Goal: Information Seeking & Learning: Learn about a topic

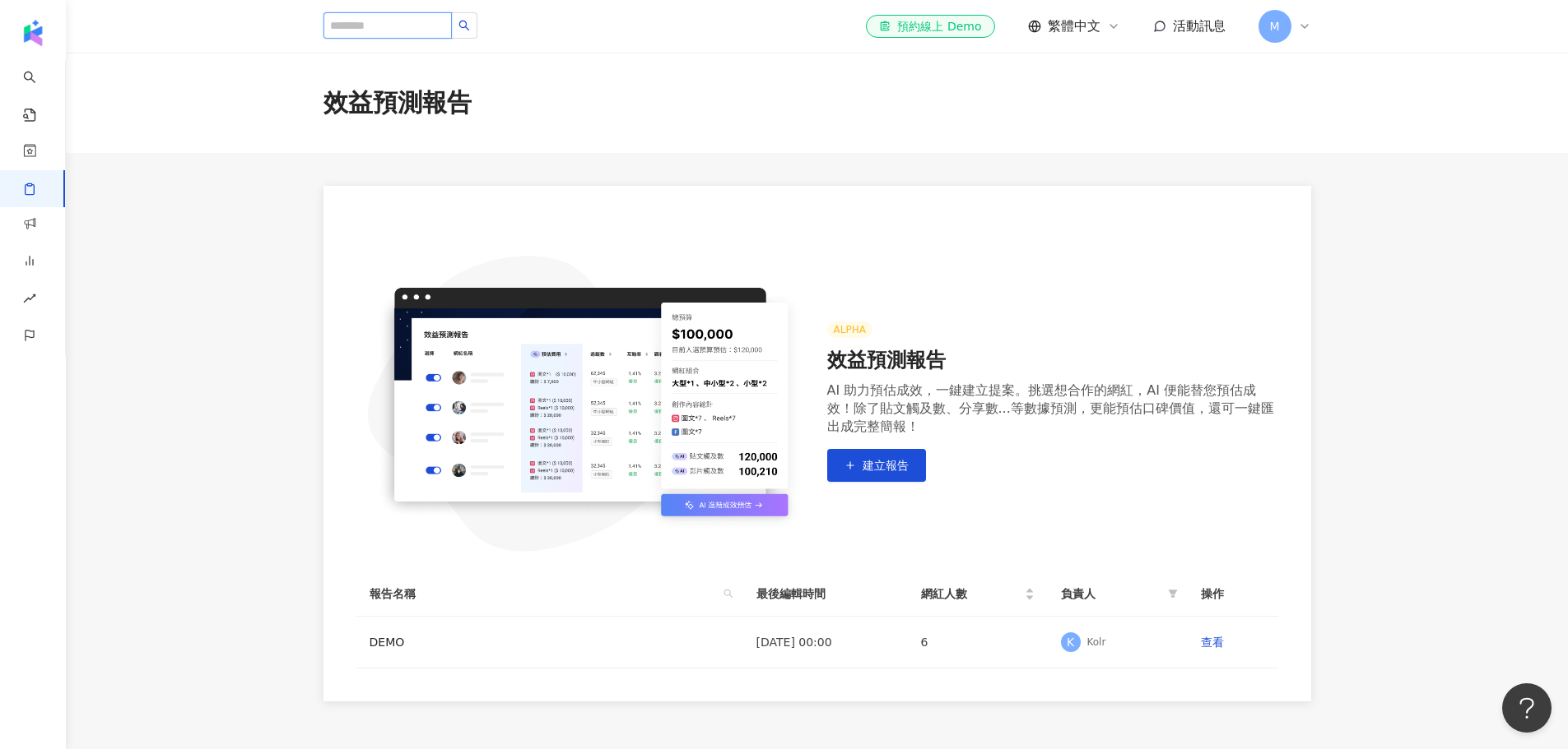
click at [408, 28] on input "search" at bounding box center [388, 26] width 128 height 27
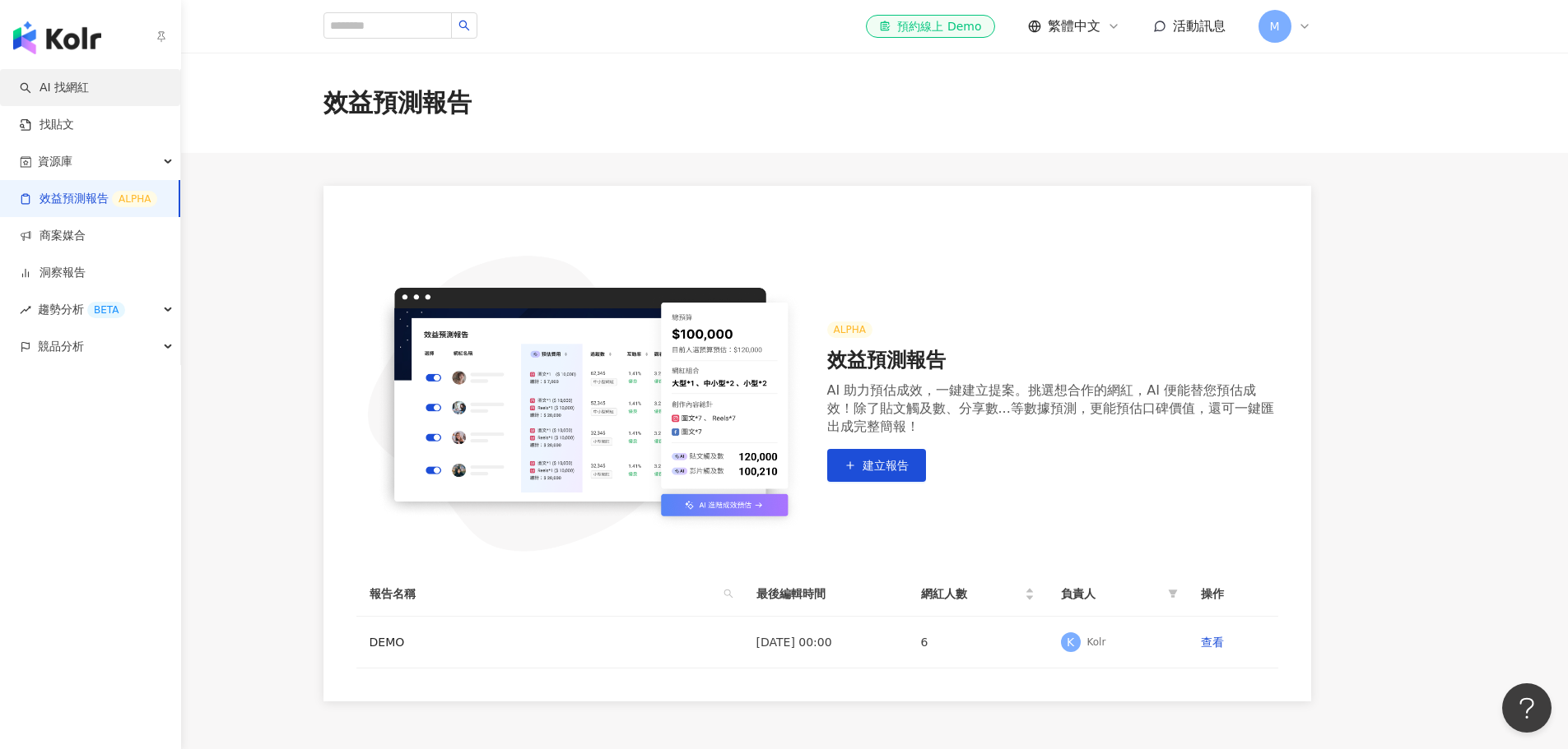
click at [43, 87] on link "AI 找網紅" at bounding box center [54, 88] width 69 height 17
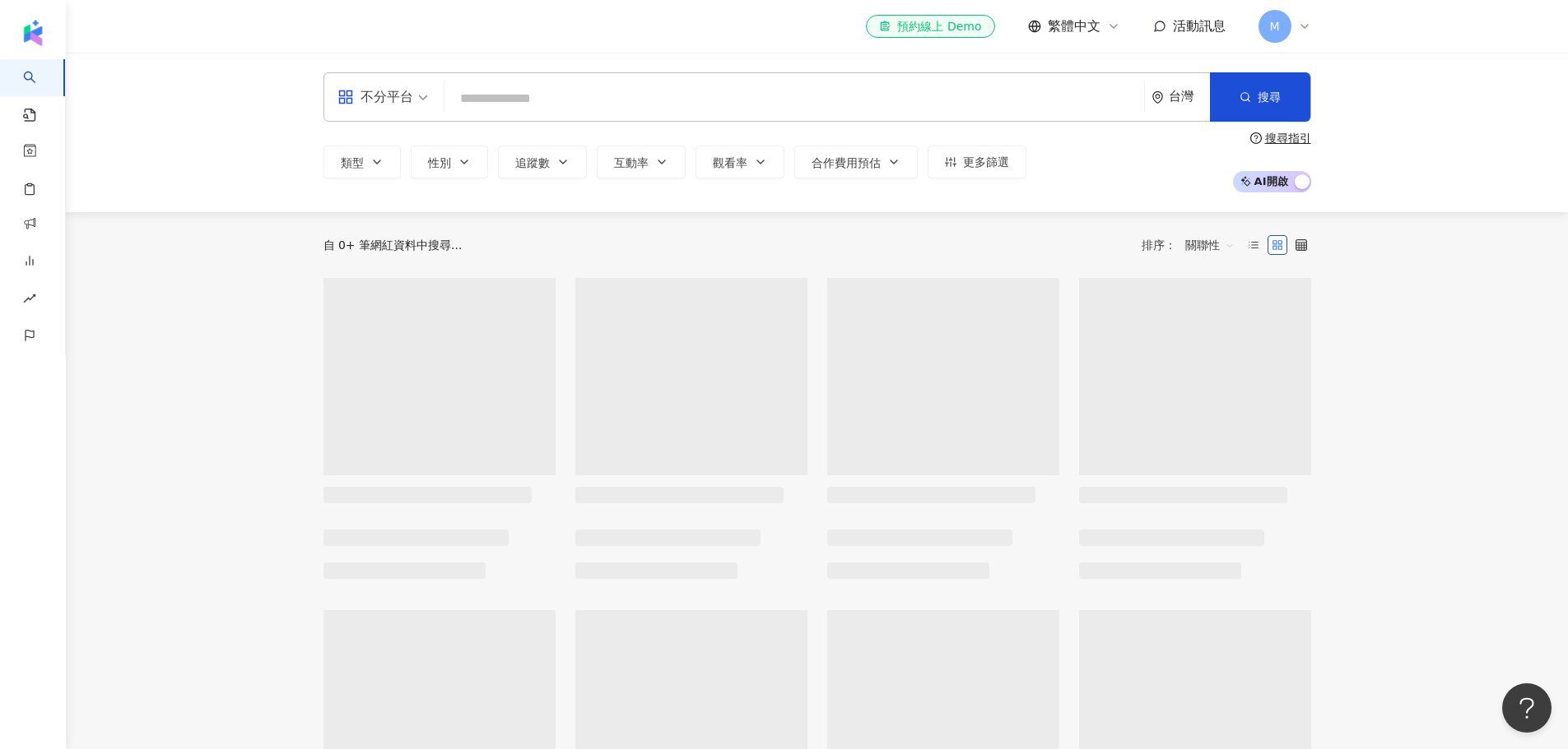
click at [577, 92] on input "search" at bounding box center [794, 99] width 686 height 32
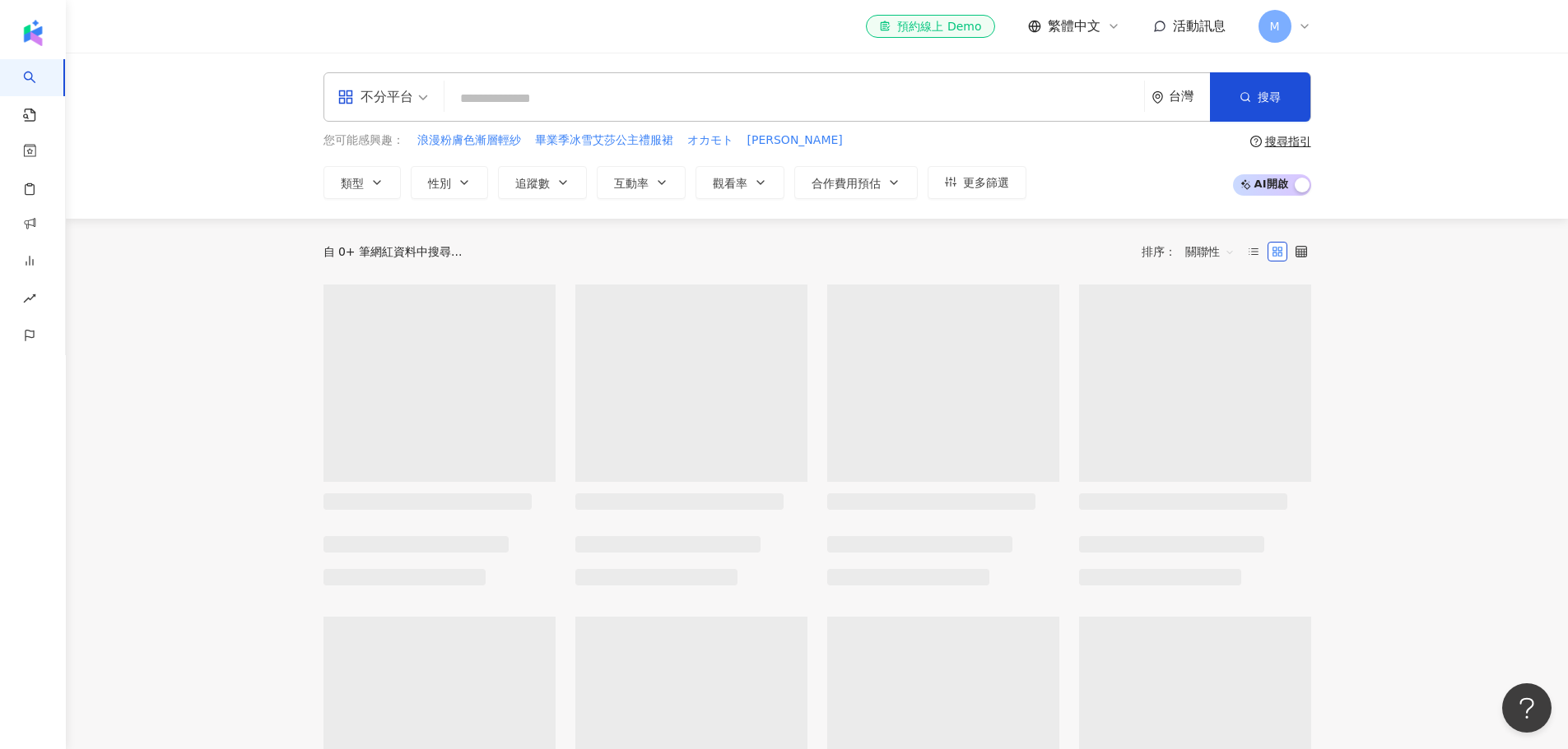
type input "*****"
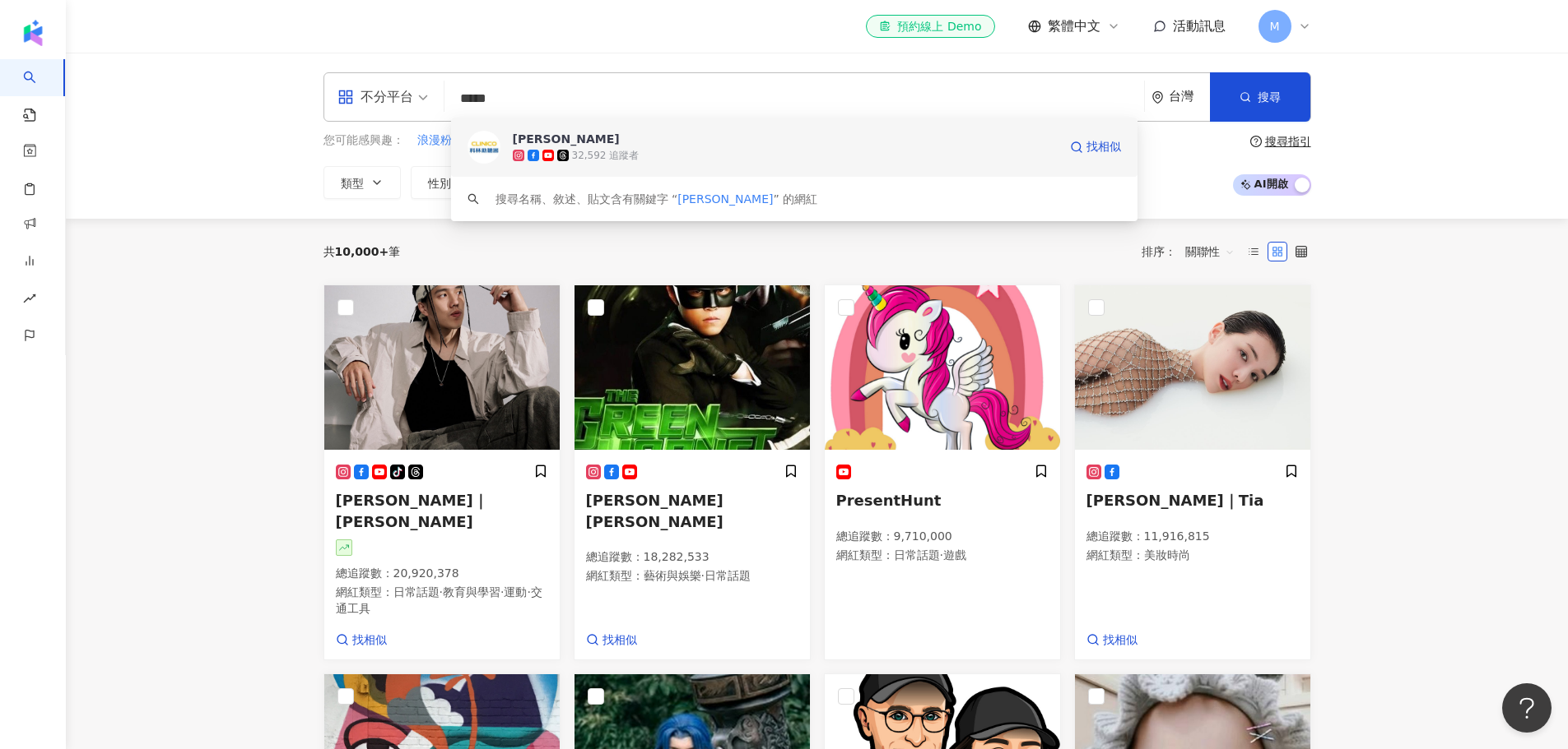
click at [654, 153] on div "32,592 追蹤者" at bounding box center [785, 156] width 545 height 17
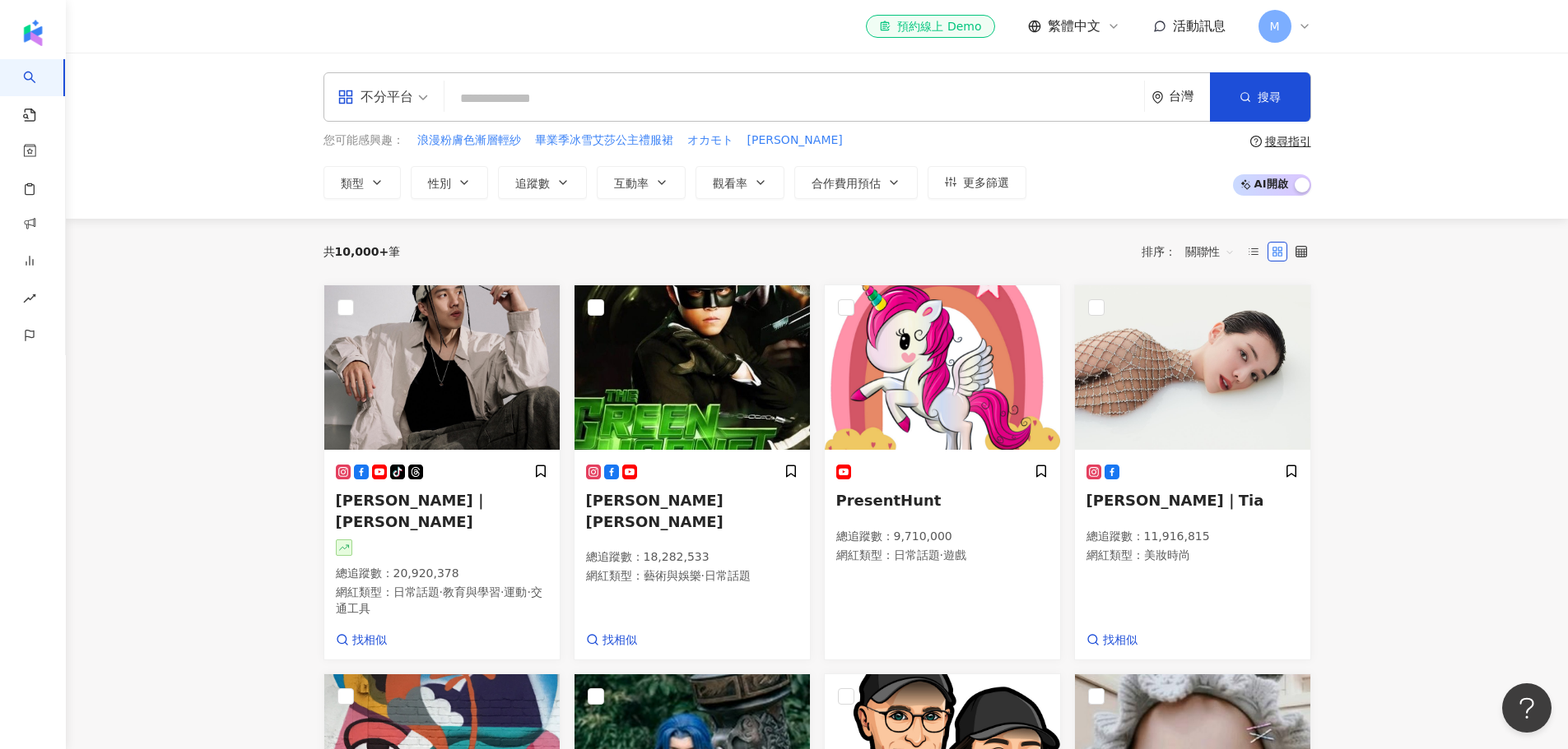
click at [551, 87] on input "search" at bounding box center [794, 99] width 686 height 32
paste input "*****"
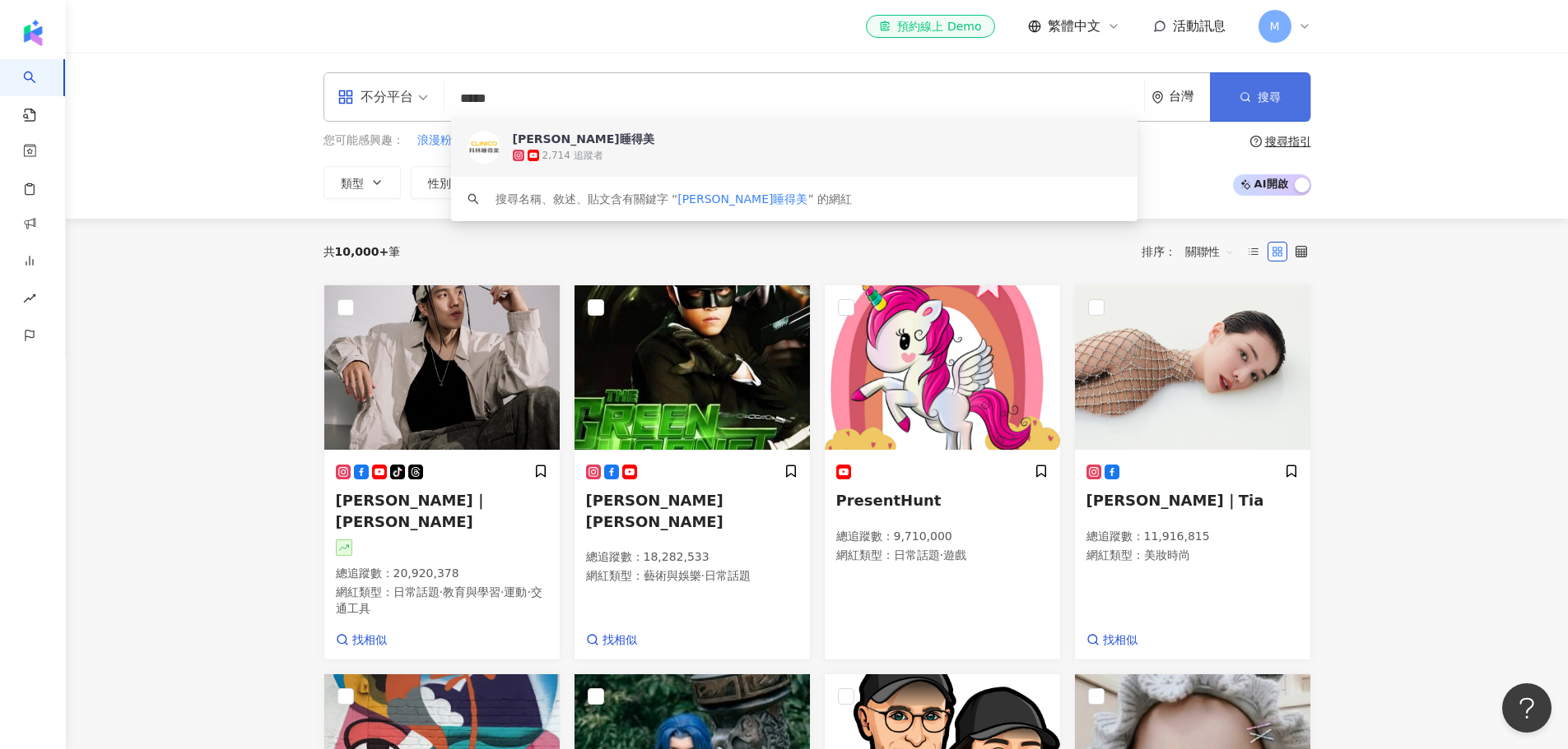
click at [1040, 93] on span "搜尋" at bounding box center [1270, 97] width 23 height 13
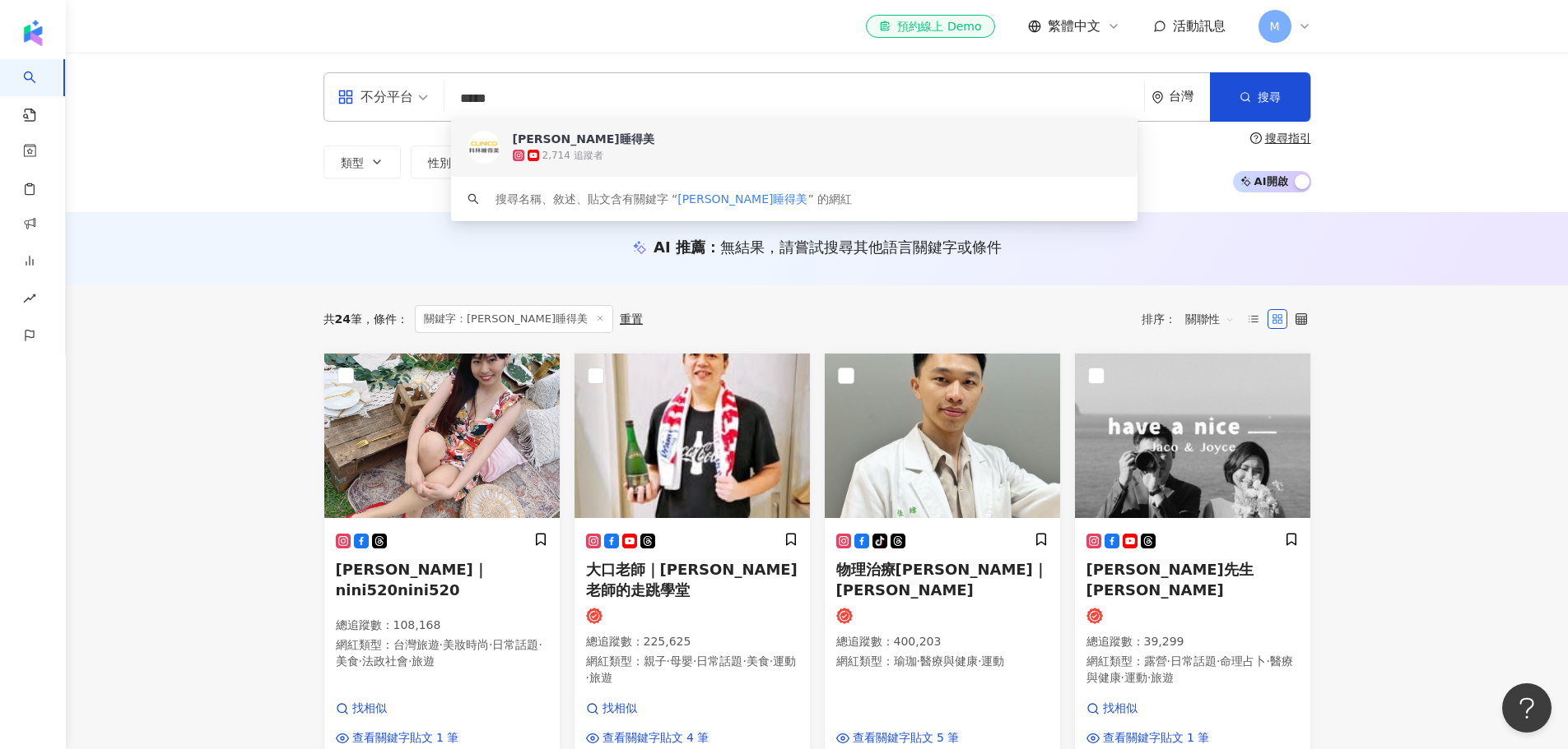
drag, startPoint x: 557, startPoint y: 102, endPoint x: 399, endPoint y: 102, distance: 158.0
click at [399, 102] on div "不分平台 ***** 台灣 搜尋 ade6f070-753f-4a8a-8135-0f24bc767ce9 keyword 科林睡得美 2,714 追蹤者 搜…" at bounding box center [817, 97] width 988 height 49
click at [553, 98] on input "*****" at bounding box center [794, 99] width 686 height 32
click at [553, 97] on input "*****" at bounding box center [794, 99] width 686 height 32
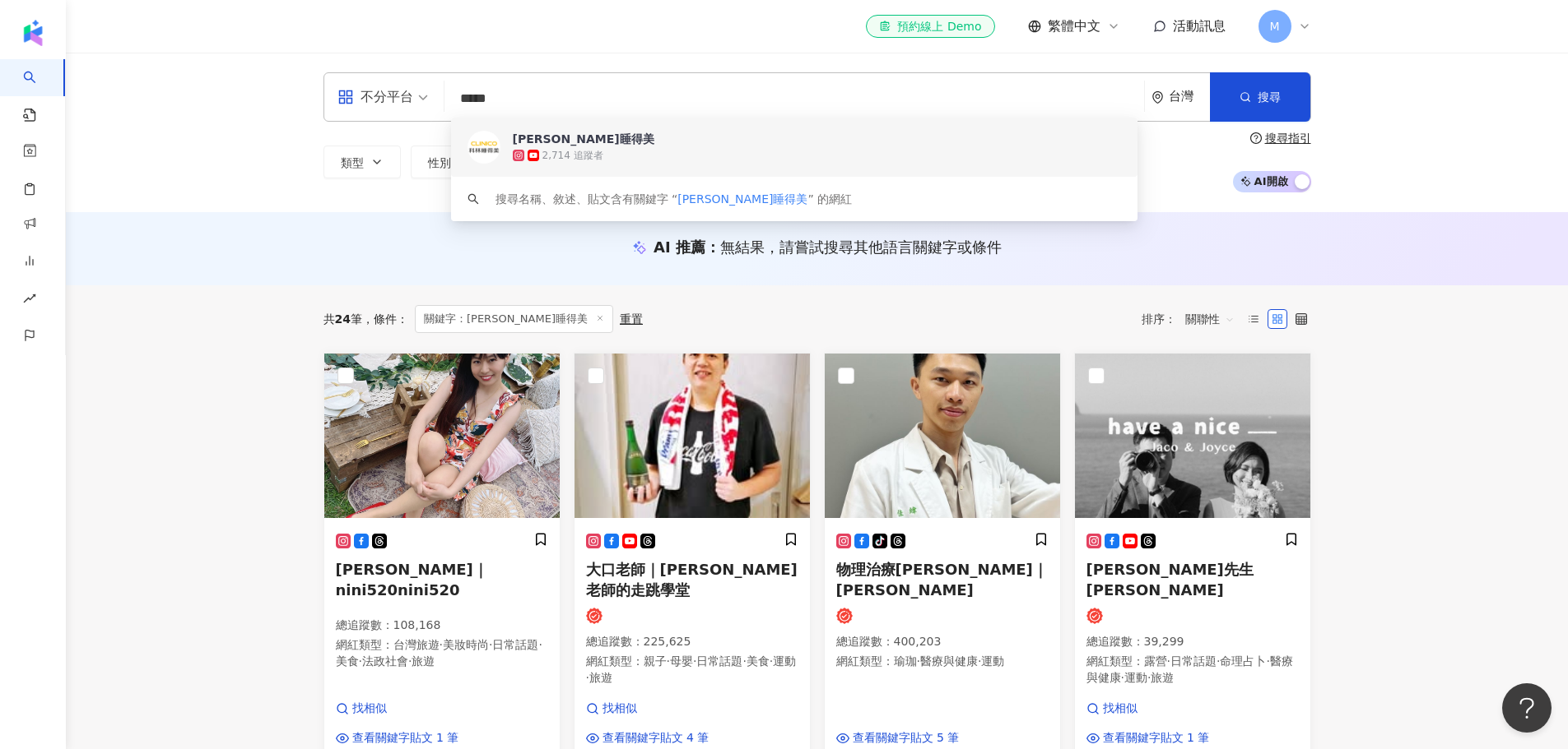
click at [594, 97] on input "*****" at bounding box center [794, 99] width 686 height 32
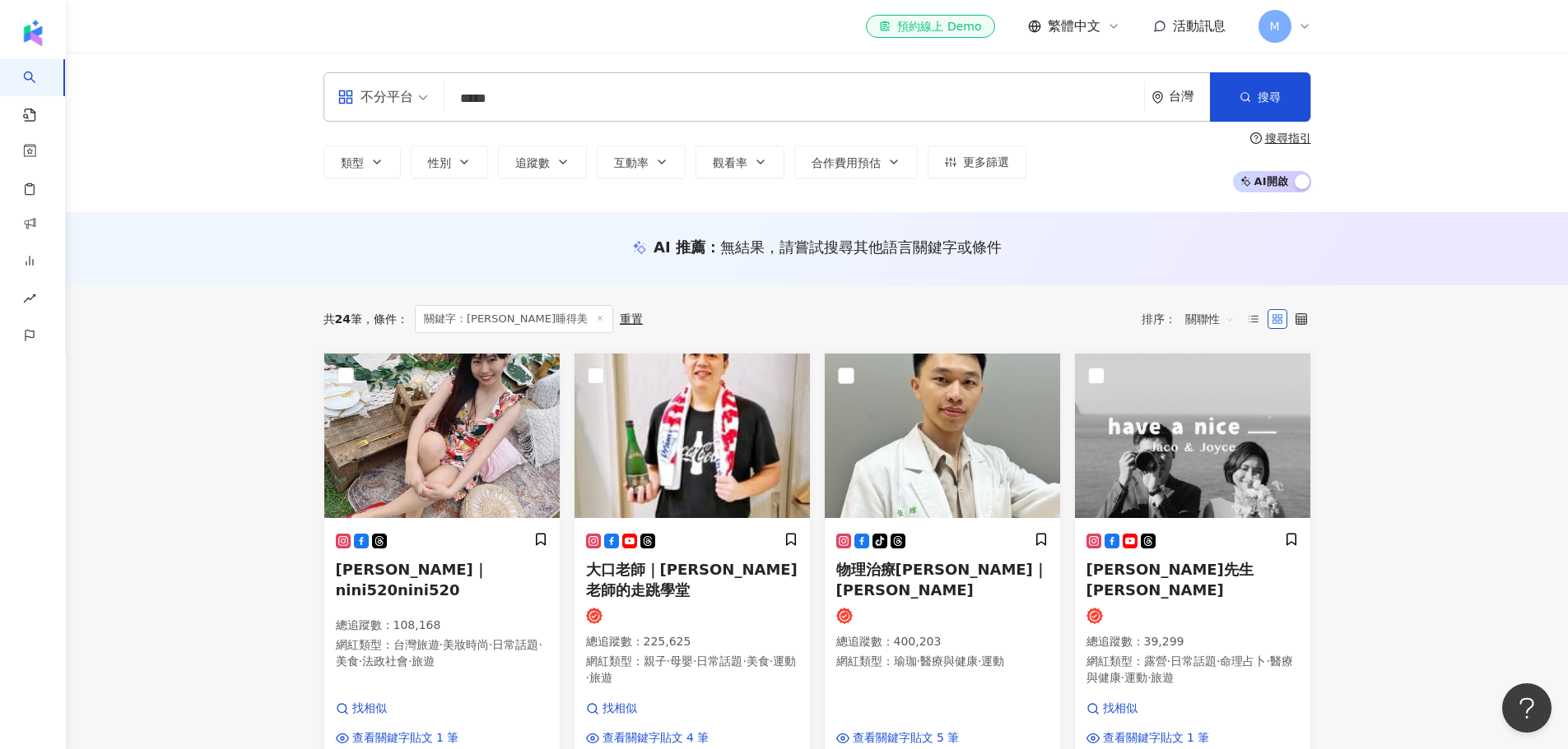
click at [1040, 29] on span "M" at bounding box center [1275, 26] width 33 height 32
click at [619, 102] on input "*****" at bounding box center [794, 99] width 686 height 32
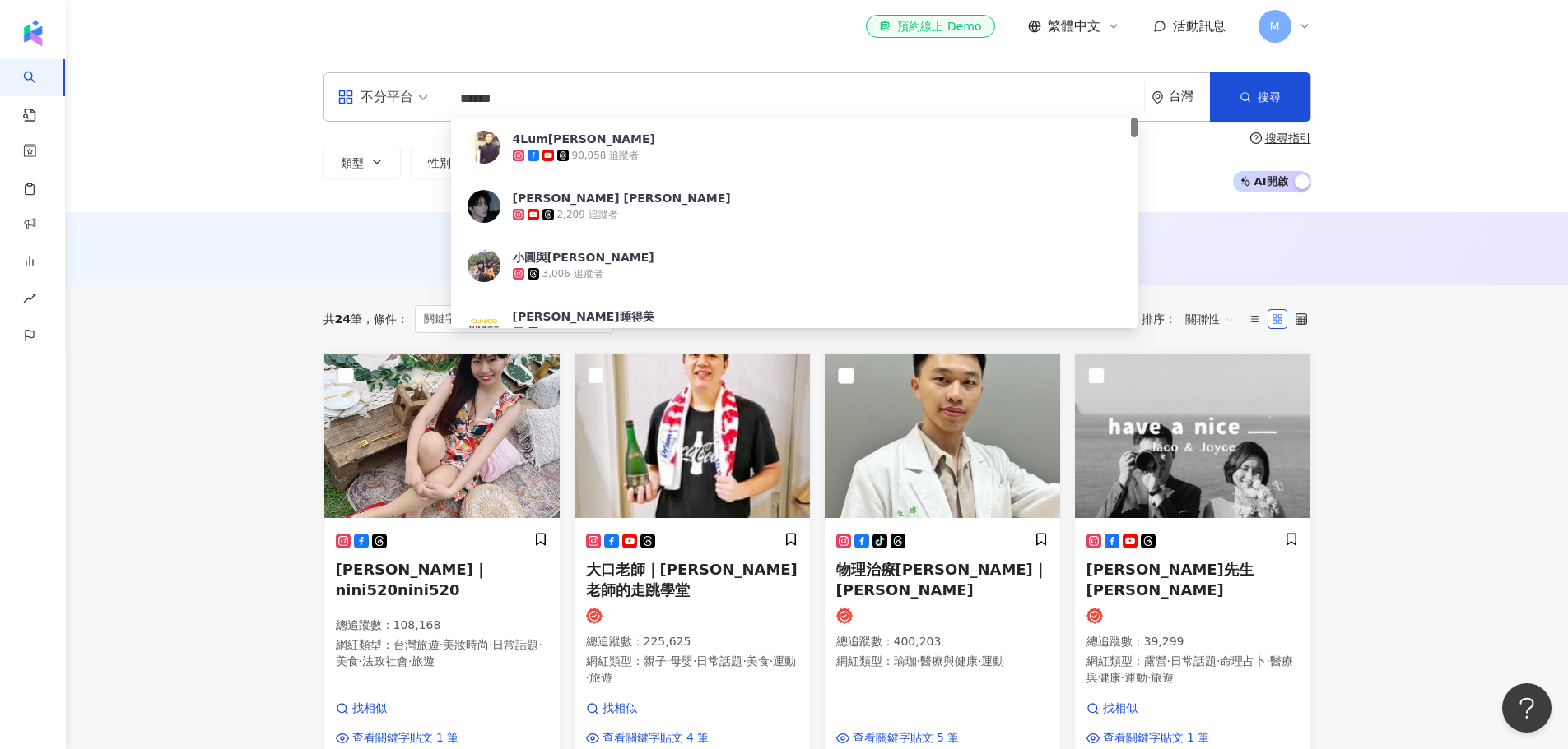
type input "*****"
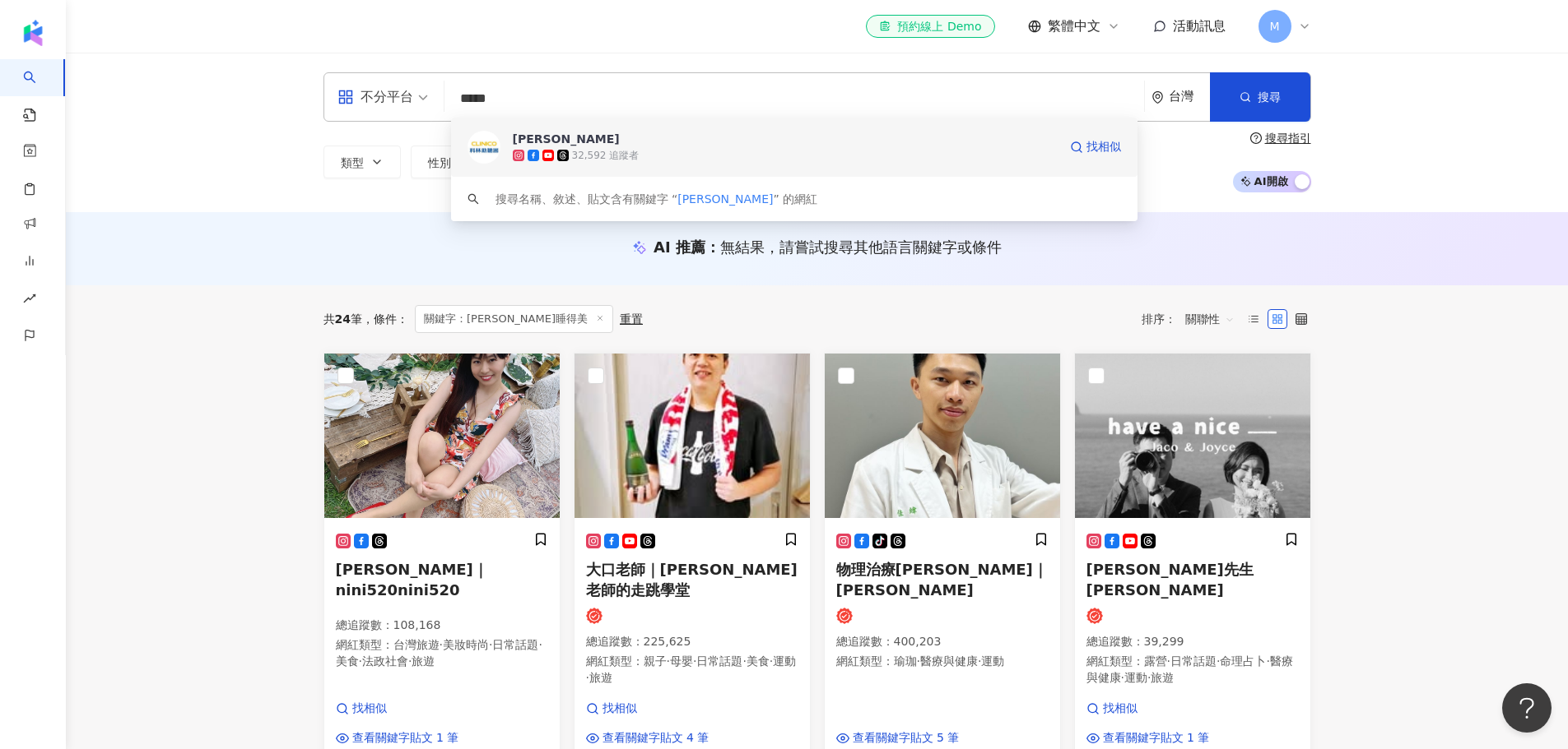
click at [607, 157] on div "32,592 追蹤者" at bounding box center [605, 156] width 68 height 14
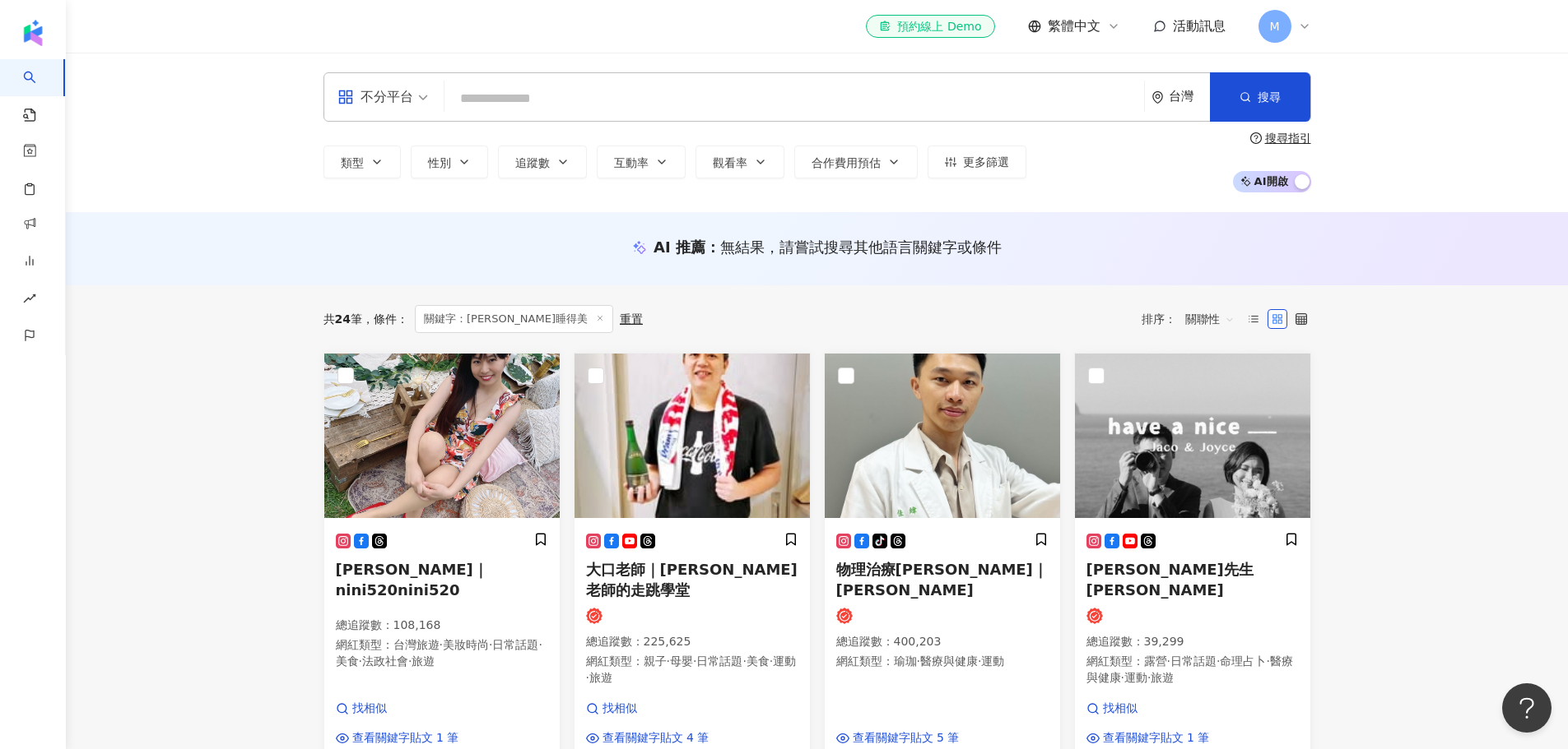
click at [549, 101] on input "search" at bounding box center [794, 99] width 686 height 32
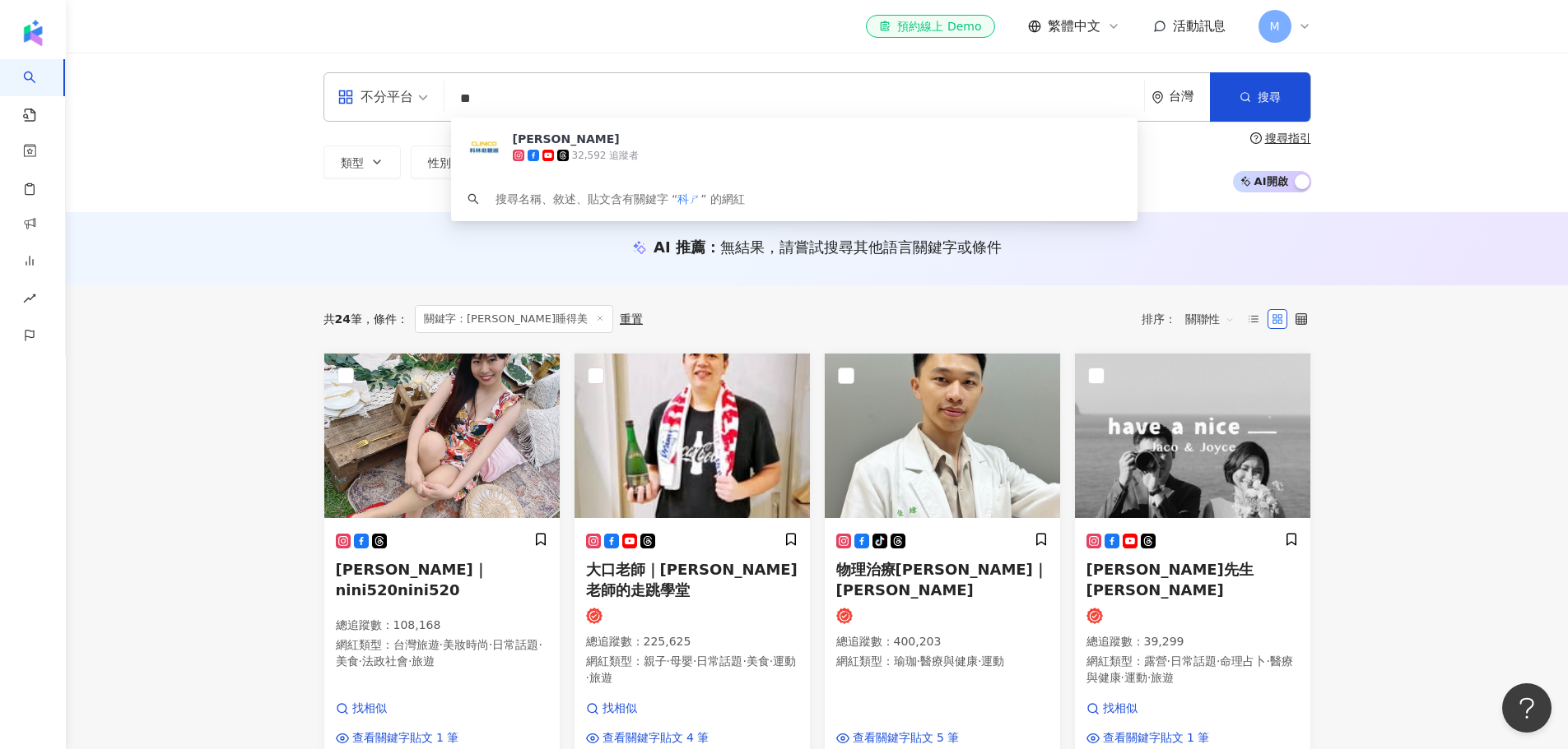
type input "*"
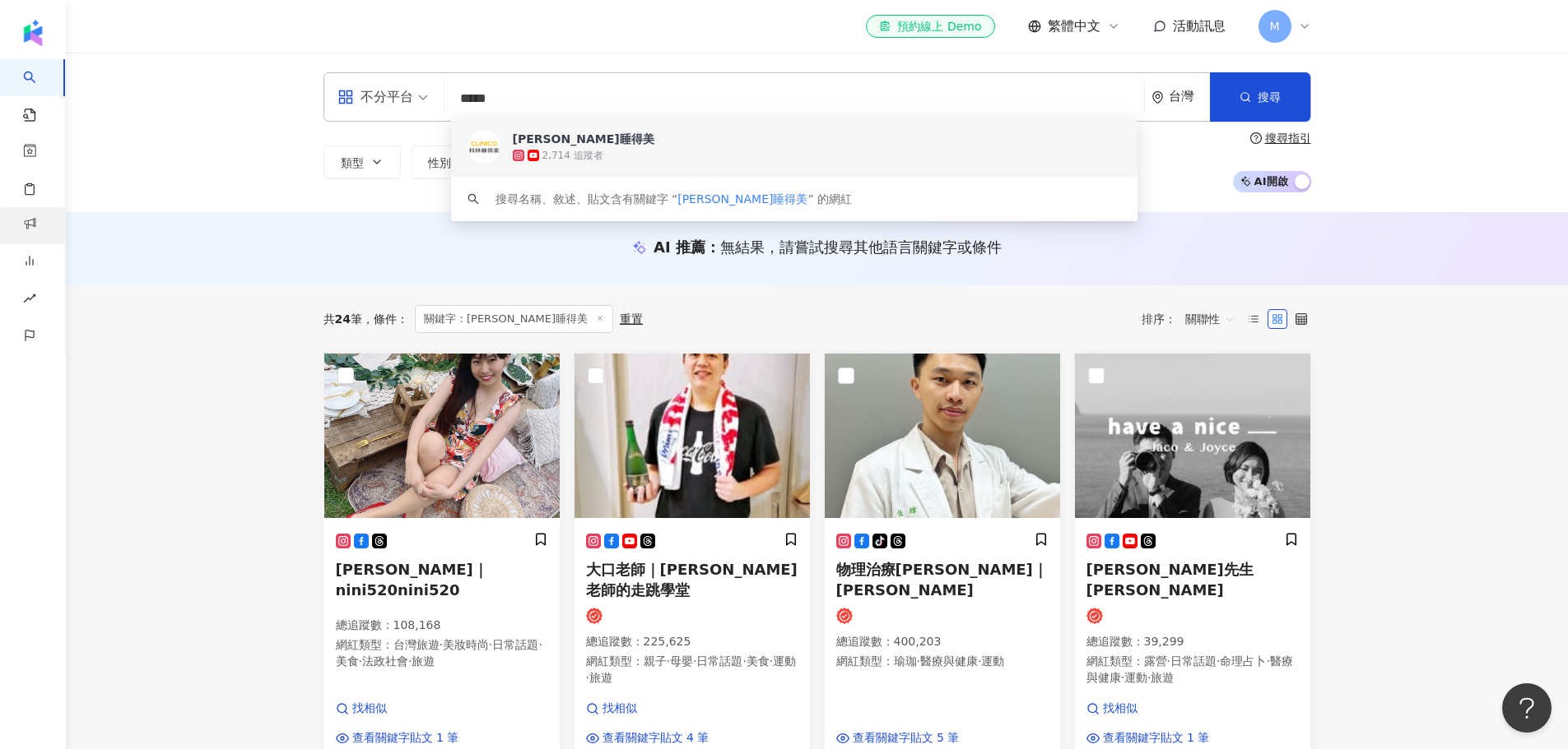
type input "*****"
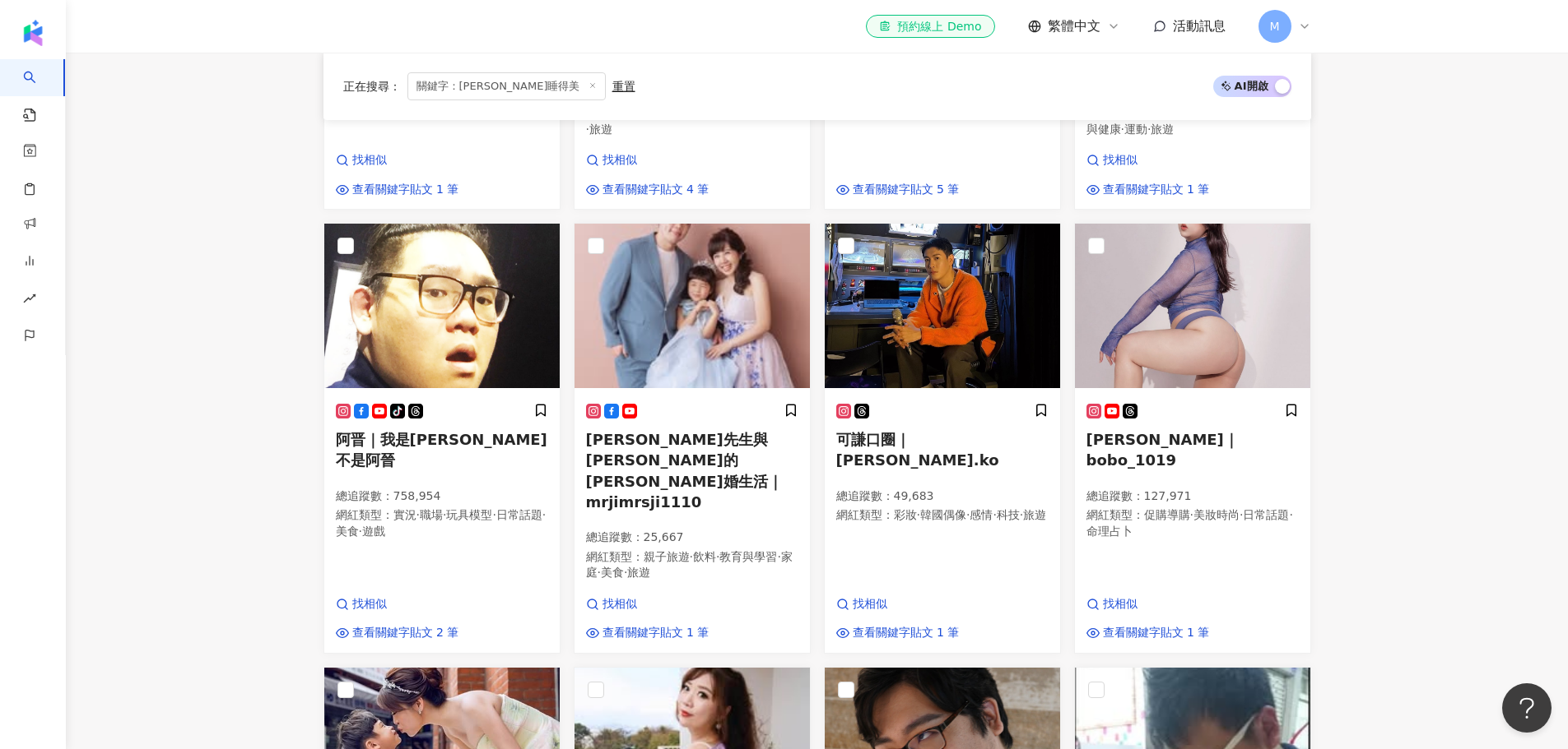
click at [209, 307] on main "不分平台 ***** 台灣 搜尋 ade6f070-753f-4a8a-8135-0f24bc767ce9 keyword 科林睡得美 2,714 追蹤者 搜…" at bounding box center [817, 731] width 1502 height 2454
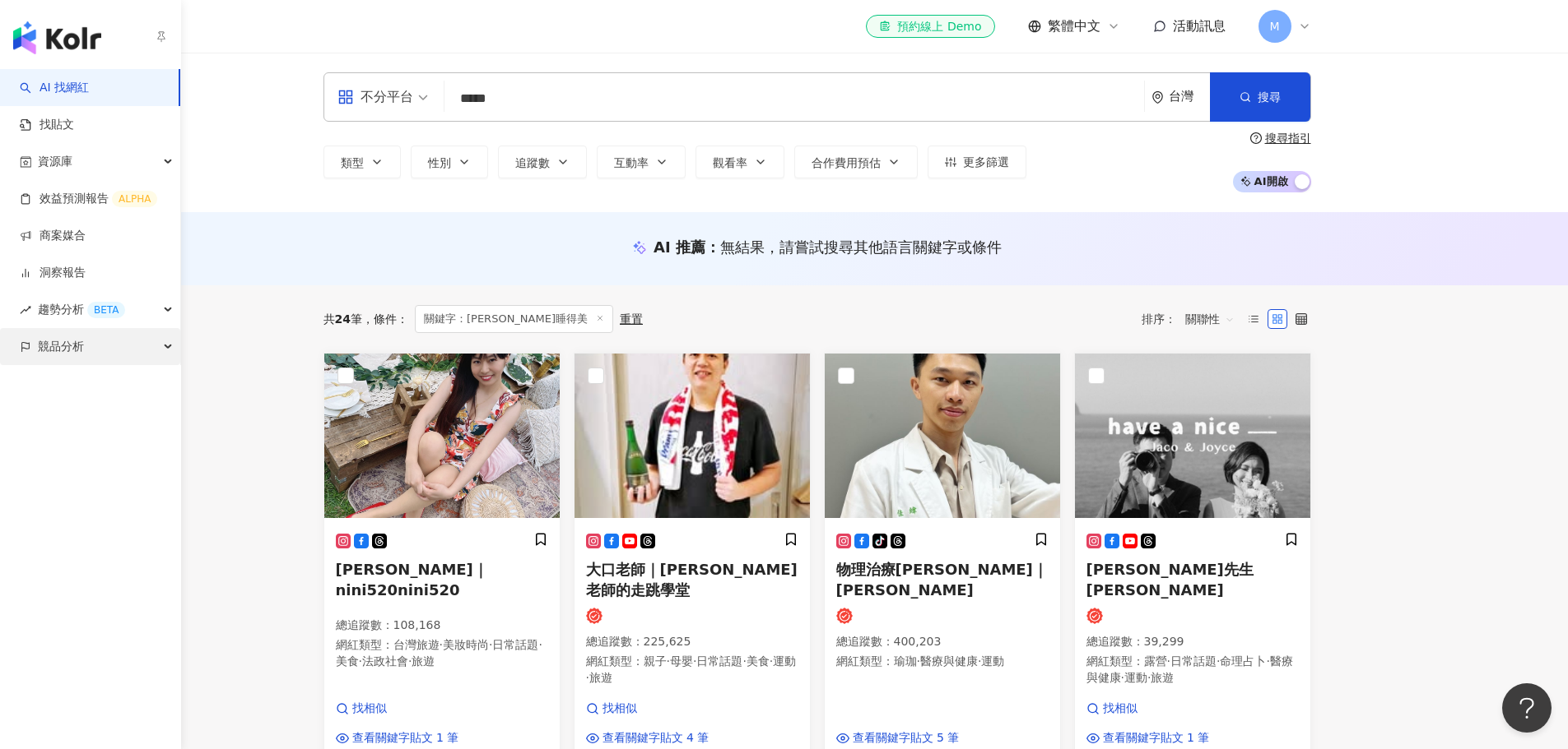
click at [92, 357] on div "競品分析" at bounding box center [90, 347] width 180 height 37
click at [90, 388] on link "品牌帳號分析" at bounding box center [73, 384] width 69 height 17
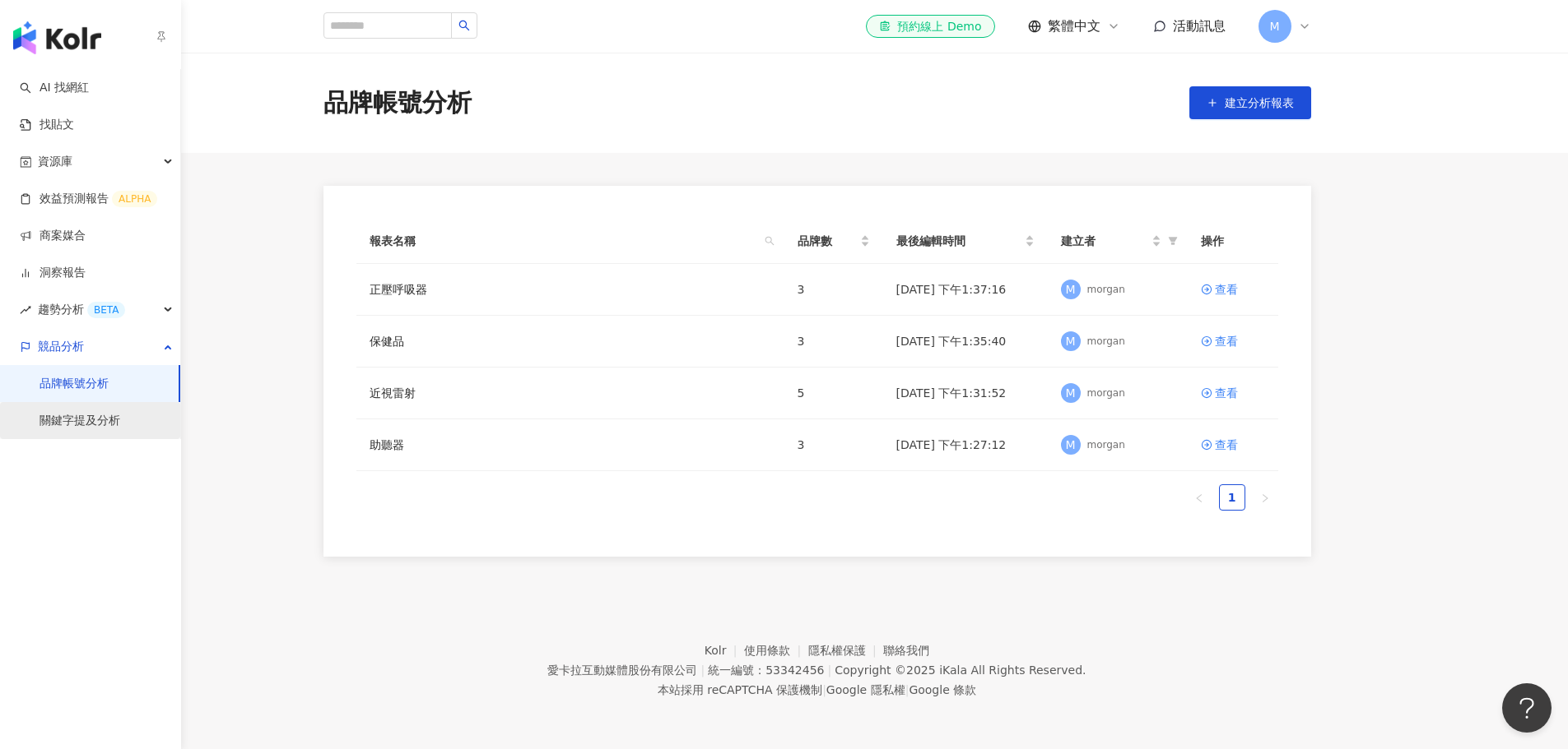
click at [107, 422] on link "關鍵字提及分析" at bounding box center [79, 422] width 81 height 17
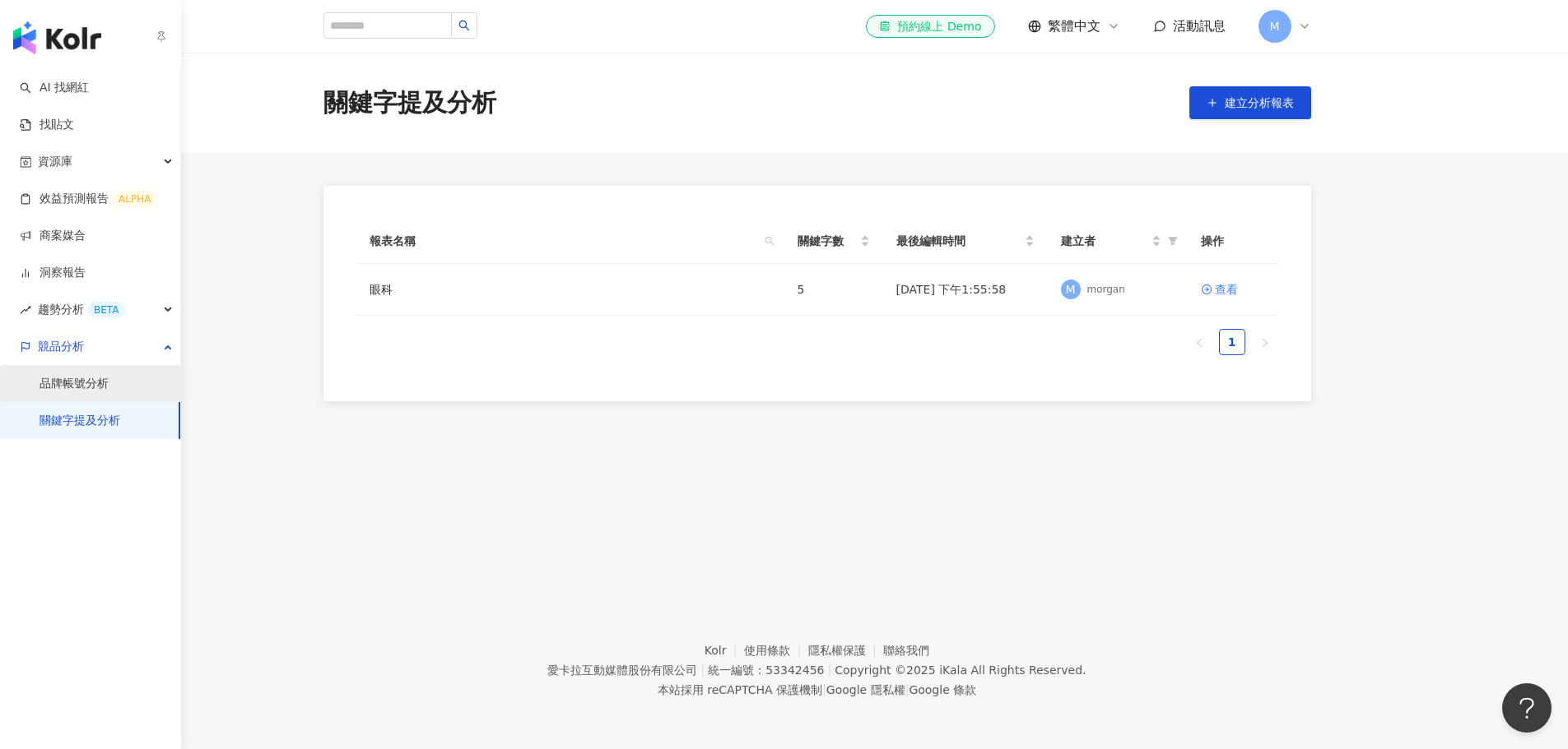
click at [92, 387] on link "品牌帳號分析" at bounding box center [73, 384] width 69 height 17
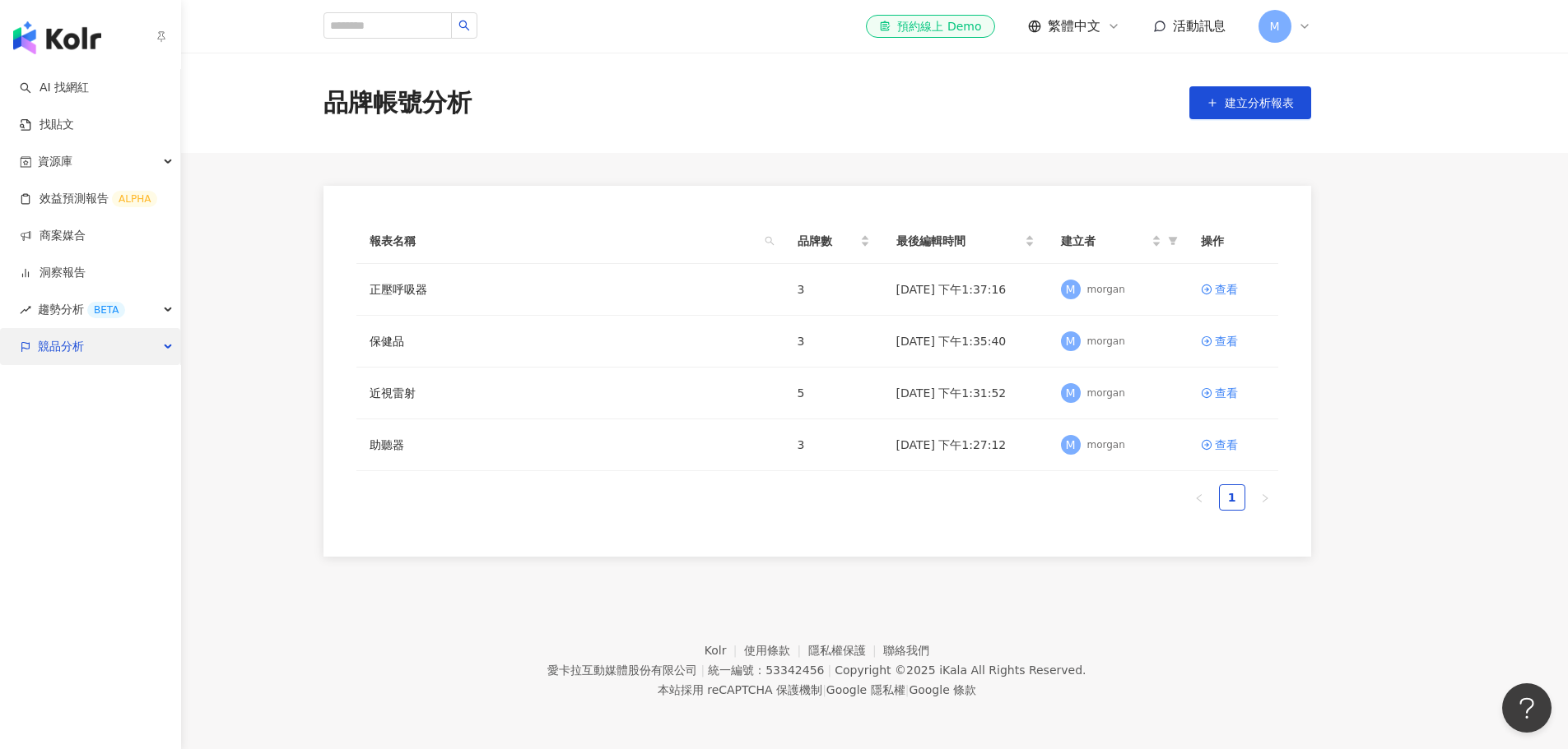
click at [87, 350] on div "競品分析" at bounding box center [90, 347] width 180 height 37
click at [106, 348] on div "競品分析" at bounding box center [90, 347] width 180 height 37
click at [86, 267] on link "洞察報告" at bounding box center [53, 273] width 66 height 17
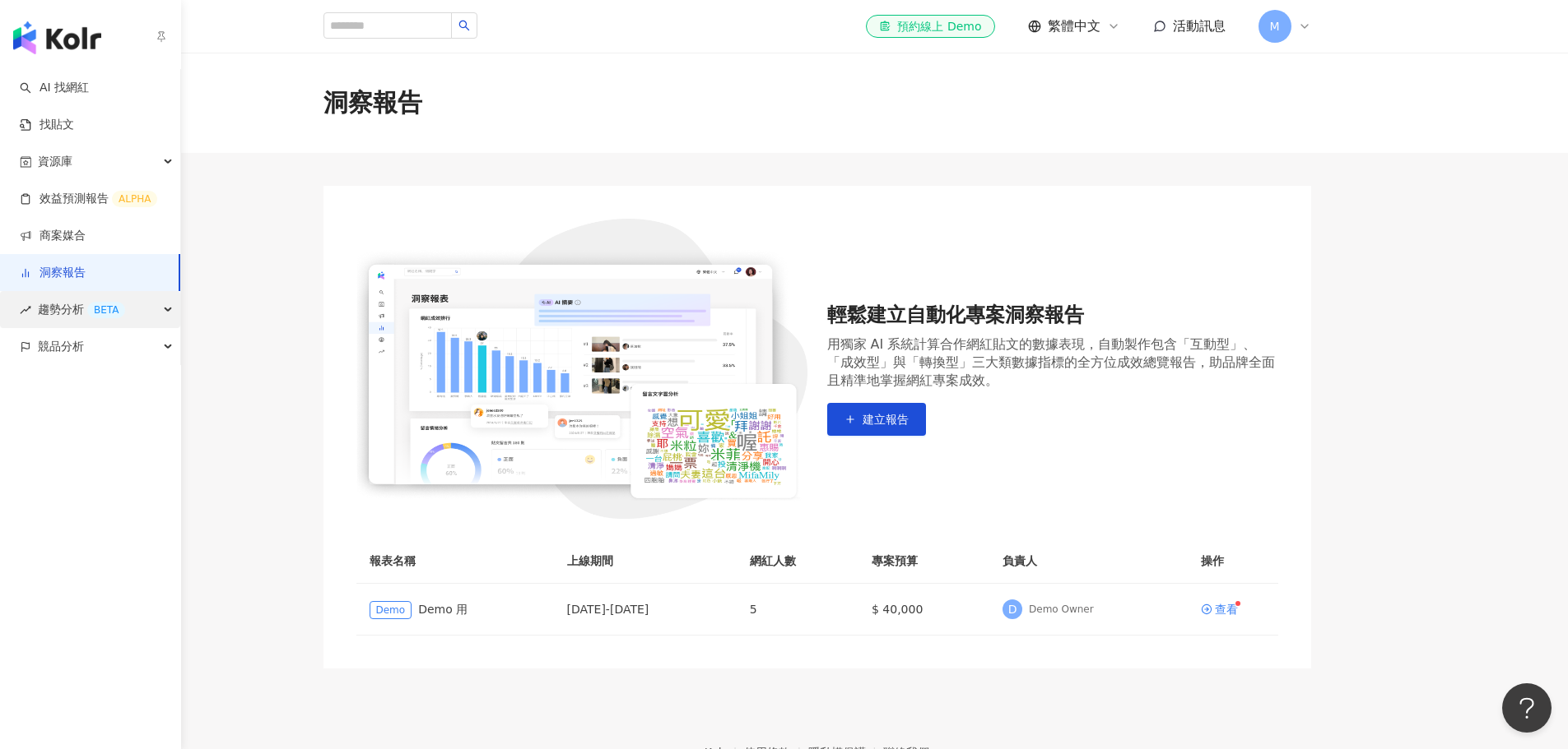
click at [103, 317] on div "BETA" at bounding box center [106, 310] width 38 height 17
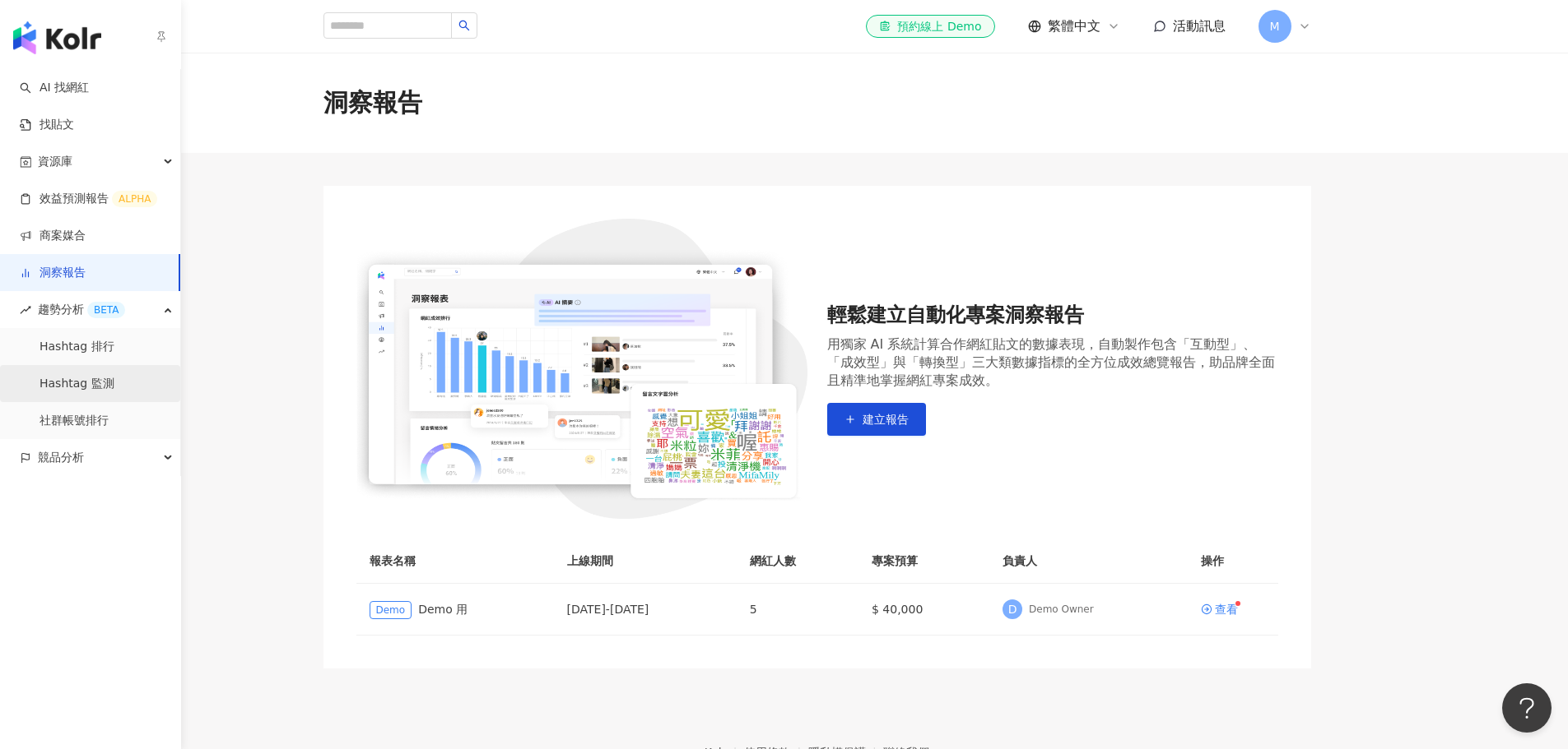
click at [114, 392] on link "Hashtag 監測" at bounding box center [77, 384] width 75 height 17
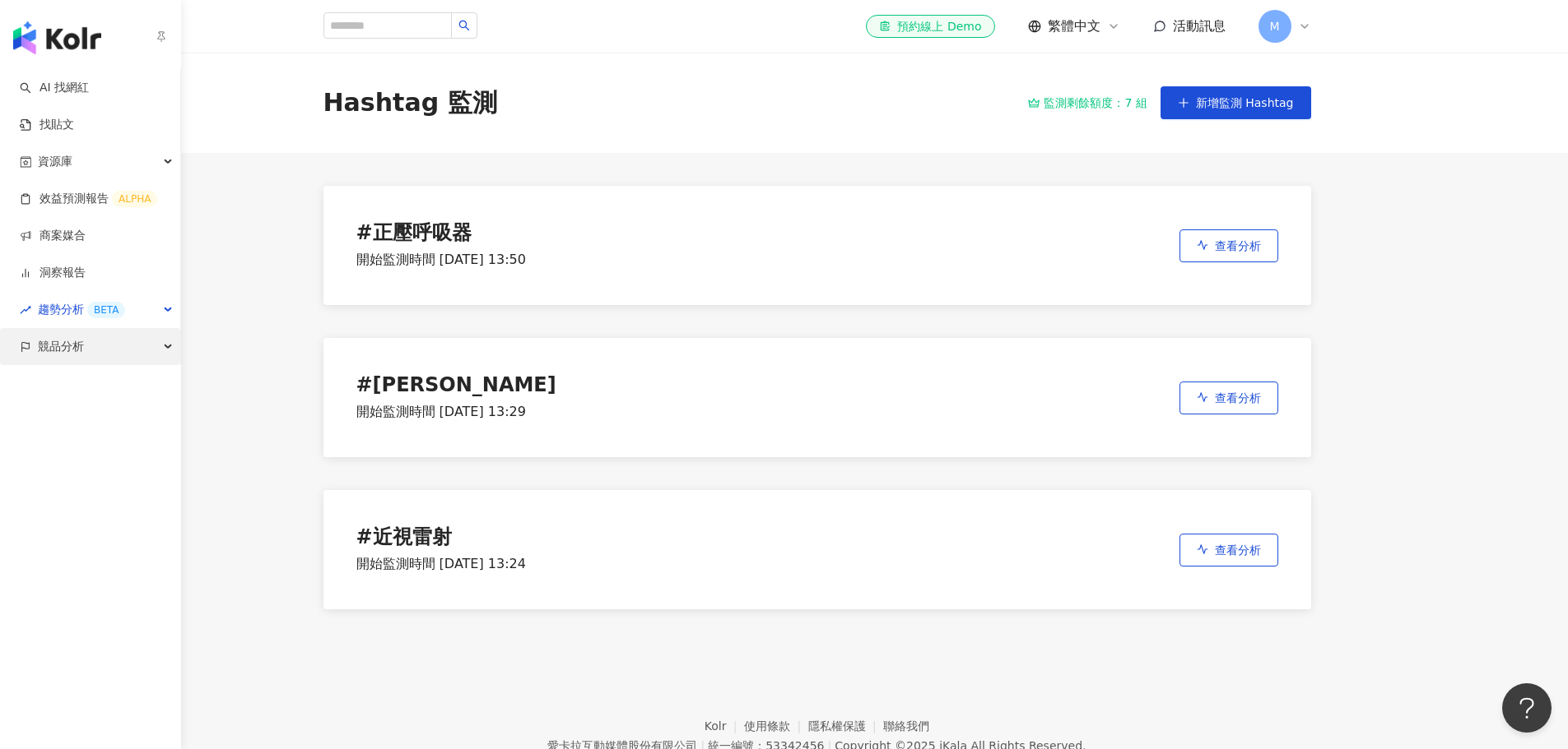
click at [55, 352] on span "競品分析" at bounding box center [60, 347] width 46 height 37
click at [98, 343] on div "競品分析" at bounding box center [90, 347] width 180 height 37
click at [98, 391] on link "品牌帳號分析" at bounding box center [73, 384] width 69 height 17
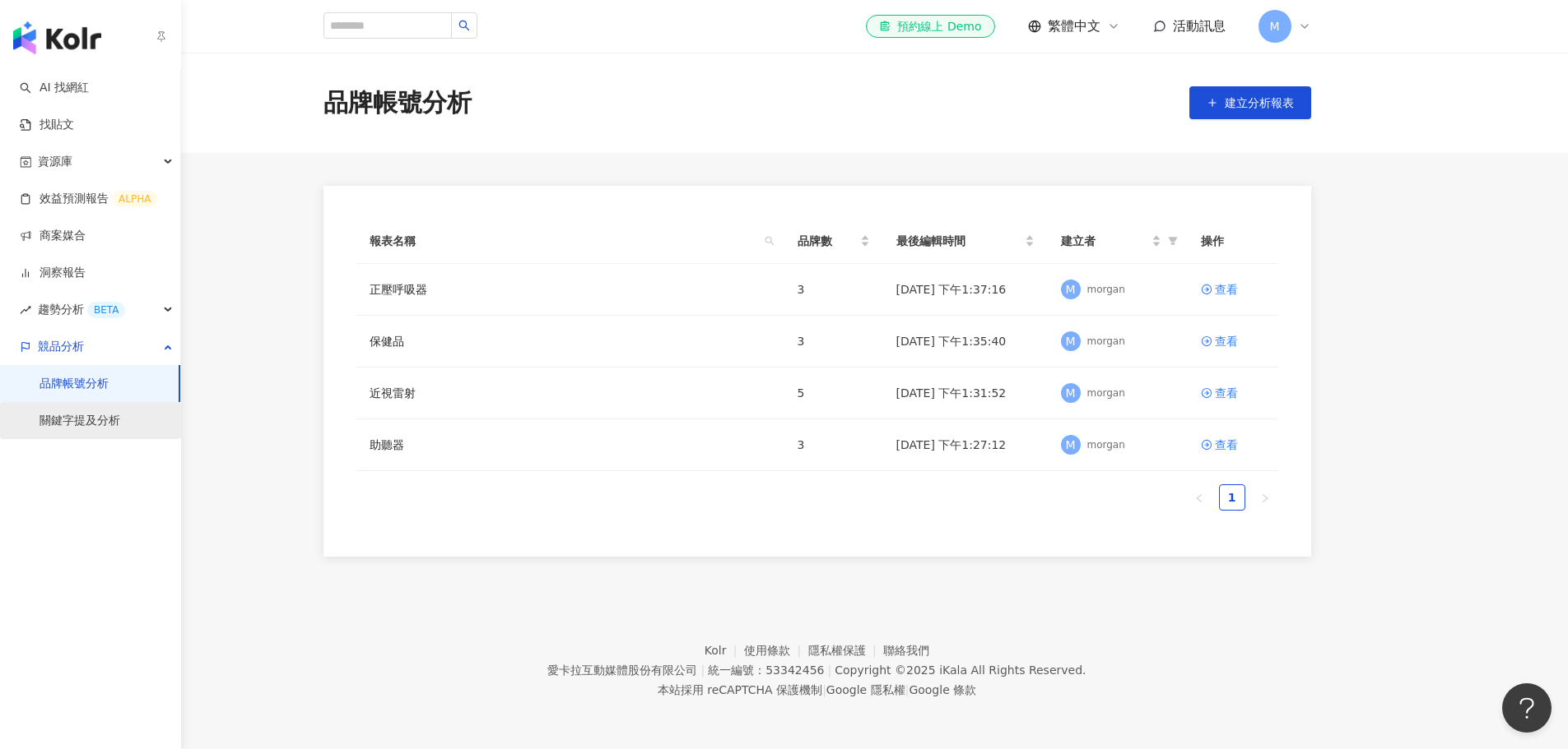
click at [108, 426] on link "關鍵字提及分析" at bounding box center [79, 422] width 81 height 17
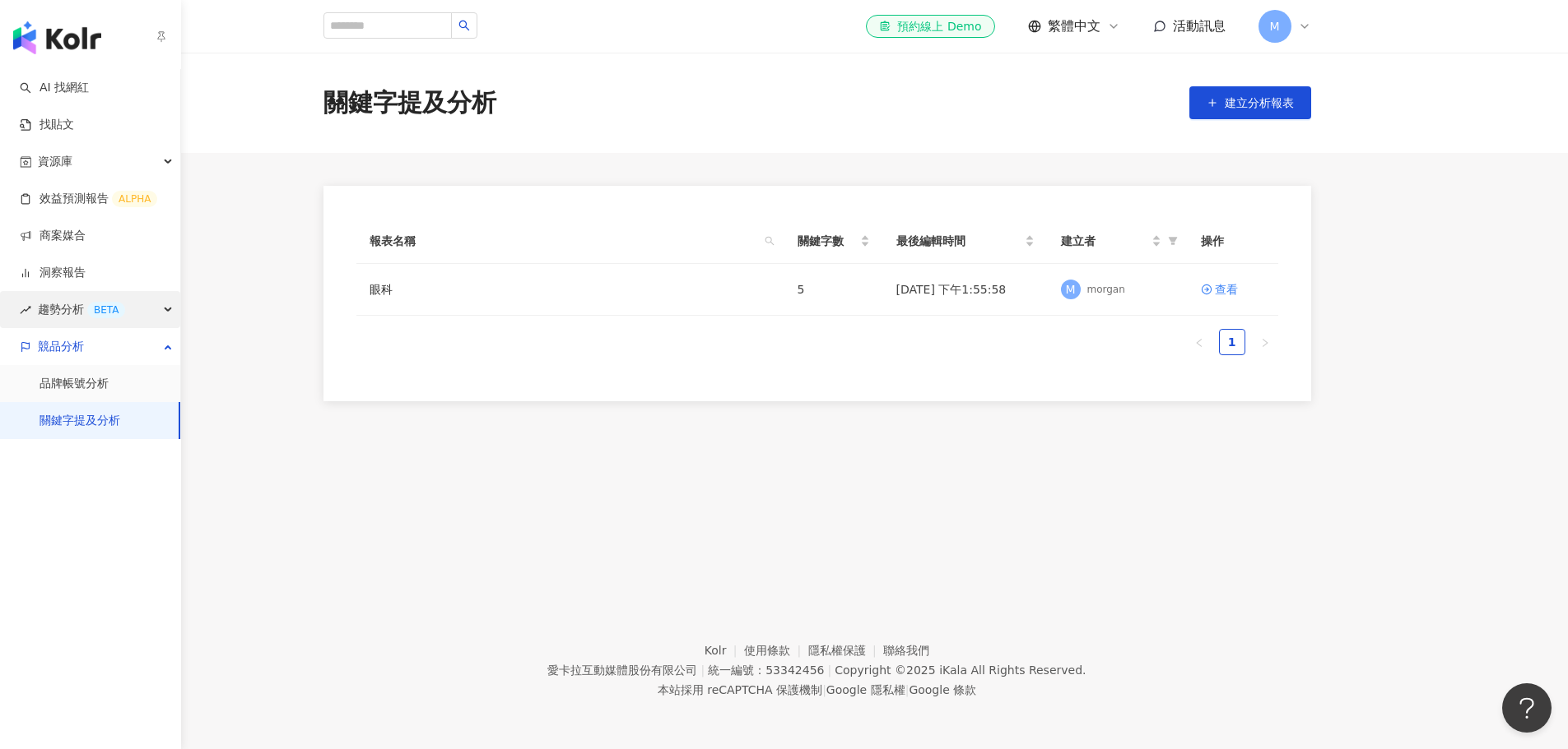
click at [113, 321] on span "趨勢分析 BETA" at bounding box center [81, 310] width 88 height 37
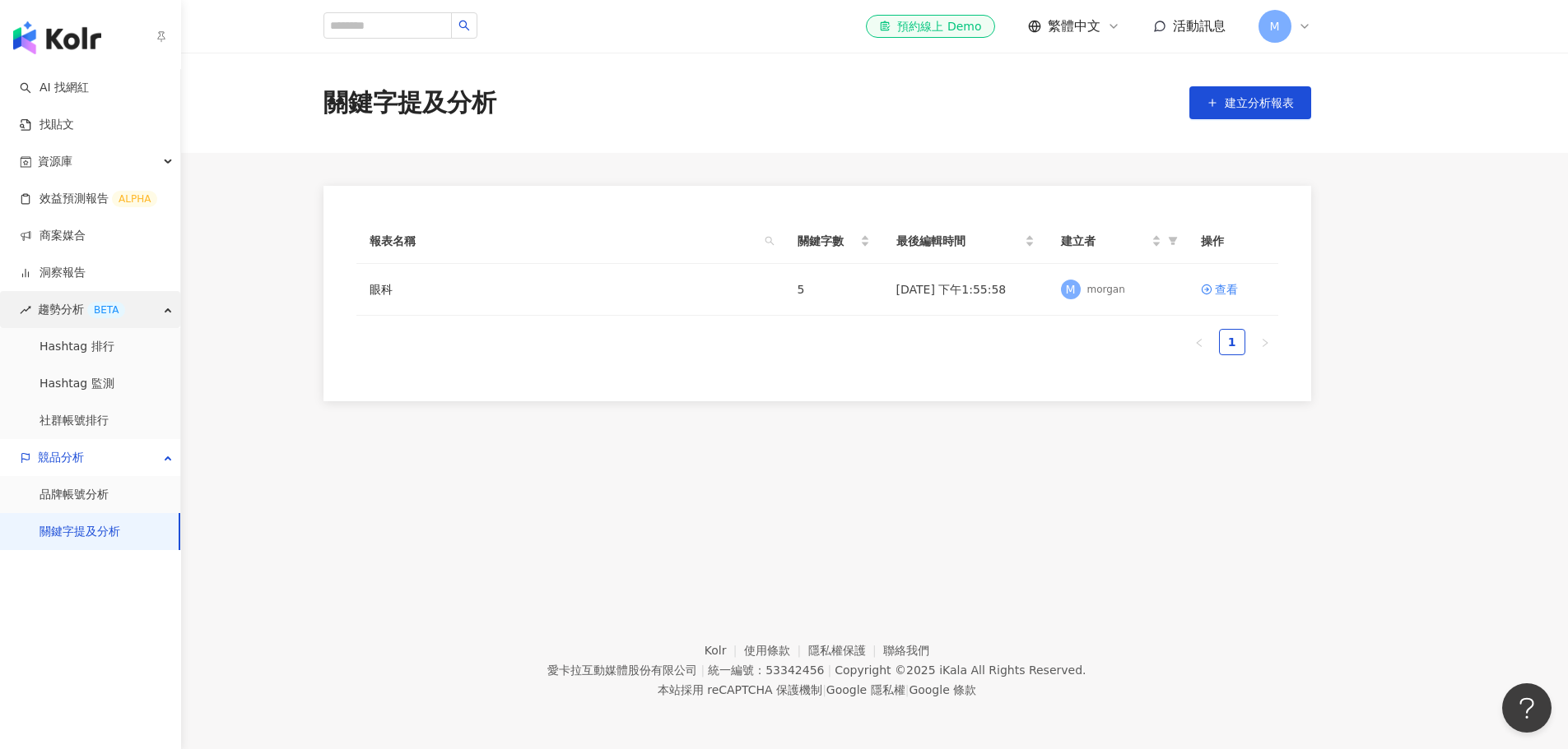
click at [137, 317] on div "趨勢分析 BETA" at bounding box center [90, 310] width 180 height 37
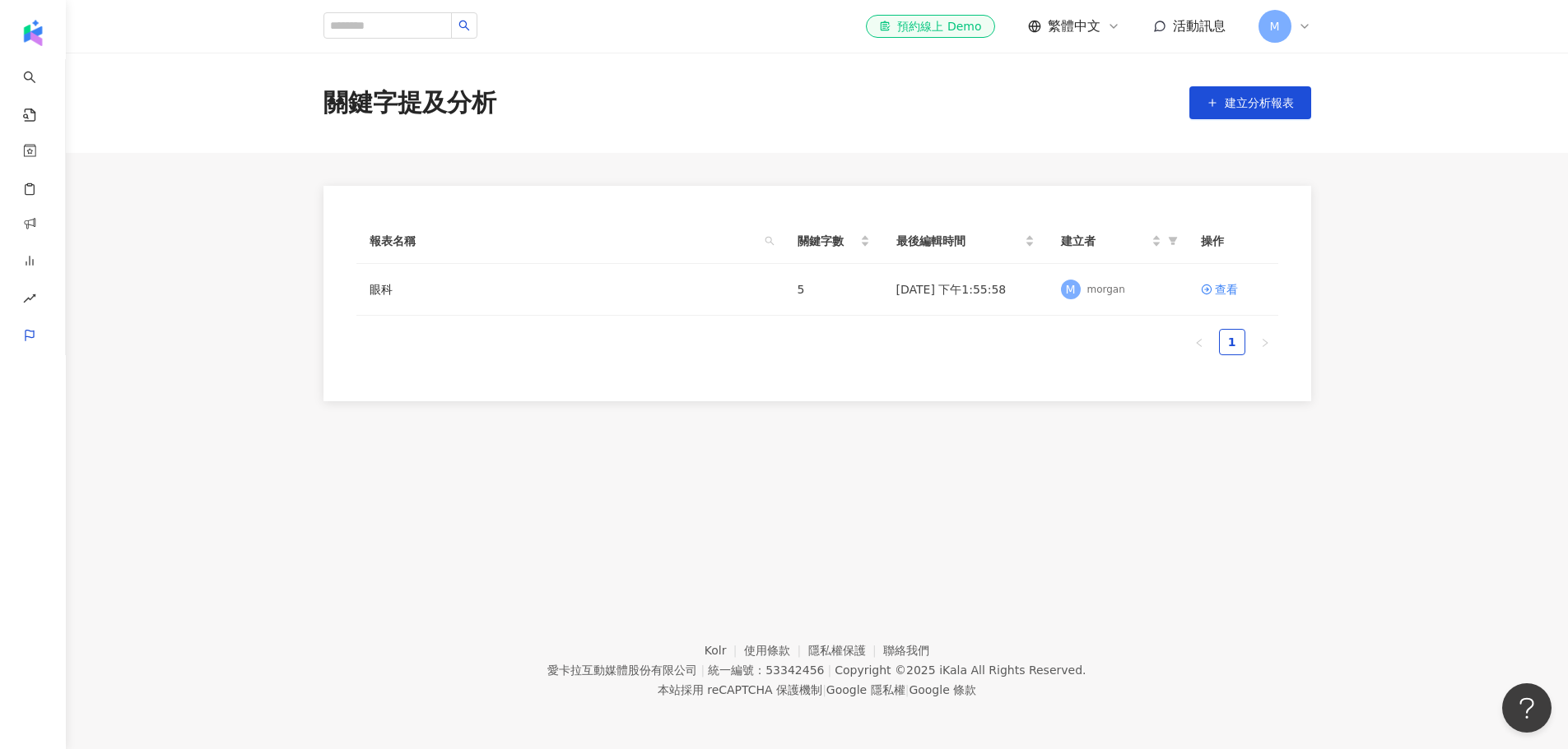
click at [1040, 29] on span "M" at bounding box center [1274, 27] width 10 height 18
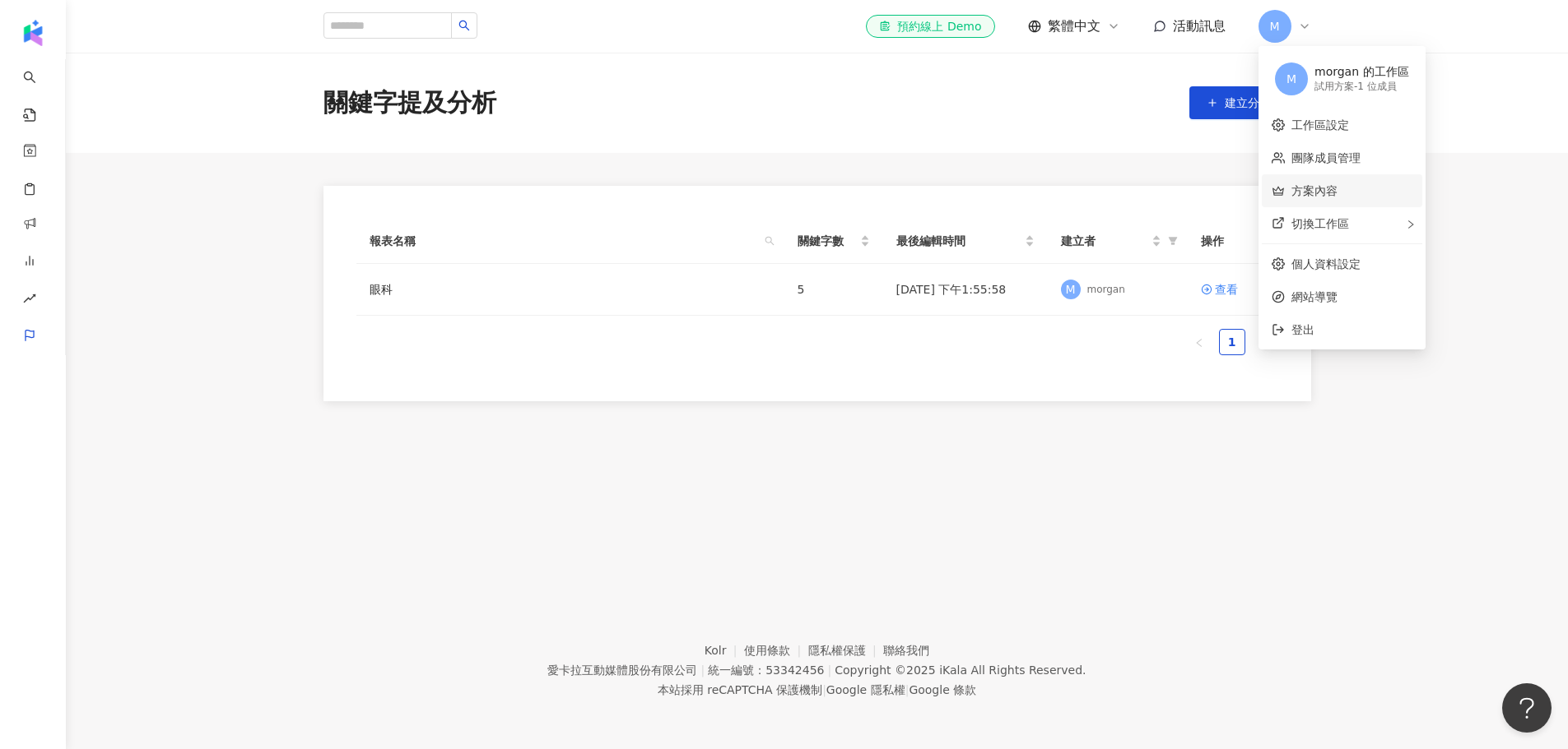
click at [1040, 193] on link "方案內容" at bounding box center [1314, 191] width 46 height 13
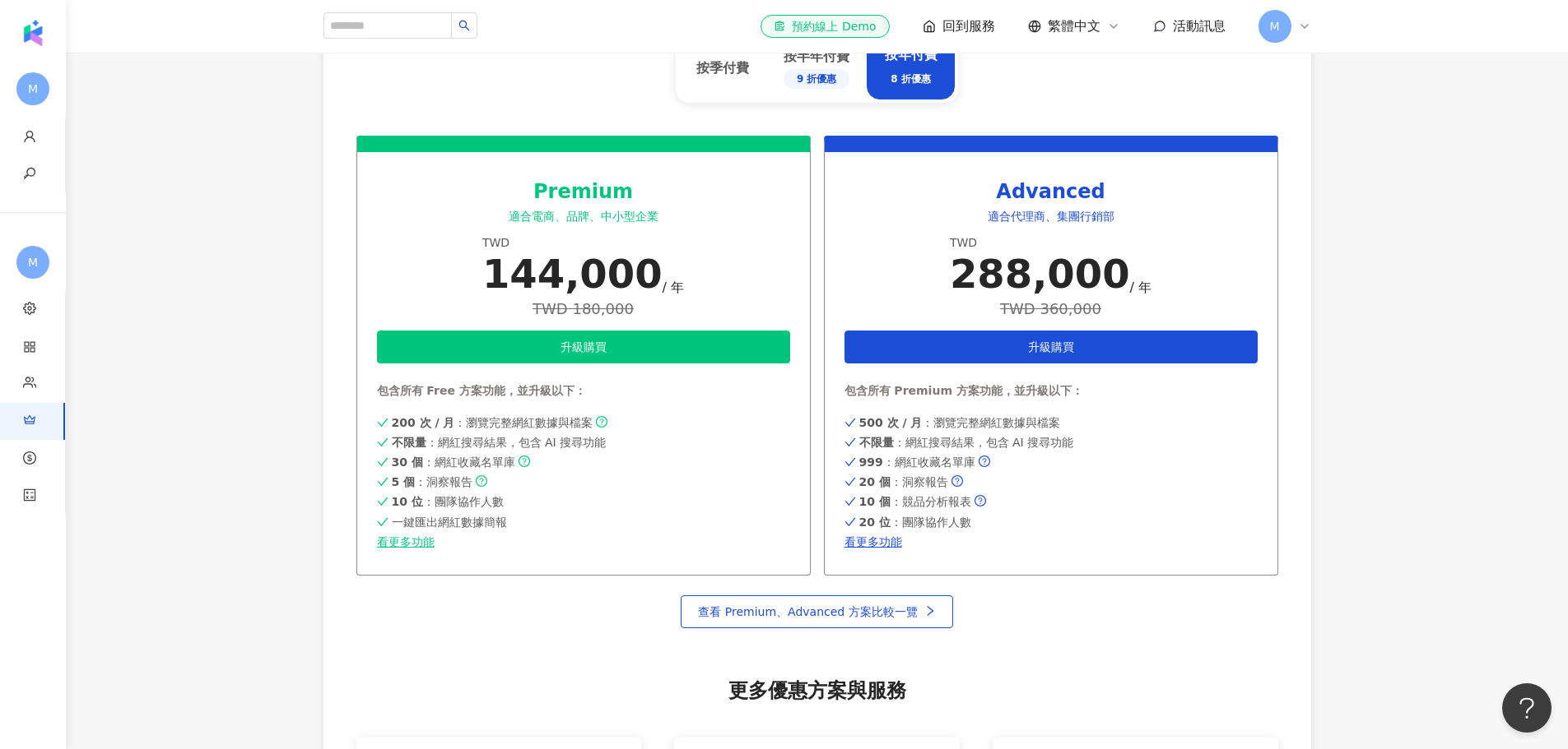
scroll to position [987, 0]
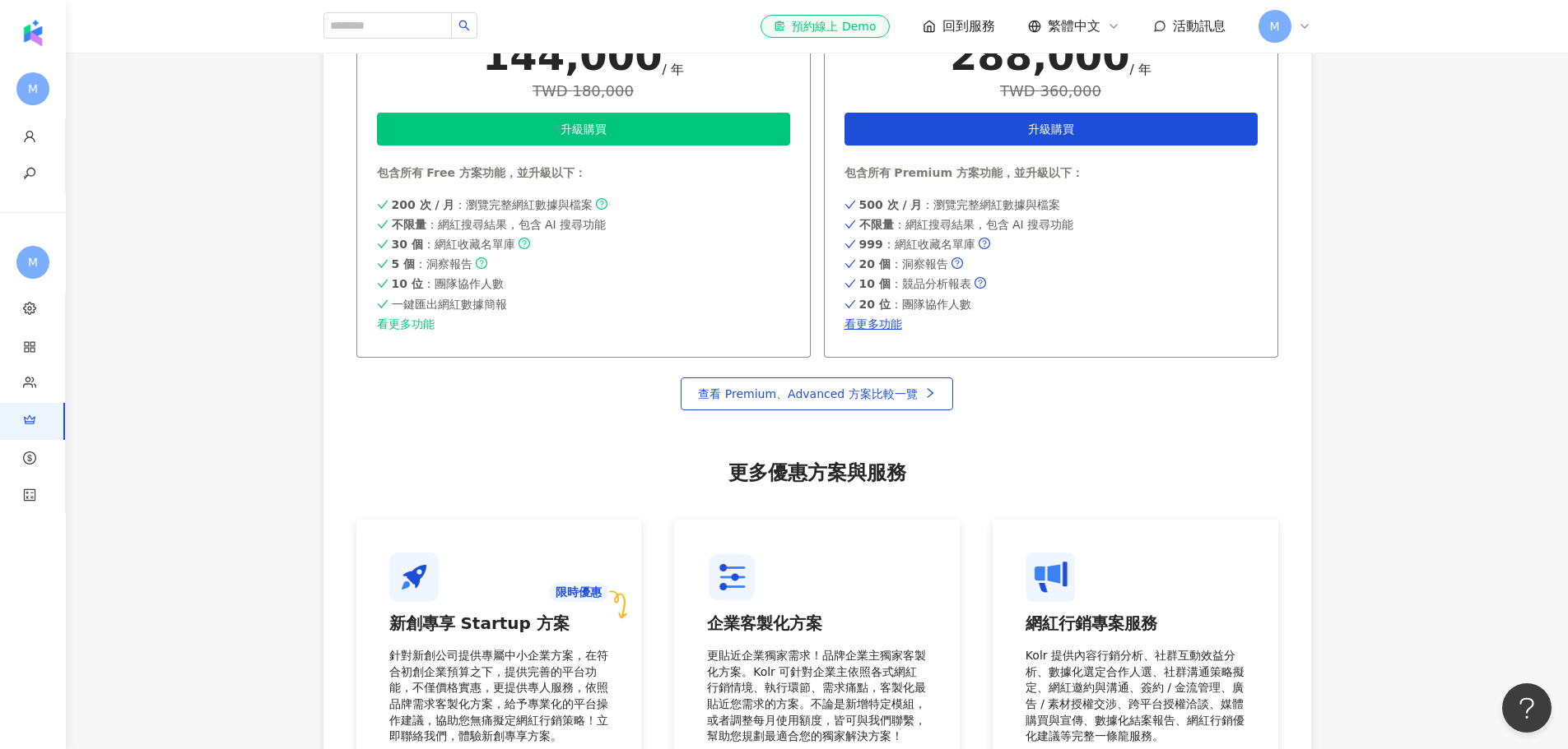
click at [423, 319] on link "看更多功能" at bounding box center [584, 324] width 413 height 13
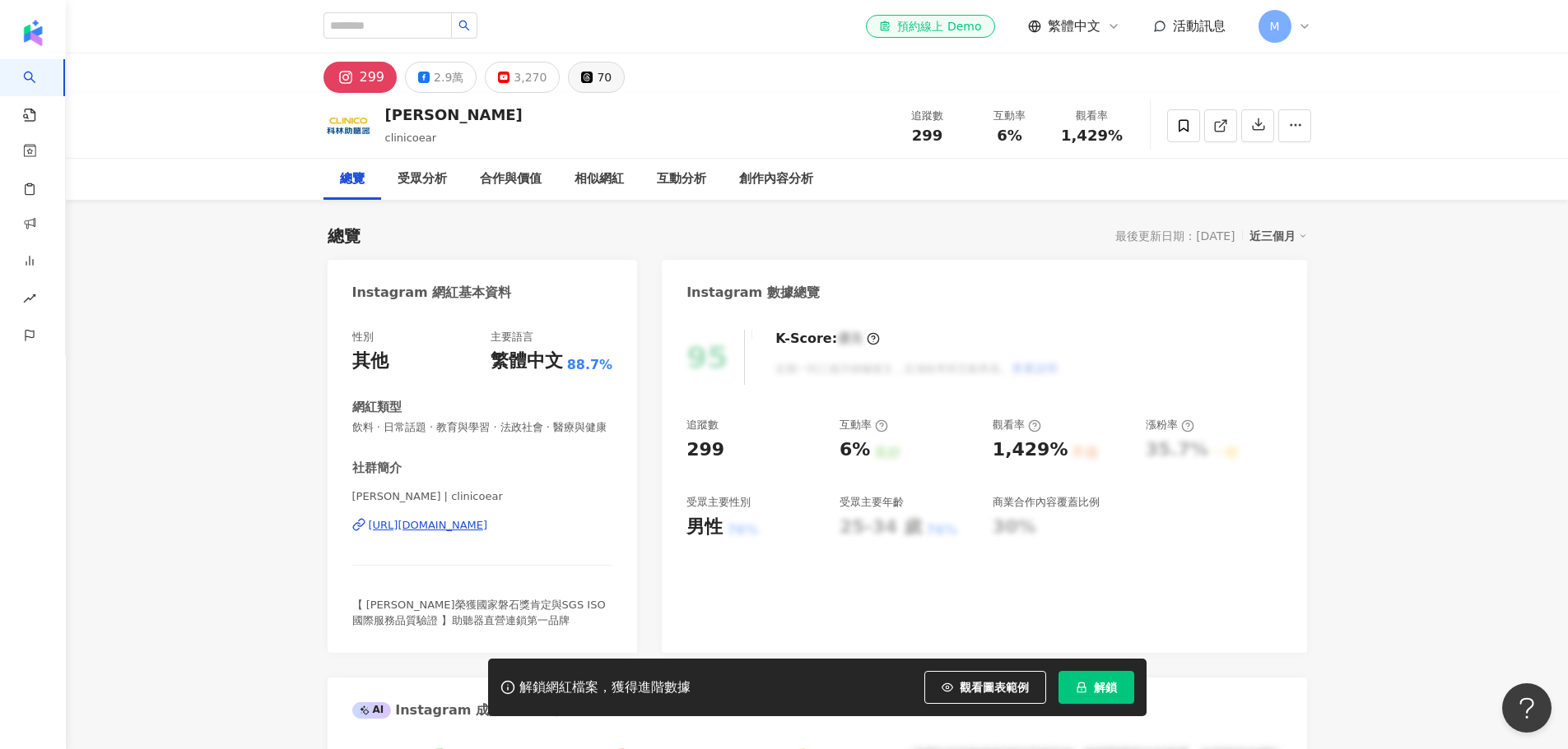
click at [597, 77] on div "70" at bounding box center [604, 77] width 15 height 23
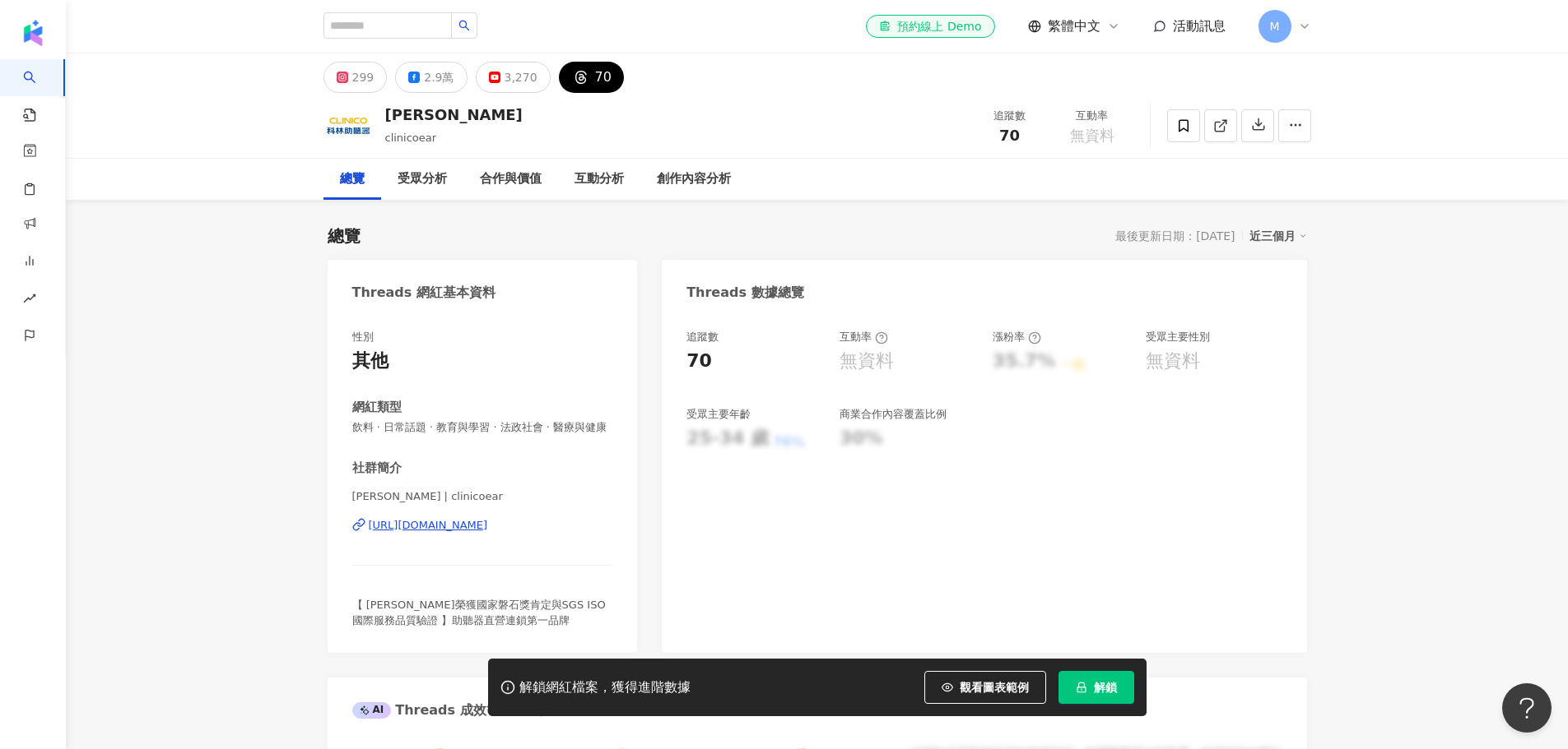
click at [433, 533] on div "[URL][DOMAIN_NAME]" at bounding box center [428, 526] width 119 height 15
click at [452, 29] on input "search" at bounding box center [388, 26] width 128 height 27
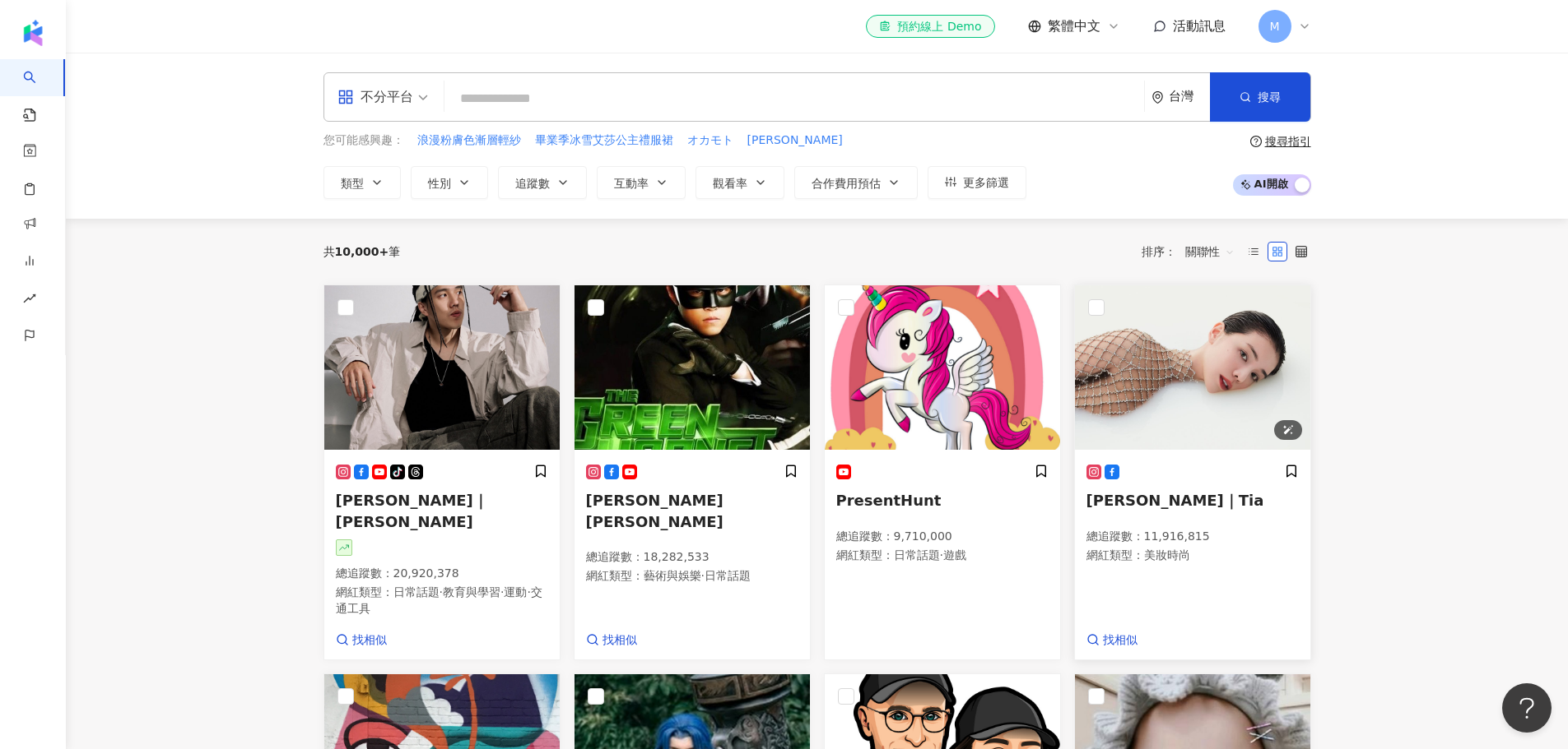
click at [1216, 359] on img at bounding box center [1192, 367] width 235 height 164
click at [1315, 28] on div "el-icon-cs 預約線上 Demo 繁體中文 活動訊息 M" at bounding box center [818, 26] width 1054 height 52
click at [1306, 22] on icon at bounding box center [1305, 27] width 13 height 13
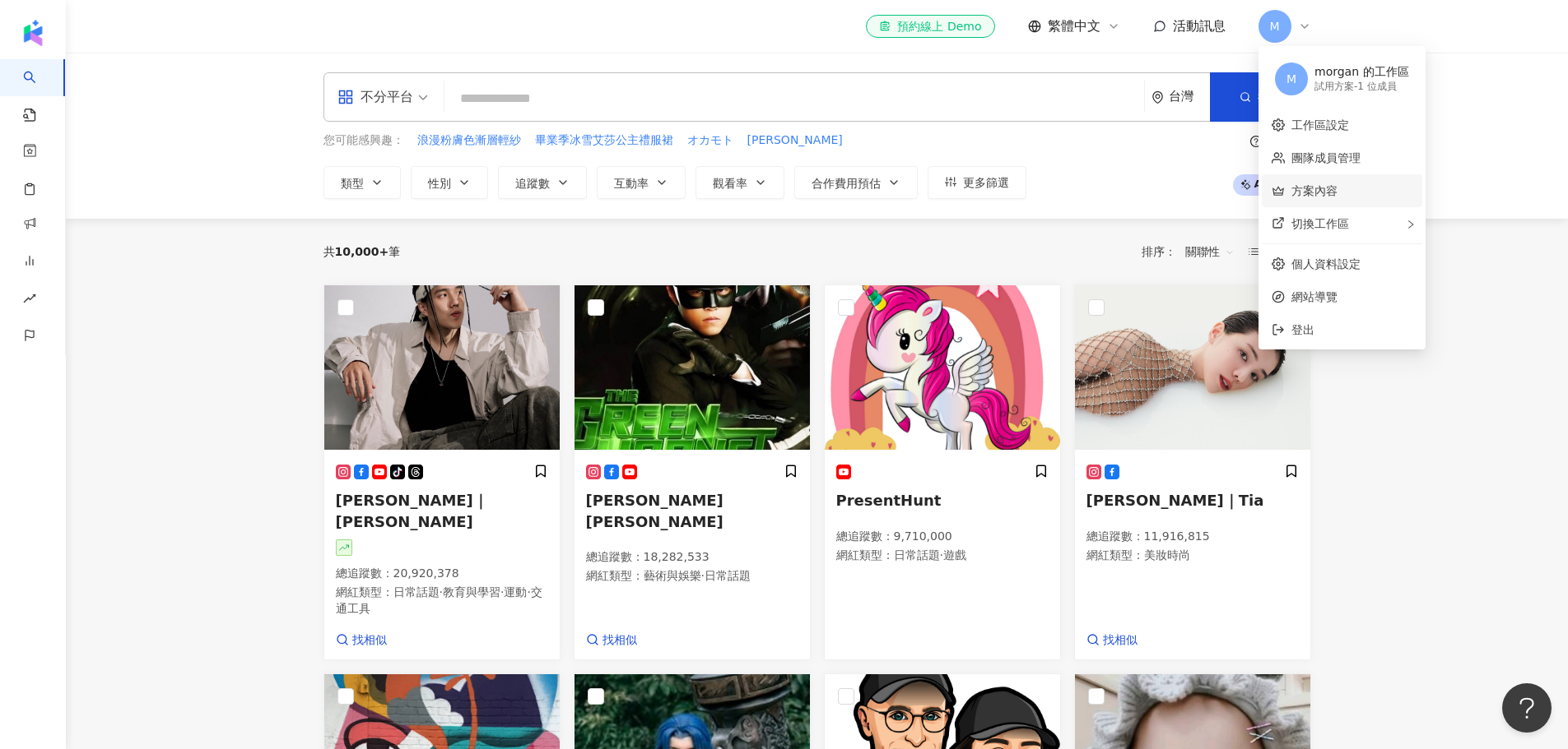
click at [1334, 193] on link "方案內容" at bounding box center [1314, 191] width 46 height 13
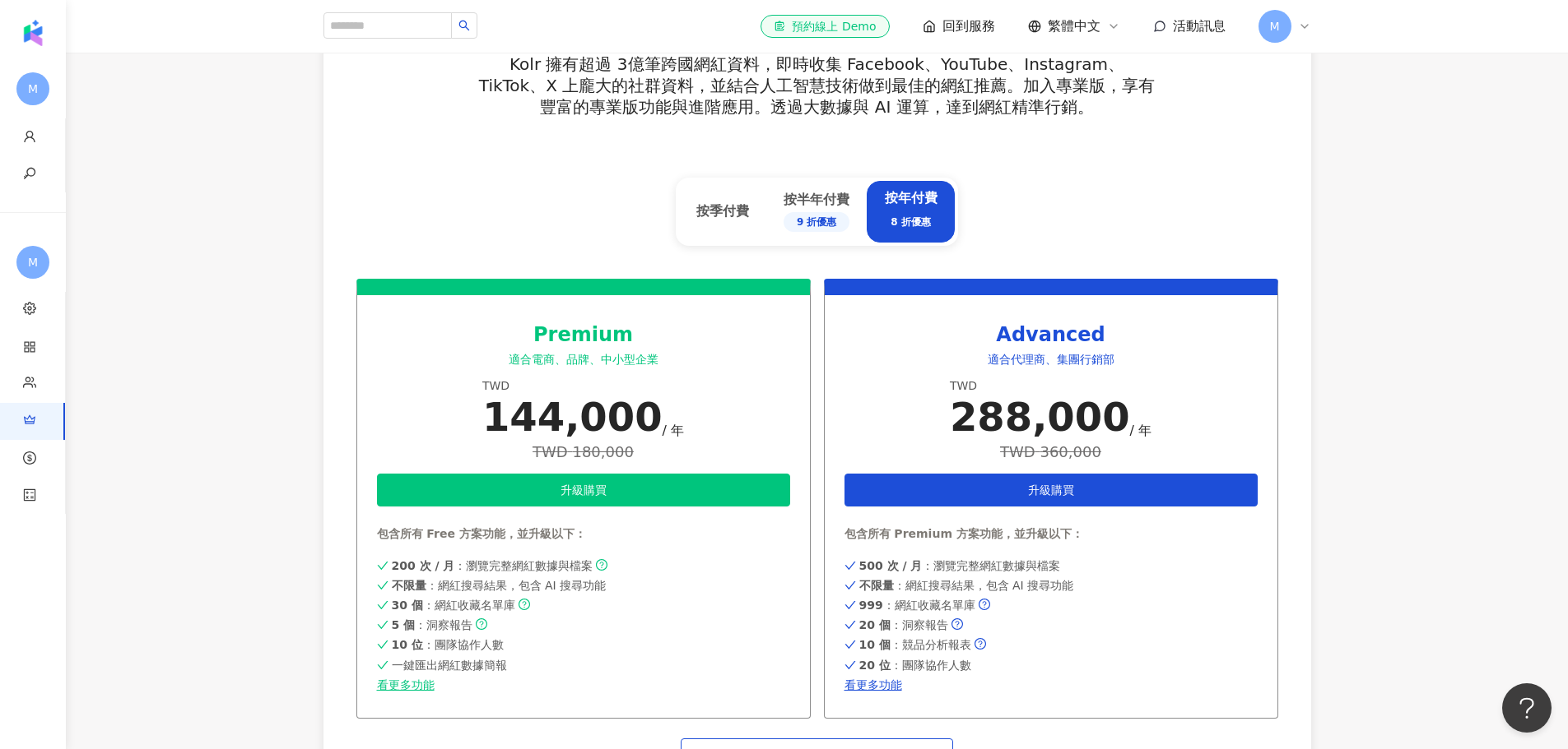
scroll to position [658, 0]
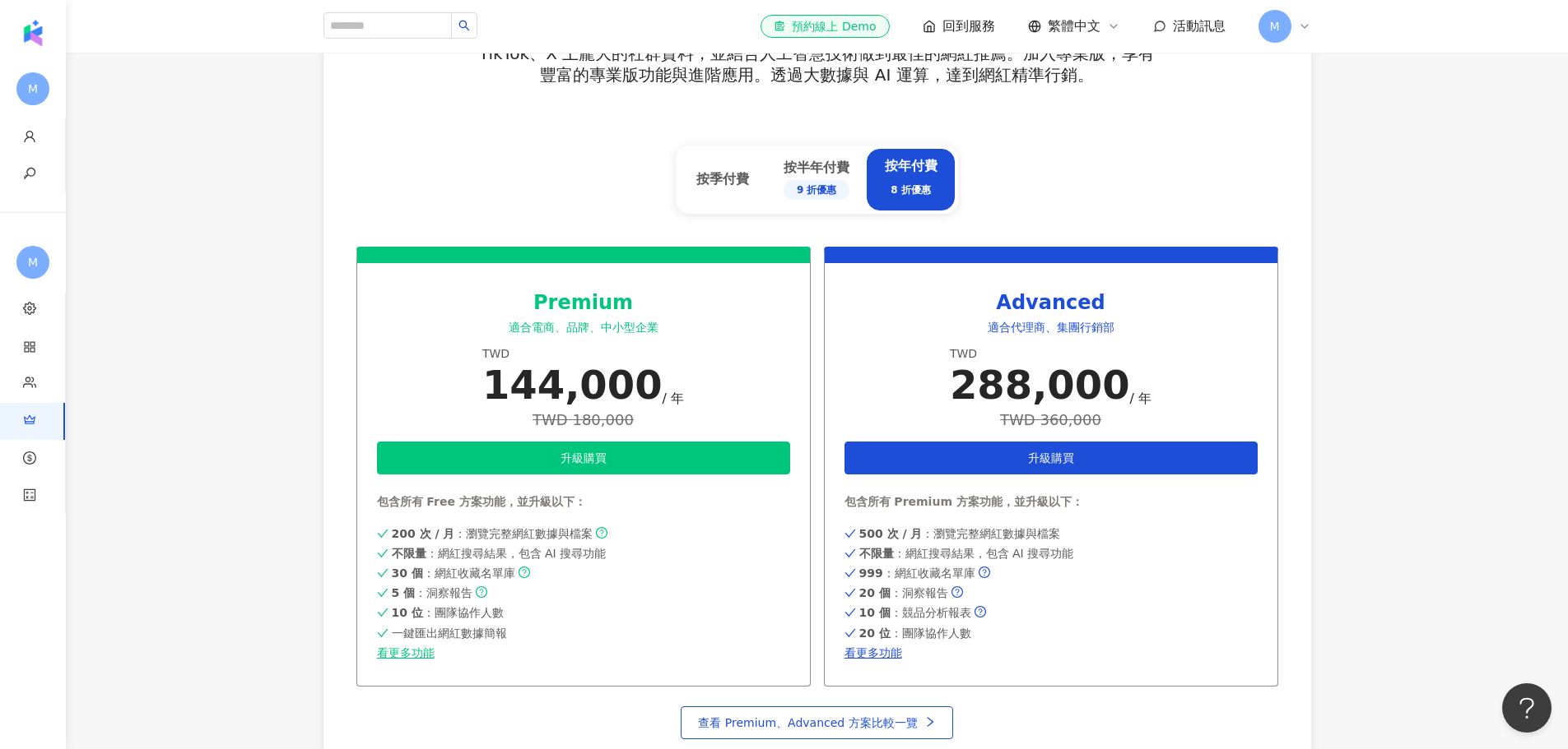
click at [594, 312] on div "Premium" at bounding box center [584, 304] width 413 height 28
click at [594, 311] on div "Premium" at bounding box center [584, 304] width 413 height 28
copy div "Premium"
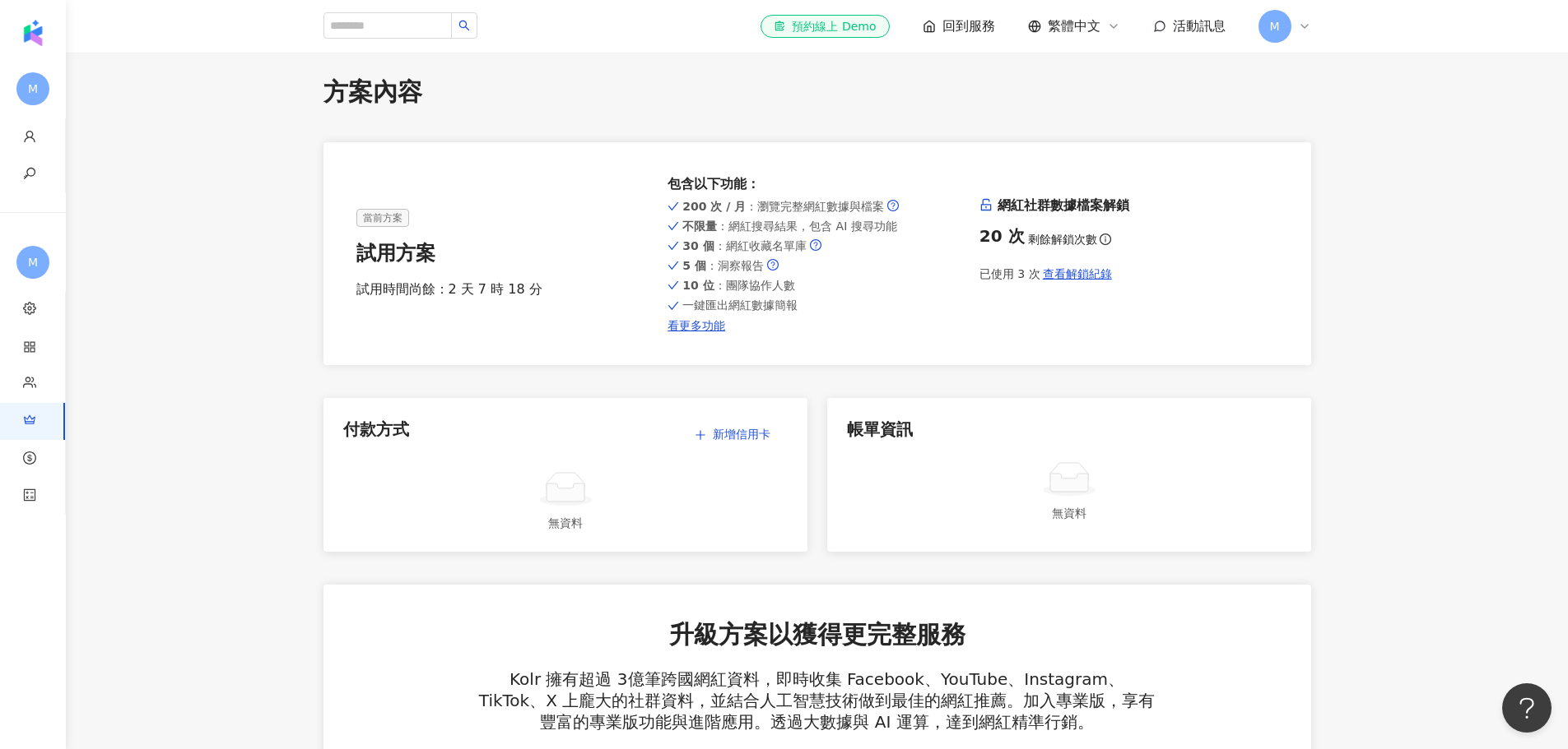
scroll to position [0, 0]
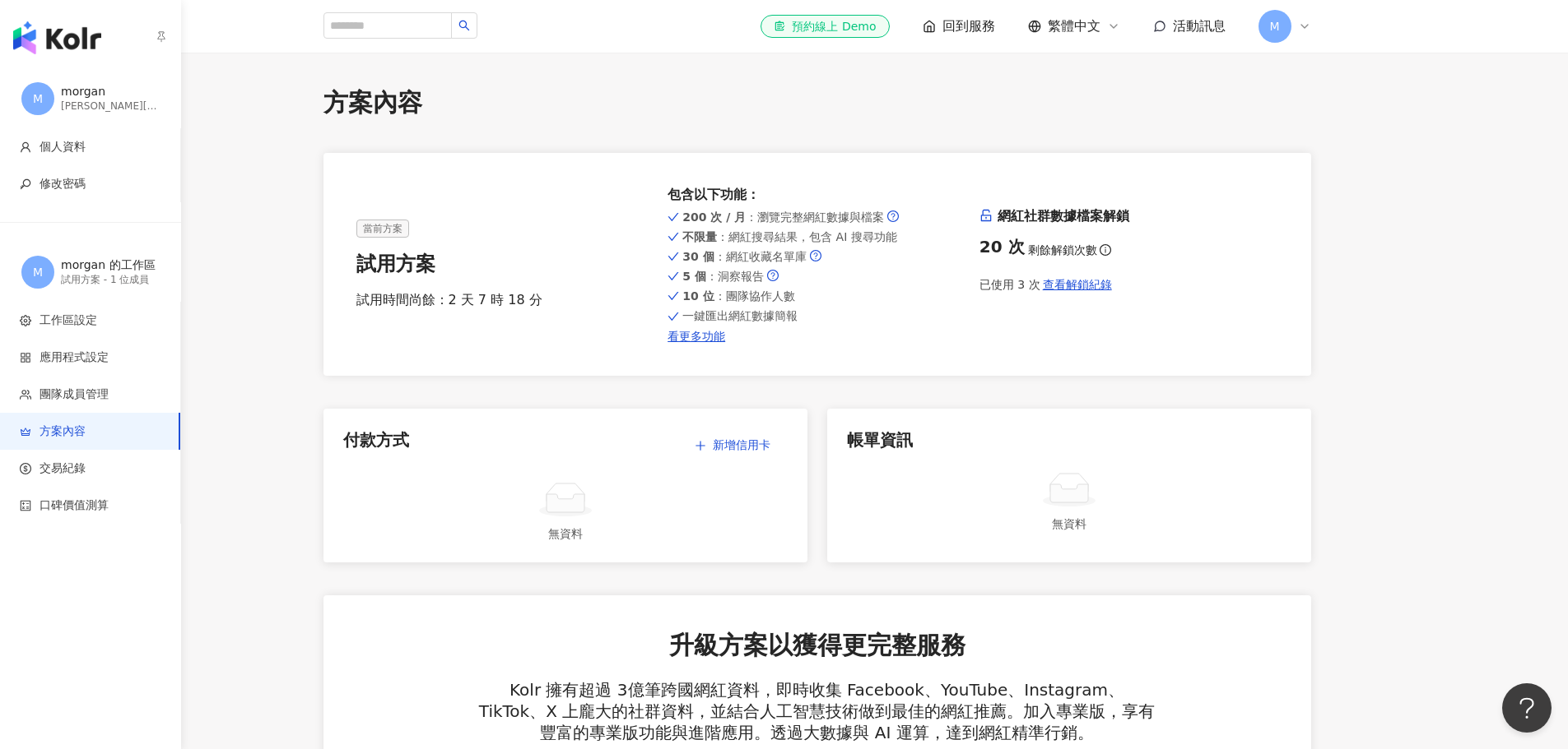
click at [43, 40] on img "button" at bounding box center [58, 37] width 88 height 32
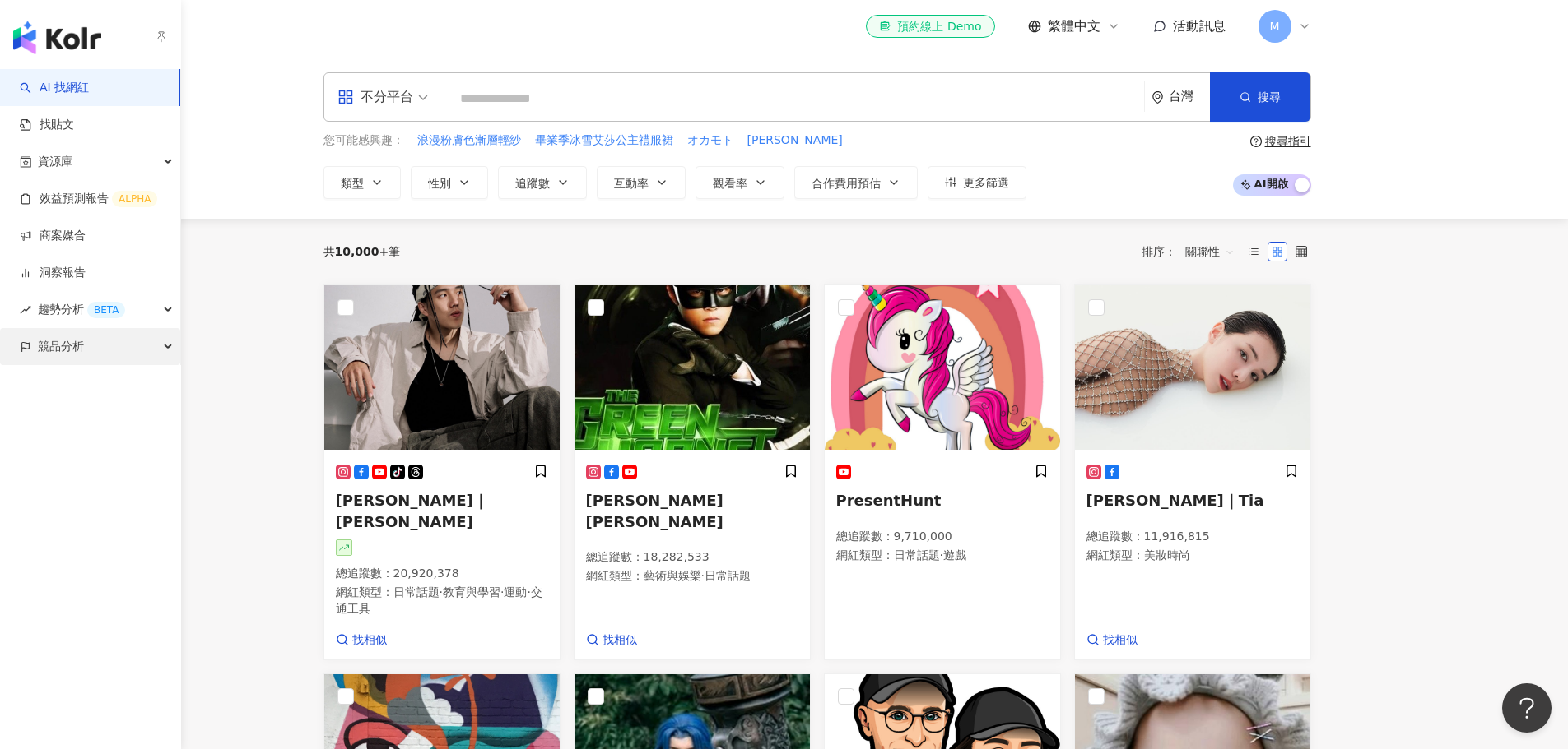
click at [82, 348] on span "競品分析" at bounding box center [60, 347] width 46 height 37
click at [103, 392] on link "品牌帳號分析" at bounding box center [73, 384] width 69 height 17
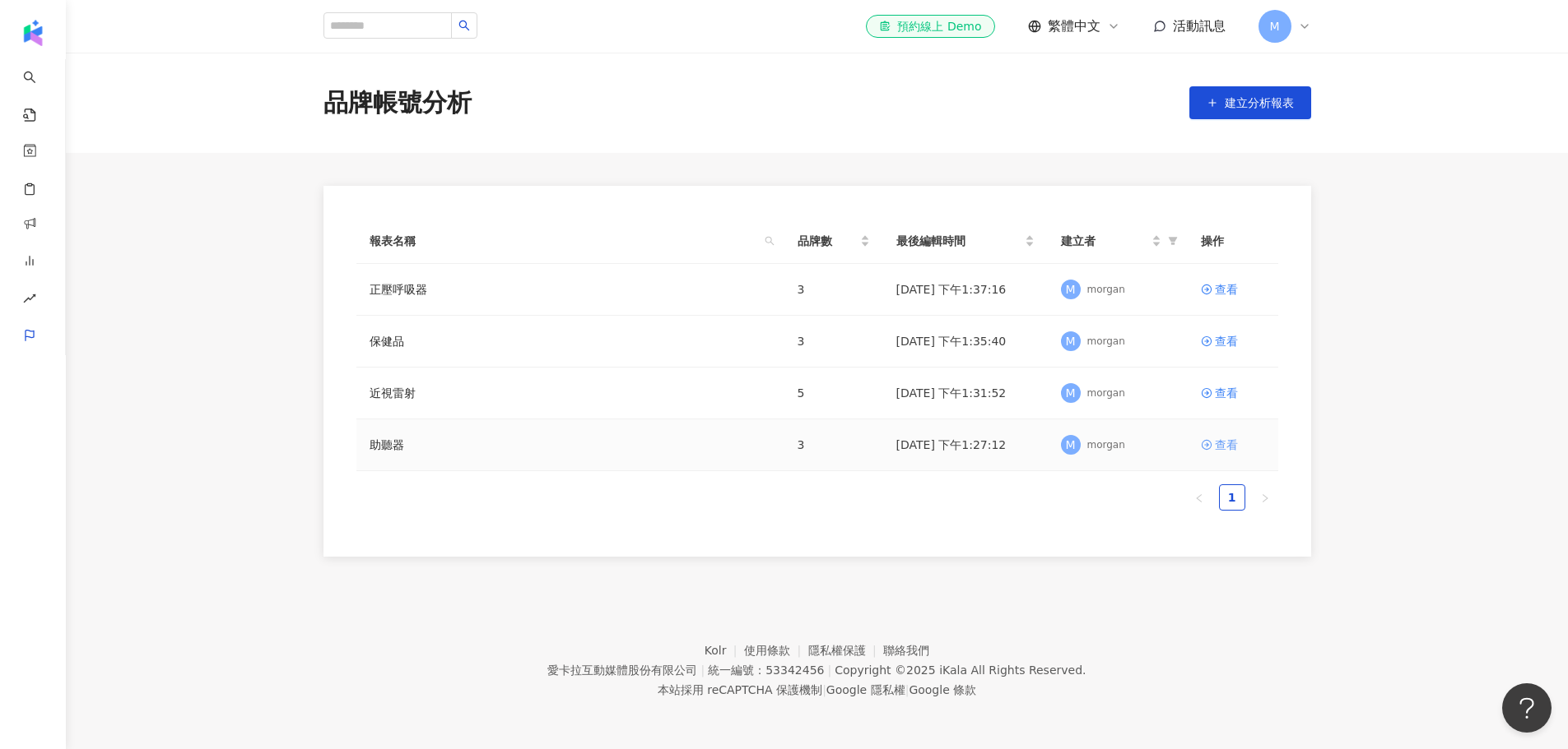
click at [1234, 436] on div "查看" at bounding box center [1226, 445] width 23 height 18
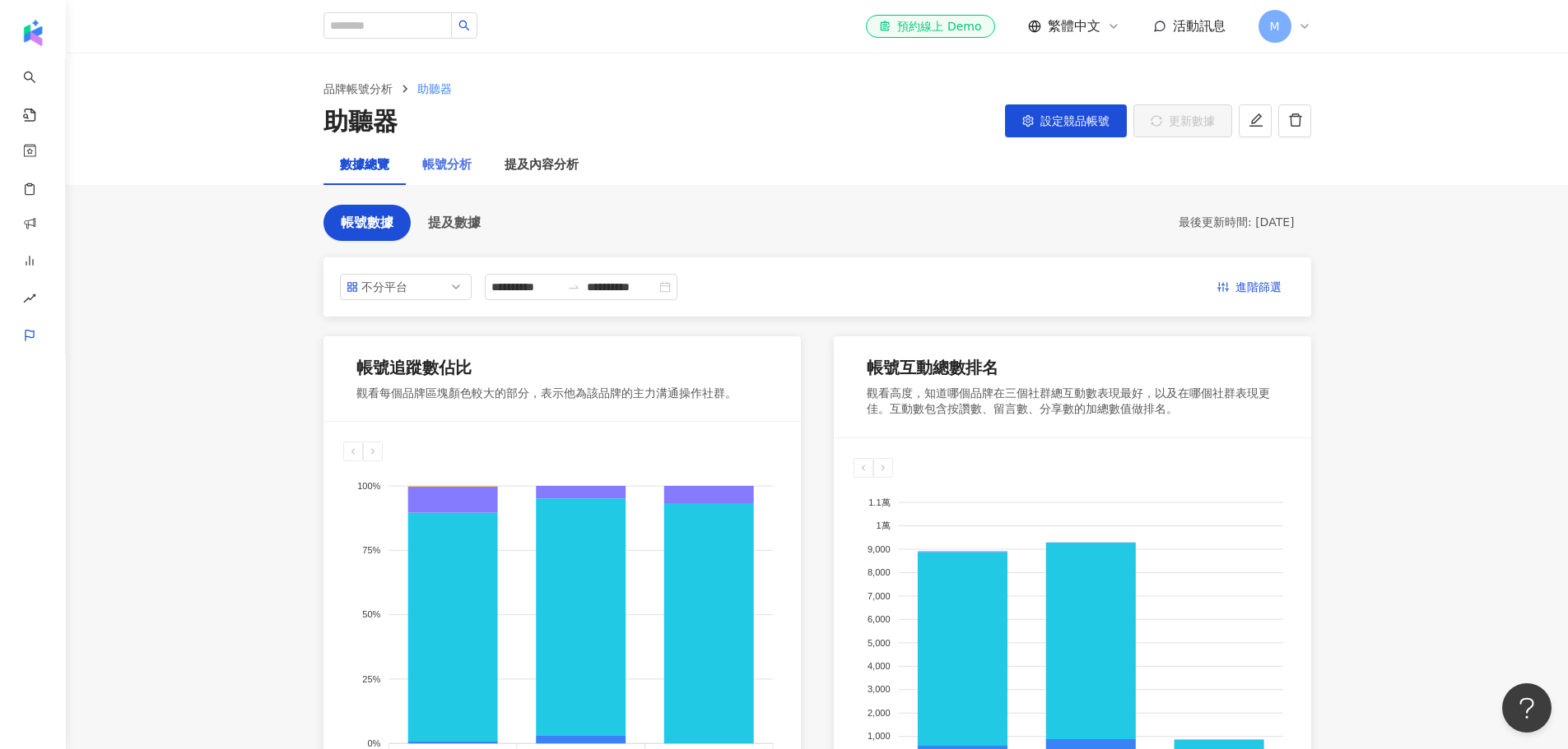
drag, startPoint x: 466, startPoint y: 182, endPoint x: 467, endPoint y: 169, distance: 13.0
click at [466, 182] on div "帳號分析" at bounding box center [447, 165] width 83 height 39
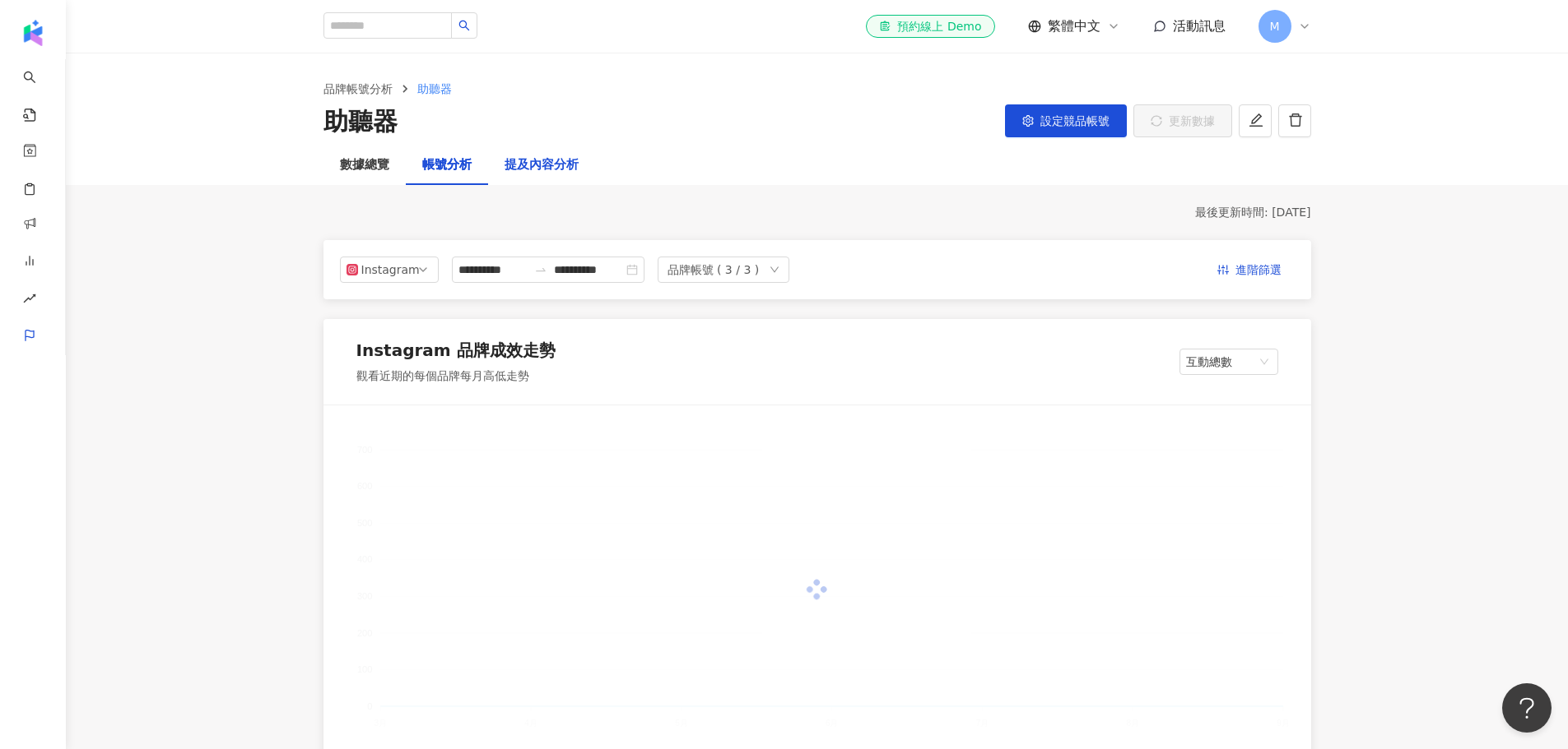
click at [553, 168] on div "提及內容分析" at bounding box center [541, 166] width 74 height 20
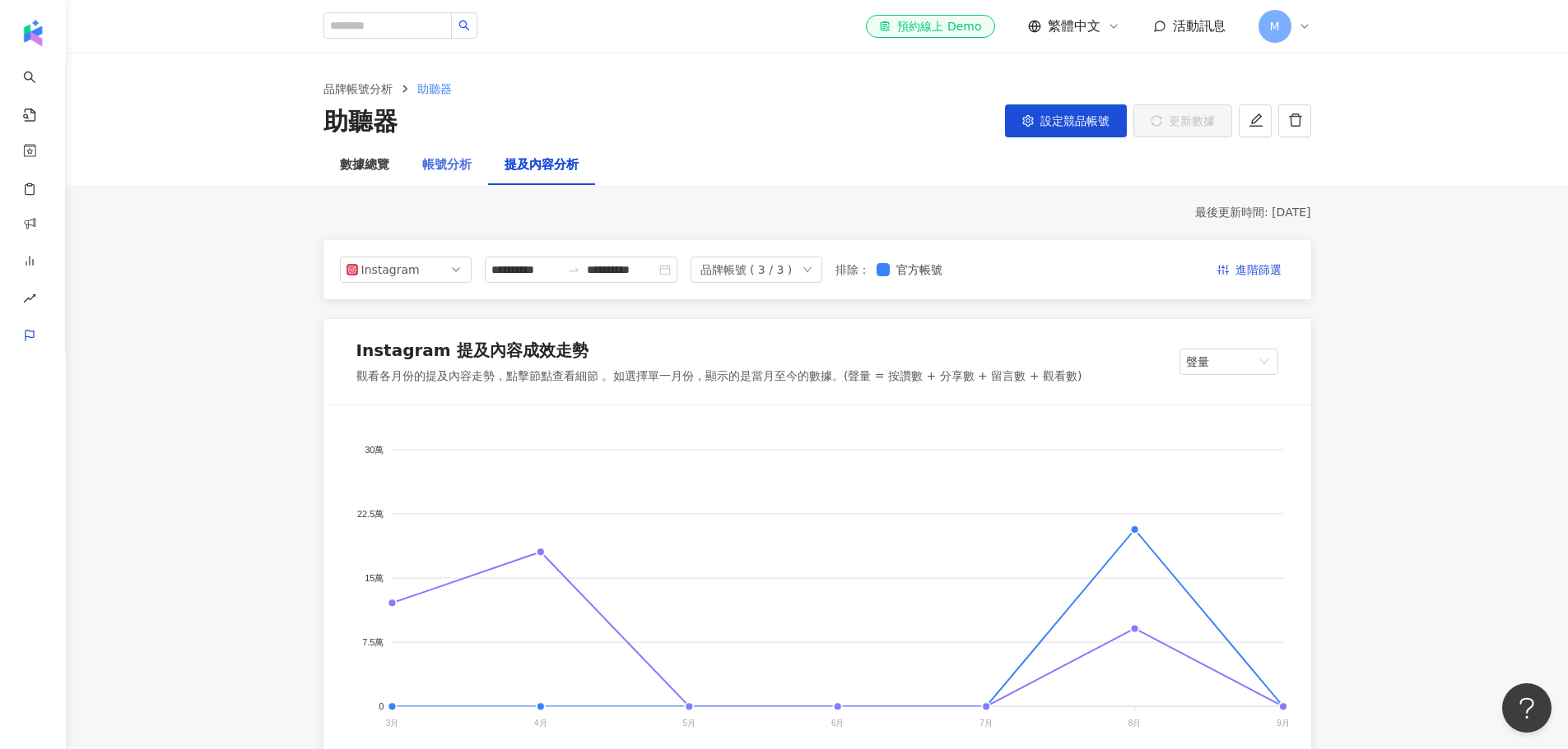
click at [445, 180] on div "帳號分析" at bounding box center [447, 165] width 83 height 39
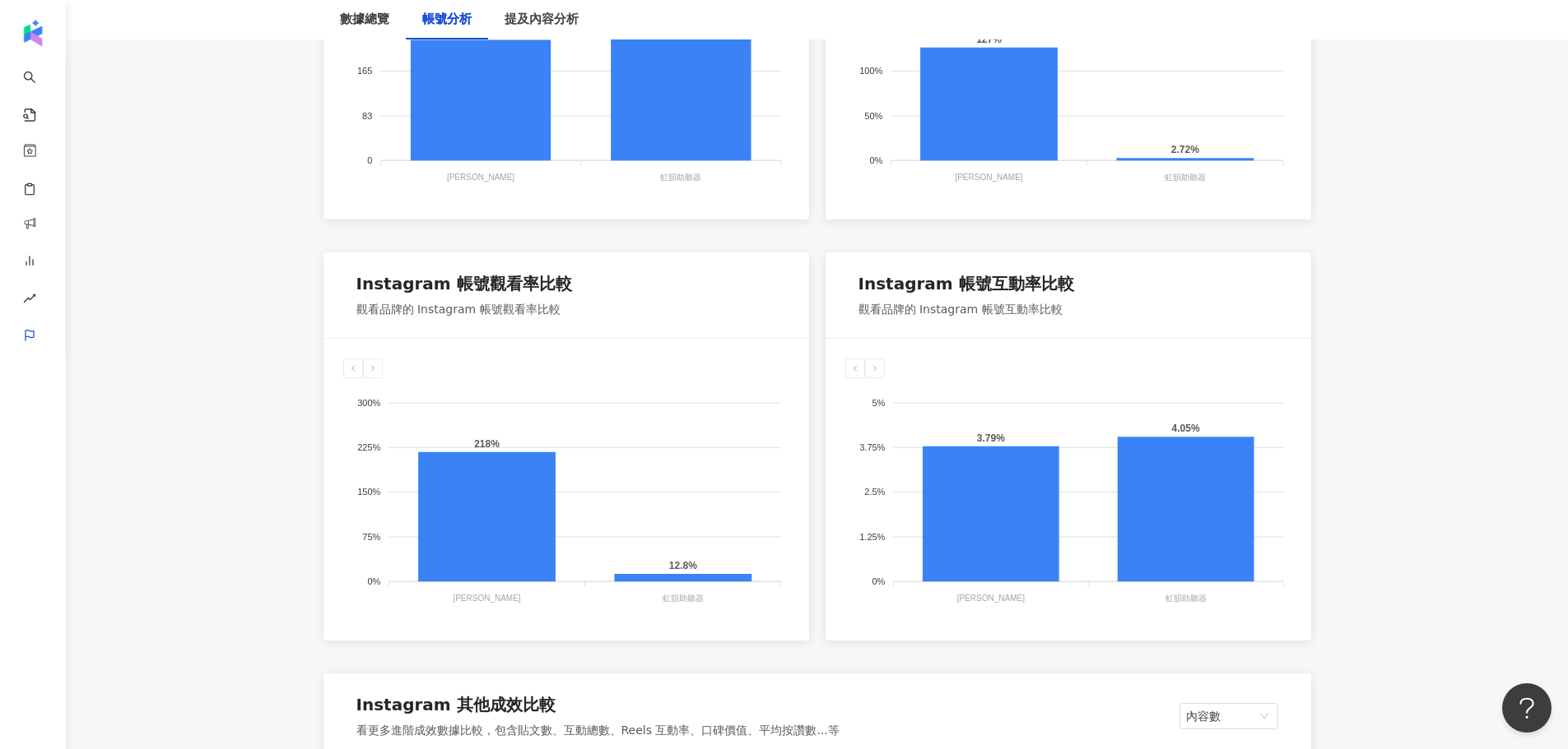
scroll to position [1426, 0]
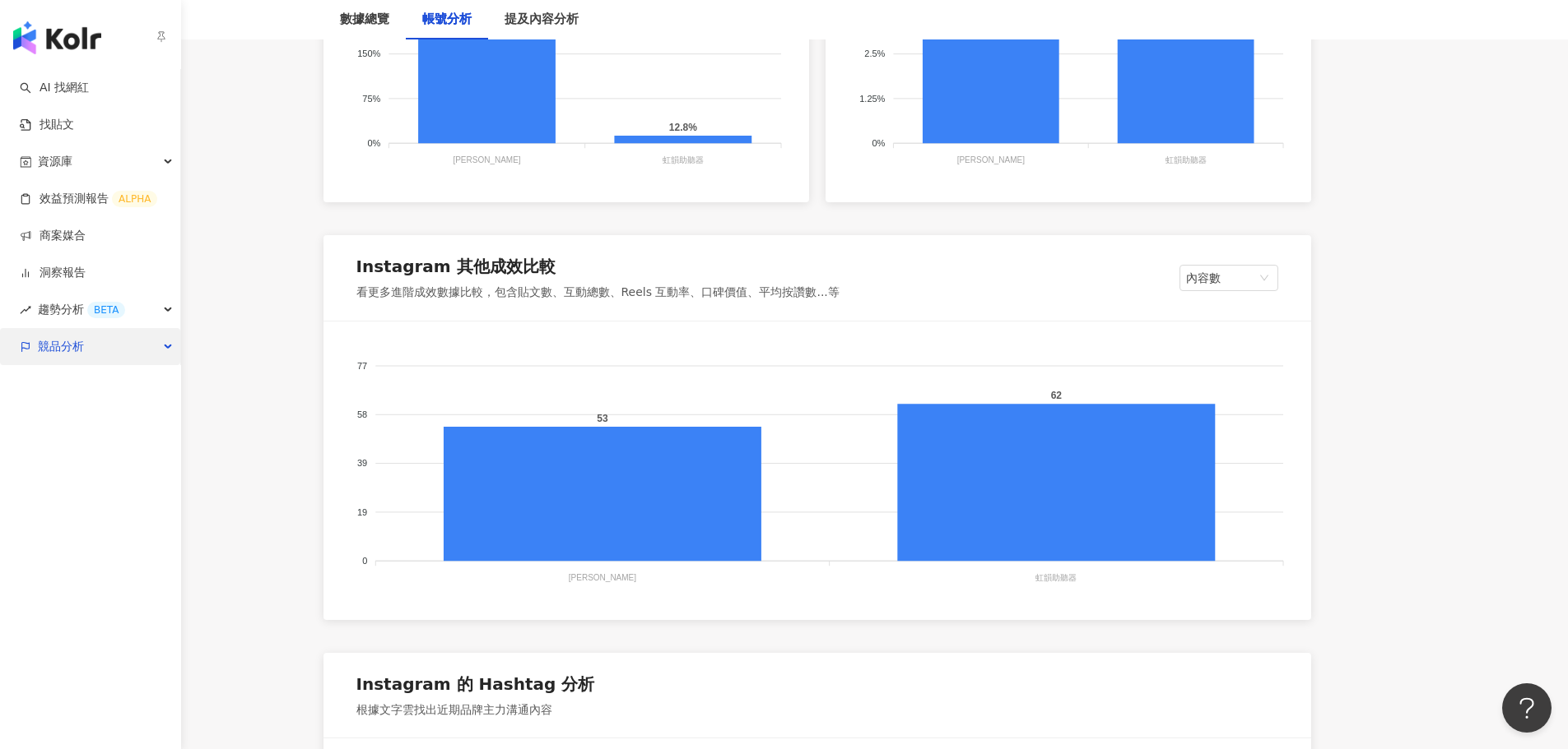
click at [87, 343] on div "競品分析" at bounding box center [90, 347] width 180 height 37
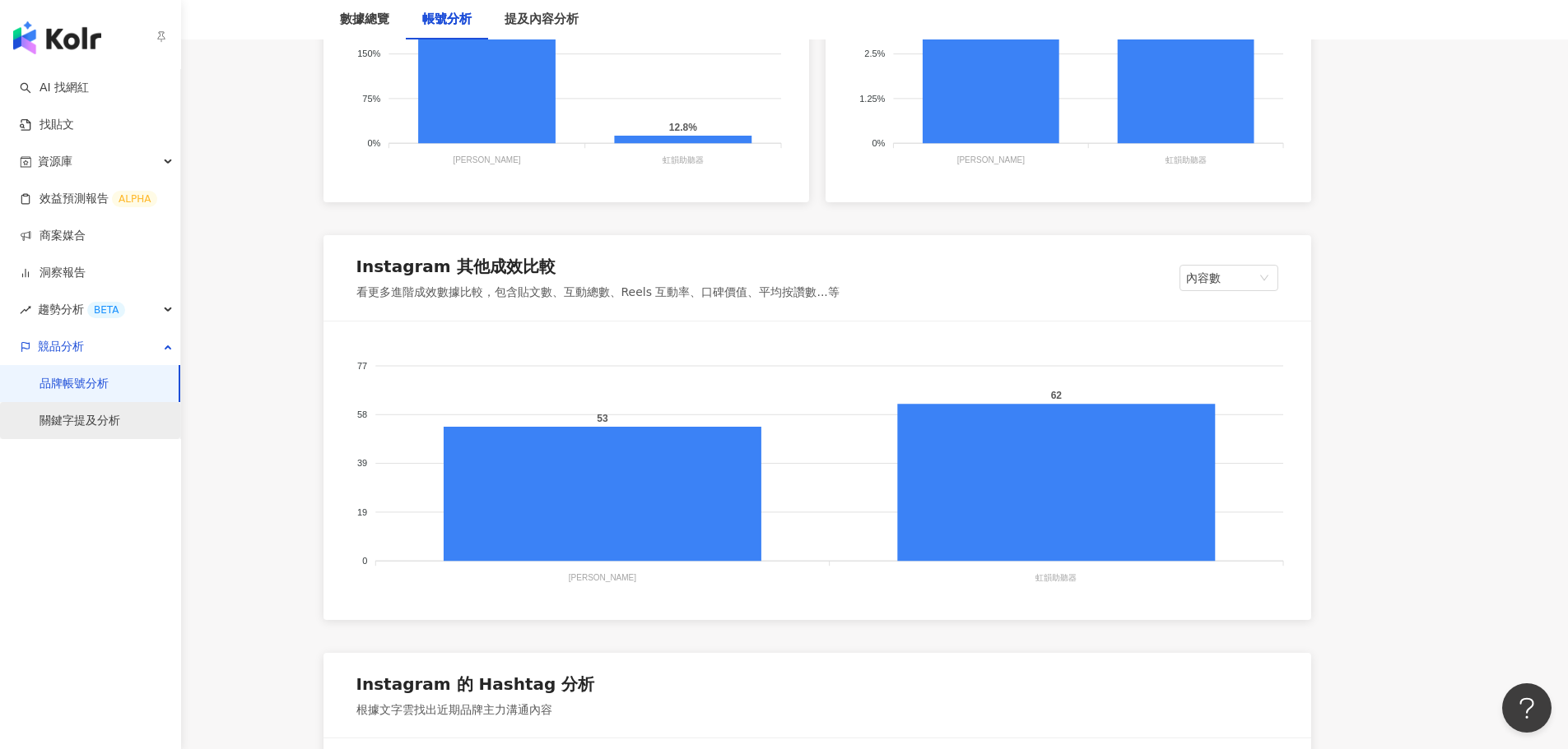
click at [116, 424] on link "關鍵字提及分析" at bounding box center [79, 422] width 81 height 17
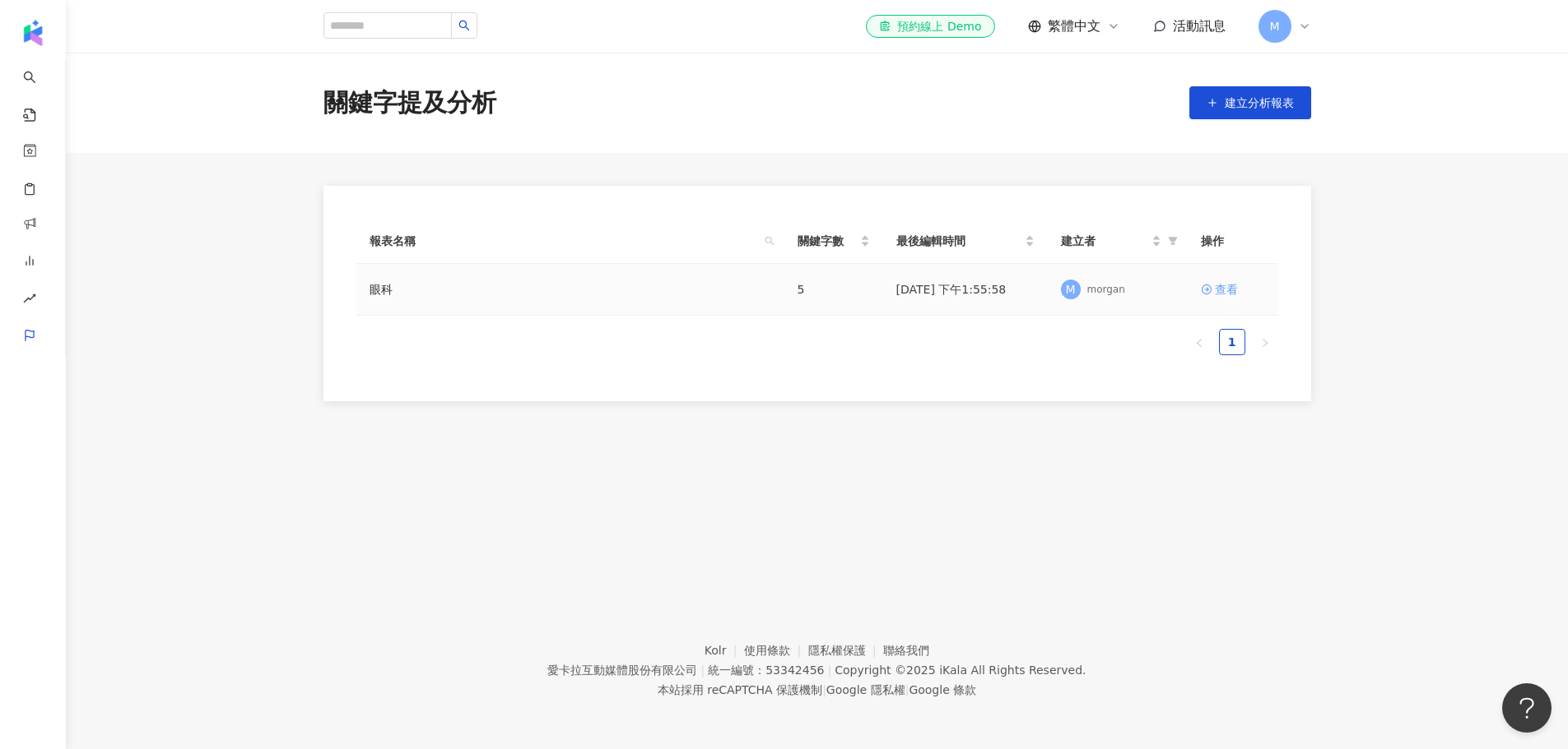
click at [1235, 294] on div "查看" at bounding box center [1226, 290] width 23 height 18
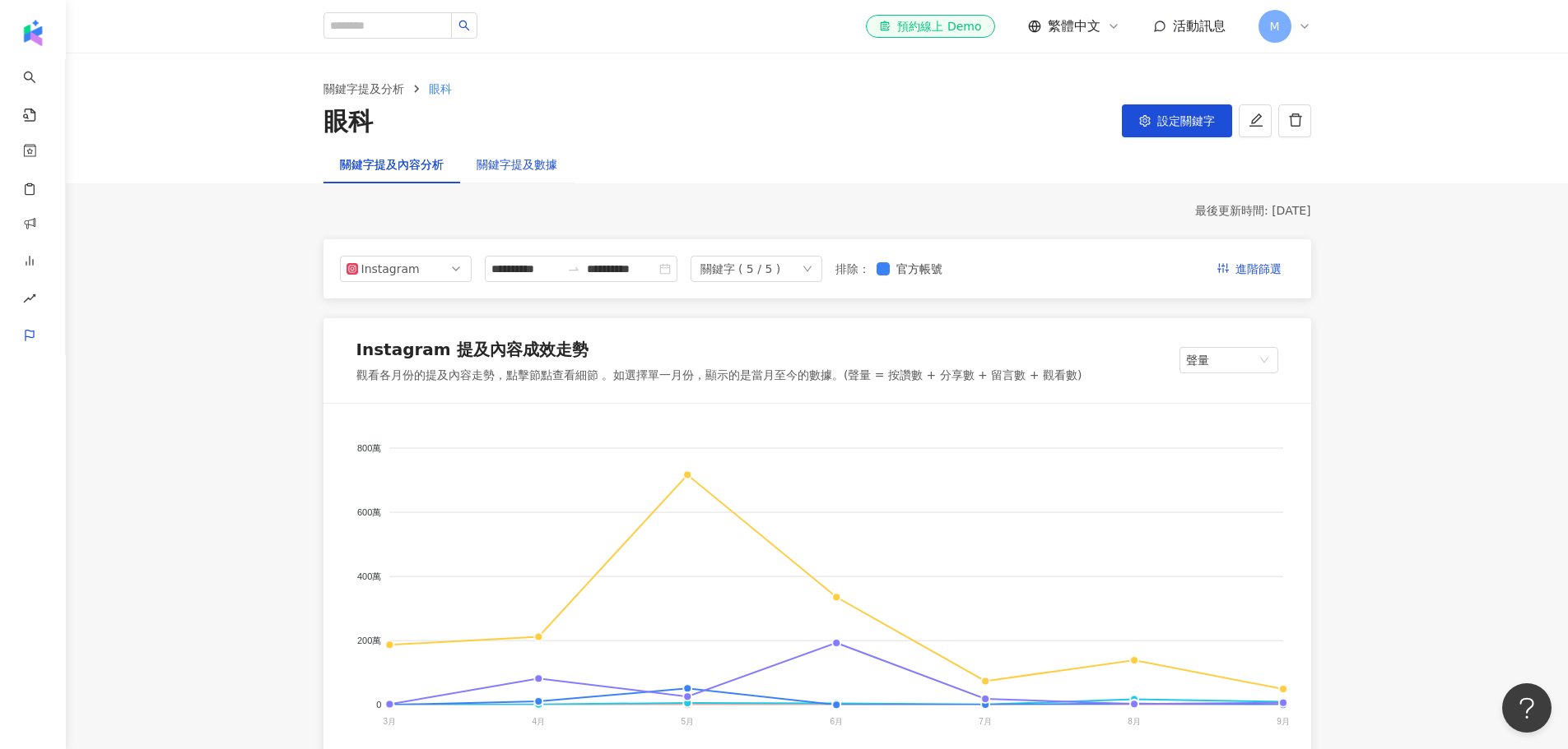
click at [516, 172] on div "關鍵字提及數據" at bounding box center [517, 165] width 81 height 18
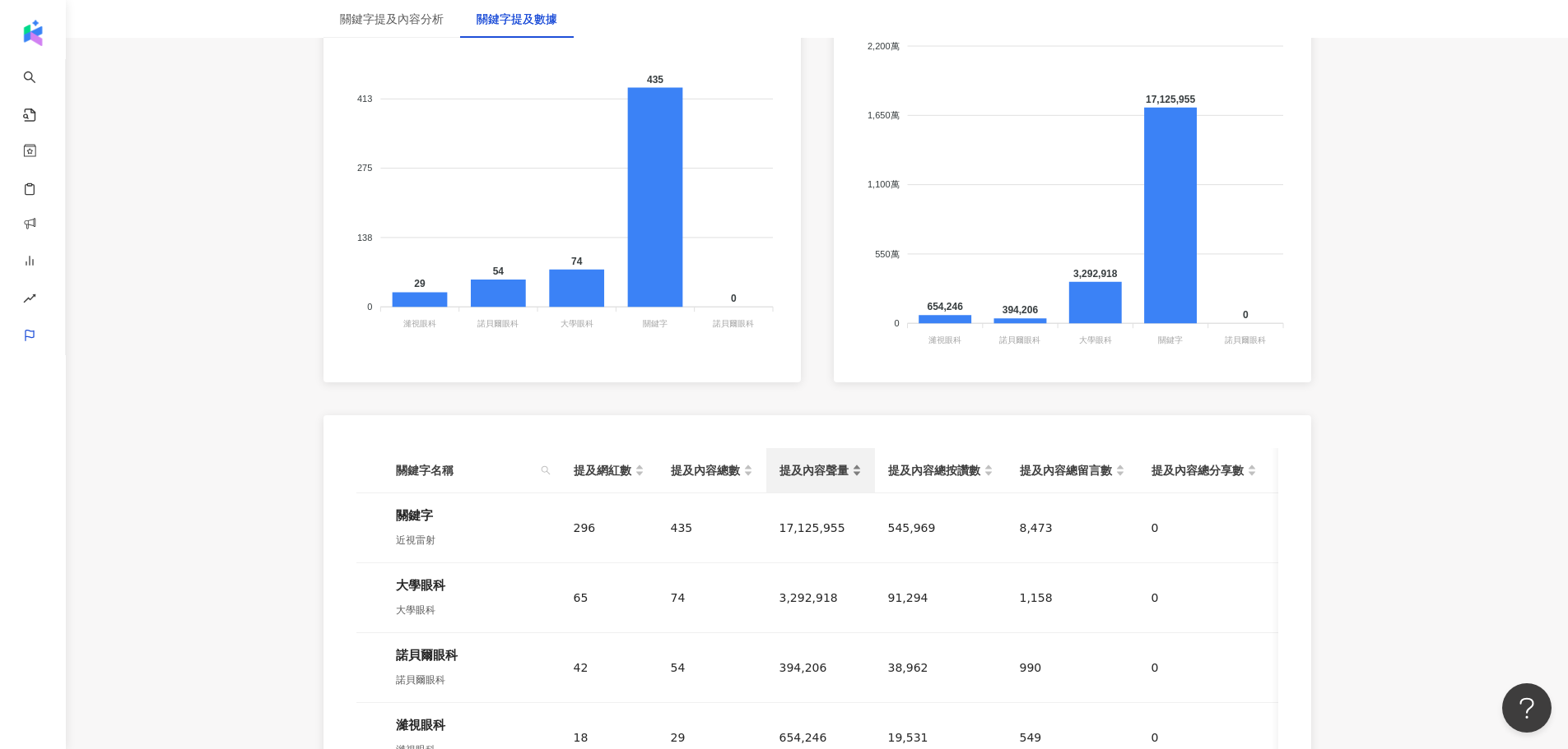
scroll to position [767, 0]
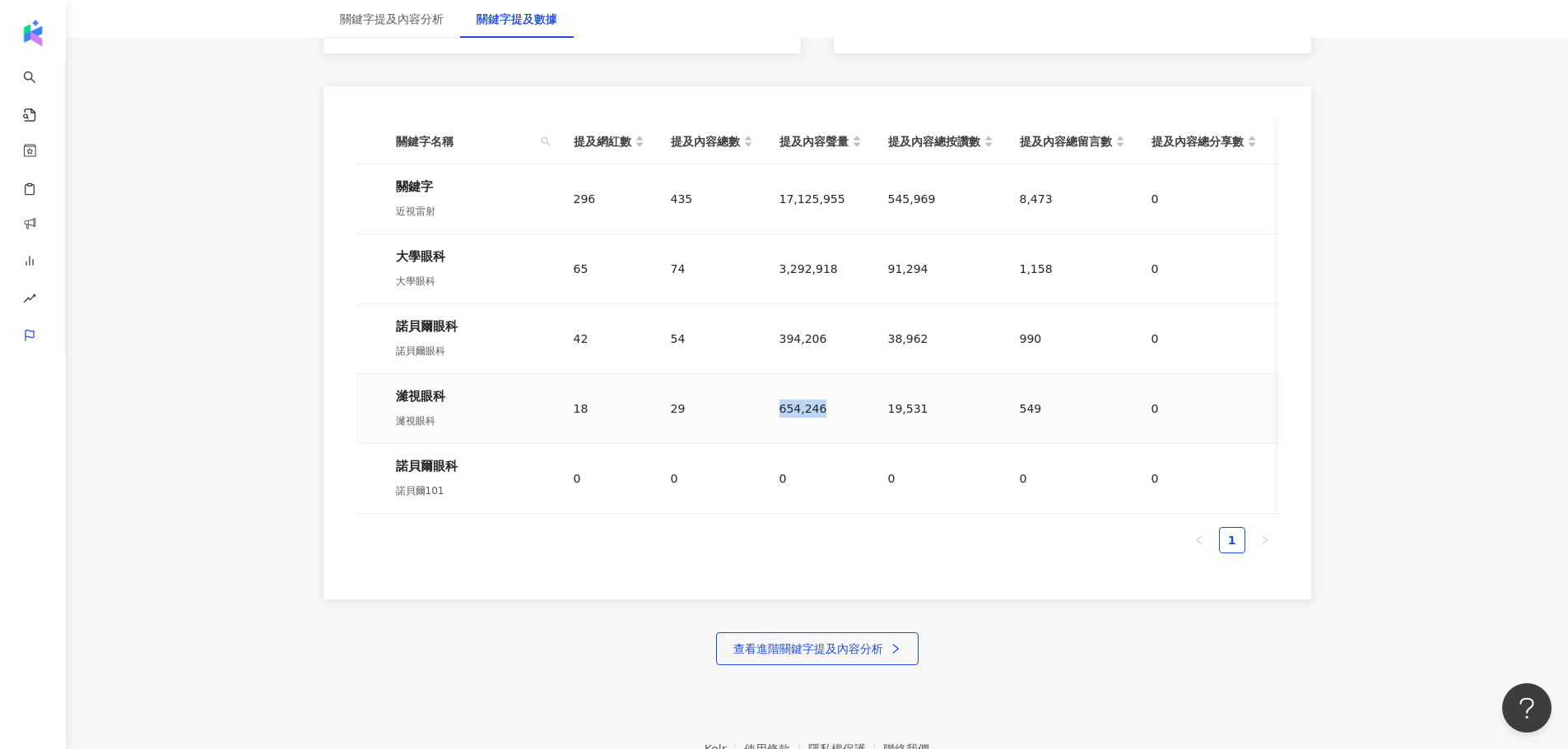
drag, startPoint x: 771, startPoint y: 405, endPoint x: 827, endPoint y: 411, distance: 56.3
click at [827, 411] on td "654,246" at bounding box center [820, 409] width 108 height 70
click at [827, 411] on div "654,246" at bounding box center [820, 409] width 83 height 18
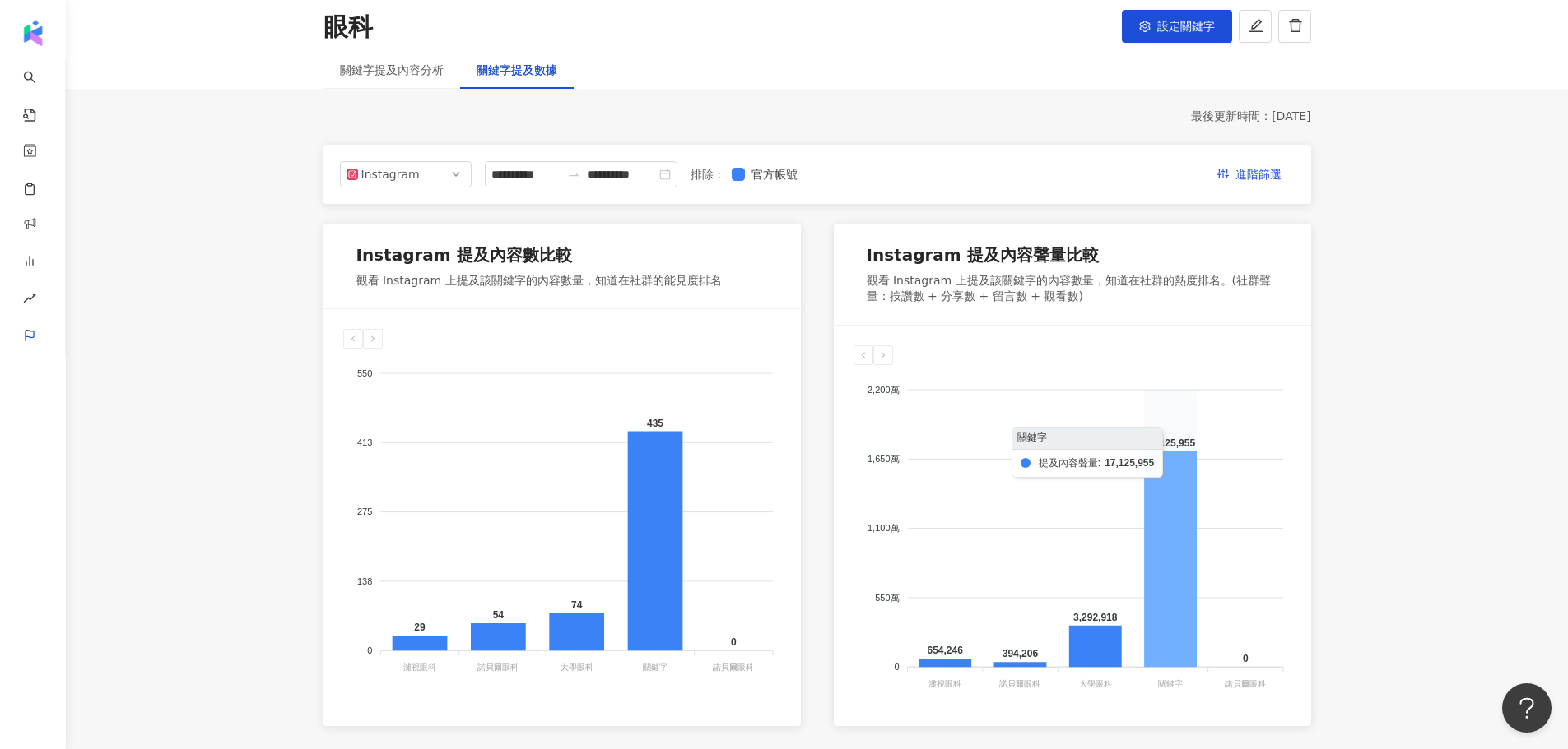
scroll to position [0, 0]
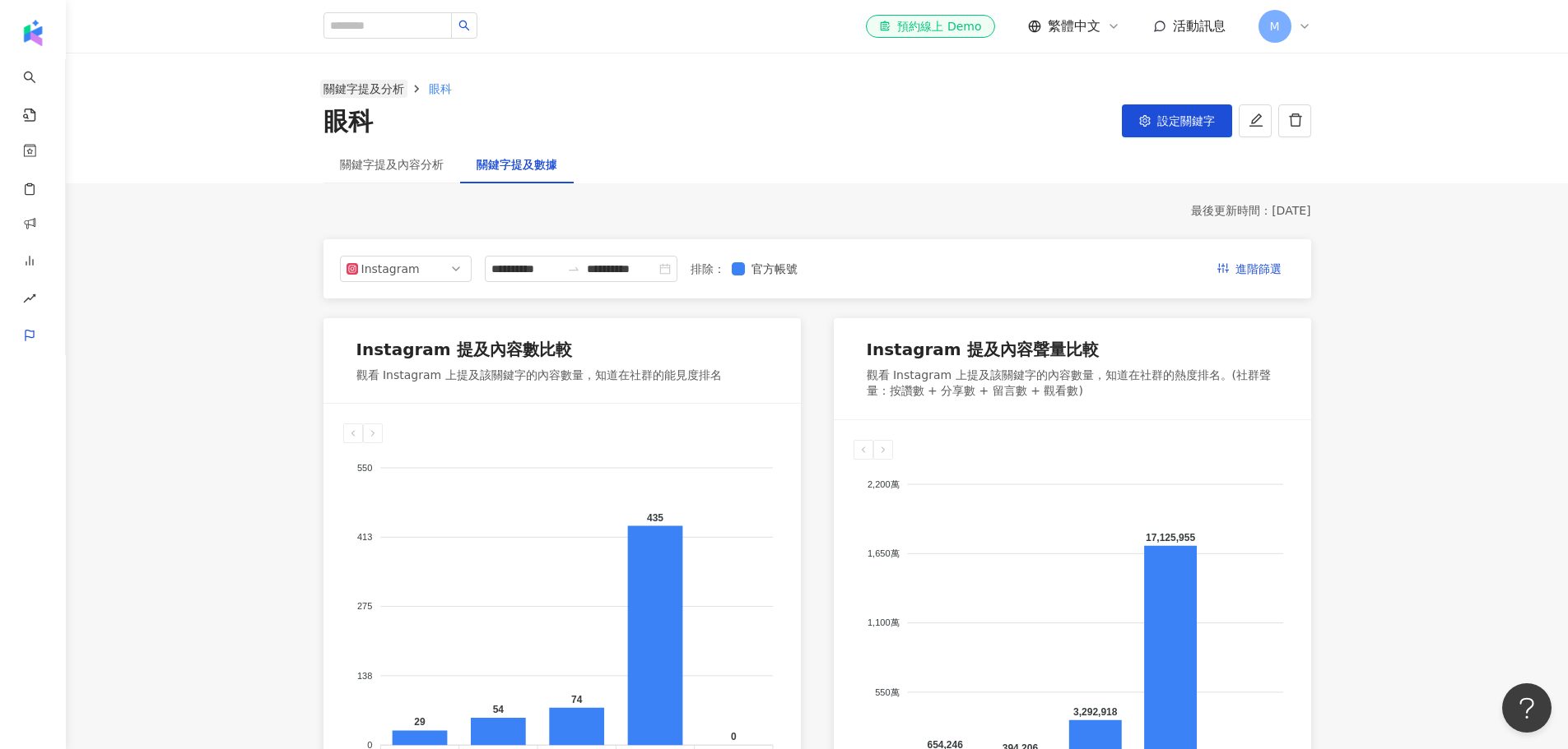
click at [381, 88] on link "關鍵字提及分析" at bounding box center [363, 89] width 88 height 18
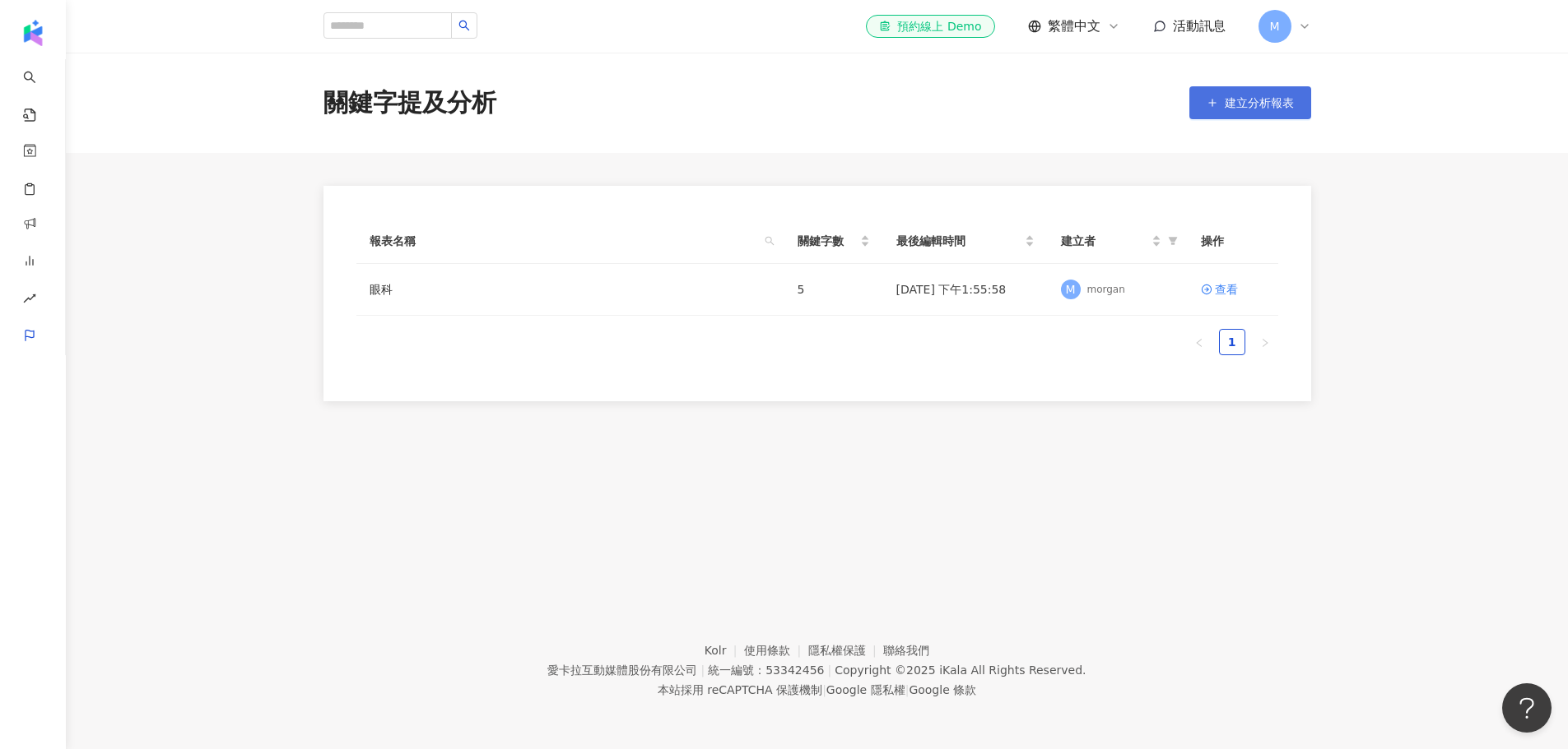
click at [1249, 106] on span "建立分析報表" at bounding box center [1259, 103] width 69 height 13
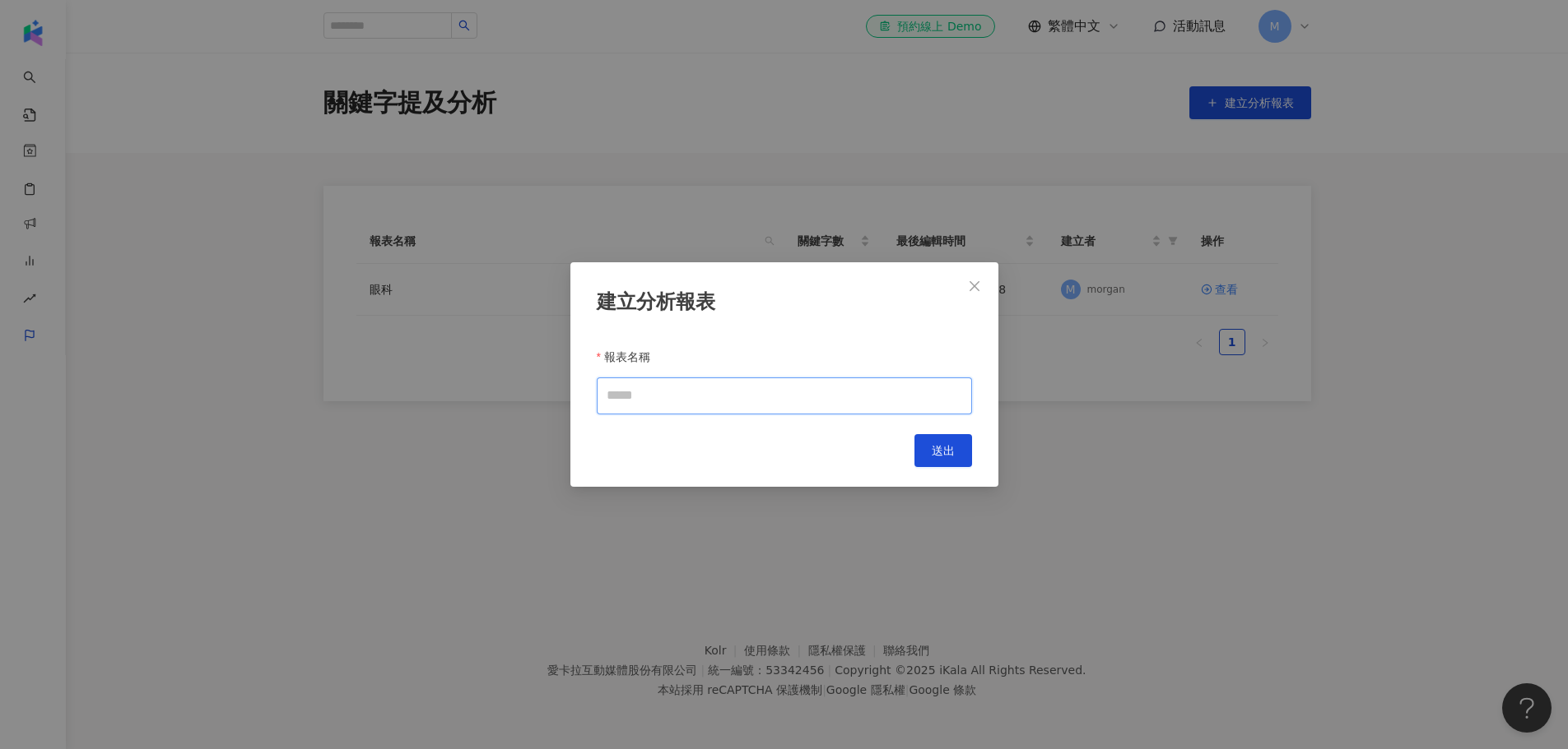
click at [662, 392] on input "報表名稱" at bounding box center [784, 396] width 375 height 37
type input "***"
click at [950, 447] on span "送出" at bounding box center [944, 451] width 23 height 13
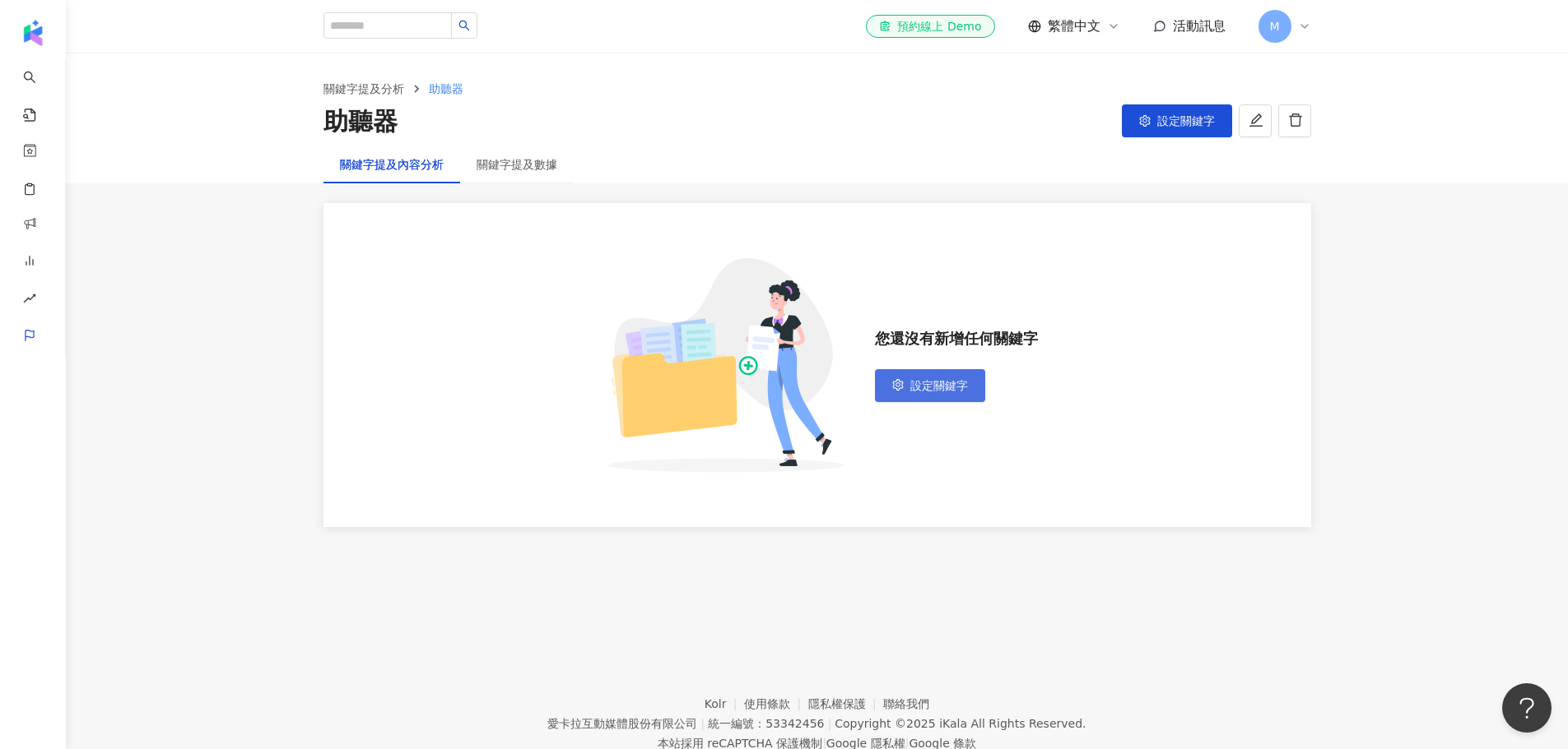
click at [927, 379] on span "設定關鍵字" at bounding box center [939, 386] width 58 height 13
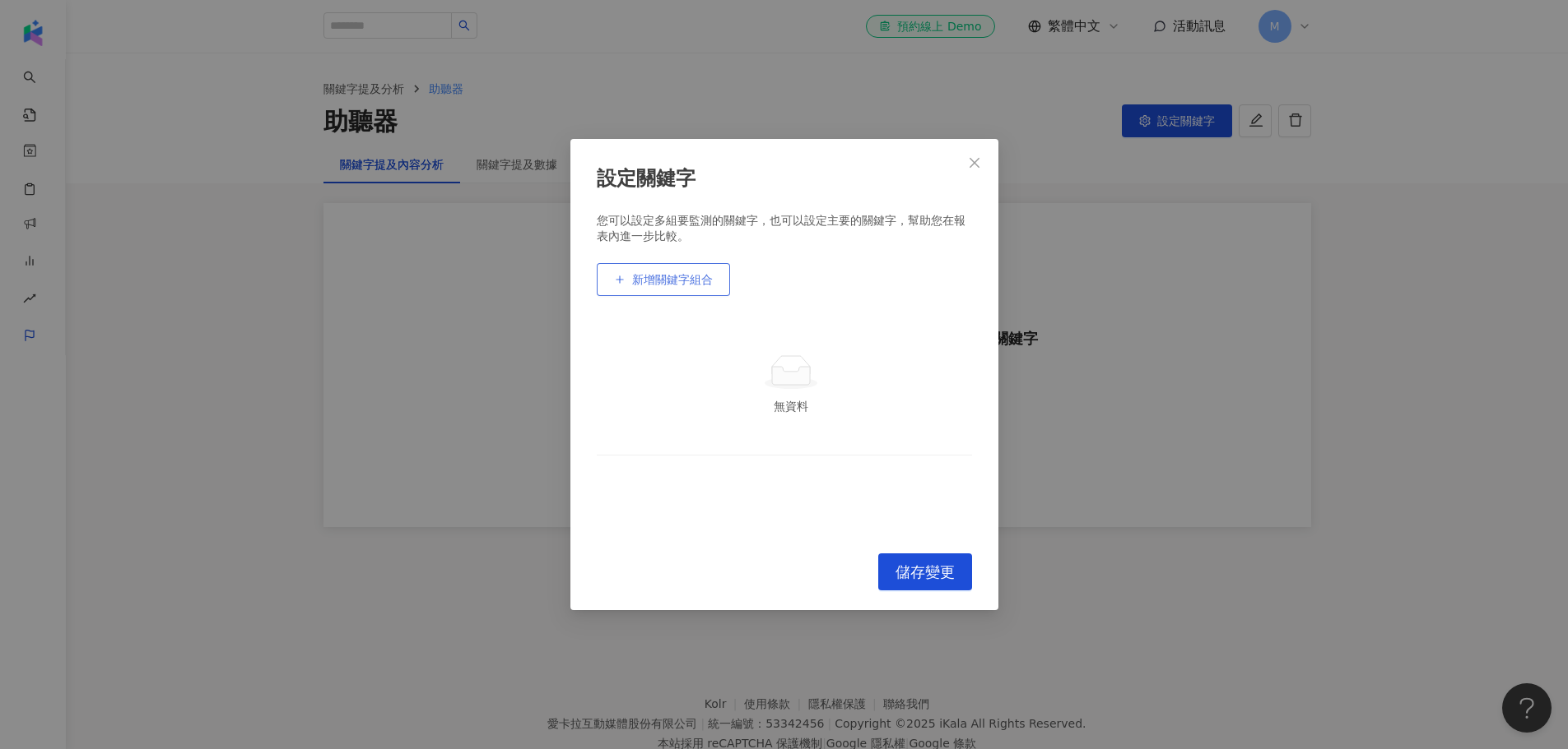
click at [634, 283] on span "新增關鍵字組合" at bounding box center [672, 280] width 81 height 13
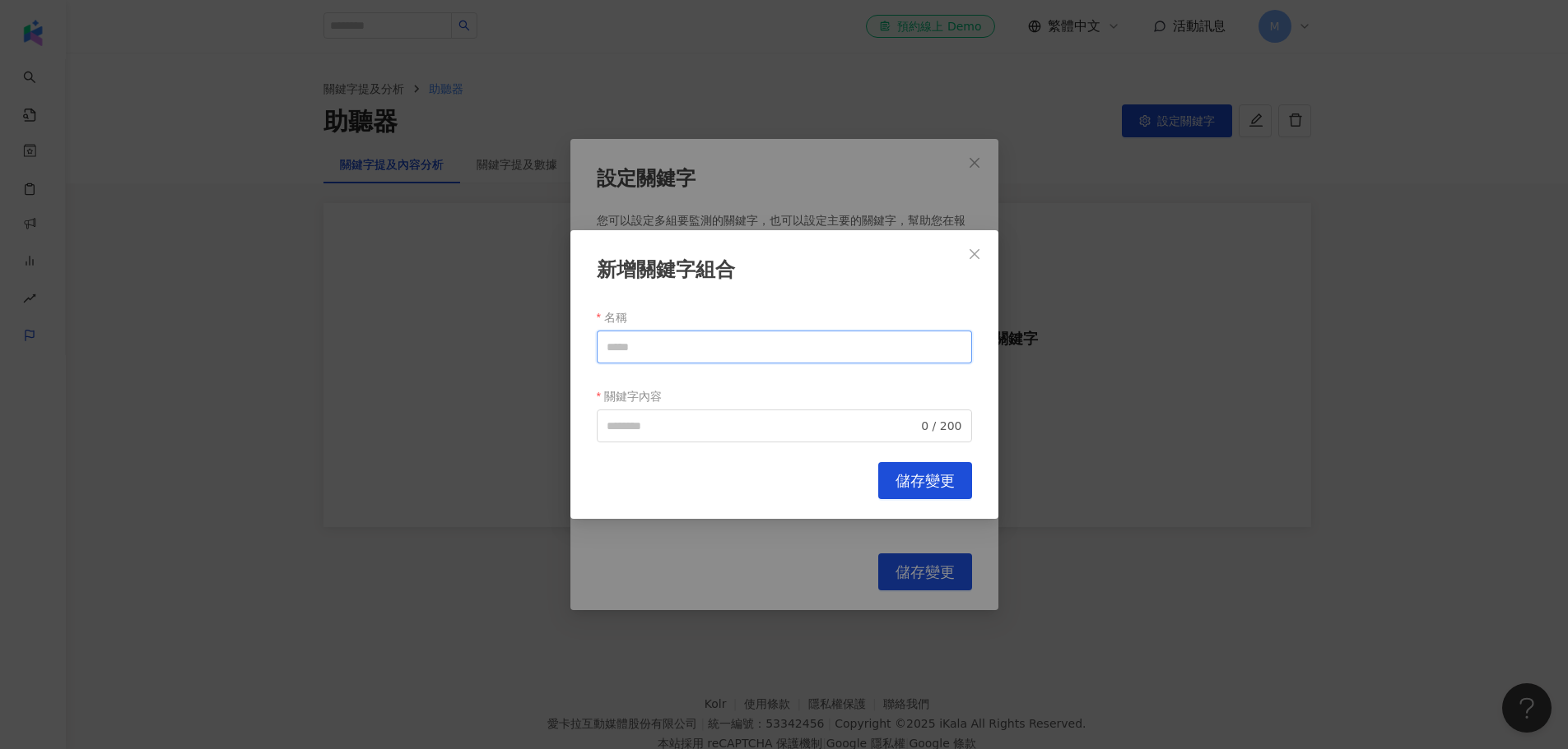
click at [689, 347] on input "名稱" at bounding box center [784, 347] width 375 height 32
type input "*"
type input "*****"
click at [719, 432] on input "關鍵字內容" at bounding box center [763, 427] width 312 height 18
paste input "*****"
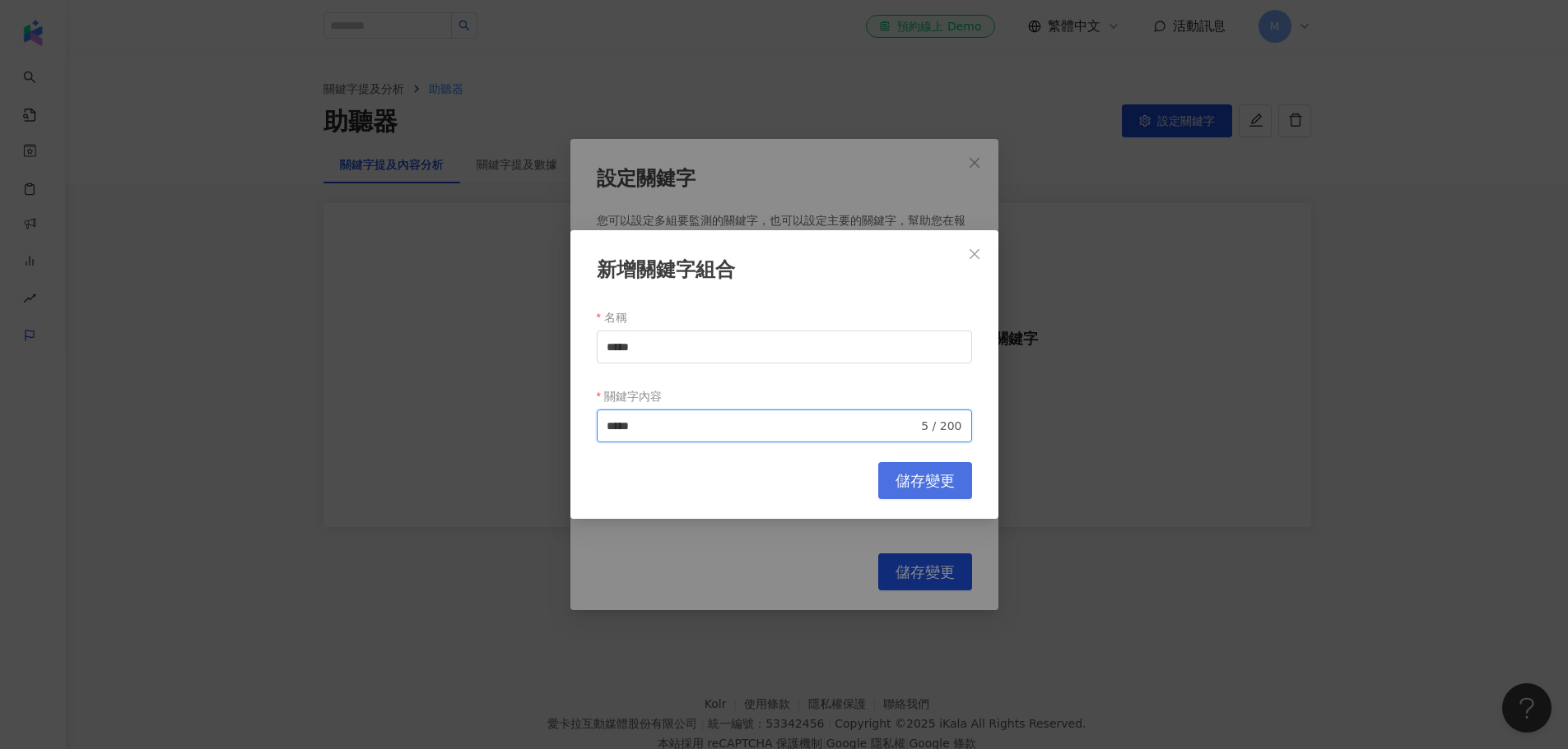
type input "*****"
click at [911, 479] on span "儲存變更" at bounding box center [924, 482] width 59 height 18
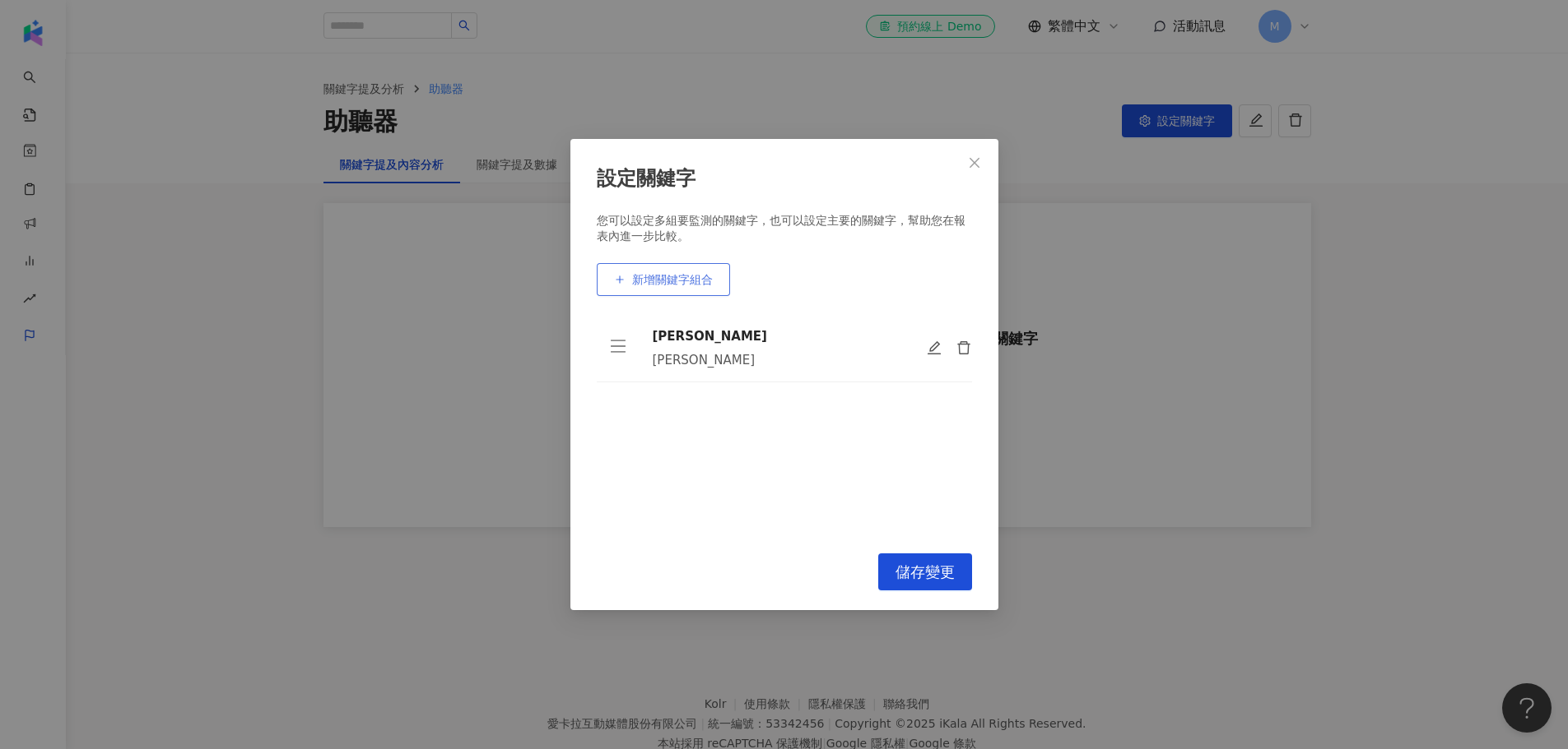
click at [669, 287] on span "新增關鍵字組合" at bounding box center [672, 280] width 81 height 13
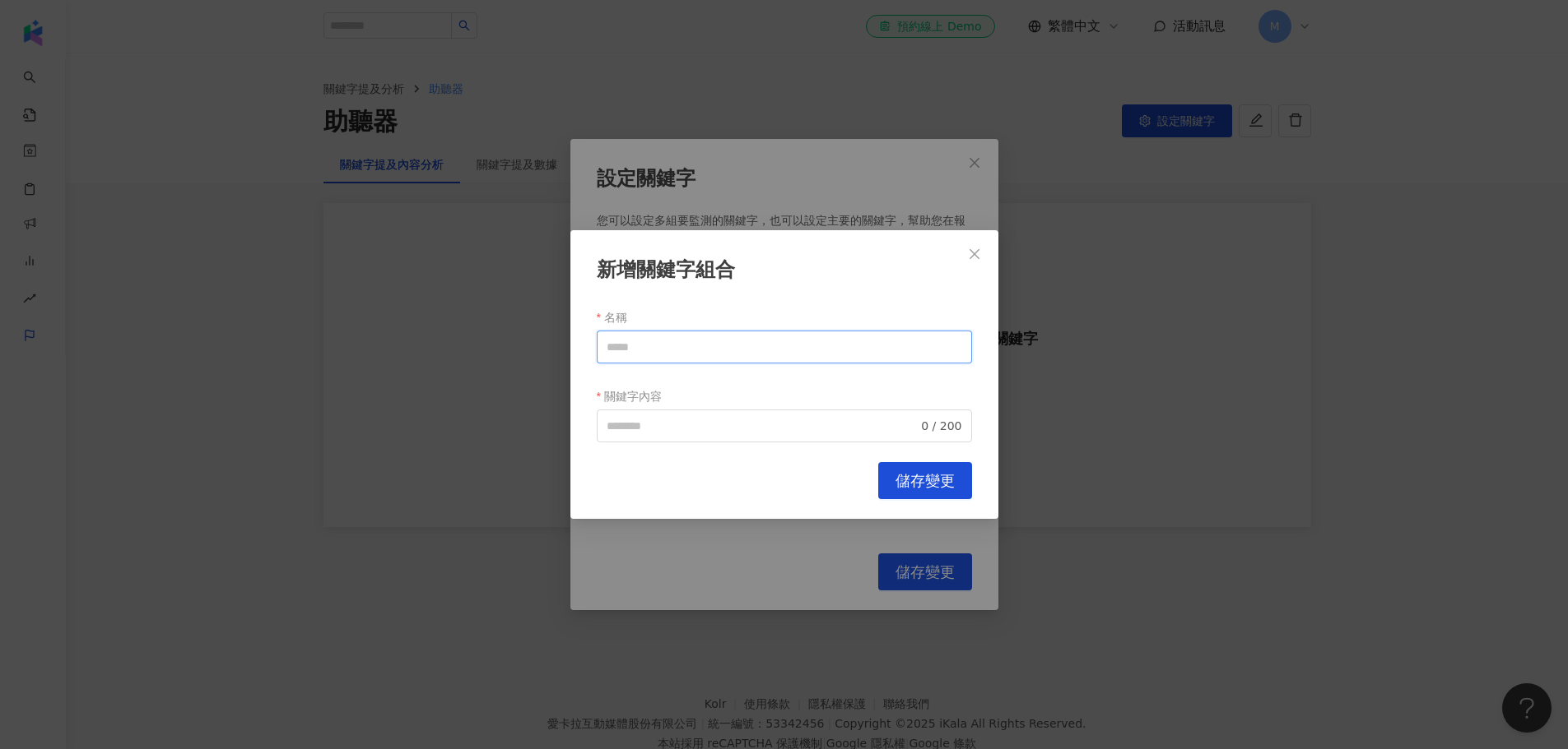
click at [720, 348] on input "名稱" at bounding box center [784, 347] width 375 height 32
drag, startPoint x: 608, startPoint y: 318, endPoint x: 661, endPoint y: 385, distance: 85.4
click at [544, 313] on div "新增關鍵字組合 名稱 *** 關鍵字內容 0 / 200 Cancel 儲存變更" at bounding box center [784, 374] width 1568 height 749
click at [660, 415] on span "0 / 200" at bounding box center [784, 426] width 375 height 32
type input "***"
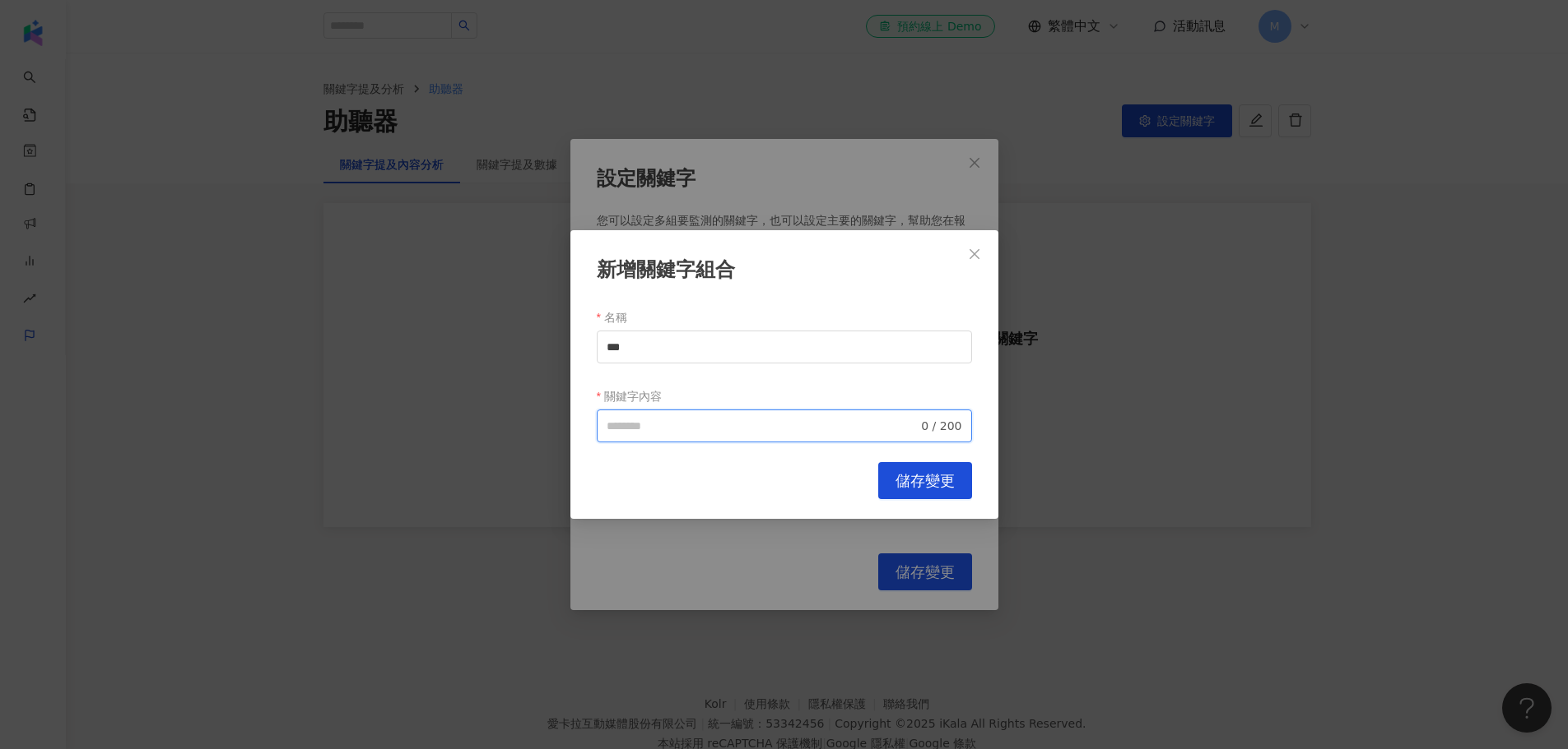
paste input "***"
type input "***"
click at [914, 478] on span "儲存變更" at bounding box center [924, 482] width 59 height 18
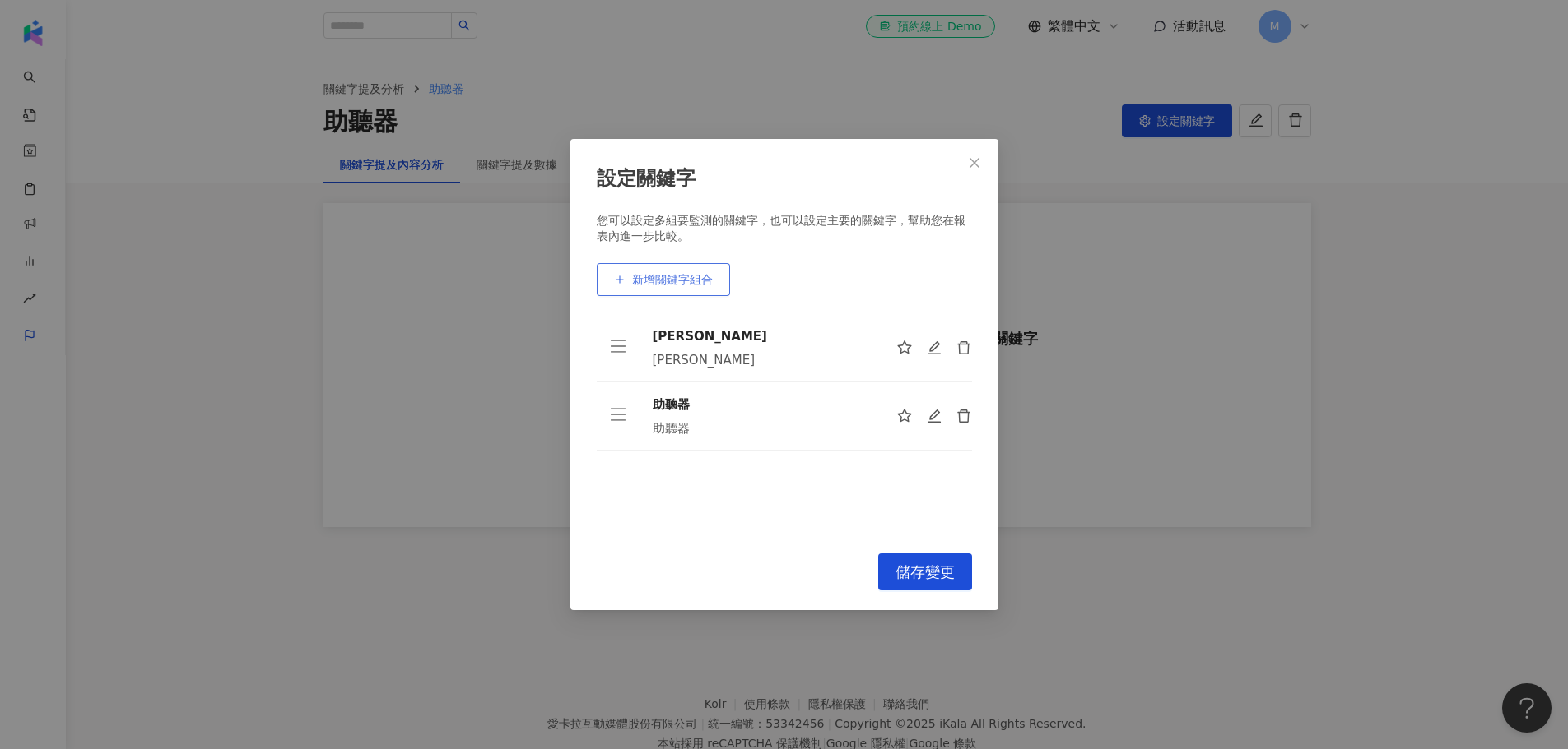
click at [684, 281] on span "新增關鍵字組合" at bounding box center [672, 280] width 81 height 13
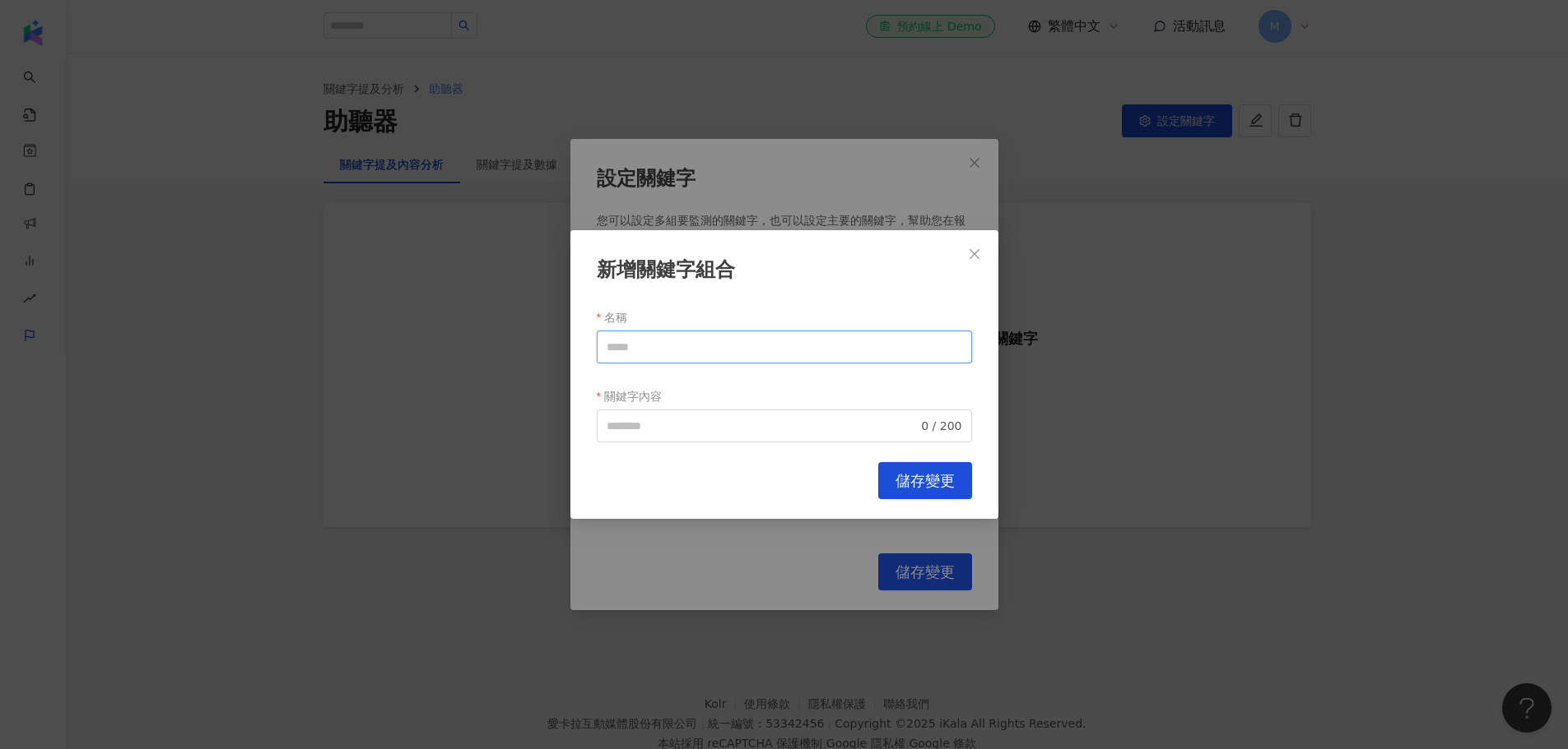
click at [709, 342] on input "名稱" at bounding box center [784, 347] width 375 height 32
type input "****"
click at [718, 424] on input "關鍵字內容" at bounding box center [763, 427] width 312 height 18
paste input "****"
type input "****"
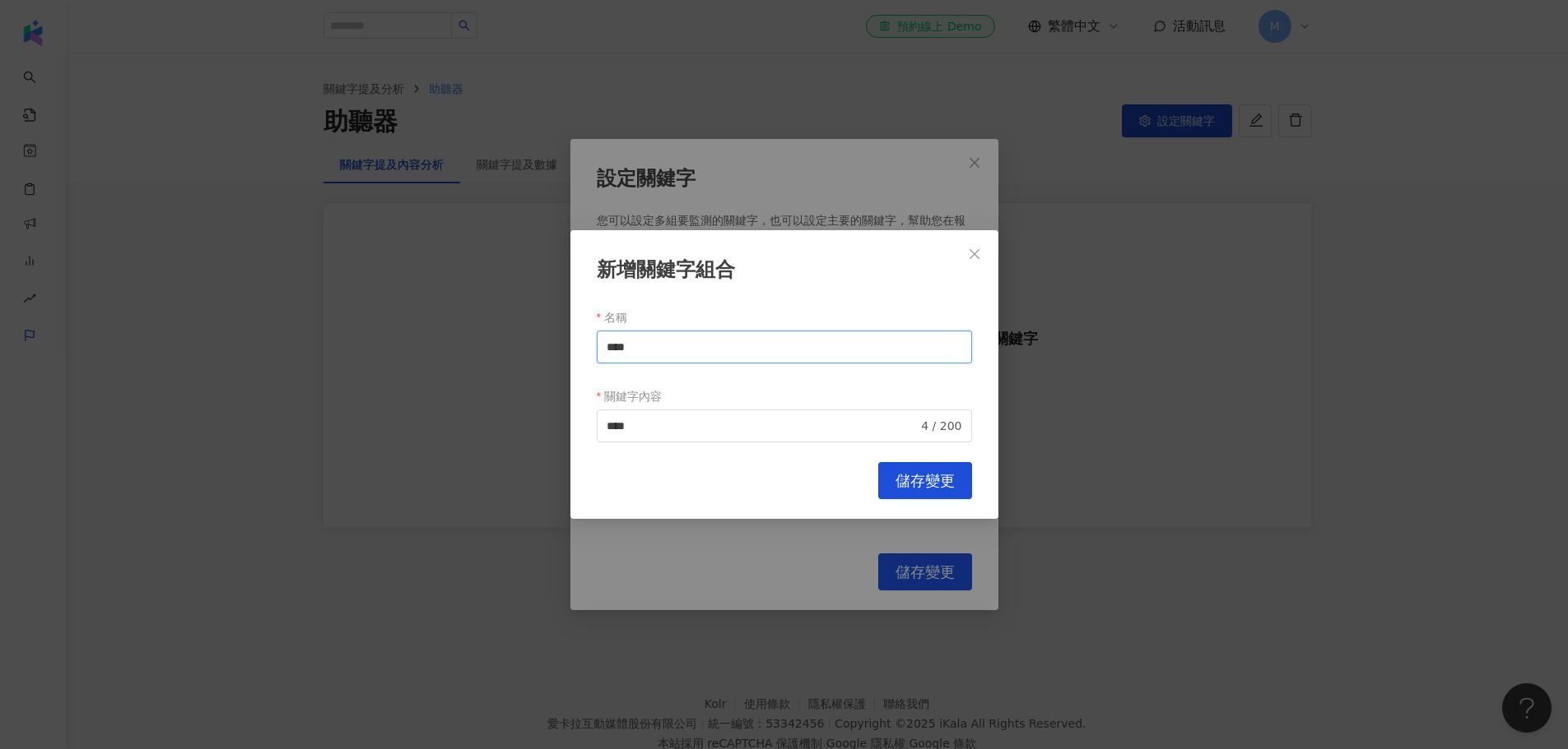
drag, startPoint x: 679, startPoint y: 350, endPoint x: 504, endPoint y: 350, distance: 175.0
click at [504, 350] on div "新增關鍵字組合 名稱 **** 關鍵字內容 **** 4 / 200 Cancel 儲存變更" at bounding box center [784, 374] width 1568 height 749
type input "**"
click at [925, 462] on div "新增關鍵字組合 名稱 ** 關鍵字內容 **** 4 / 200 Cancel 儲存變更" at bounding box center [784, 374] width 428 height 289
click at [925, 477] on span "儲存變更" at bounding box center [924, 482] width 59 height 18
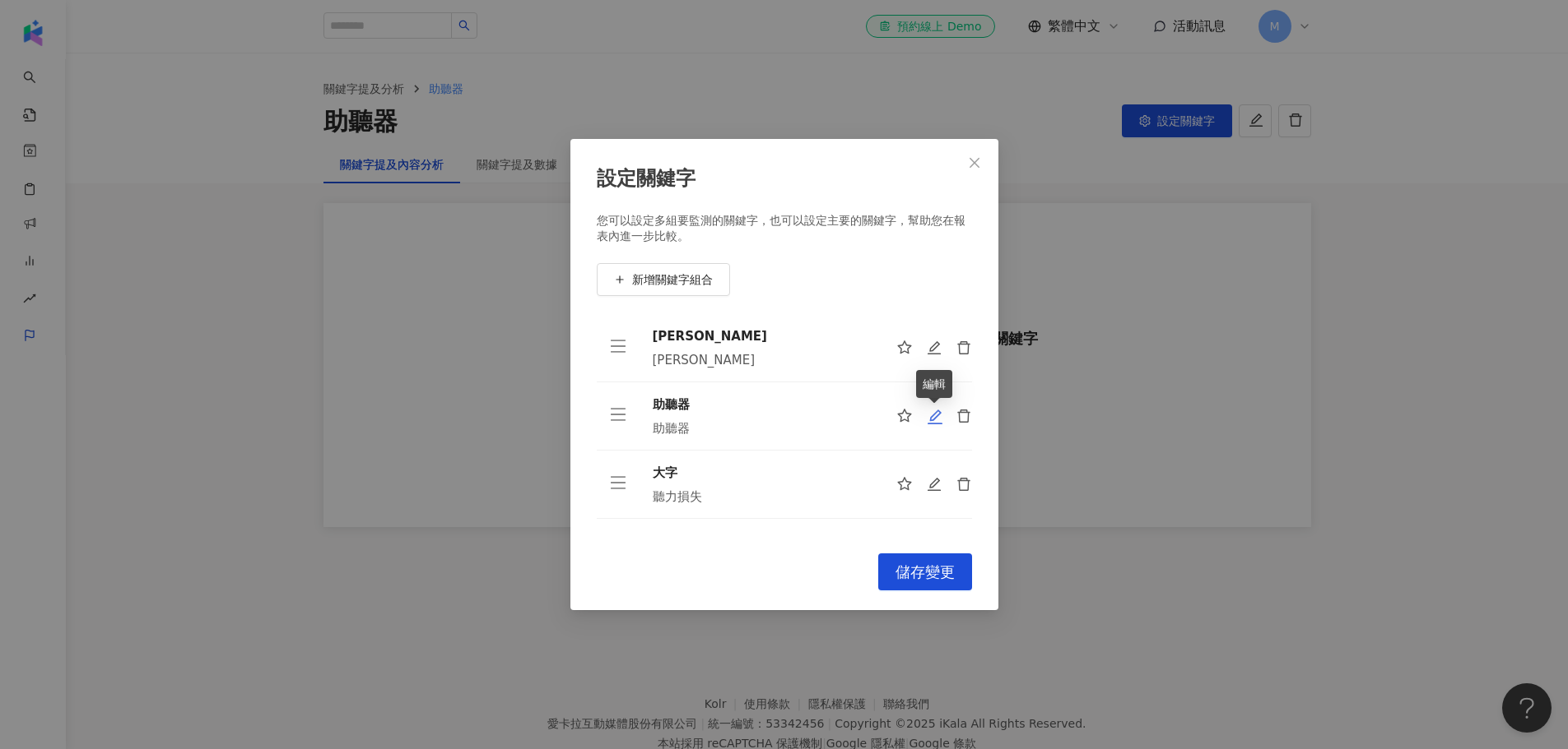
click at [935, 422] on icon "edit" at bounding box center [935, 417] width 17 height 17
type input "***"
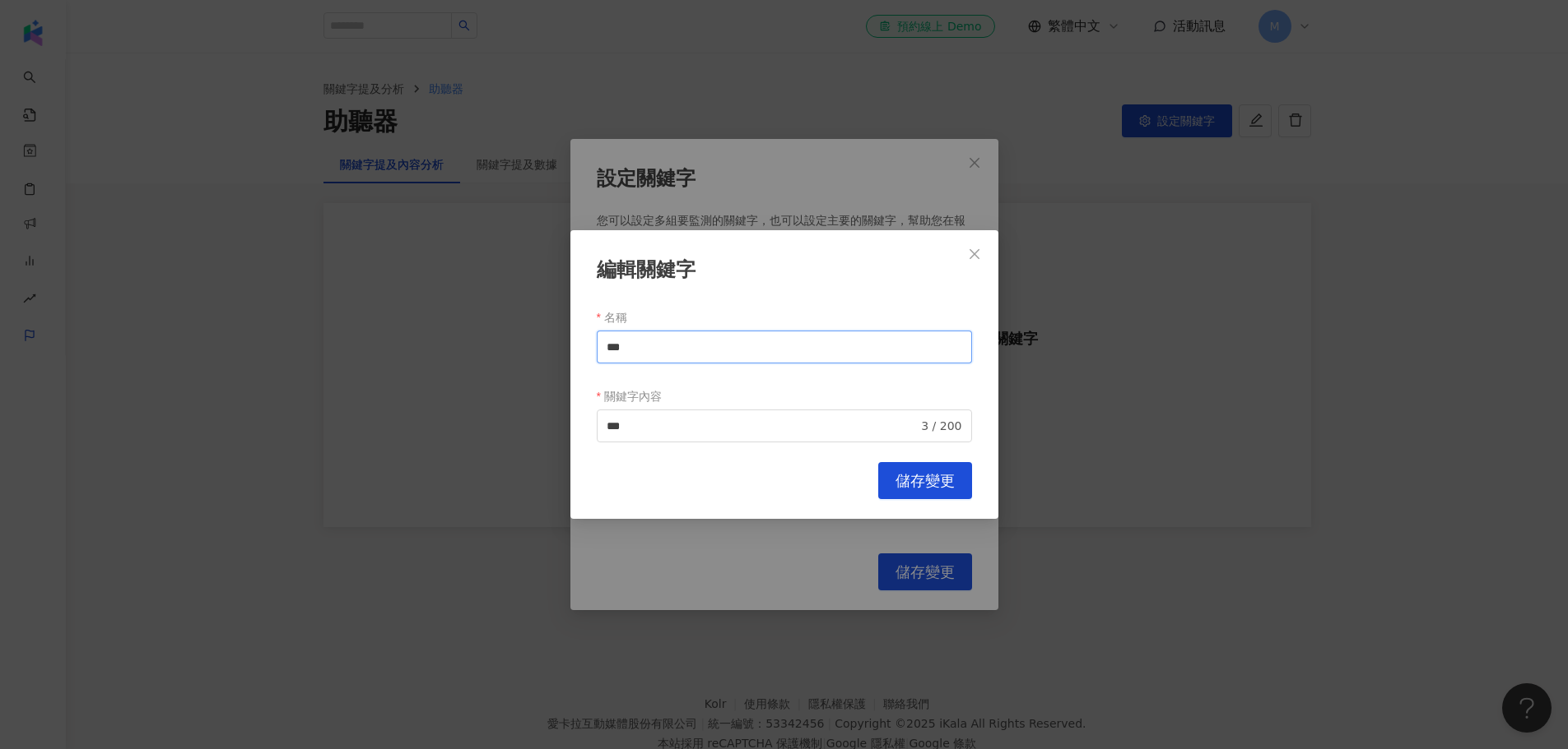
drag, startPoint x: 660, startPoint y: 352, endPoint x: 569, endPoint y: 323, distance: 95.5
click at [572, 332] on div "編輯關鍵字 名稱 *** 關鍵字內容 *** 3 / 200 Cancel 儲存變更" at bounding box center [784, 374] width 428 height 289
type input "*"
type input "***"
click at [936, 478] on span "儲存變更" at bounding box center [924, 482] width 59 height 18
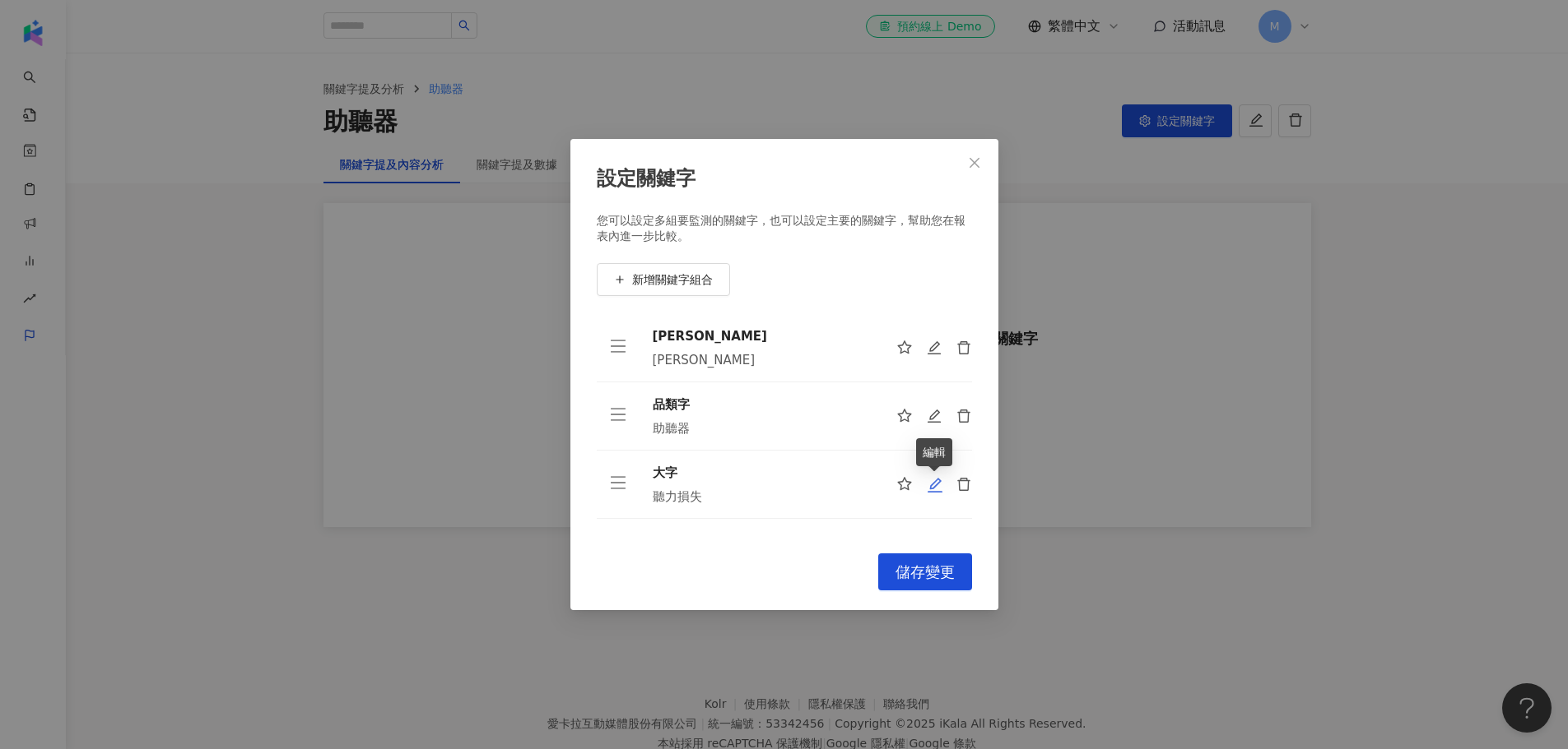
click at [932, 490] on icon "edit" at bounding box center [935, 486] width 17 height 17
type input "**"
type input "****"
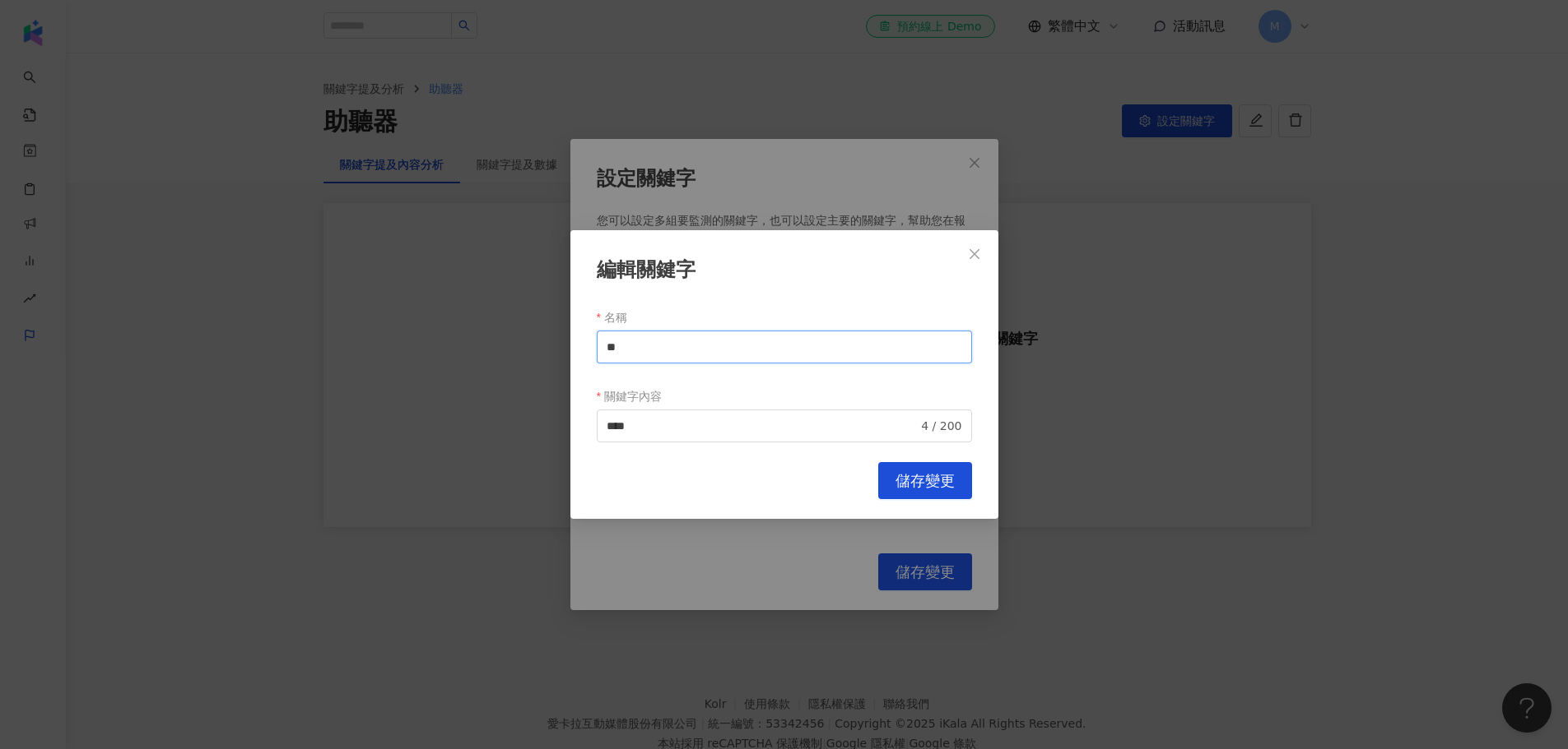
click at [677, 356] on input "**" at bounding box center [784, 347] width 375 height 32
type input "***"
click at [946, 477] on span "儲存變更" at bounding box center [924, 482] width 59 height 18
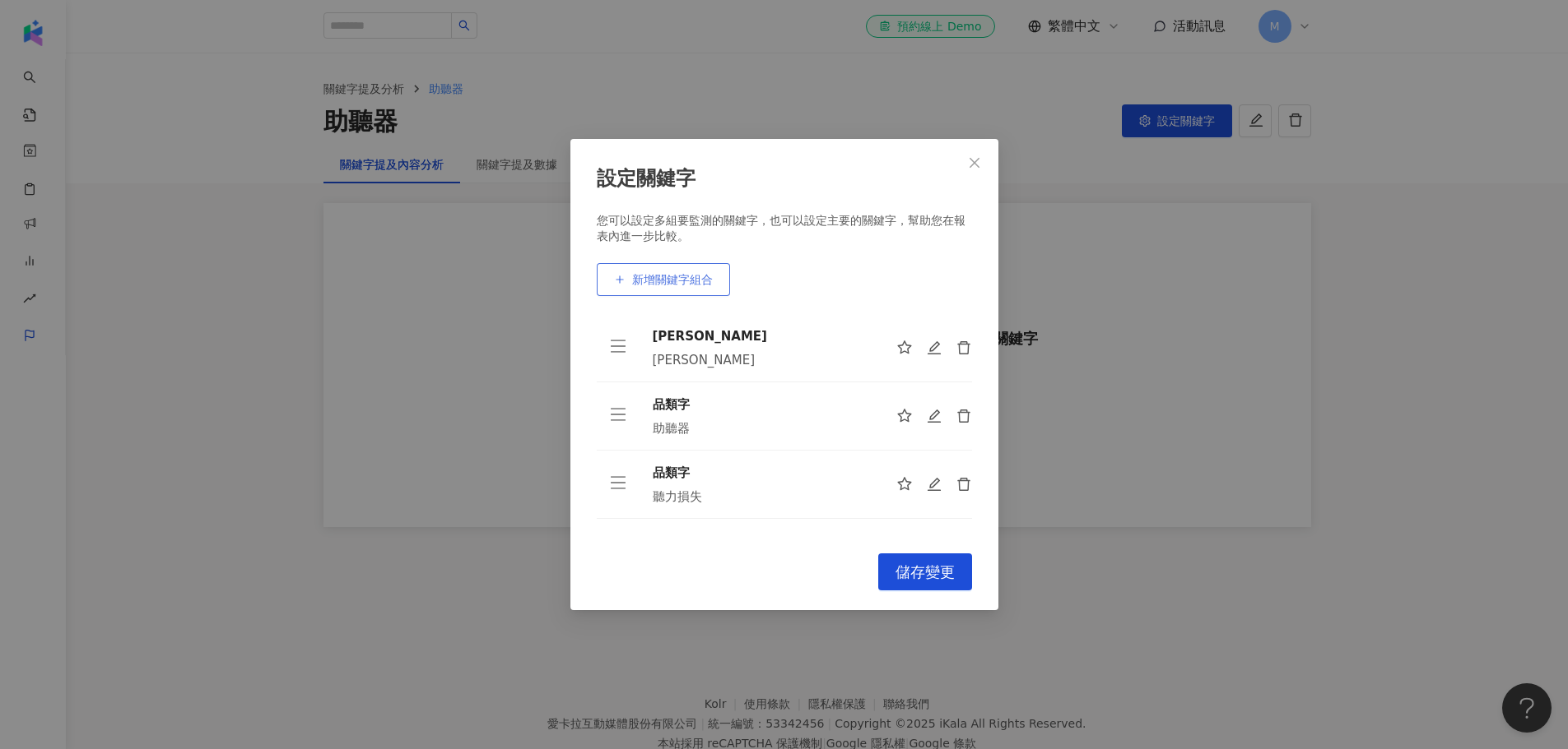
click at [702, 290] on button "新增關鍵字組合" at bounding box center [664, 279] width 133 height 32
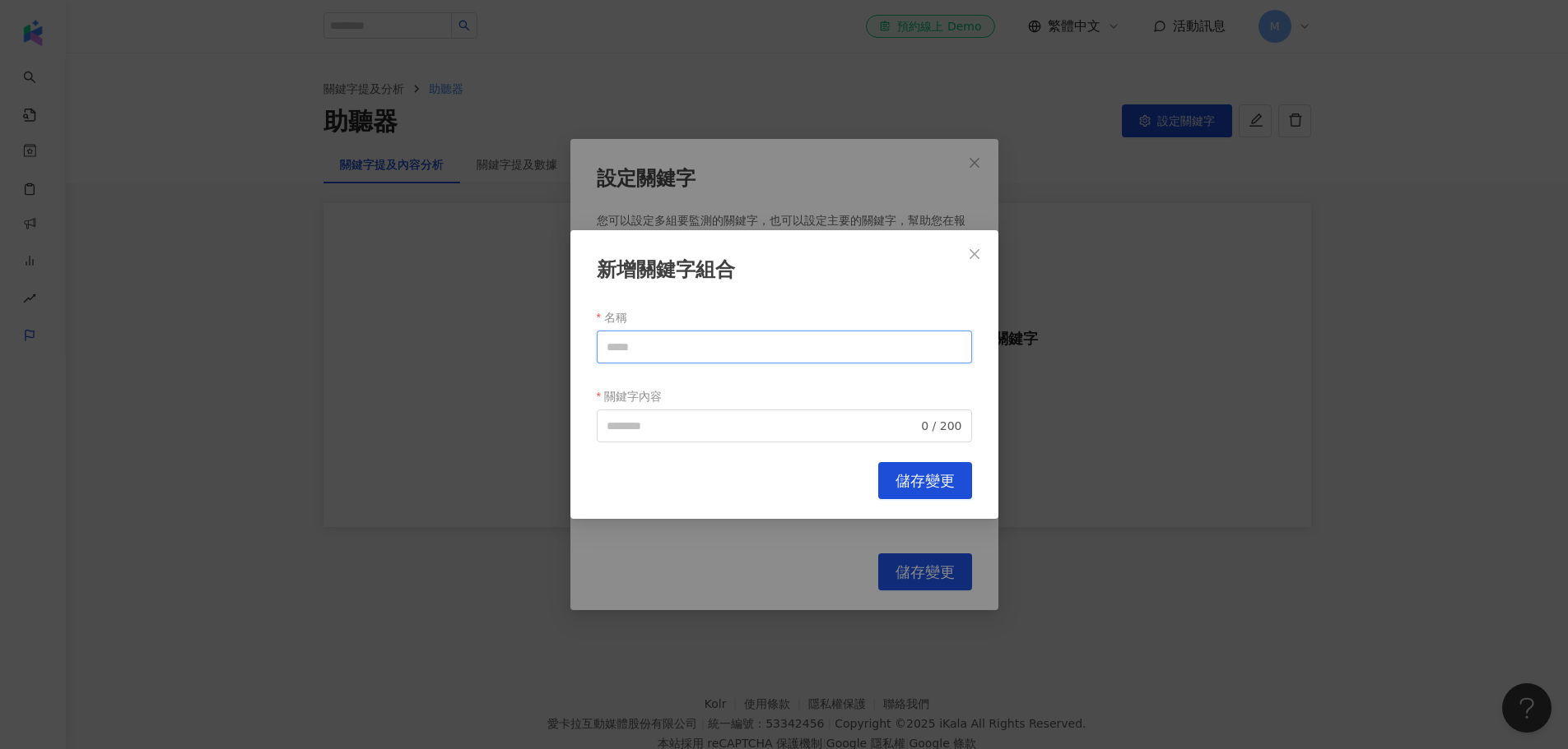
click at [675, 345] on input "名稱" at bounding box center [784, 347] width 375 height 32
type input "***"
click at [694, 425] on input "關鍵字內容" at bounding box center [763, 427] width 312 height 18
type input "**"
click at [934, 489] on span "儲存變更" at bounding box center [924, 482] width 59 height 18
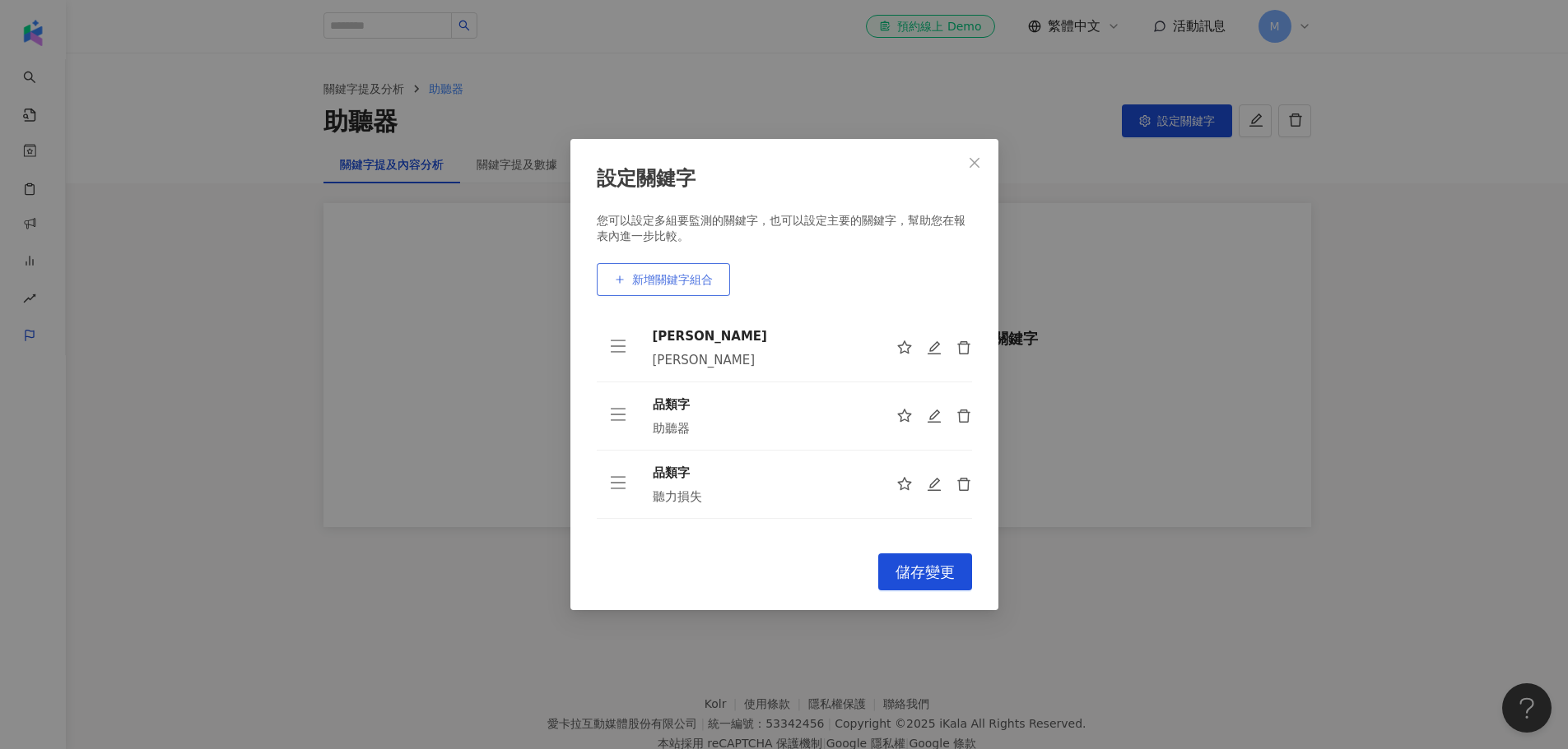
click at [700, 285] on span "新增關鍵字組合" at bounding box center [672, 280] width 81 height 13
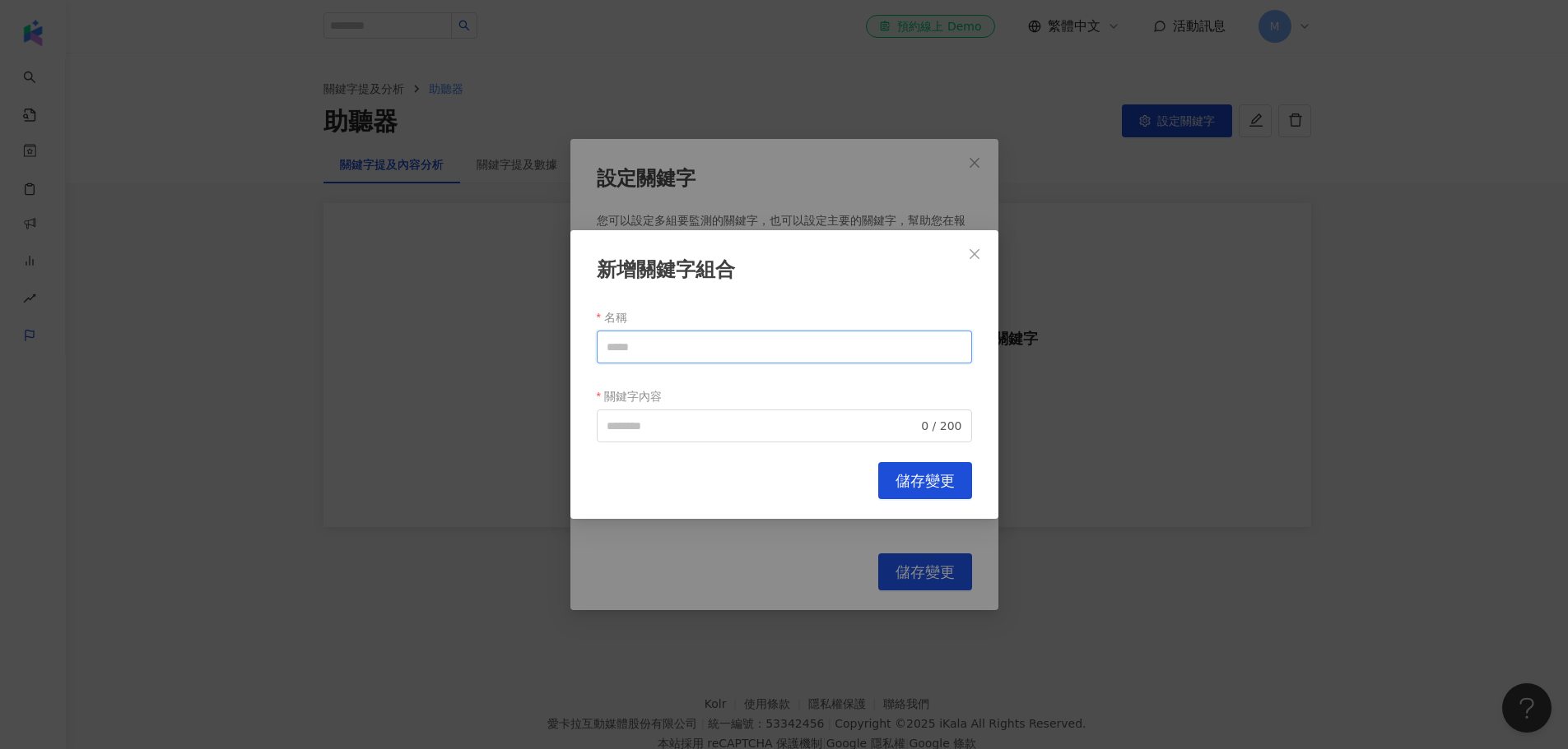
click at [682, 355] on input "名稱" at bounding box center [784, 347] width 375 height 32
type input "*"
drag, startPoint x: 625, startPoint y: 352, endPoint x: 578, endPoint y: 355, distance: 47.1
click at [578, 355] on div "新增關鍵字組合 名稱 ** 關鍵字內容 0 / 200 Cancel 儲存變更" at bounding box center [784, 374] width 428 height 289
type input "*****"
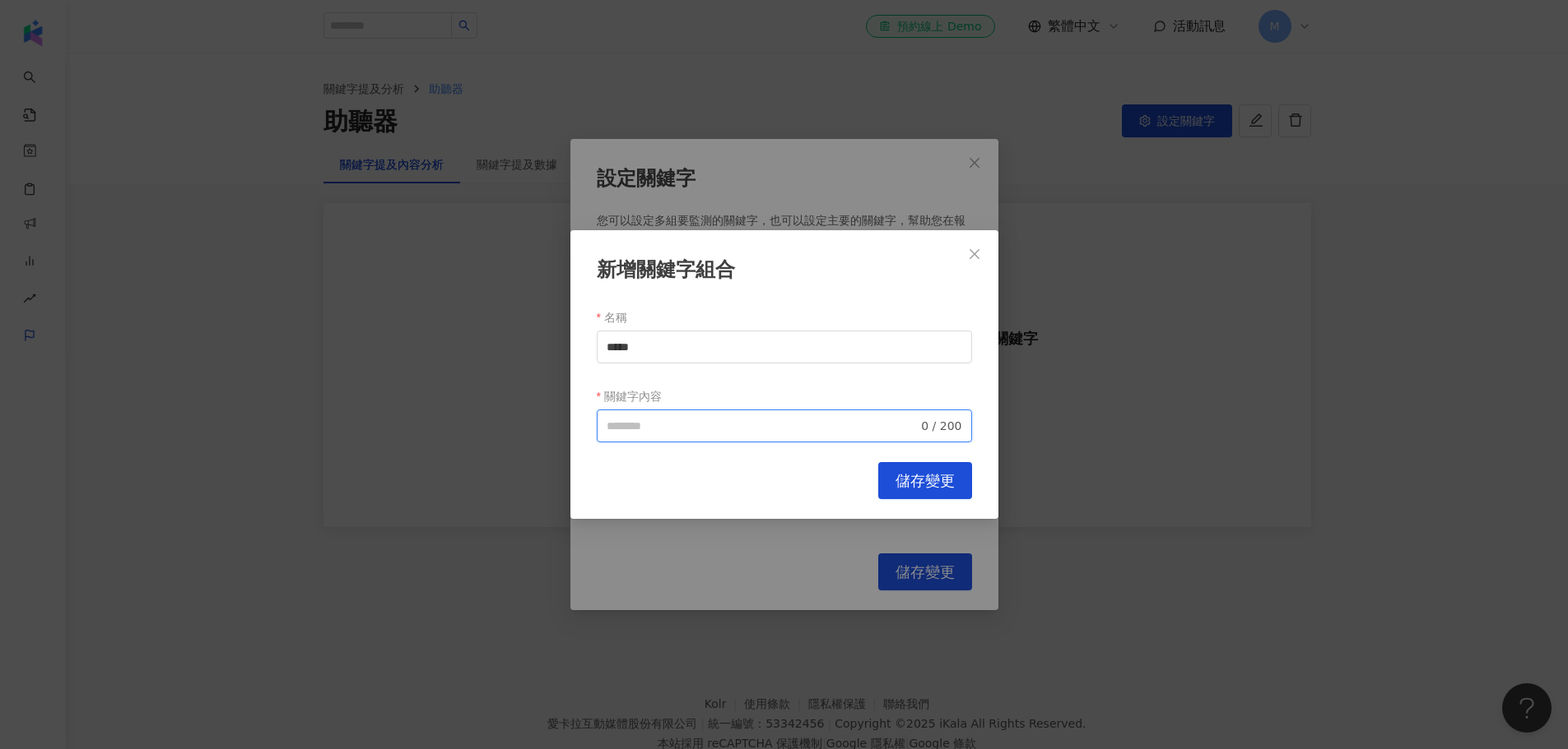
click at [789, 426] on input "關鍵字內容" at bounding box center [763, 427] width 312 height 18
paste input "*****"
type input "*****"
click at [919, 472] on span "儲存變更" at bounding box center [924, 482] width 59 height 18
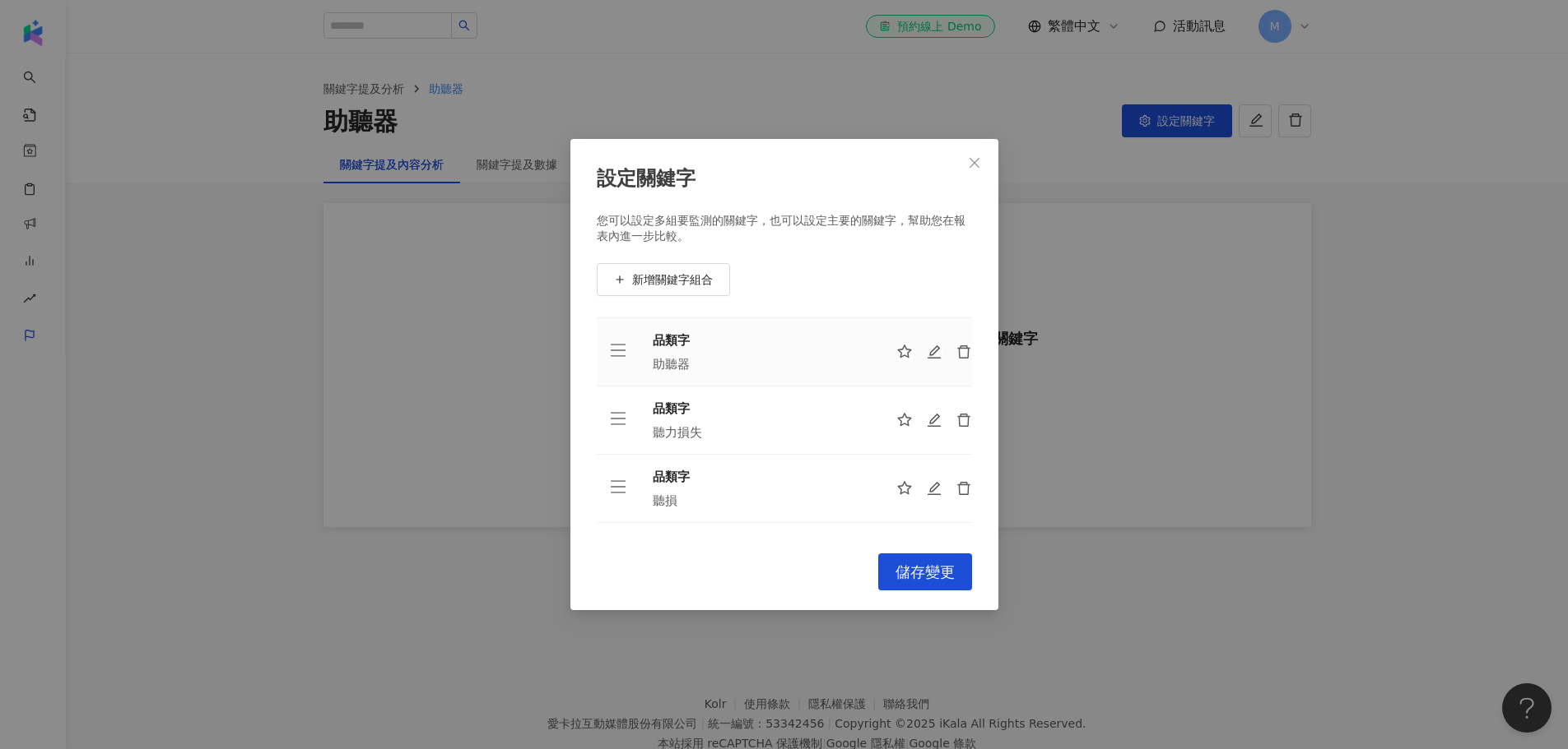
scroll to position [122, 0]
click at [680, 275] on span "新增關鍵字組合" at bounding box center [672, 280] width 81 height 13
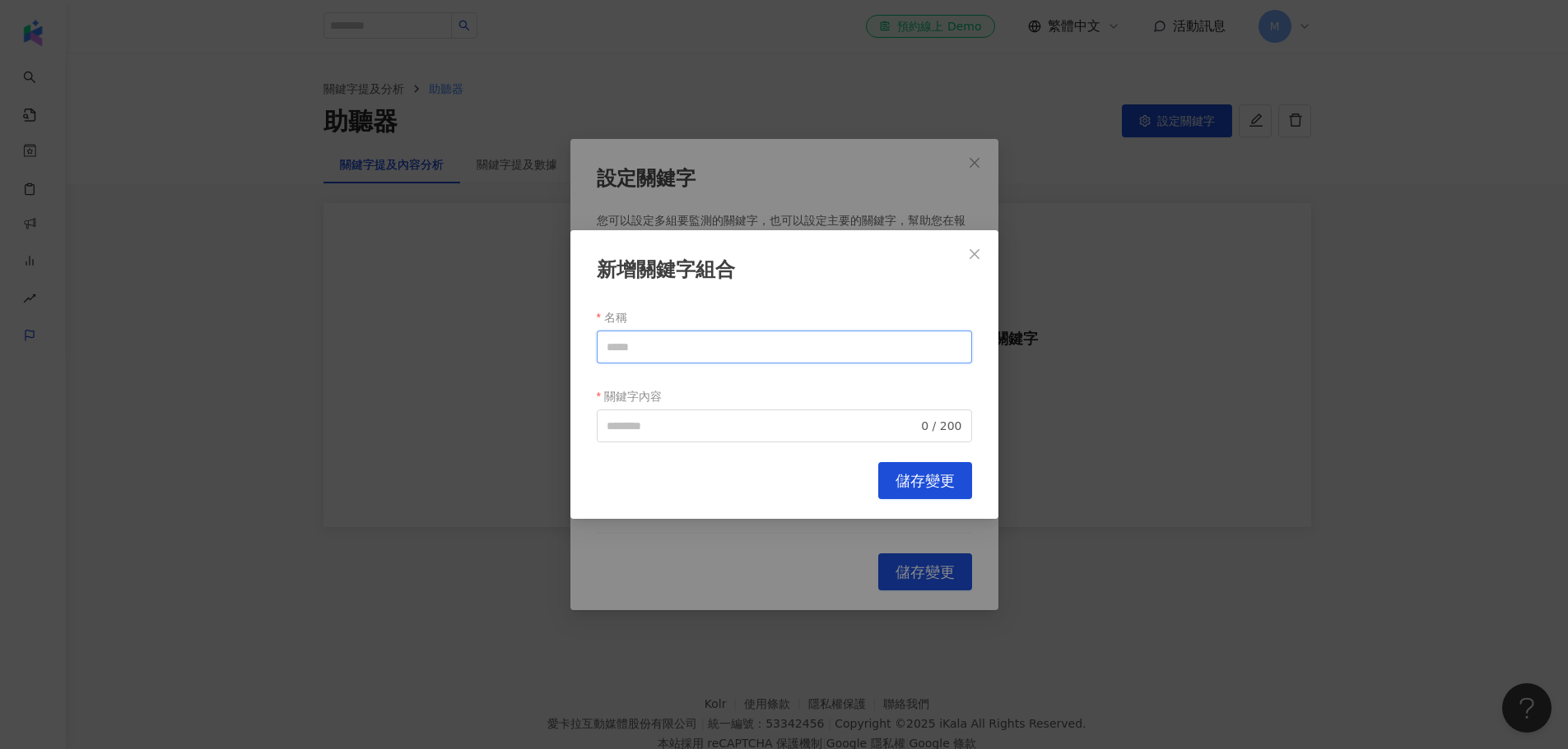
click at [670, 352] on input "名稱" at bounding box center [784, 347] width 375 height 32
click at [687, 437] on span "0 / 200" at bounding box center [784, 426] width 375 height 32
type input "*****"
paste input "*****"
type input "*****"
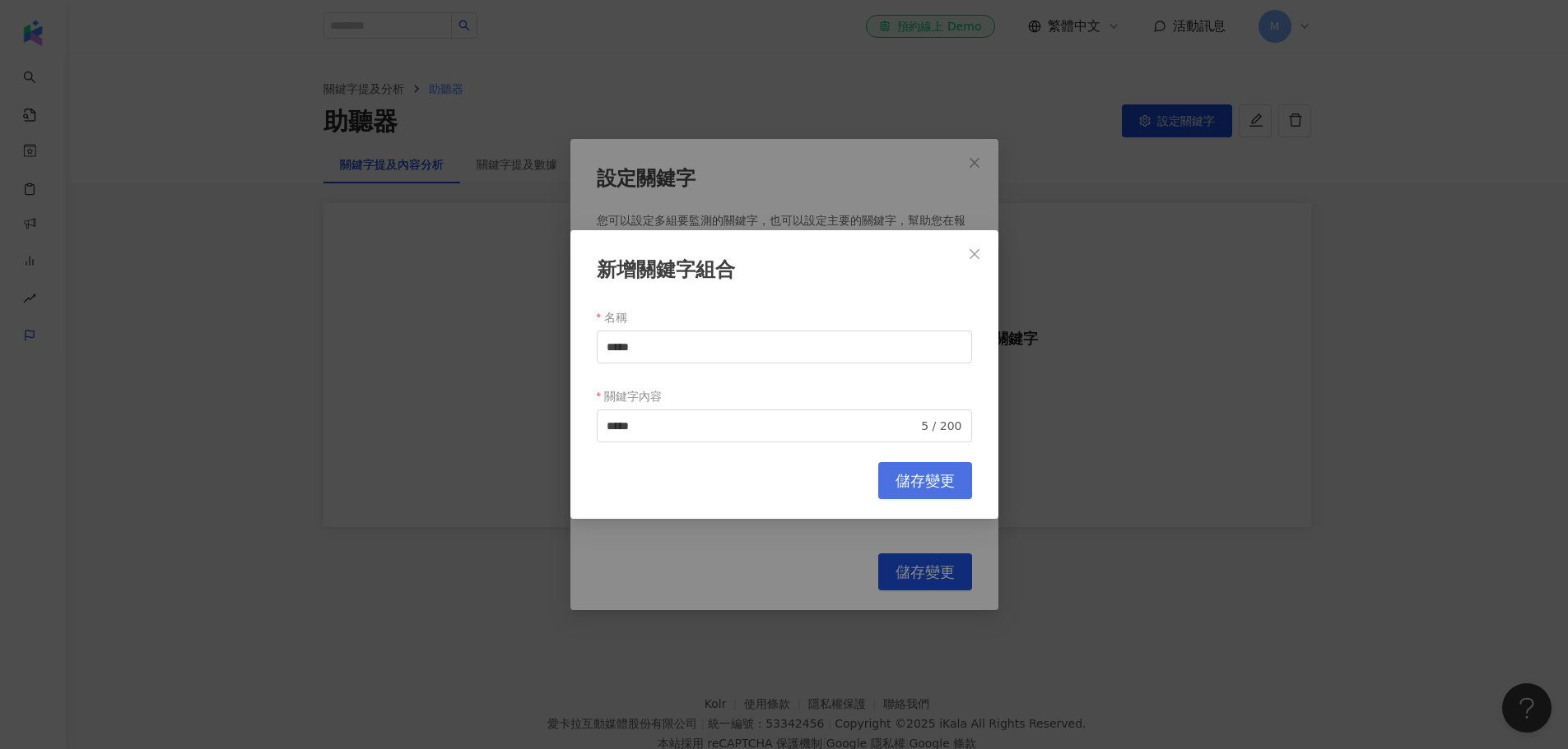
click at [905, 462] on button "儲存變更" at bounding box center [925, 481] width 94 height 37
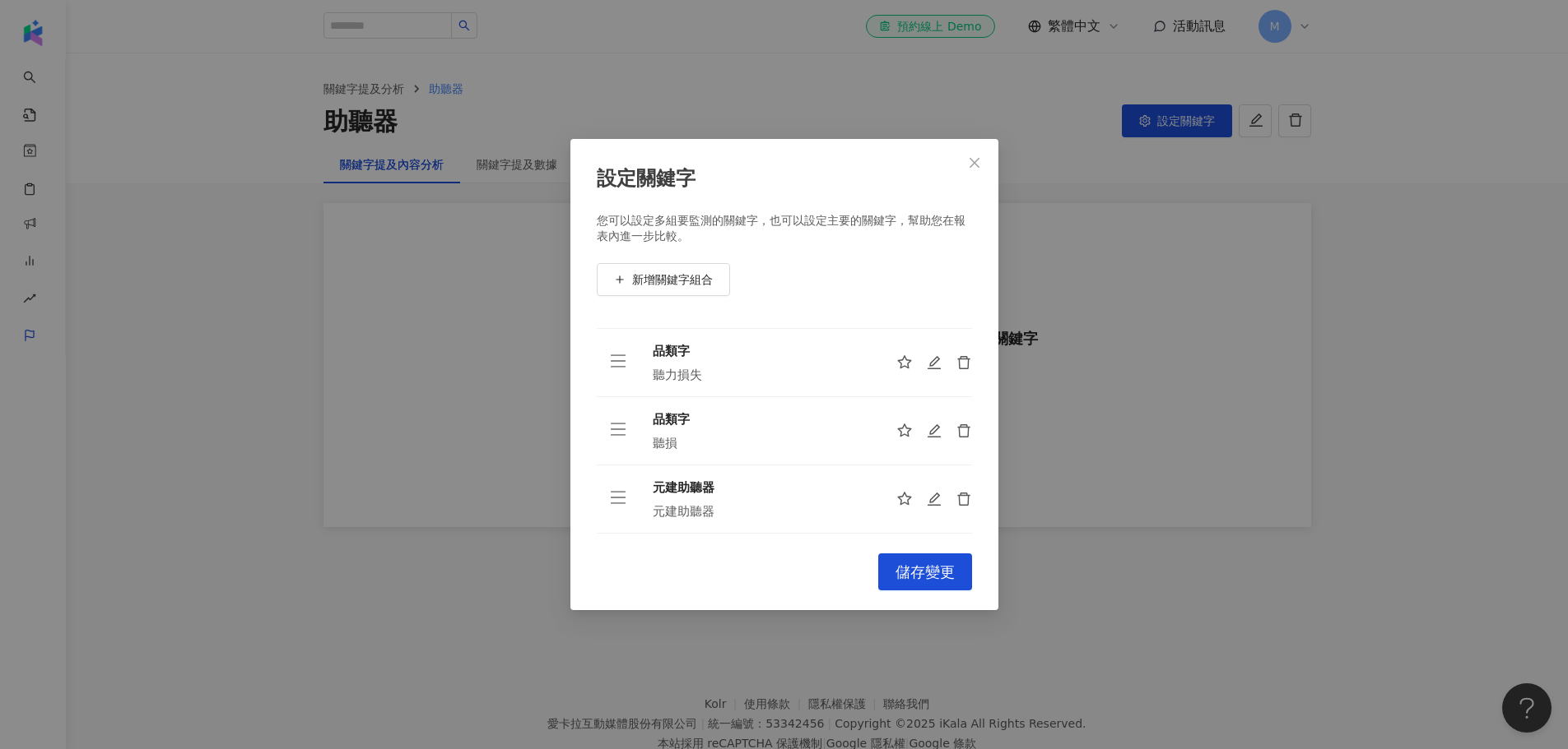
click at [914, 471] on div "新增關鍵字組合 名稱 關鍵字內容 0 / 200 Cancel 儲存變更" at bounding box center [784, 374] width 1568 height 749
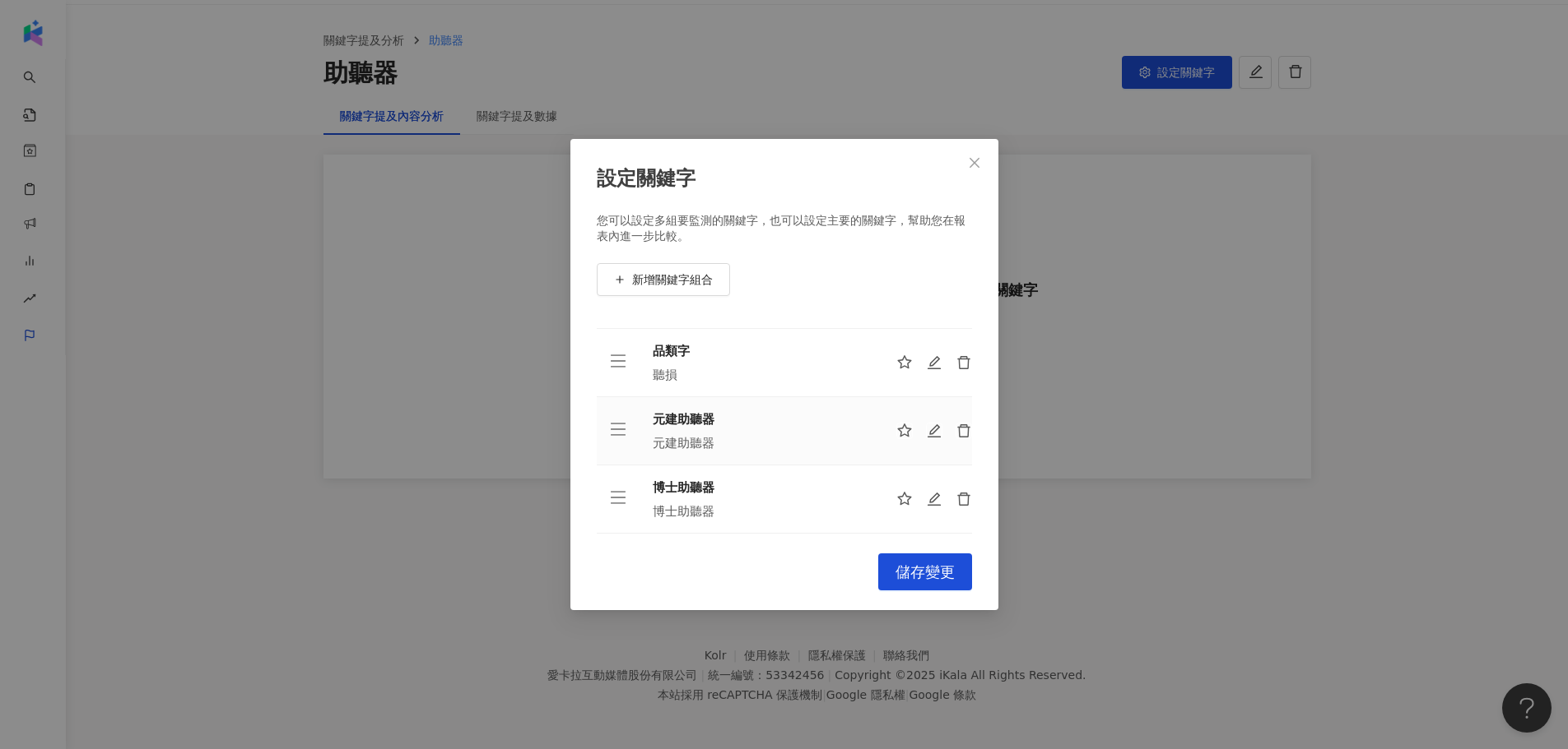
scroll to position [76, 0]
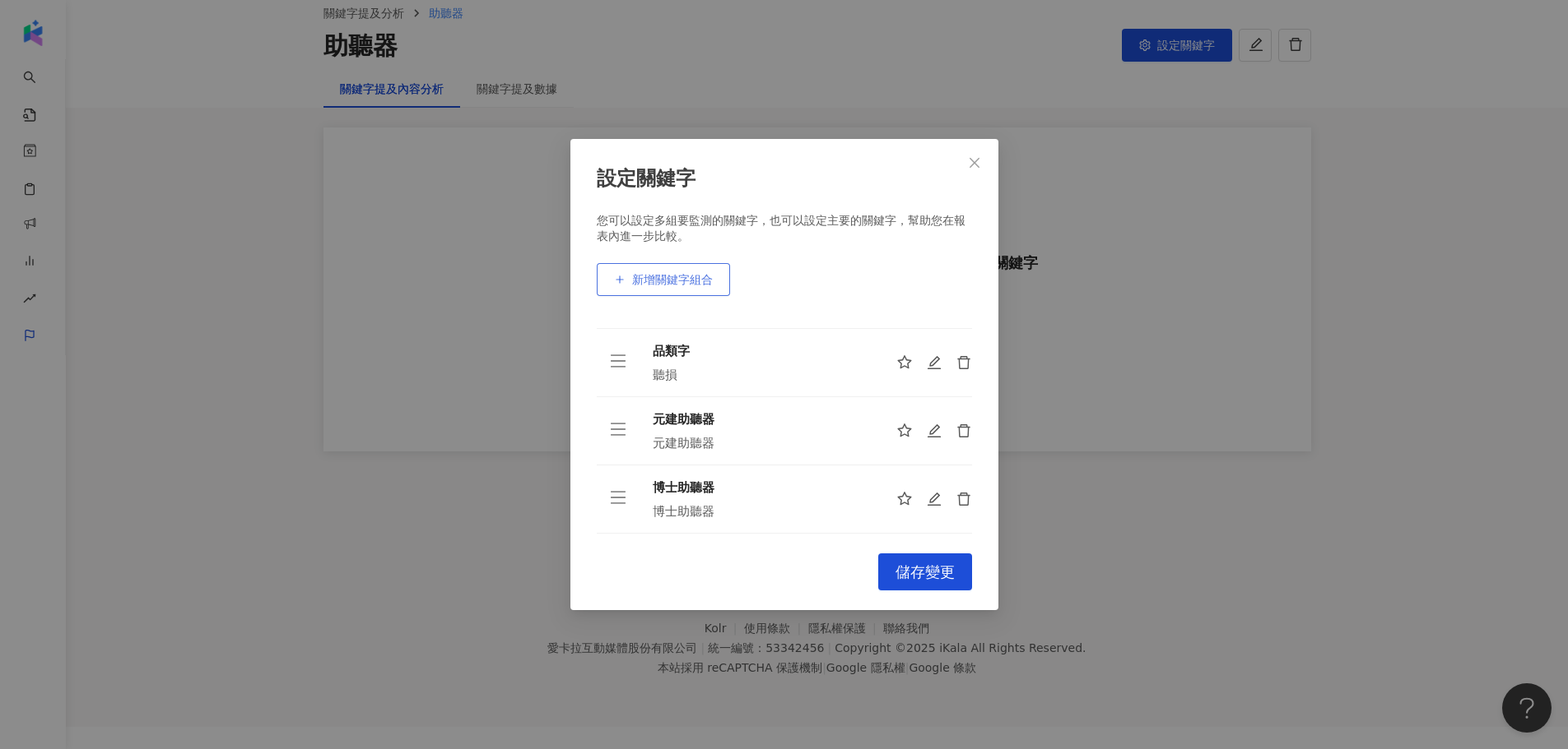
click at [674, 290] on button "新增關鍵字組合" at bounding box center [664, 279] width 133 height 32
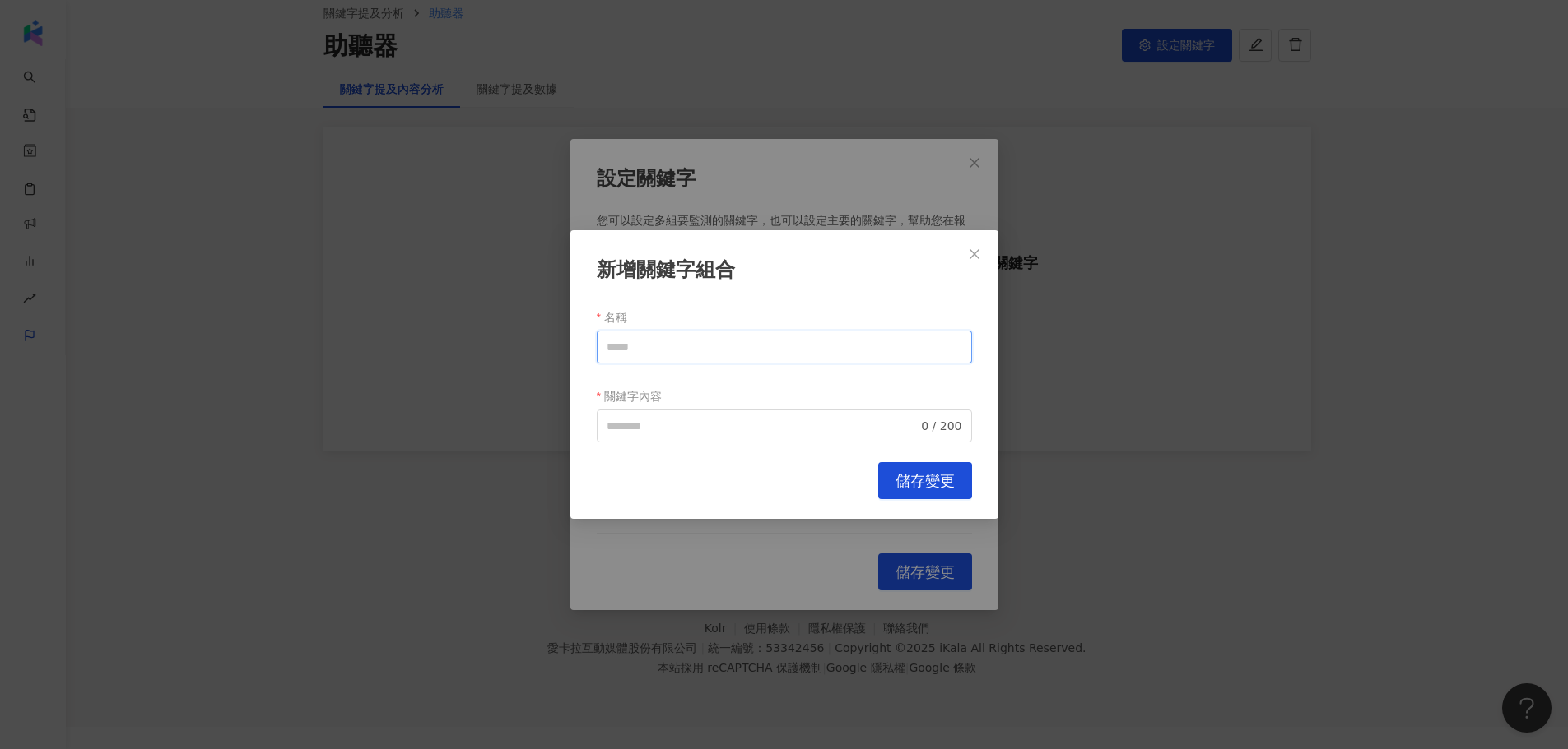
click at [687, 347] on input "名稱" at bounding box center [784, 347] width 375 height 32
drag, startPoint x: 687, startPoint y: 347, endPoint x: 609, endPoint y: 371, distance: 81.6
click at [555, 346] on div "新增關鍵字組合 名稱 ***** 關鍵字內容 0 / 200 Cancel 儲存變更" at bounding box center [784, 374] width 1568 height 749
click at [679, 416] on span "0 / 200" at bounding box center [784, 426] width 375 height 32
type input "*****"
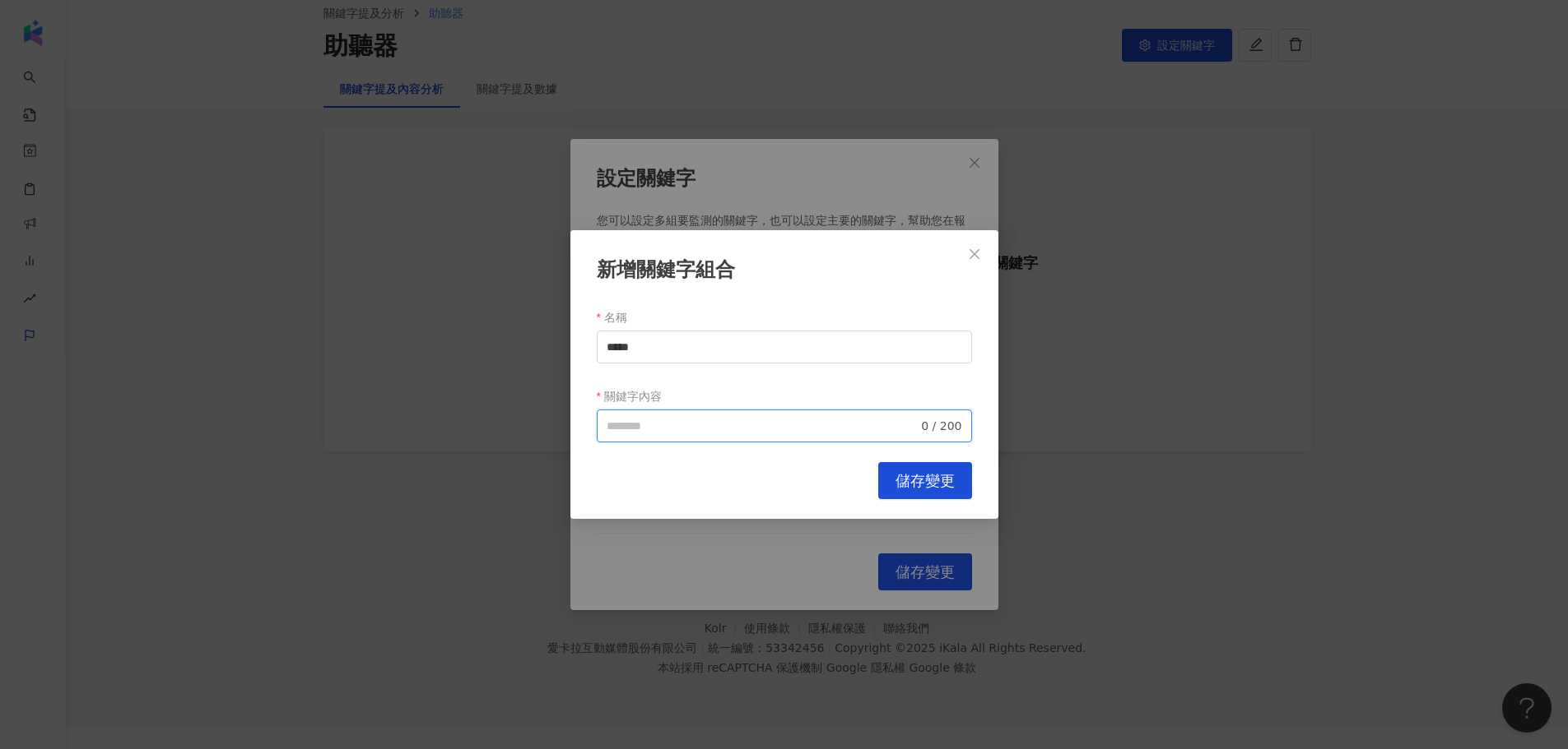
paste input "*****"
type input "*****"
click at [899, 485] on span "儲存變更" at bounding box center [924, 482] width 59 height 18
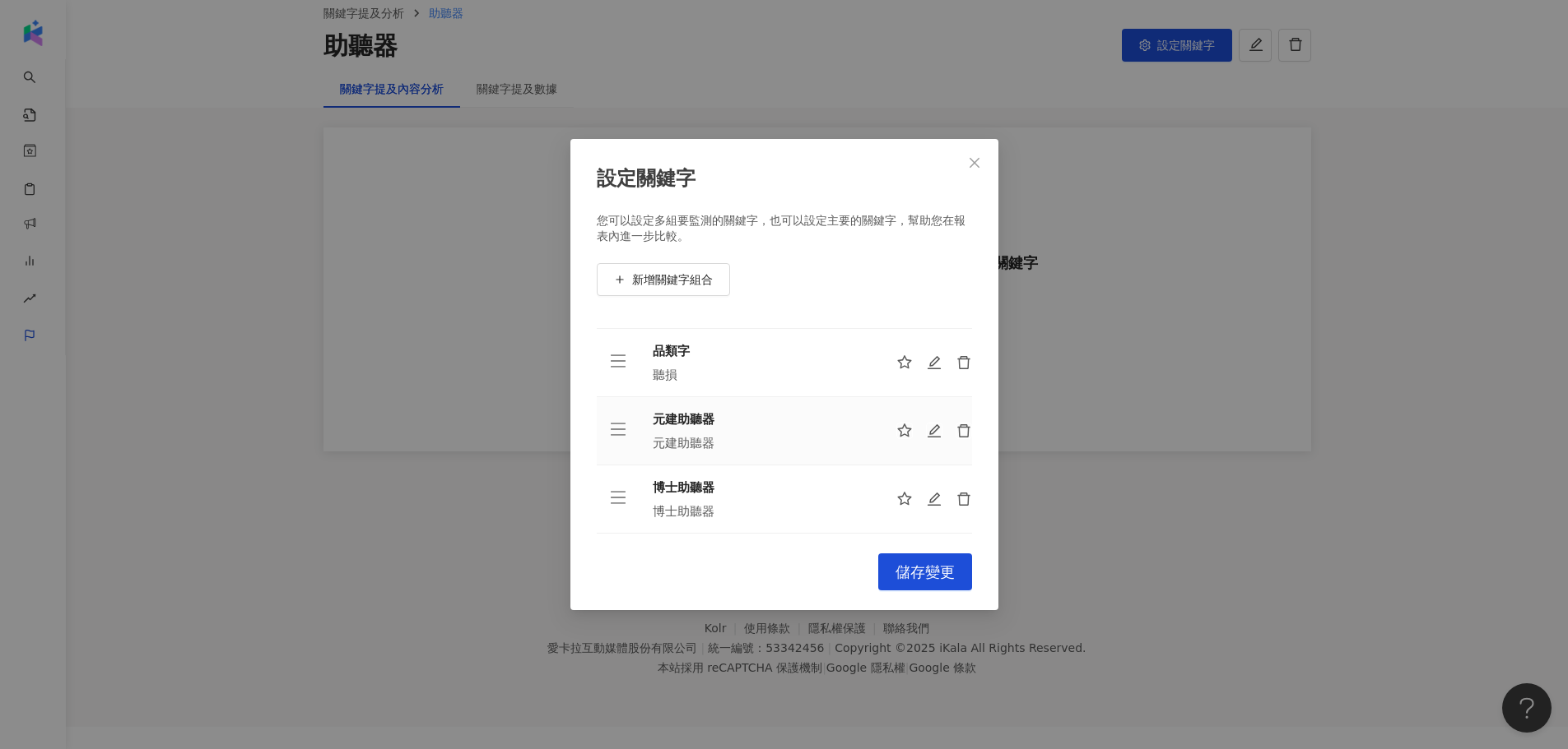
scroll to position [258, 0]
click at [927, 578] on span "儲存變更" at bounding box center [924, 572] width 59 height 18
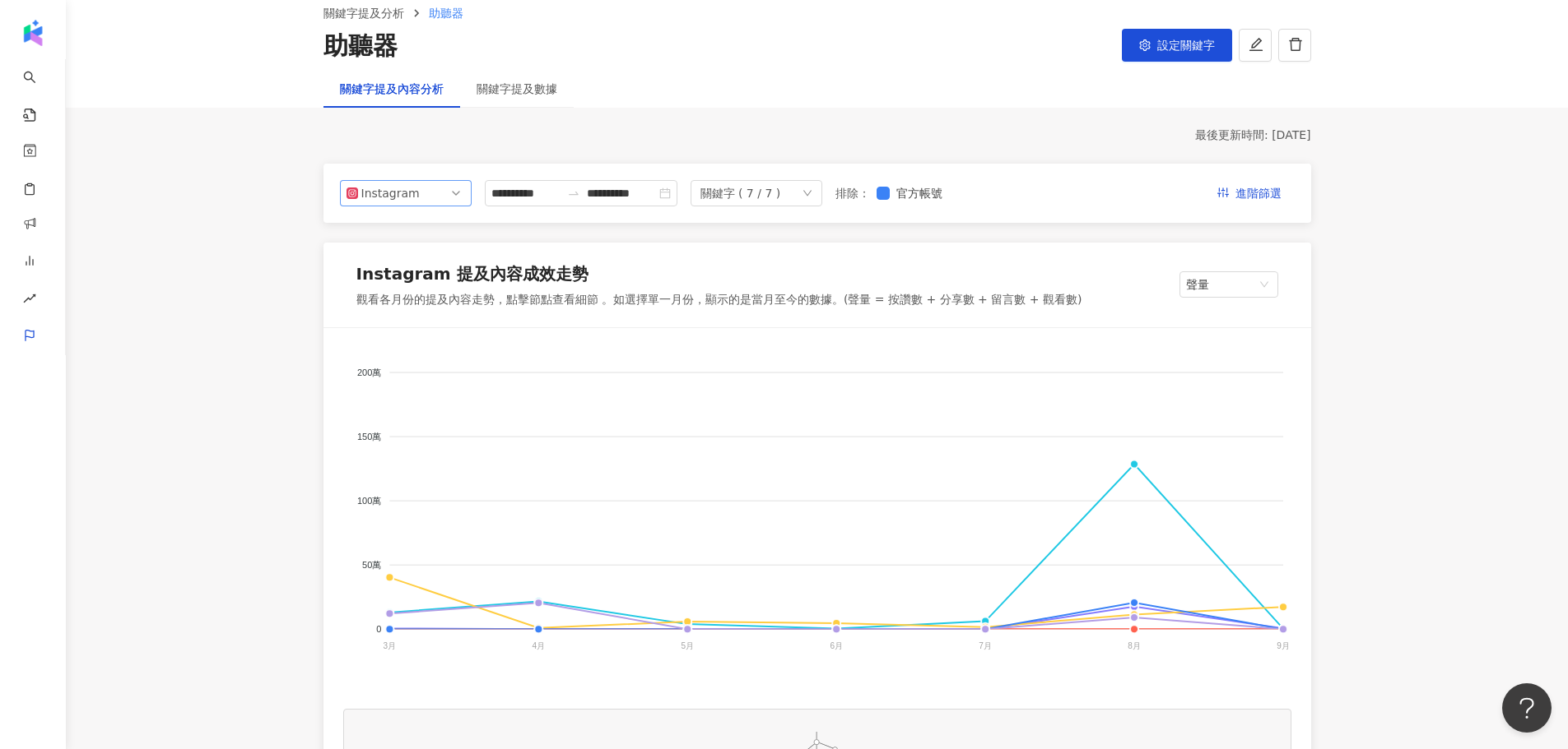
click at [458, 196] on span "Instagram" at bounding box center [406, 193] width 118 height 25
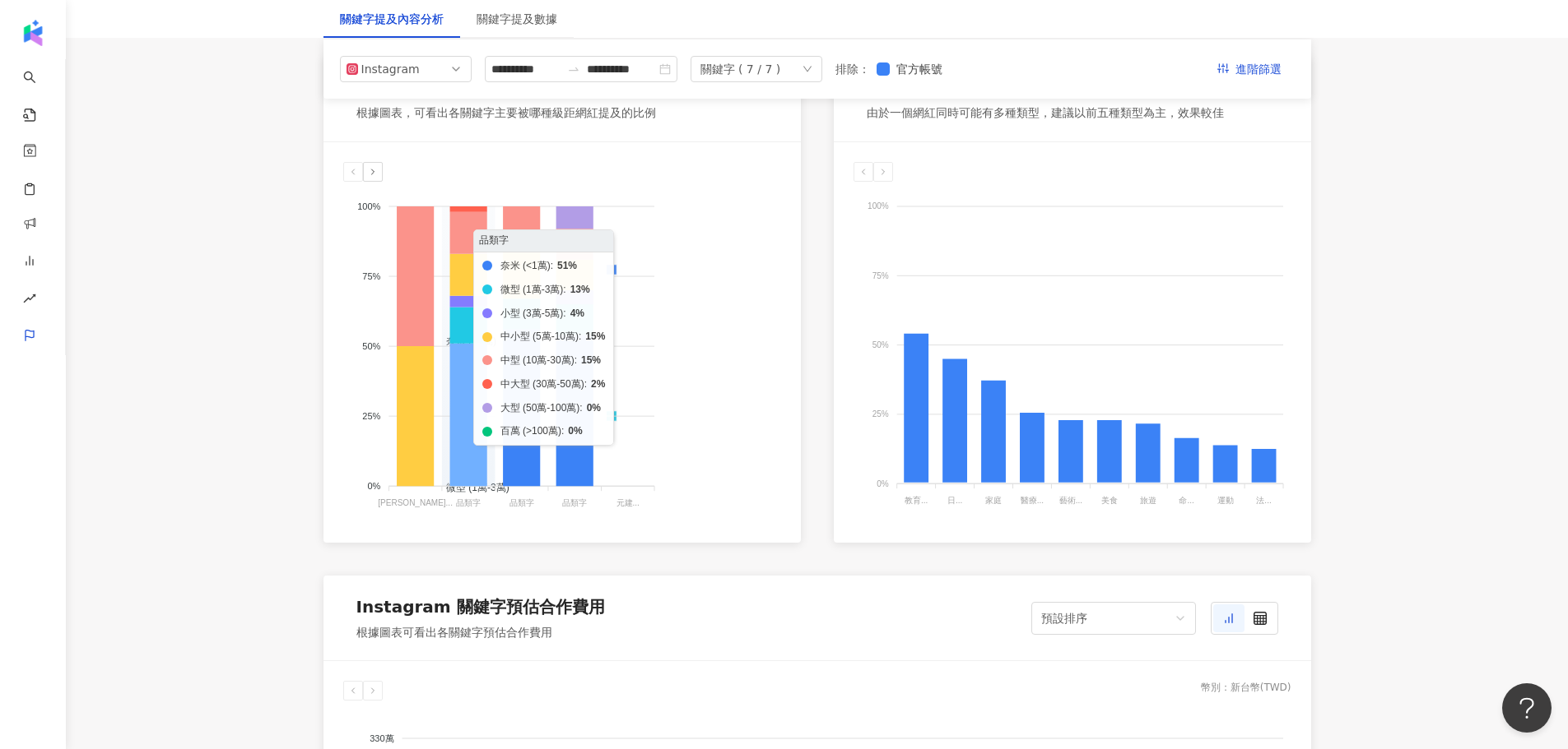
scroll to position [843, 0]
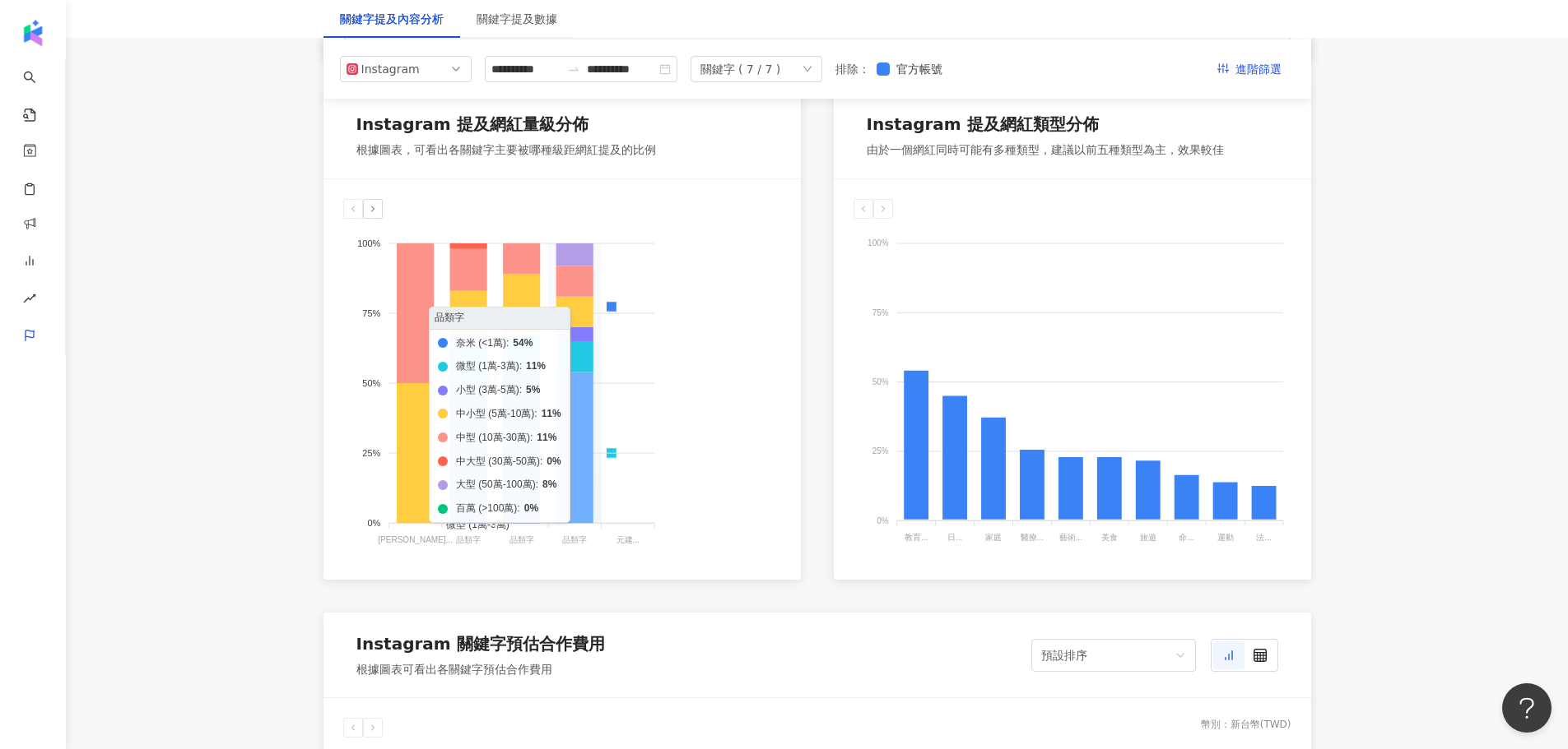
drag, startPoint x: 642, startPoint y: 477, endPoint x: 561, endPoint y: 478, distance: 81.0
click at [561, 478] on icon "奈米 (<1萬) 微型 (1萬-3萬) 小型 (3萬-5萬) 中小型 (5萬-10萬) 中型 (10萬-30萬) 中大型 (30萬-50萬) 大型 (50萬-…" at bounding box center [562, 383] width 438 height 329
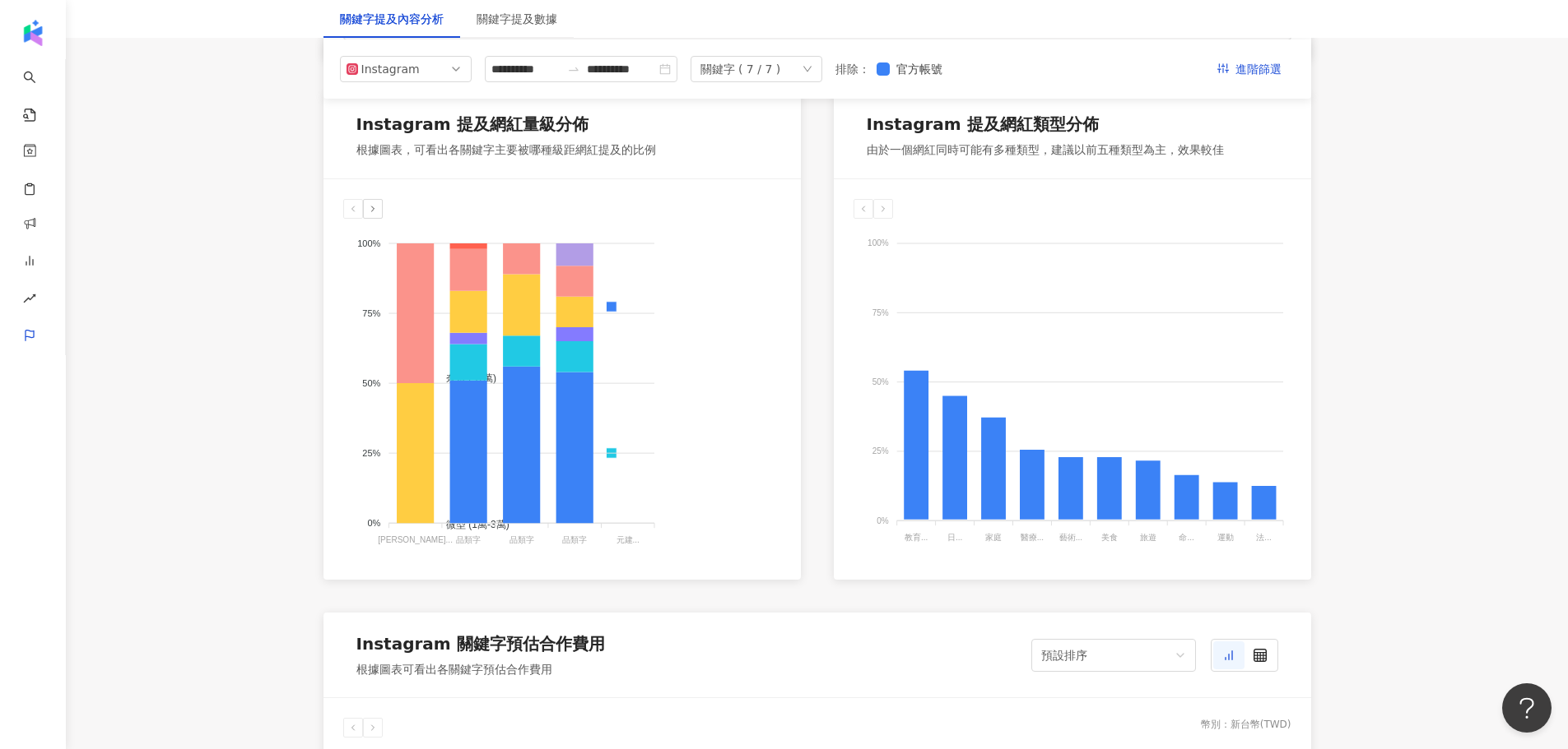
click at [368, 212] on div at bounding box center [373, 209] width 20 height 20
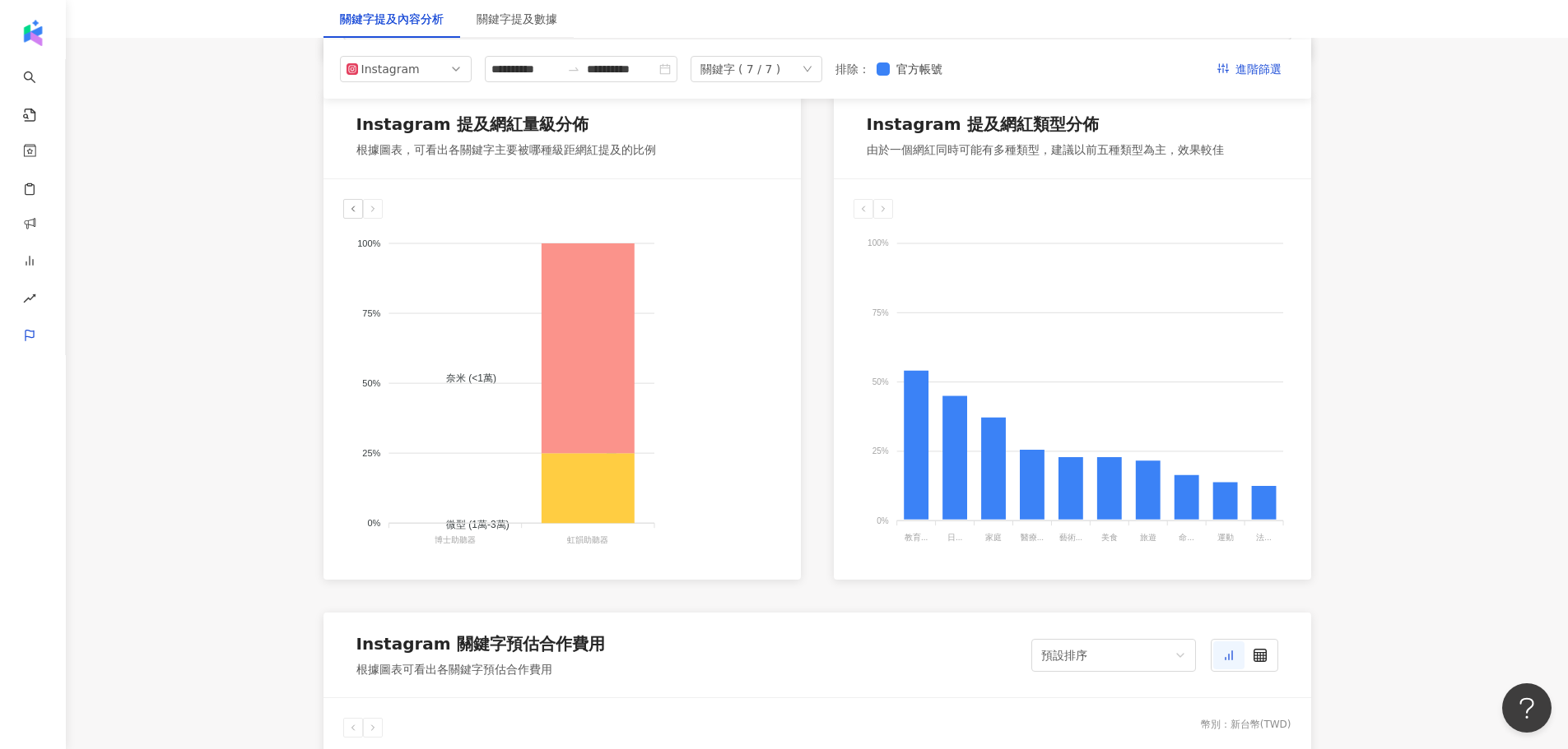
click at [373, 209] on icon at bounding box center [373, 209] width 10 height 10
click at [343, 212] on div at bounding box center [353, 209] width 20 height 20
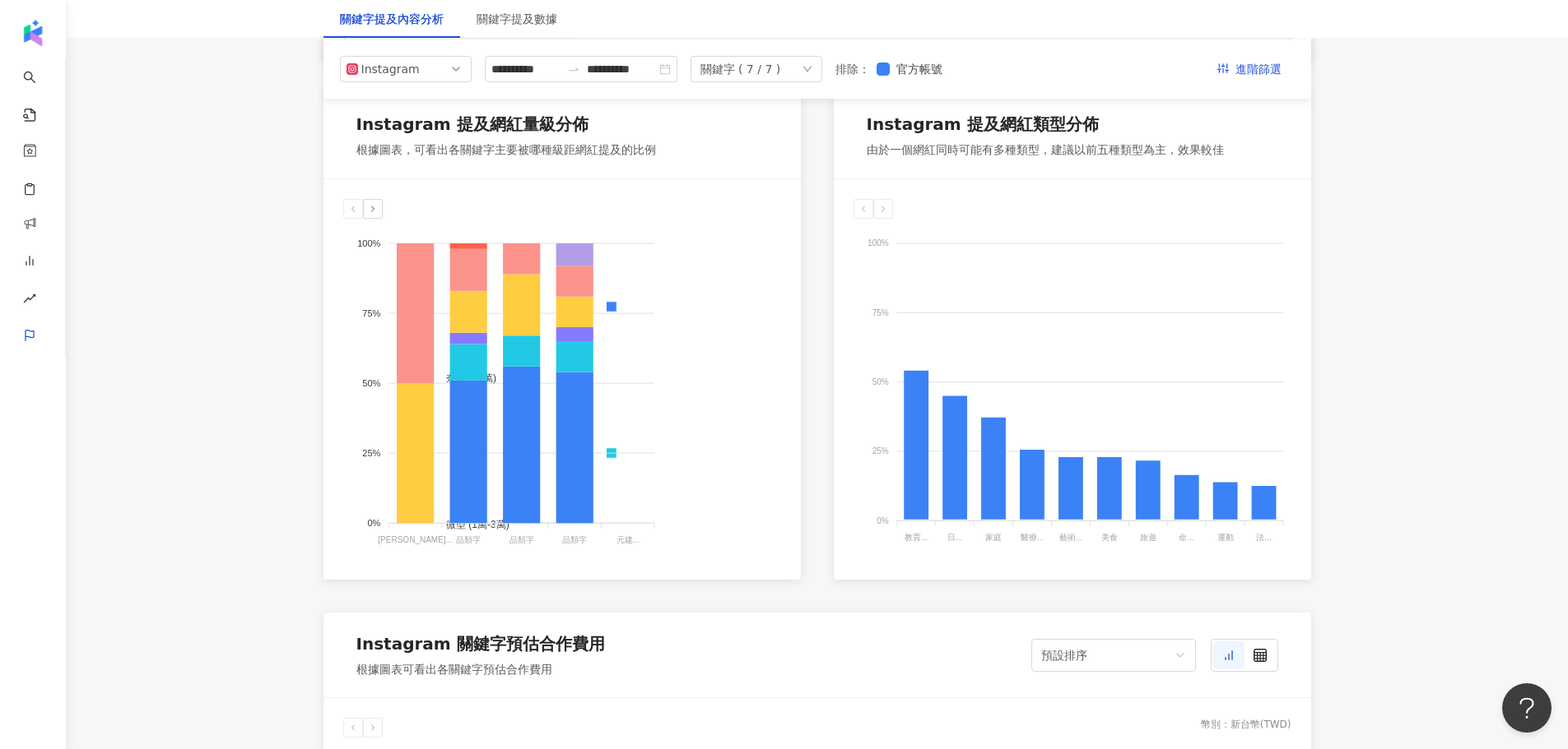
click at [343, 212] on div at bounding box center [353, 209] width 20 height 20
drag, startPoint x: 518, startPoint y: 540, endPoint x: 535, endPoint y: 537, distance: 17.3
click at [517, 540] on tspan "品類字" at bounding box center [521, 540] width 25 height 9
click at [574, 525] on foreignobject "奈米 (<1萬) 微型 (1萬-3萬) 小型 (3萬-5萬) 中小型 (5萬-10萬) 中型 (10萬-30萬) 中大型 (30萬-50萬) 大型 (50萬-…" at bounding box center [562, 383] width 438 height 329
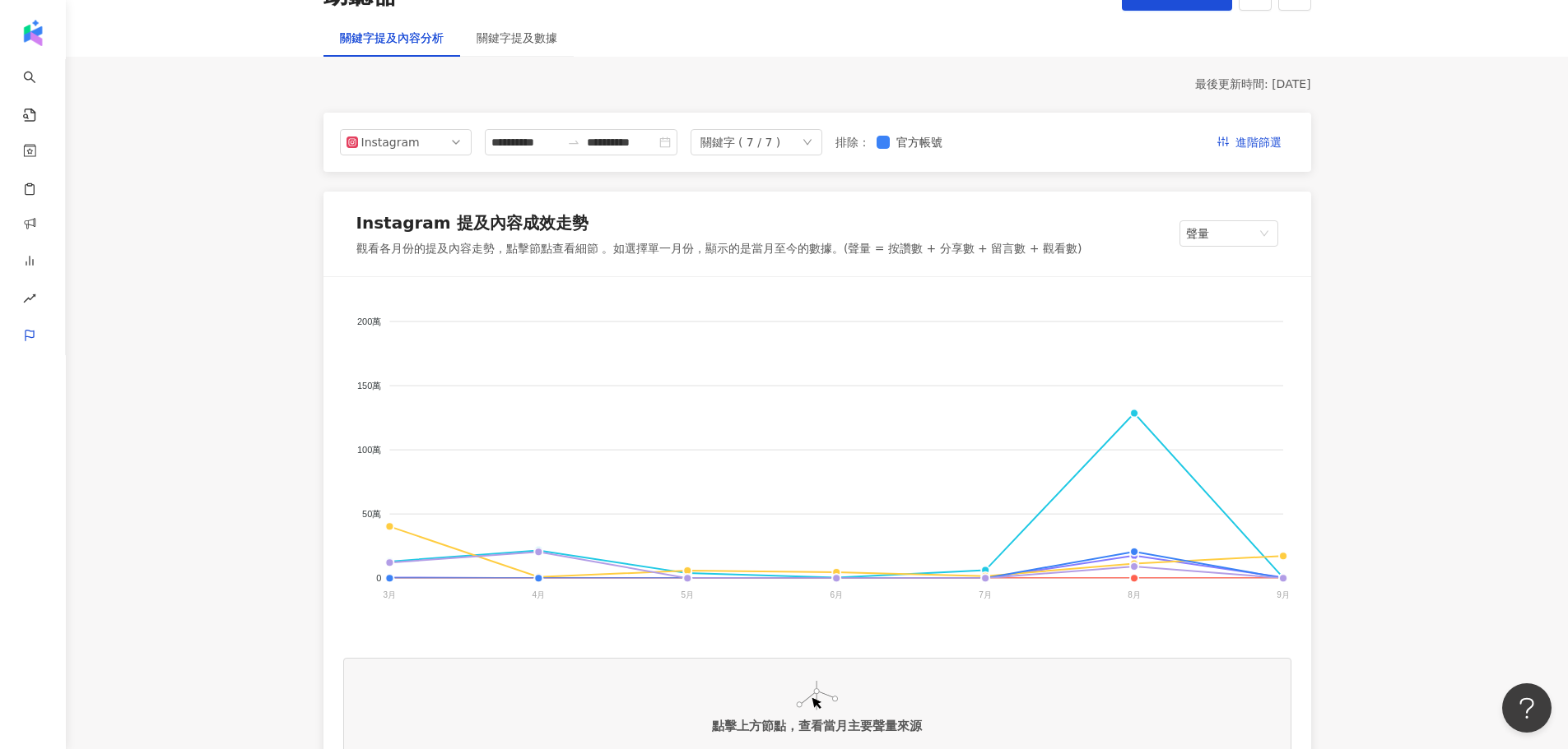
scroll to position [0, 0]
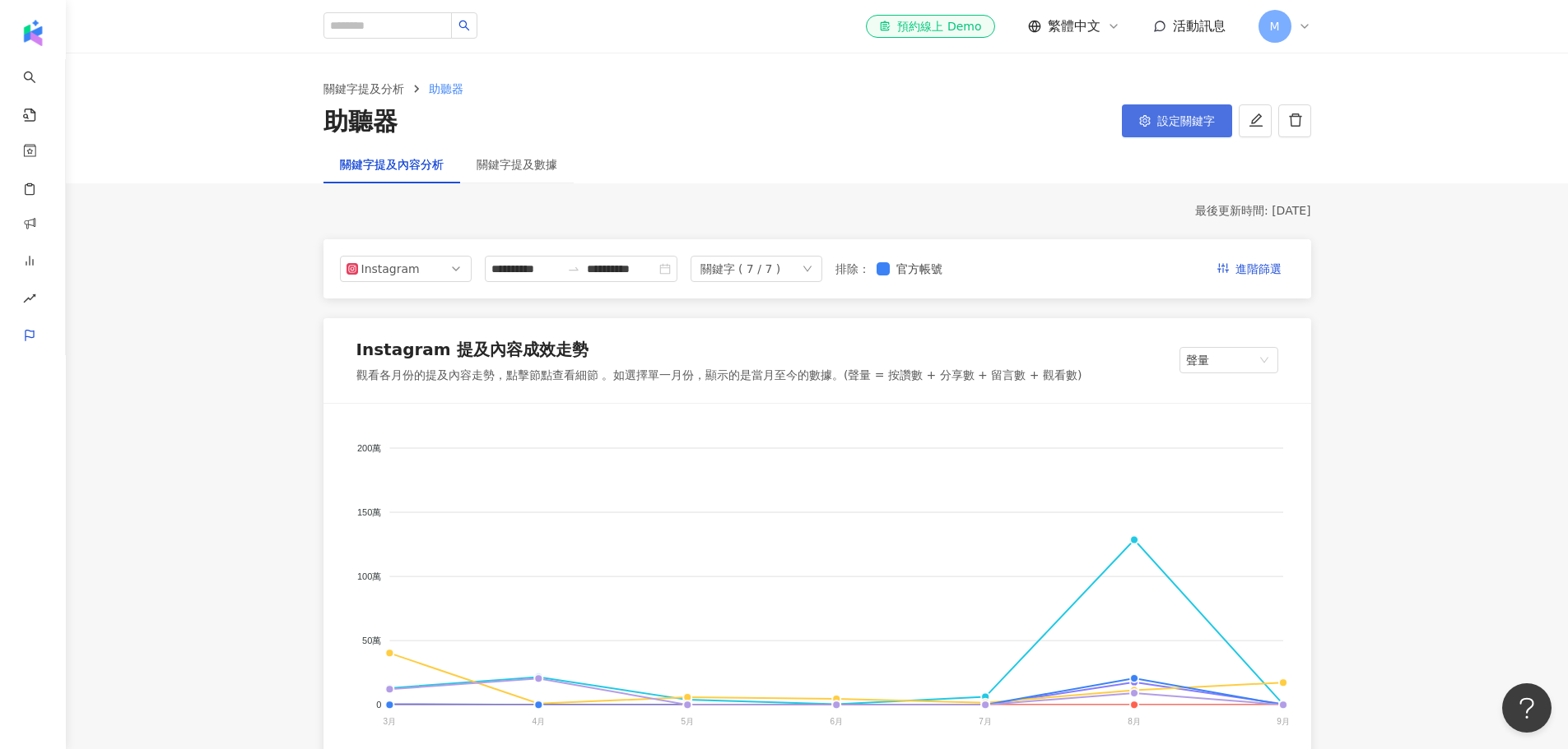
click at [1184, 127] on span "設定關鍵字" at bounding box center [1185, 121] width 58 height 13
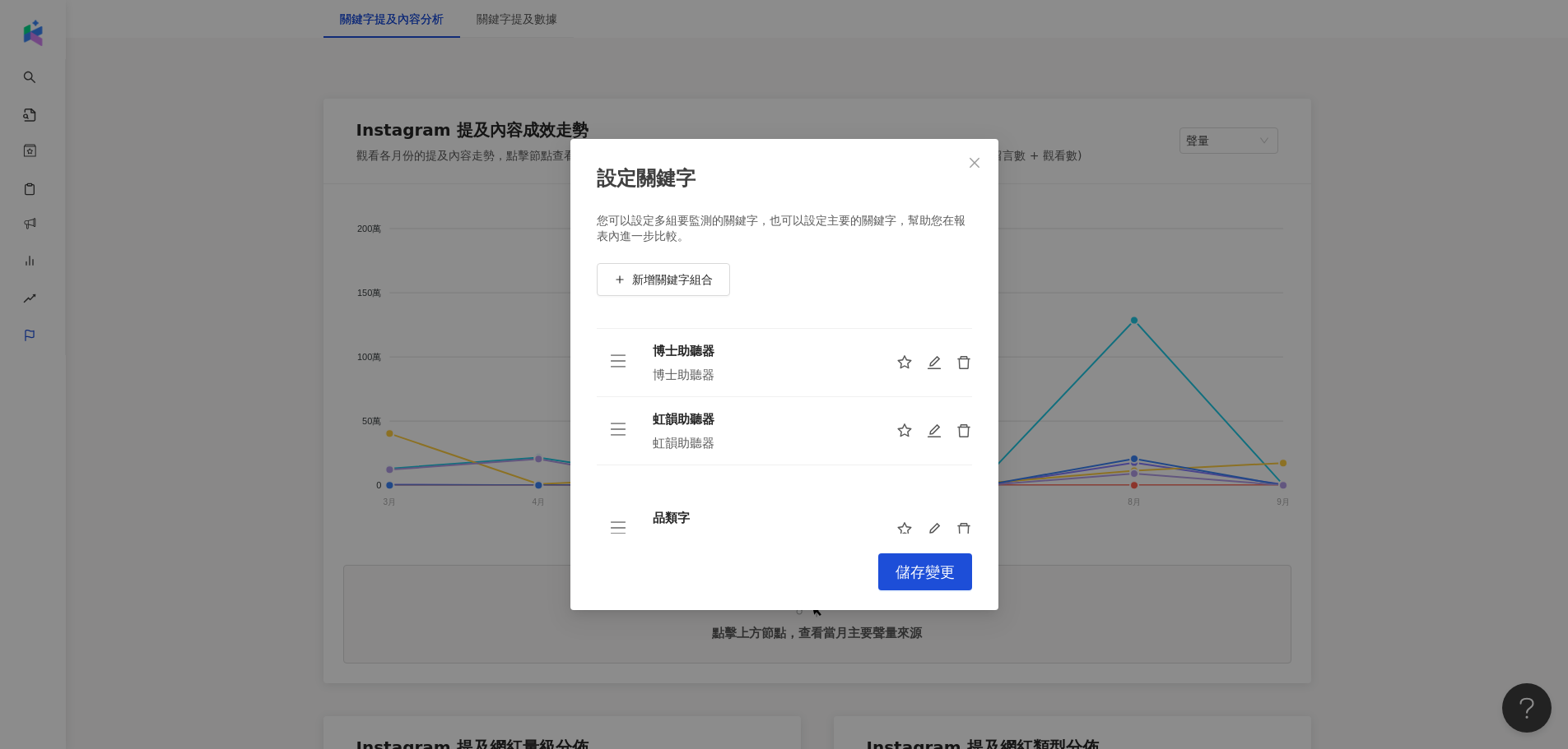
scroll to position [258, 0]
drag, startPoint x: 622, startPoint y: 419, endPoint x: 623, endPoint y: 487, distance: 68.0
drag, startPoint x: 618, startPoint y: 421, endPoint x: 633, endPoint y: 477, distance: 58.0
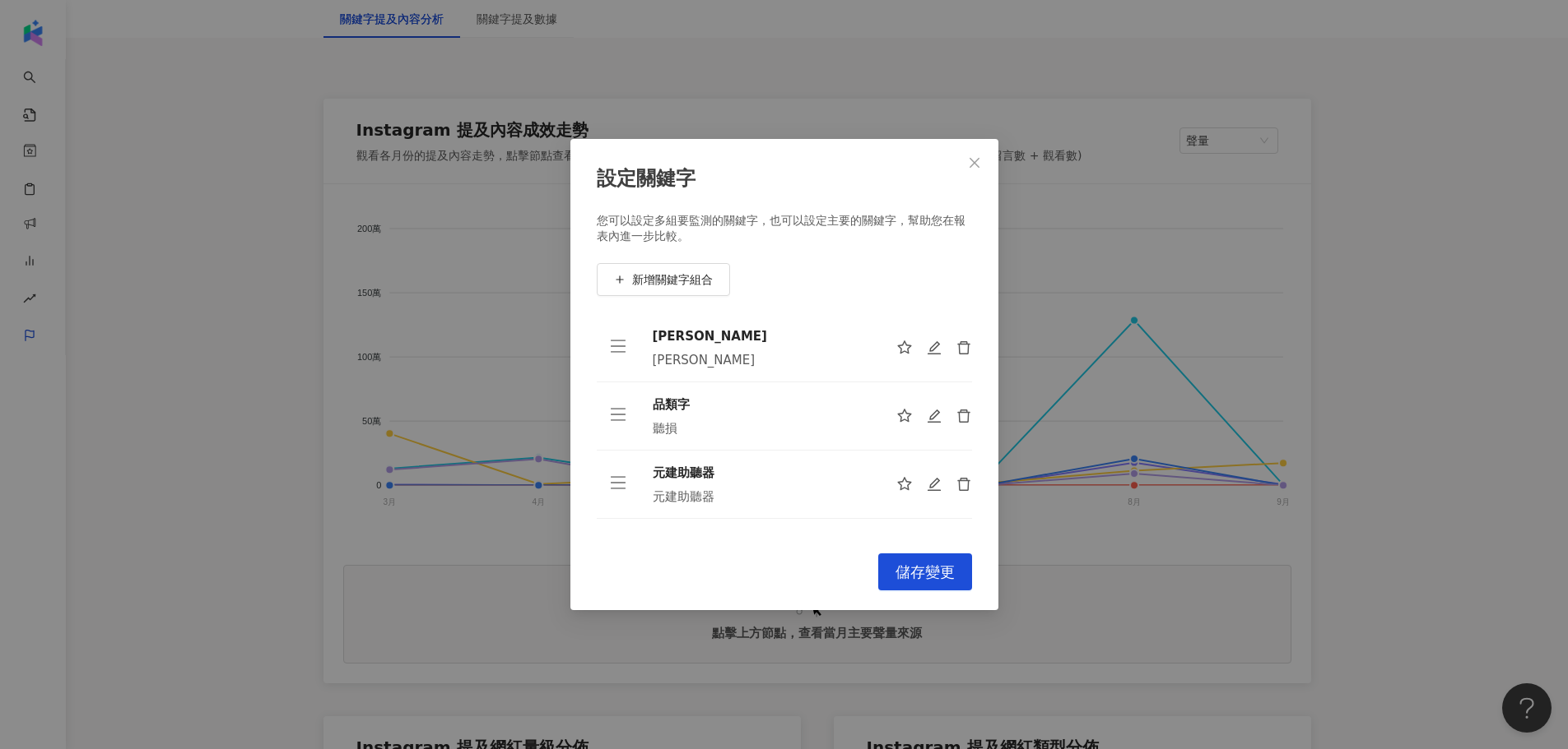
click at [624, 425] on td at bounding box center [618, 417] width 43 height 68
drag, startPoint x: 614, startPoint y: 414, endPoint x: 674, endPoint y: 474, distance: 84.9
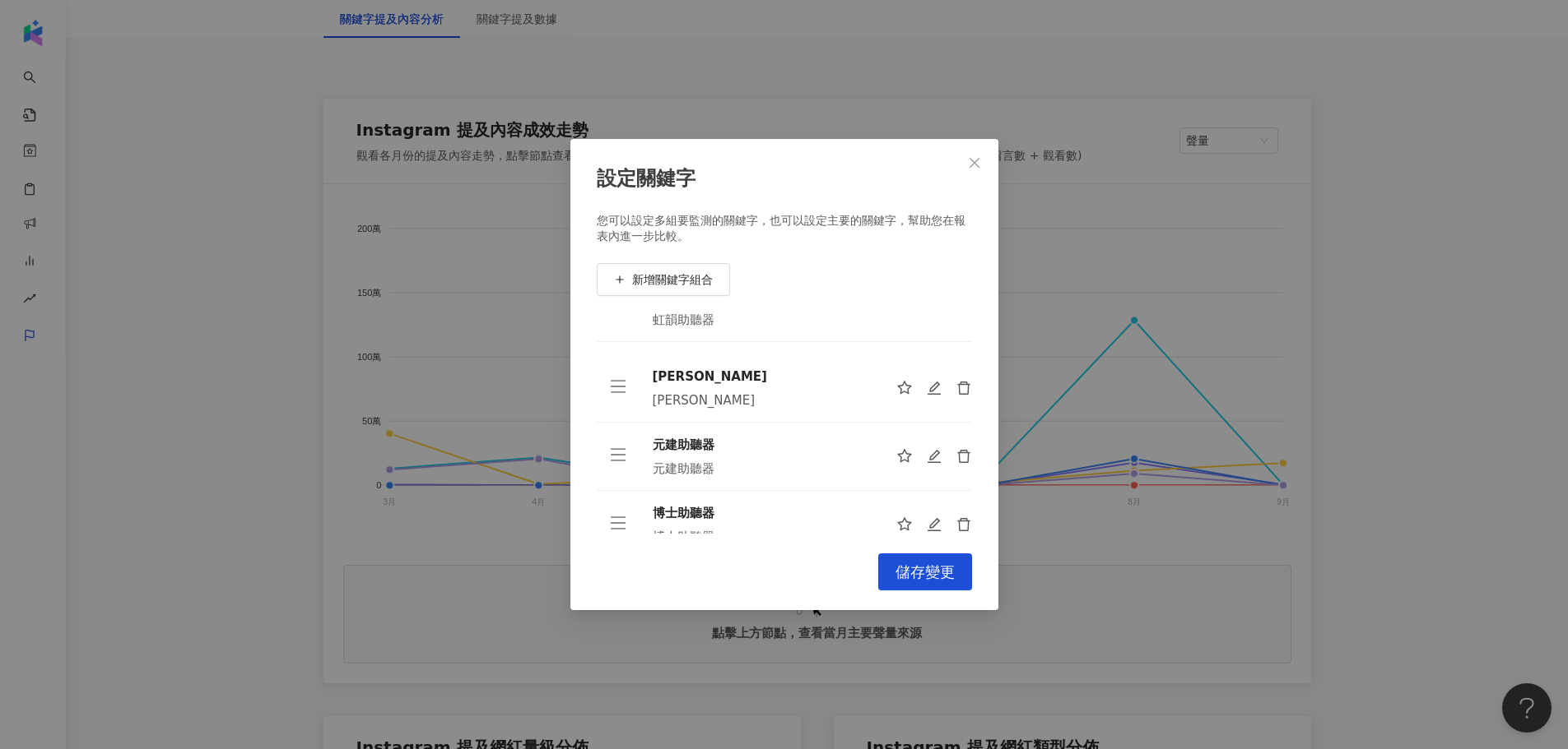
scroll to position [0, 0]
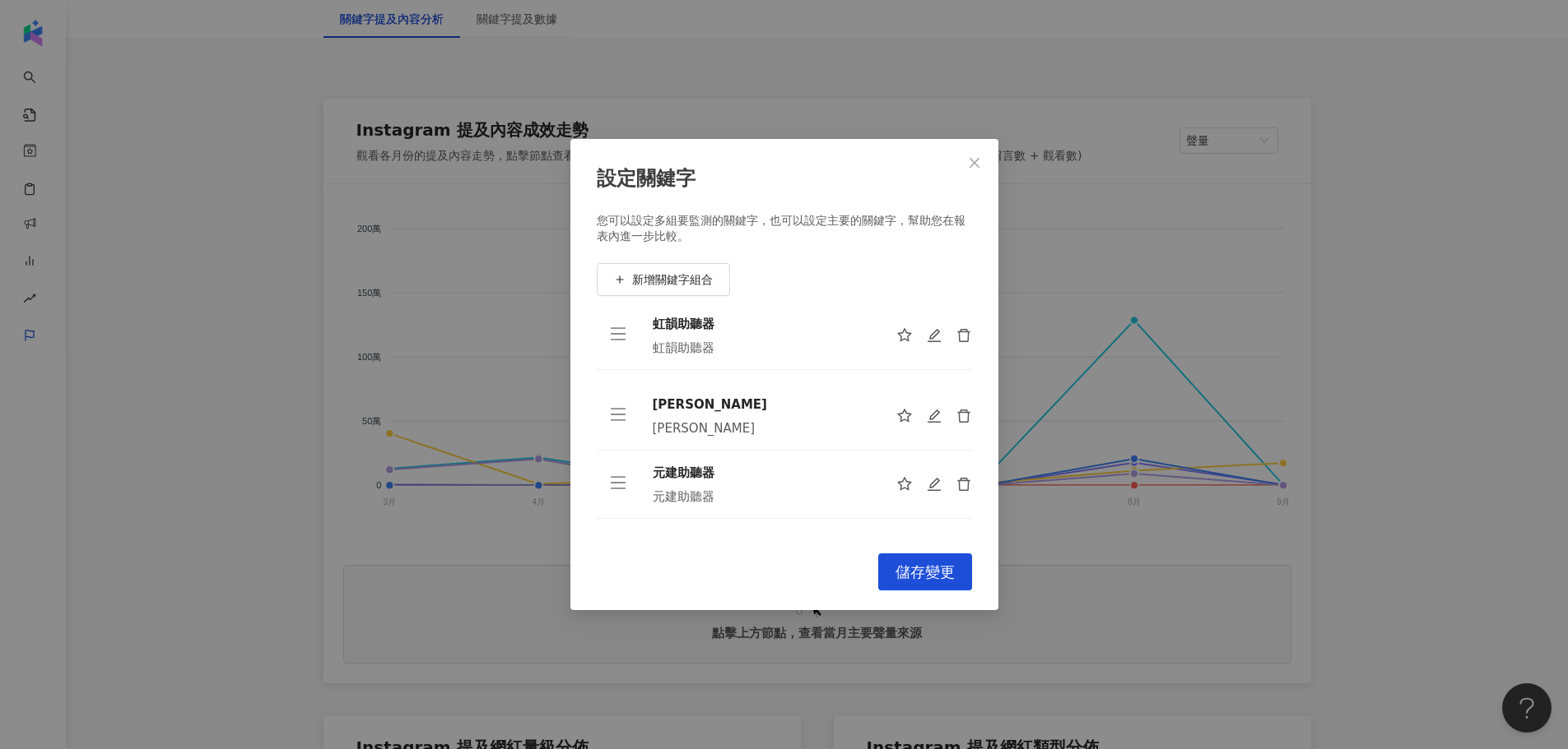
drag, startPoint x: 625, startPoint y: 442, endPoint x: 630, endPoint y: 335, distance: 107.1
click at [630, 335] on td at bounding box center [618, 336] width 43 height 68
drag, startPoint x: 617, startPoint y: 355, endPoint x: 829, endPoint y: 507, distance: 260.9
click at [933, 570] on span "儲存變更" at bounding box center [924, 572] width 59 height 18
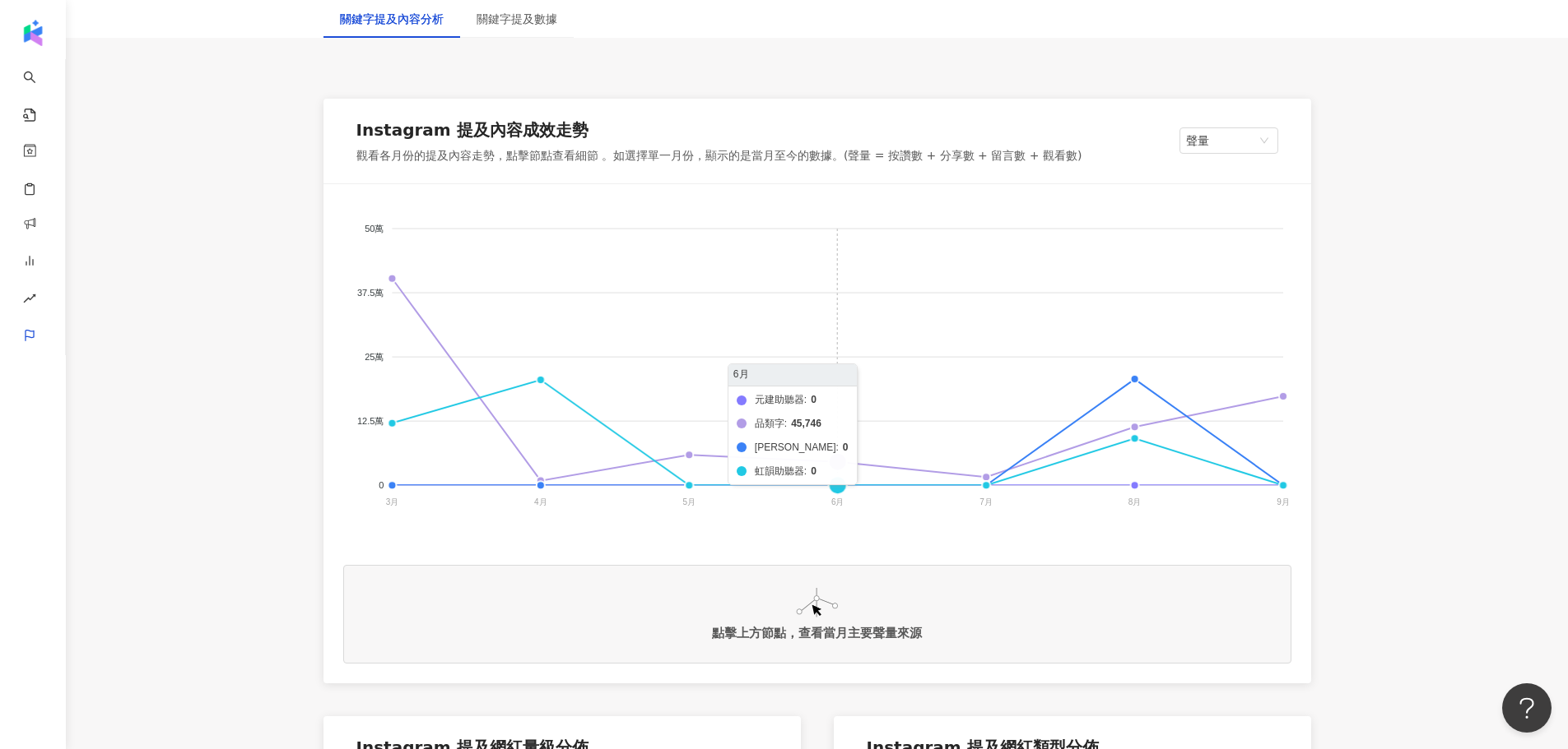
click at [835, 464] on foreignobject "元建助聽器 品類字 科林助聽器 品類字 博士助聽器 品類字 虹韻助聽器" at bounding box center [817, 368] width 948 height 329
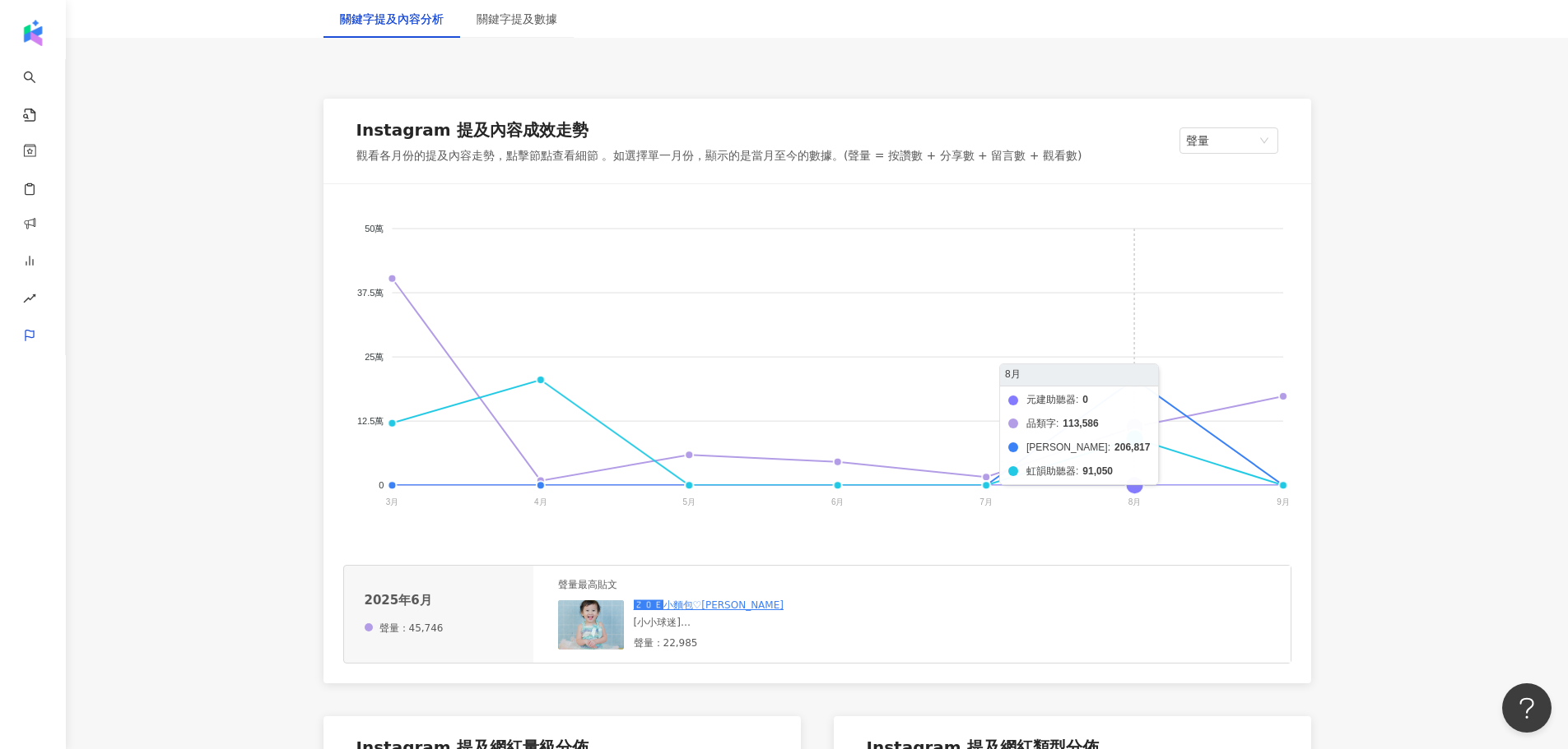
click at [1120, 384] on foreignobject "元建助聽器 品類字 科林助聽器 品類字 博士助聽器 品類字 虹韻助聽器" at bounding box center [817, 368] width 948 height 329
click at [1136, 426] on foreignobject "元建助聽器 品類字 科林助聽器 品類字 博士助聽器 品類字 虹韻助聽器" at bounding box center [817, 368] width 948 height 329
click at [1139, 386] on foreignobject "元建助聽器 品類字 科林助聽器 品類字 博士助聽器 品類字 虹韻助聽器" at bounding box center [817, 368] width 948 height 329
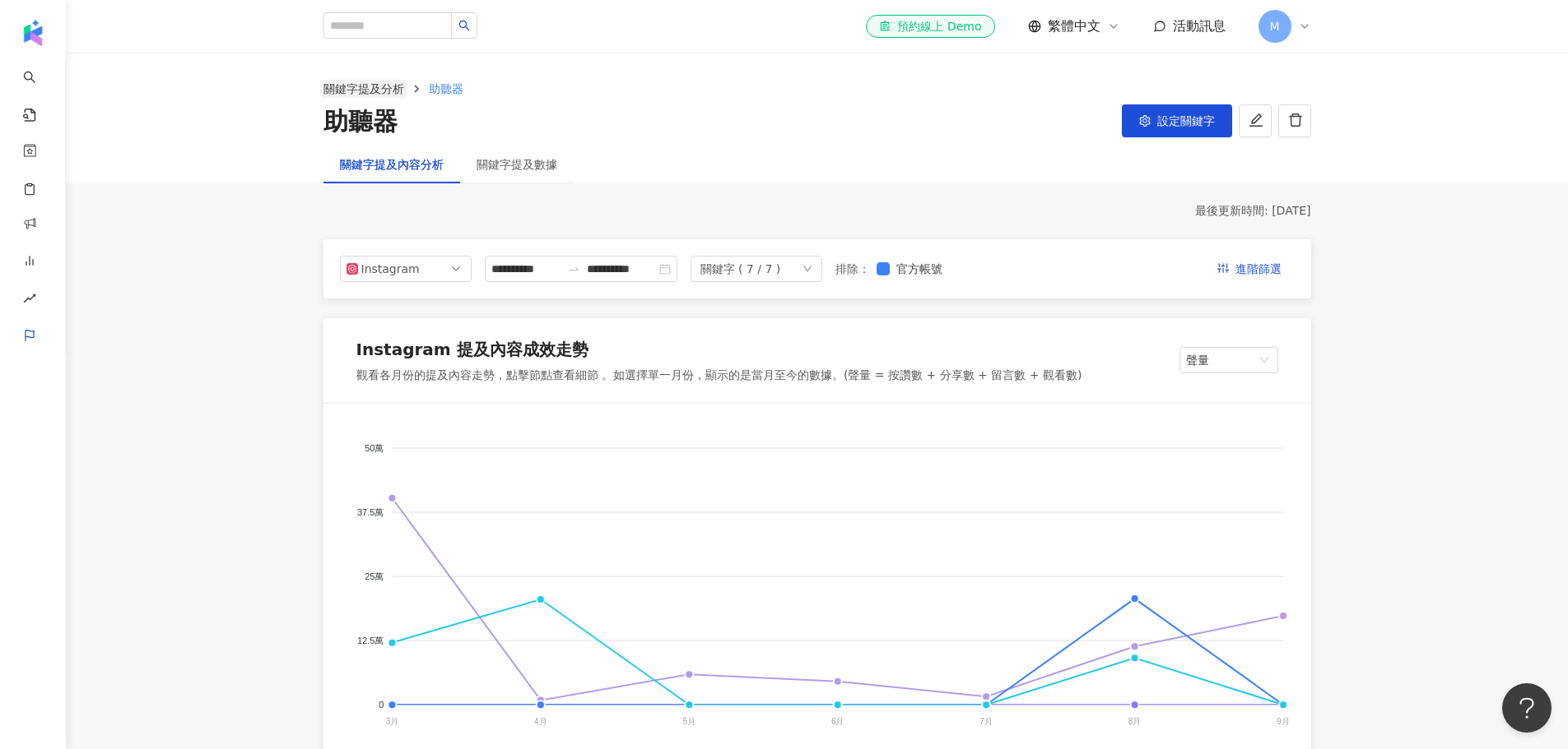
click at [393, 94] on link "關鍵字提及分析" at bounding box center [363, 89] width 88 height 18
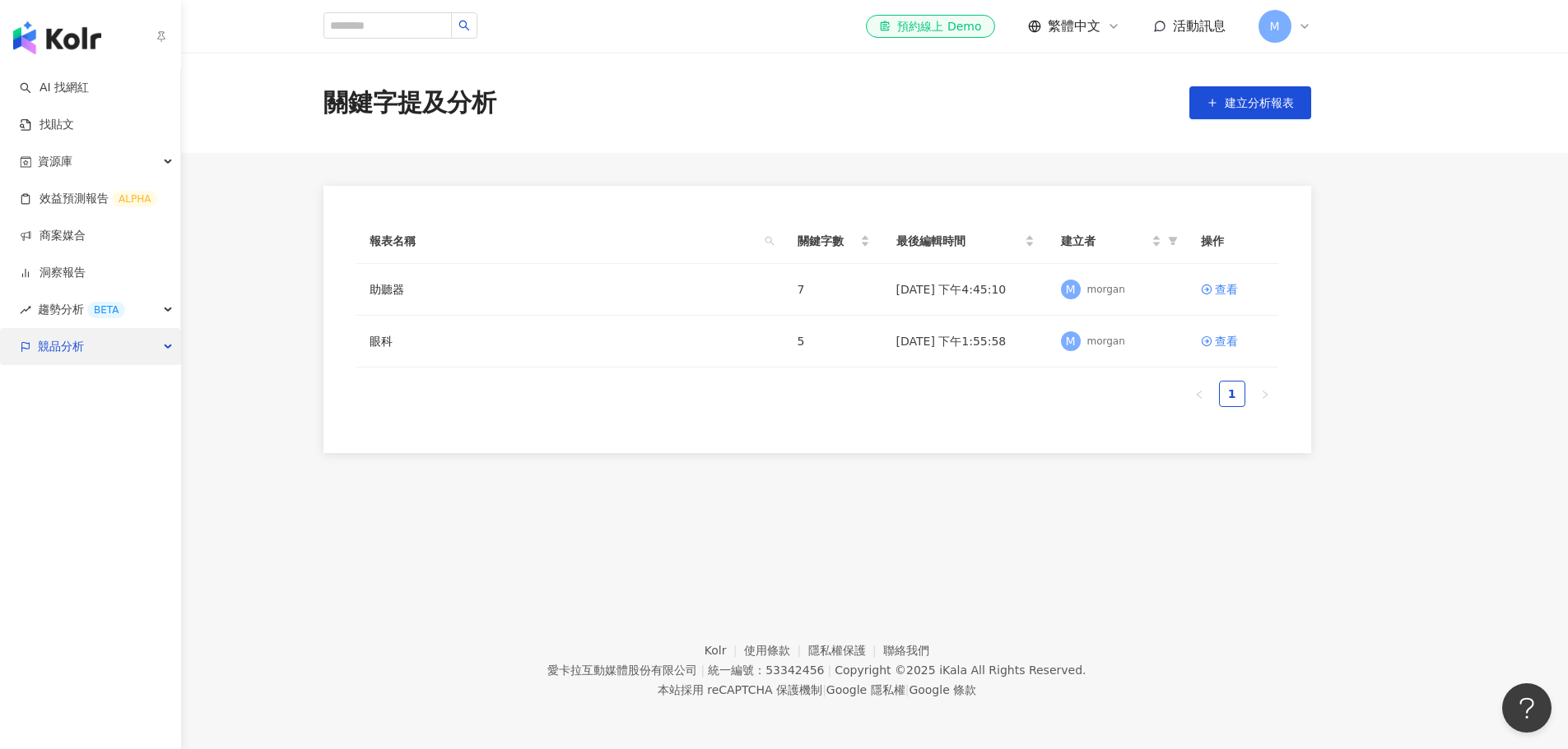
click at [86, 357] on div "競品分析" at bounding box center [90, 347] width 180 height 37
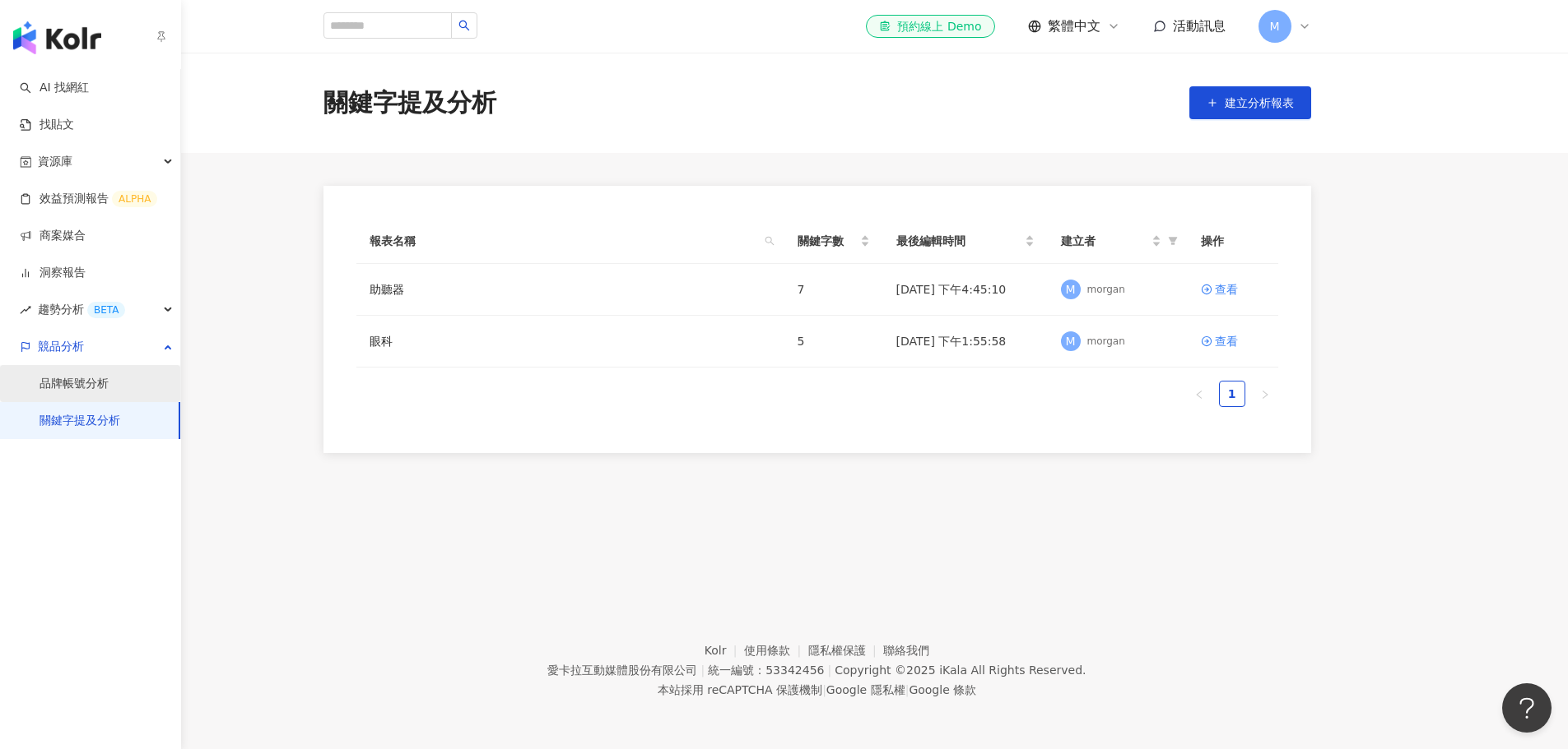
click at [90, 392] on link "品牌帳號分析" at bounding box center [73, 384] width 69 height 17
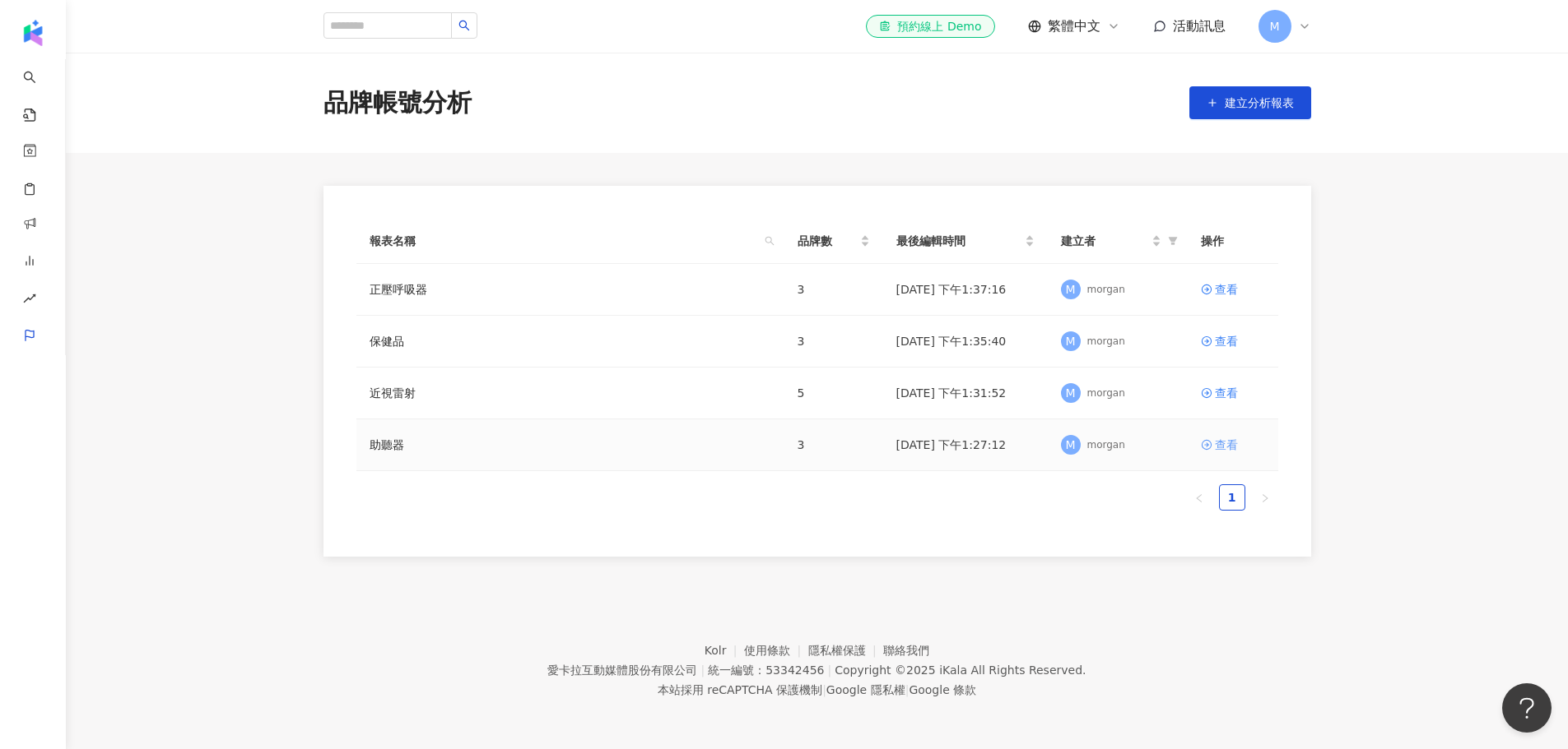
click at [1230, 440] on div "查看" at bounding box center [1226, 445] width 23 height 18
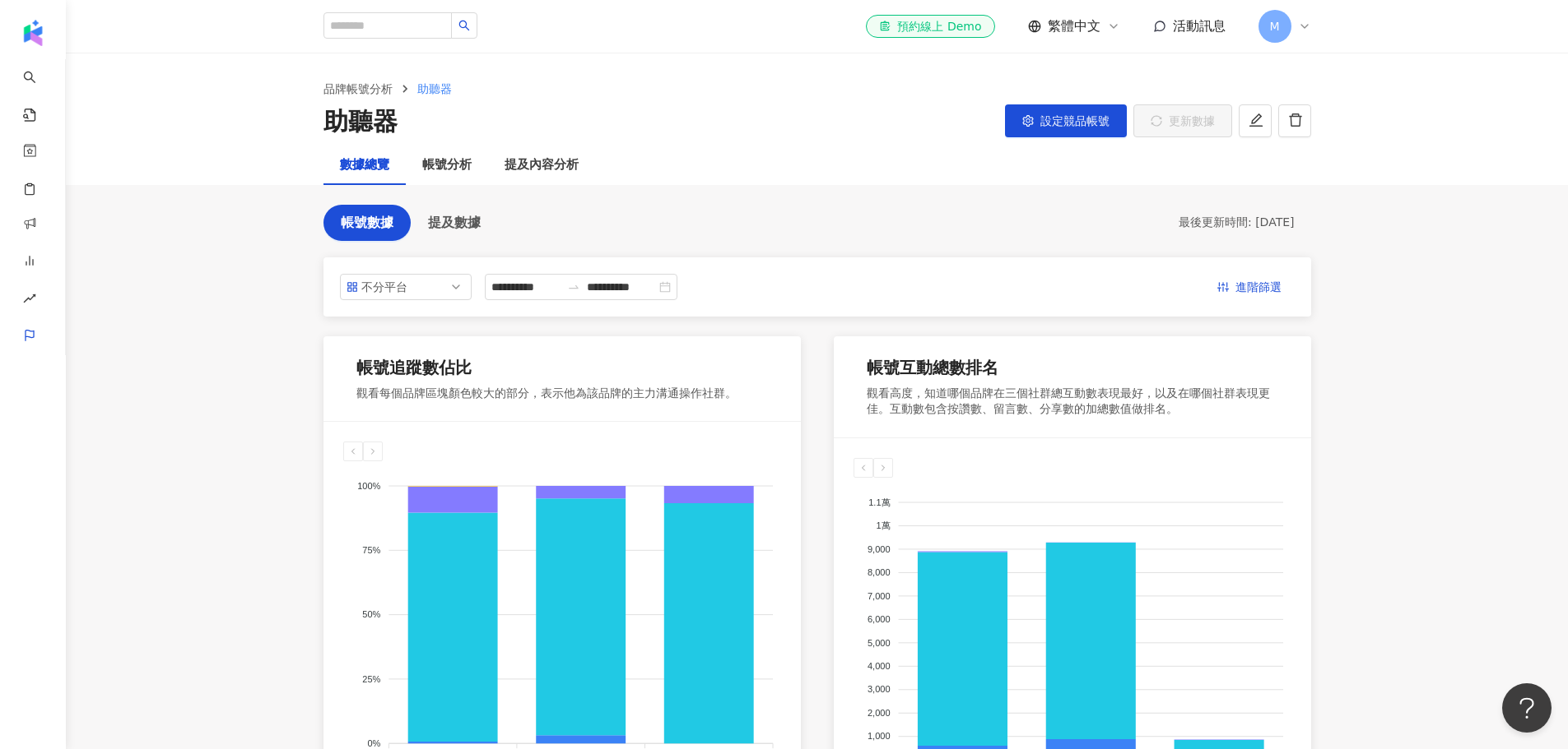
click at [1305, 28] on icon at bounding box center [1305, 27] width 13 height 13
click at [1259, 290] on span "進階篩選" at bounding box center [1258, 288] width 46 height 27
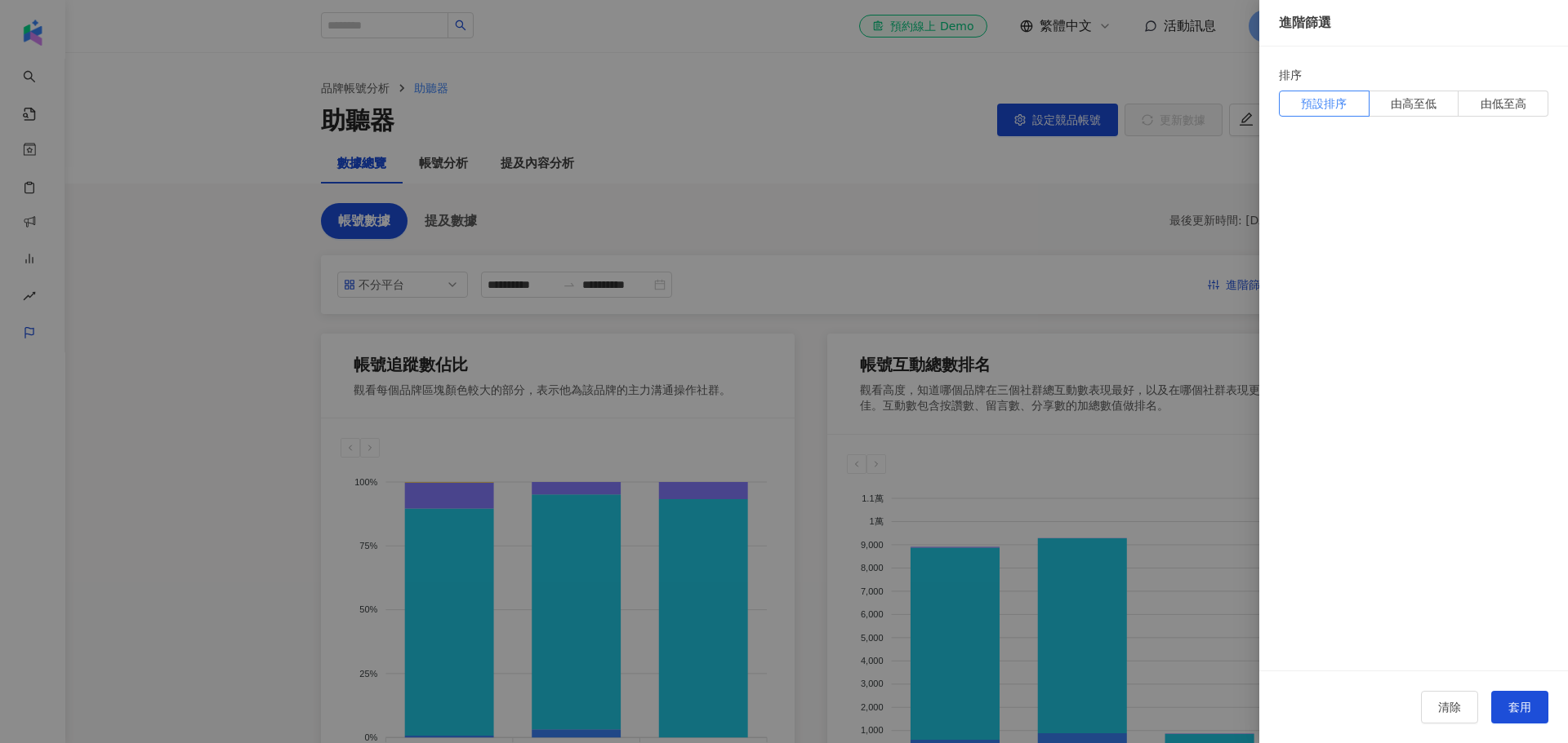
drag, startPoint x: 1045, startPoint y: 162, endPoint x: 1061, endPoint y: 212, distance: 52.5
click at [1046, 162] on div at bounding box center [784, 371] width 1568 height 743
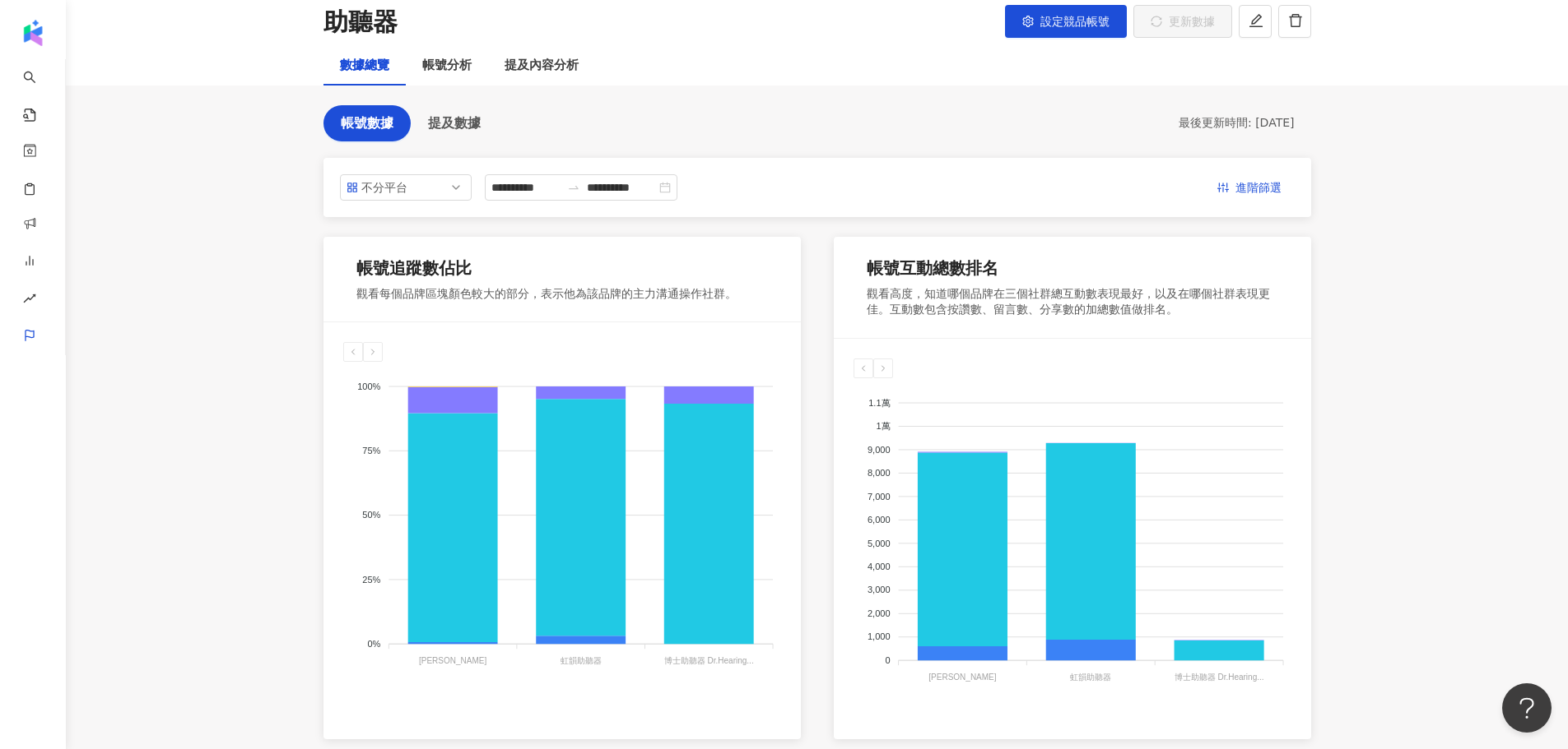
scroll to position [220, 0]
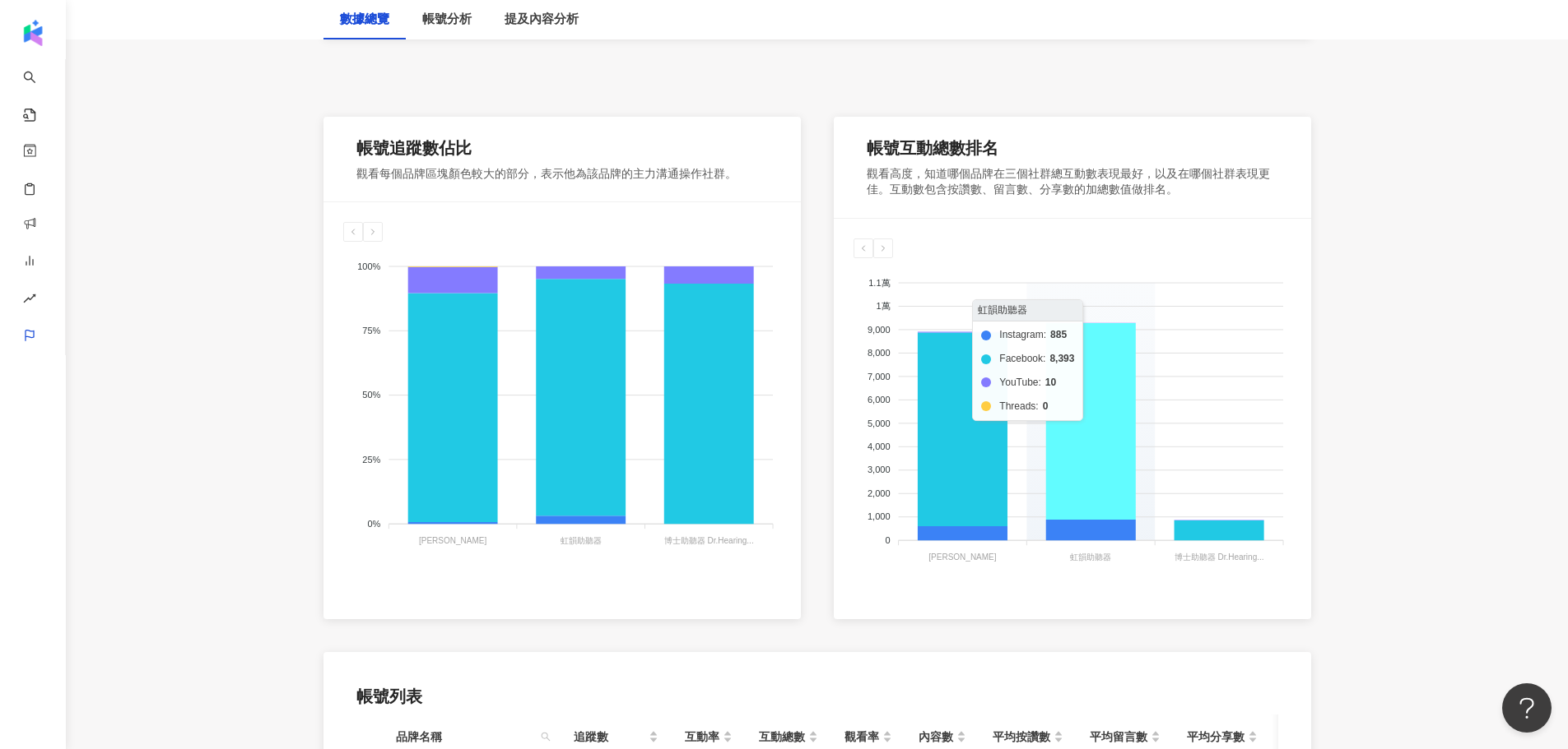
click at [1076, 421] on icon at bounding box center [1090, 422] width 90 height 197
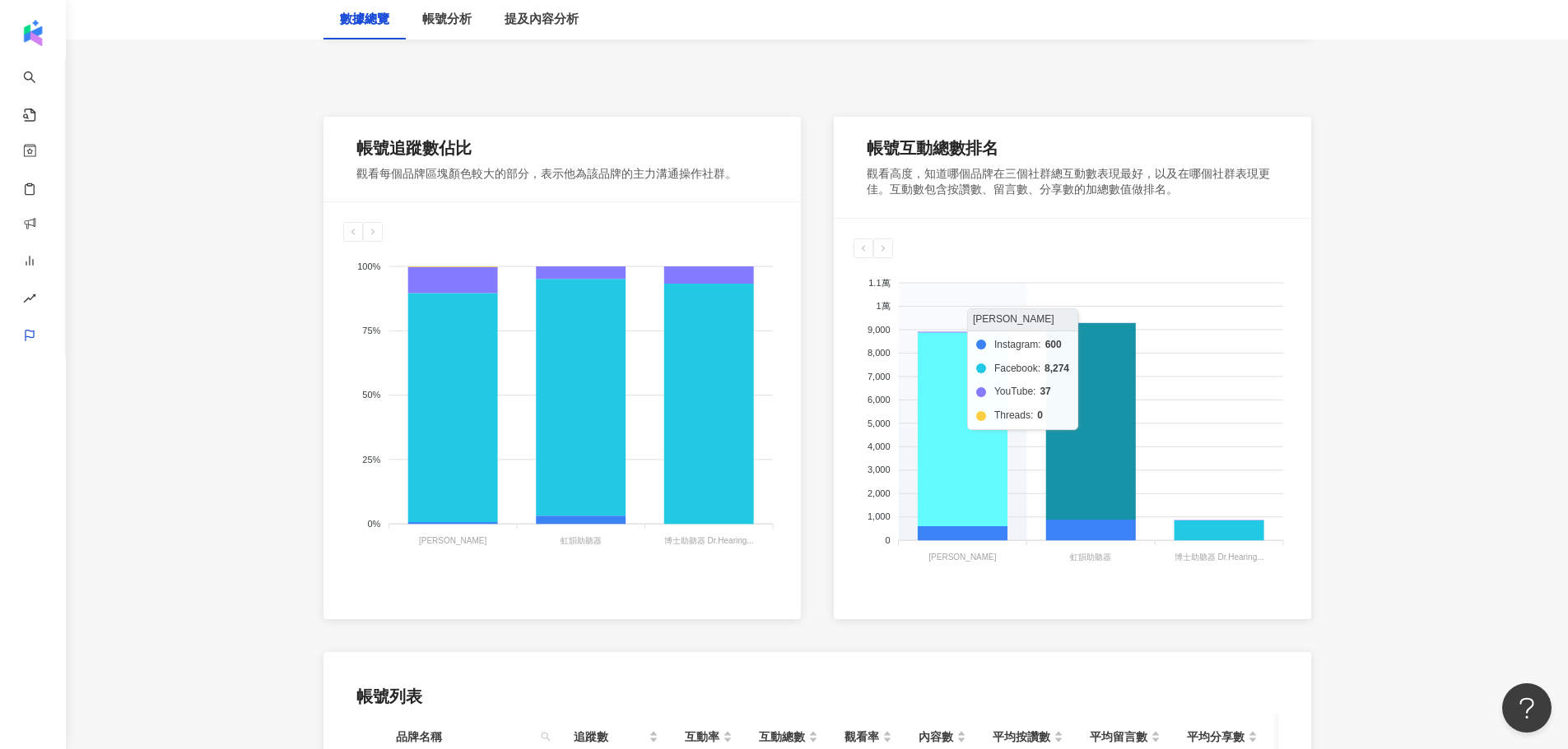
click at [960, 451] on icon at bounding box center [962, 430] width 90 height 194
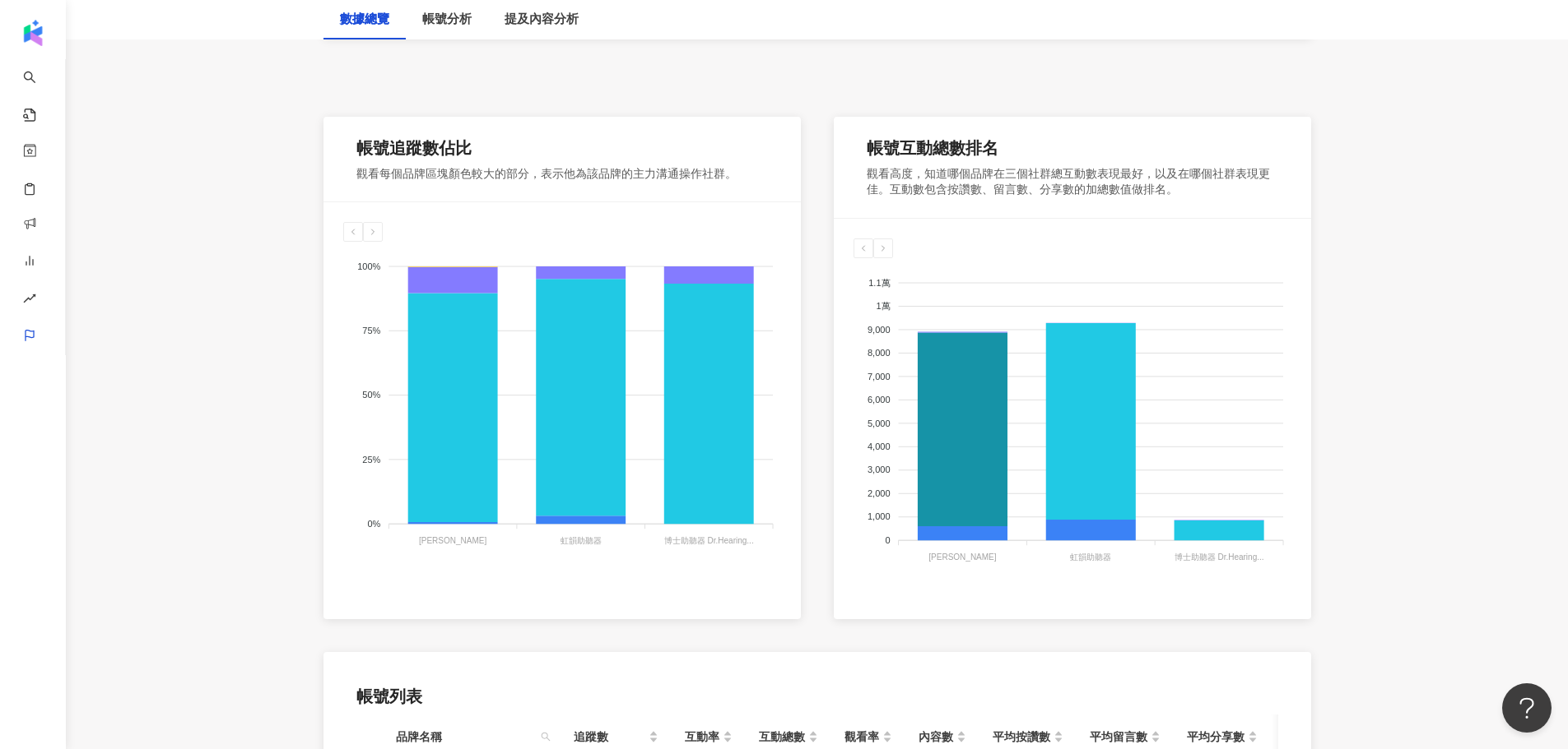
click at [954, 551] on icon "Instagram Facebook YouTube Threads 1.1萬 1.1萬 1萬 1萬 9,000 9,000 8,000 8,000 7,00…" at bounding box center [1072, 422] width 438 height 329
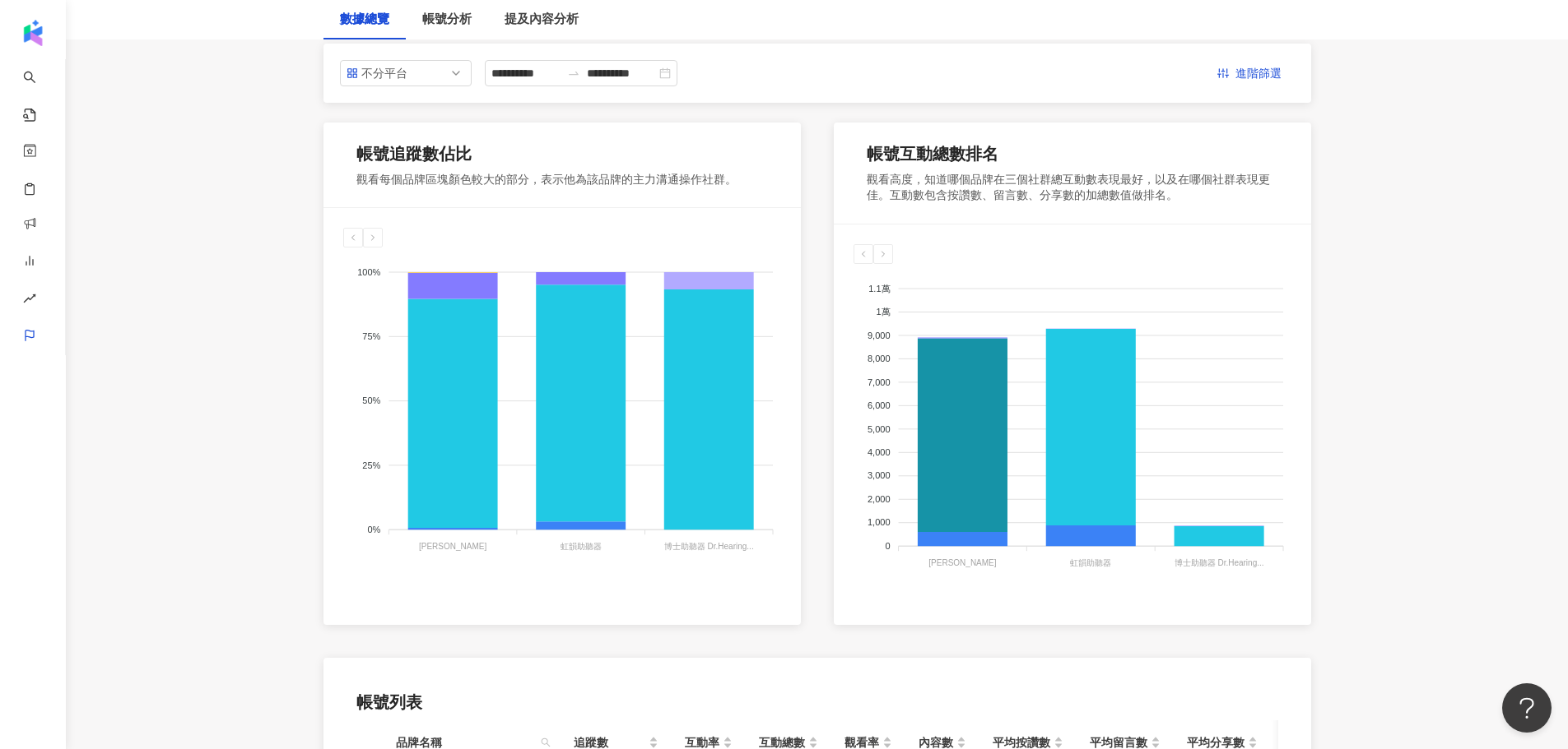
scroll to position [177, 0]
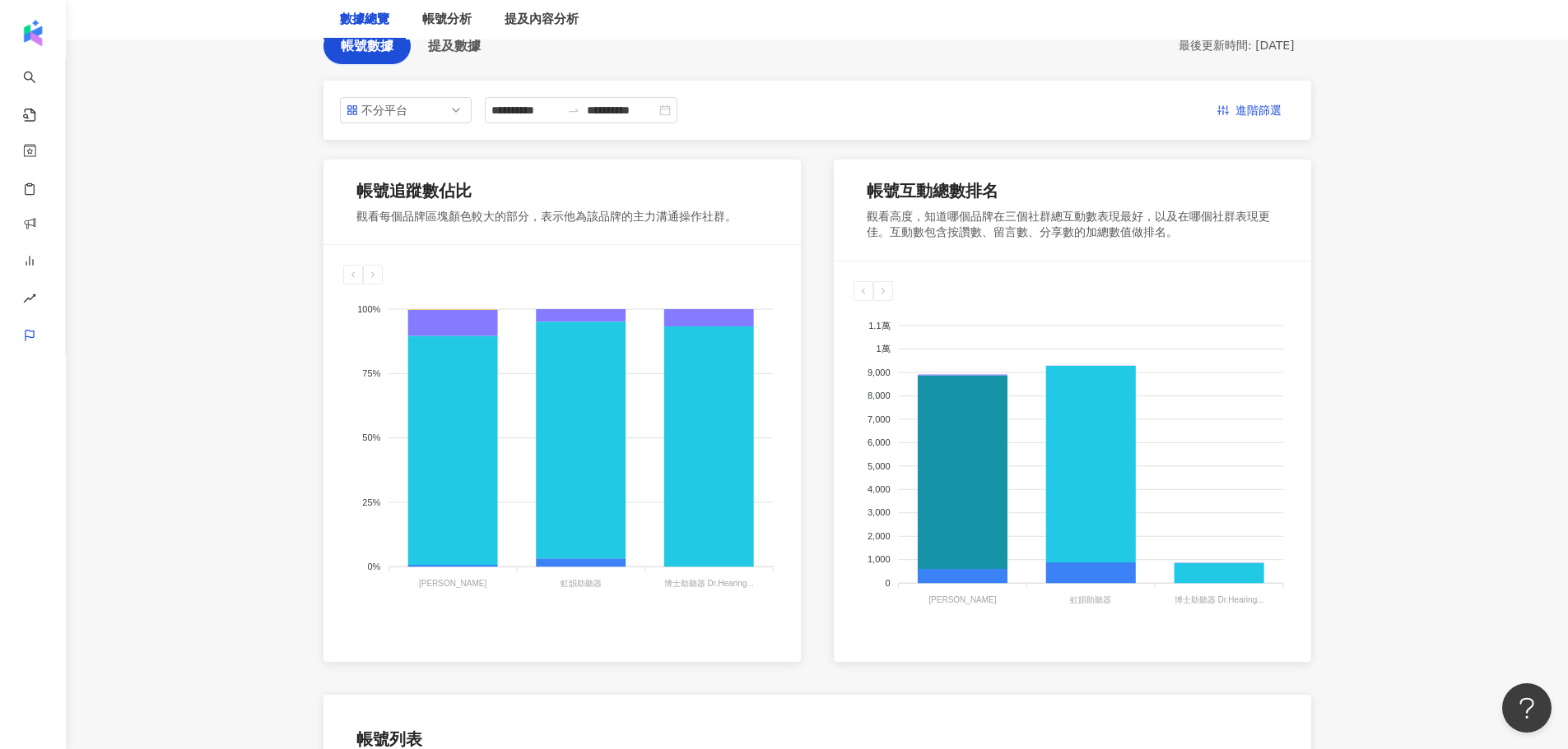
click at [1390, 387] on main "**********" at bounding box center [817, 490] width 1502 height 1226
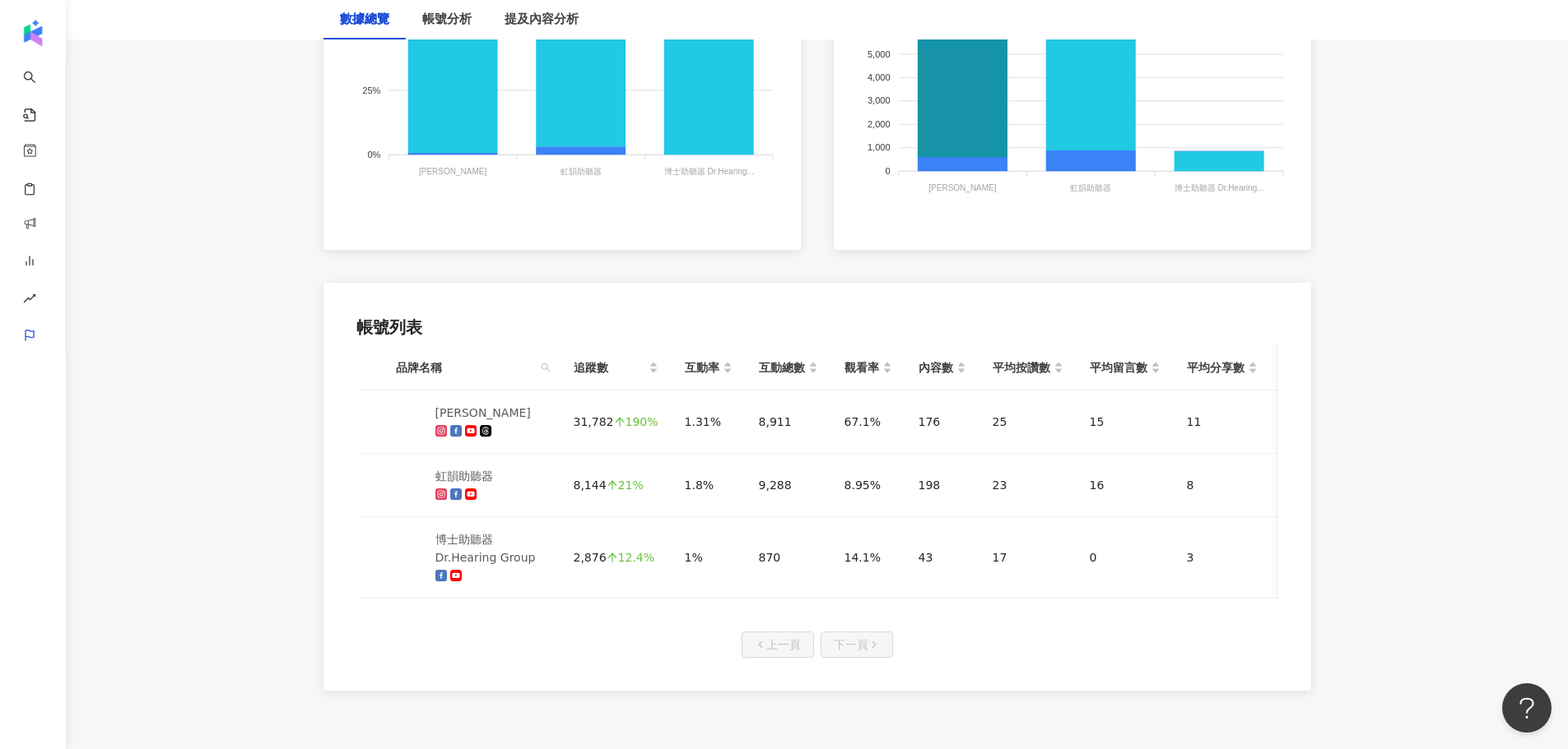
scroll to position [617, 0]
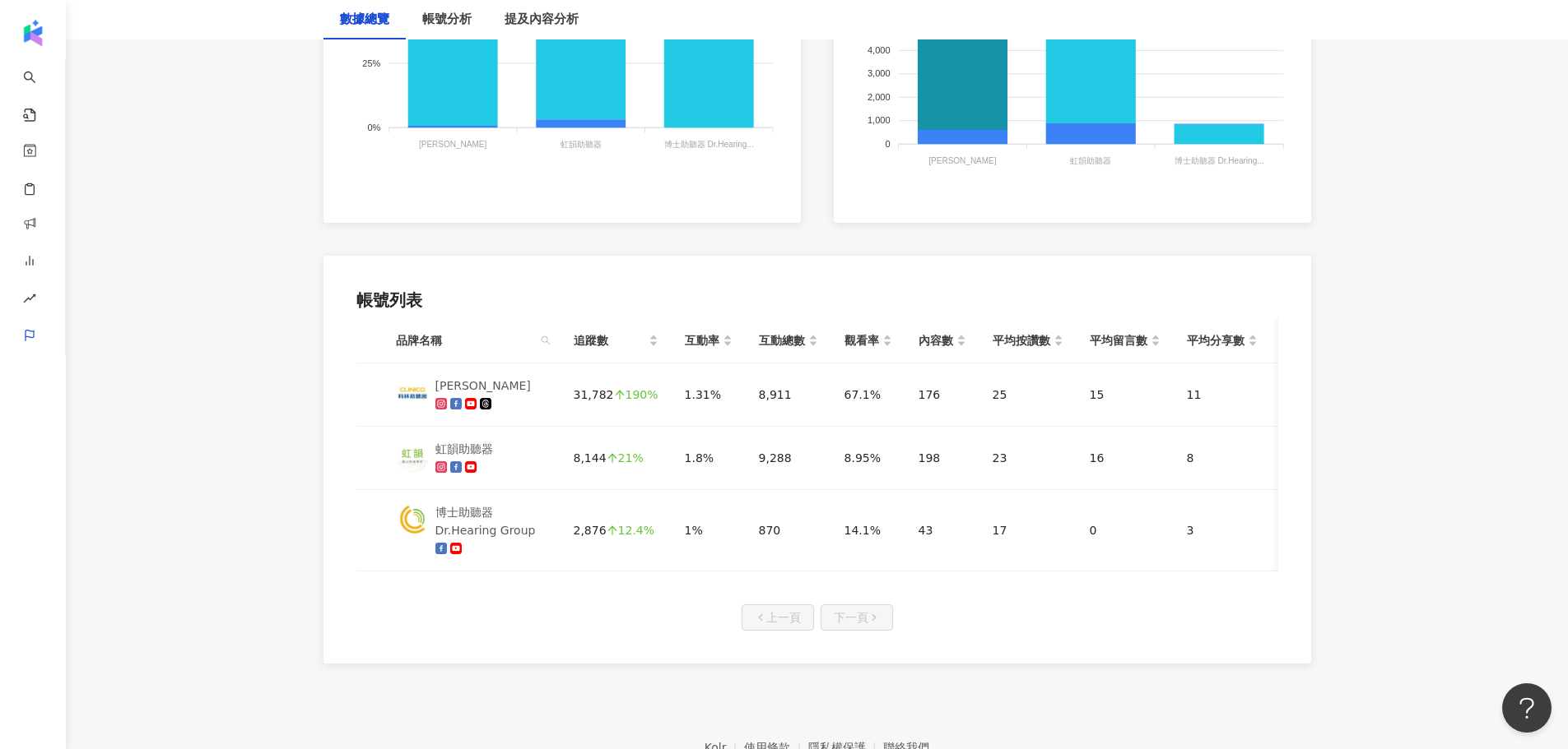
click at [1363, 357] on main "**********" at bounding box center [817, 51] width 1502 height 1226
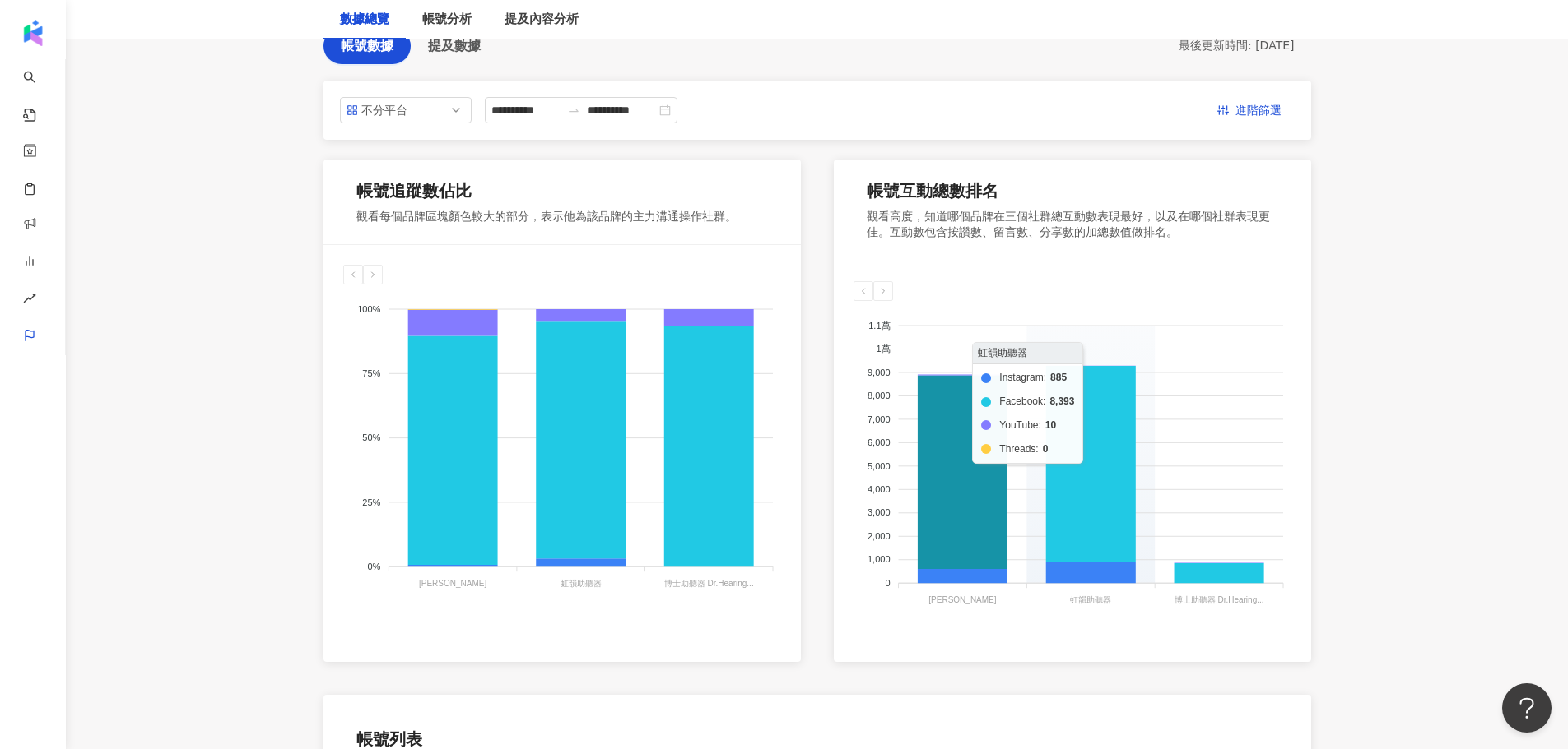
scroll to position [0, 0]
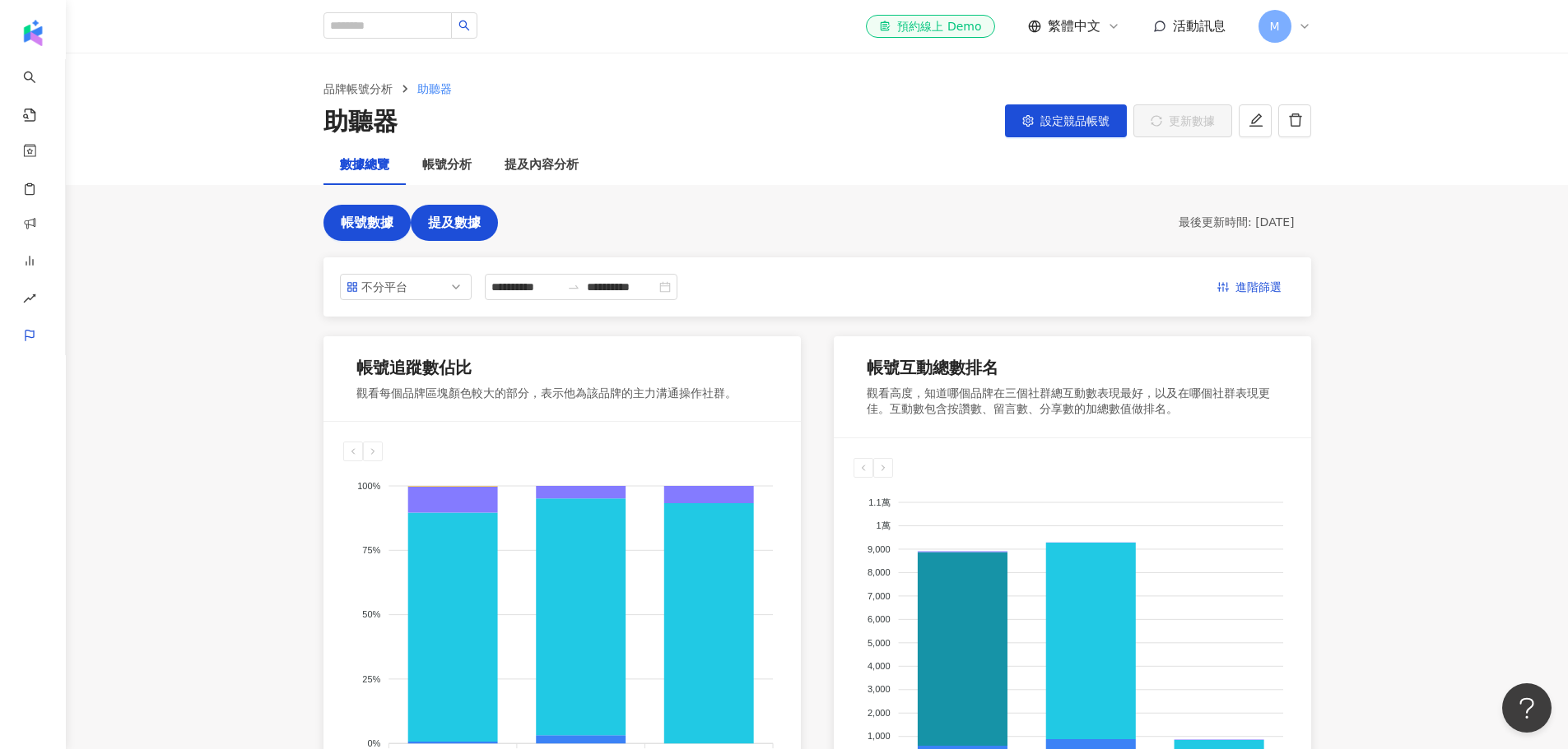
click at [473, 227] on span "提及數據" at bounding box center [453, 223] width 53 height 15
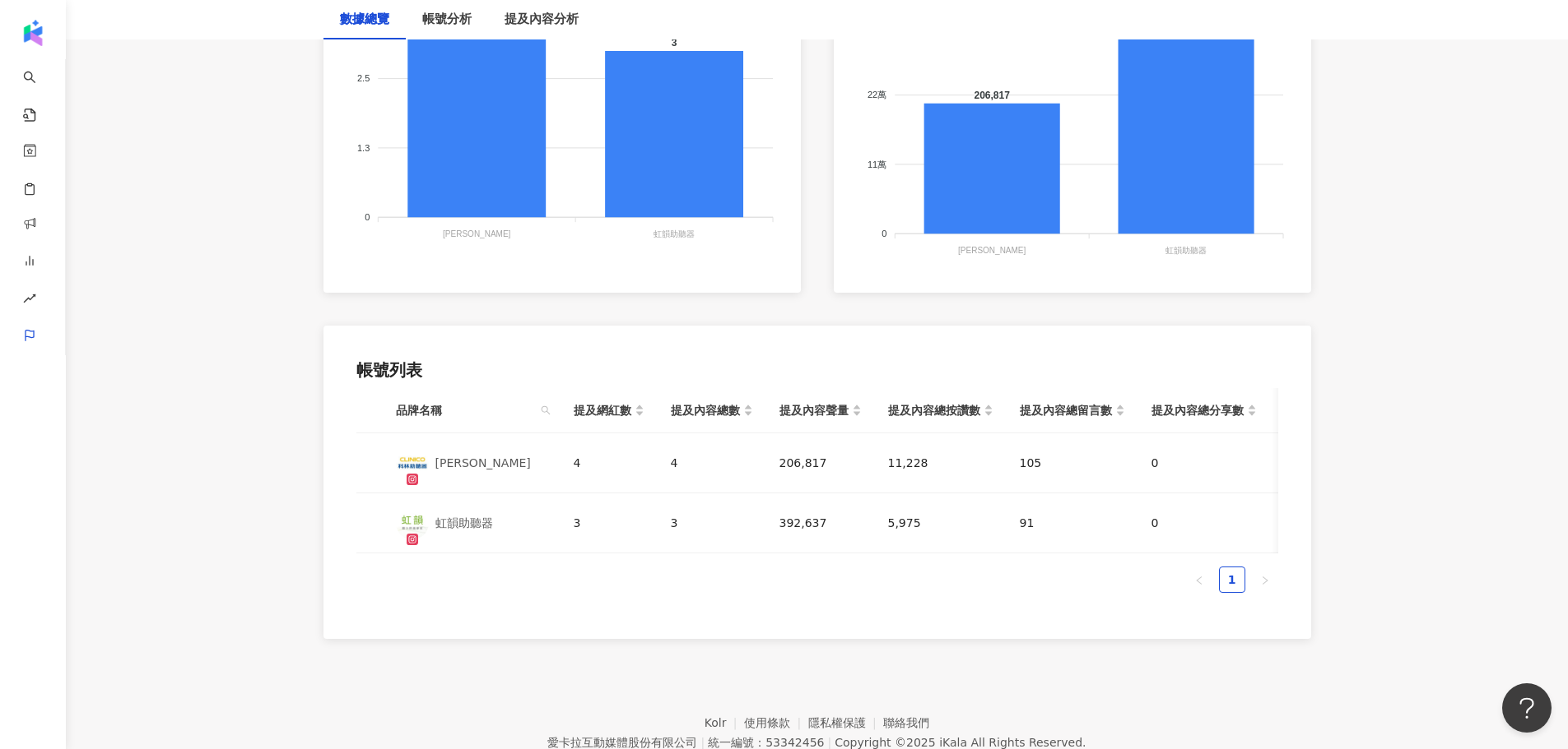
scroll to position [631, 0]
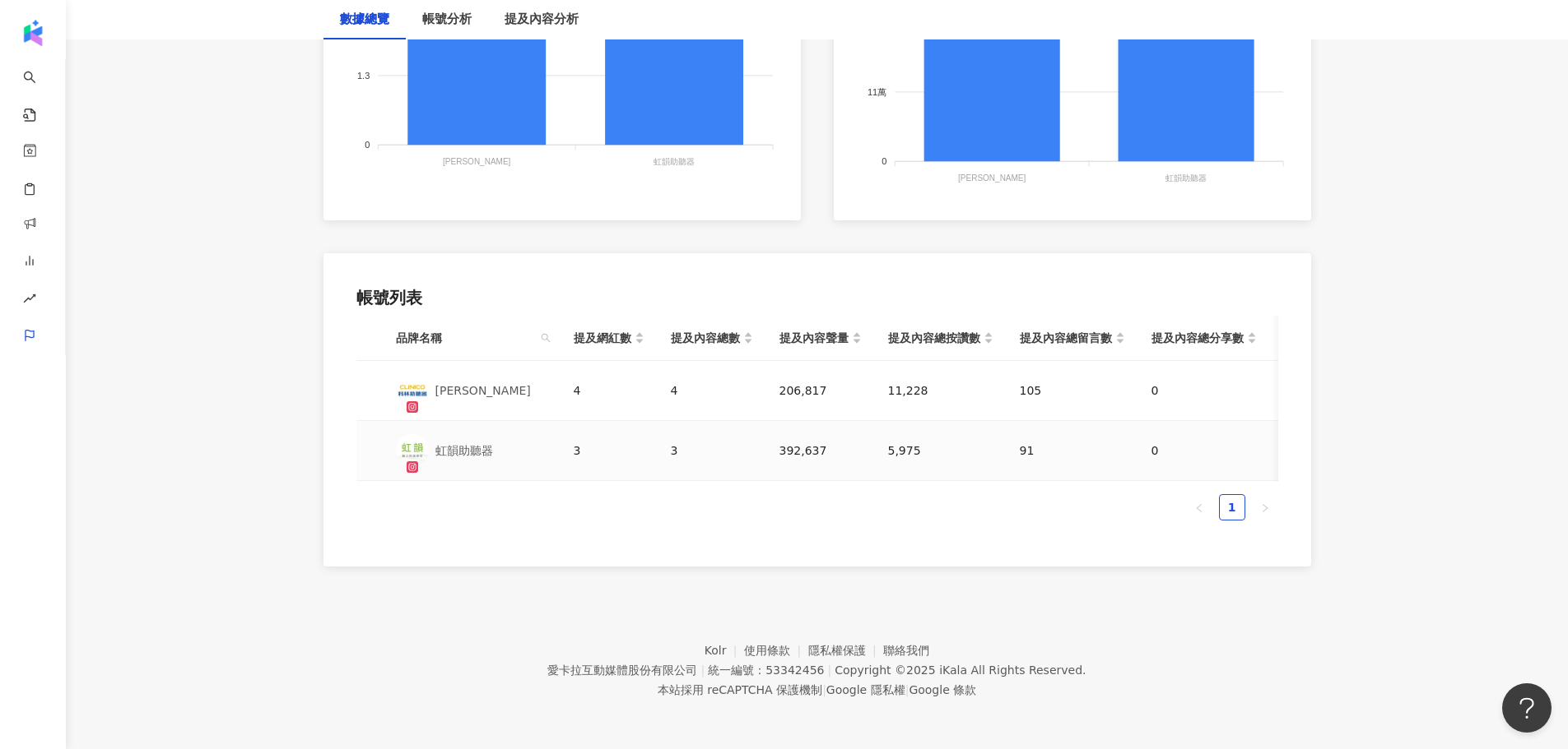
click at [453, 442] on div "虹韻助聽器" at bounding box center [463, 451] width 58 height 18
click at [576, 442] on div "3" at bounding box center [609, 451] width 71 height 18
drag, startPoint x: 672, startPoint y: 437, endPoint x: 698, endPoint y: 452, distance: 30.0
click at [674, 442] on div "3" at bounding box center [712, 451] width 83 height 18
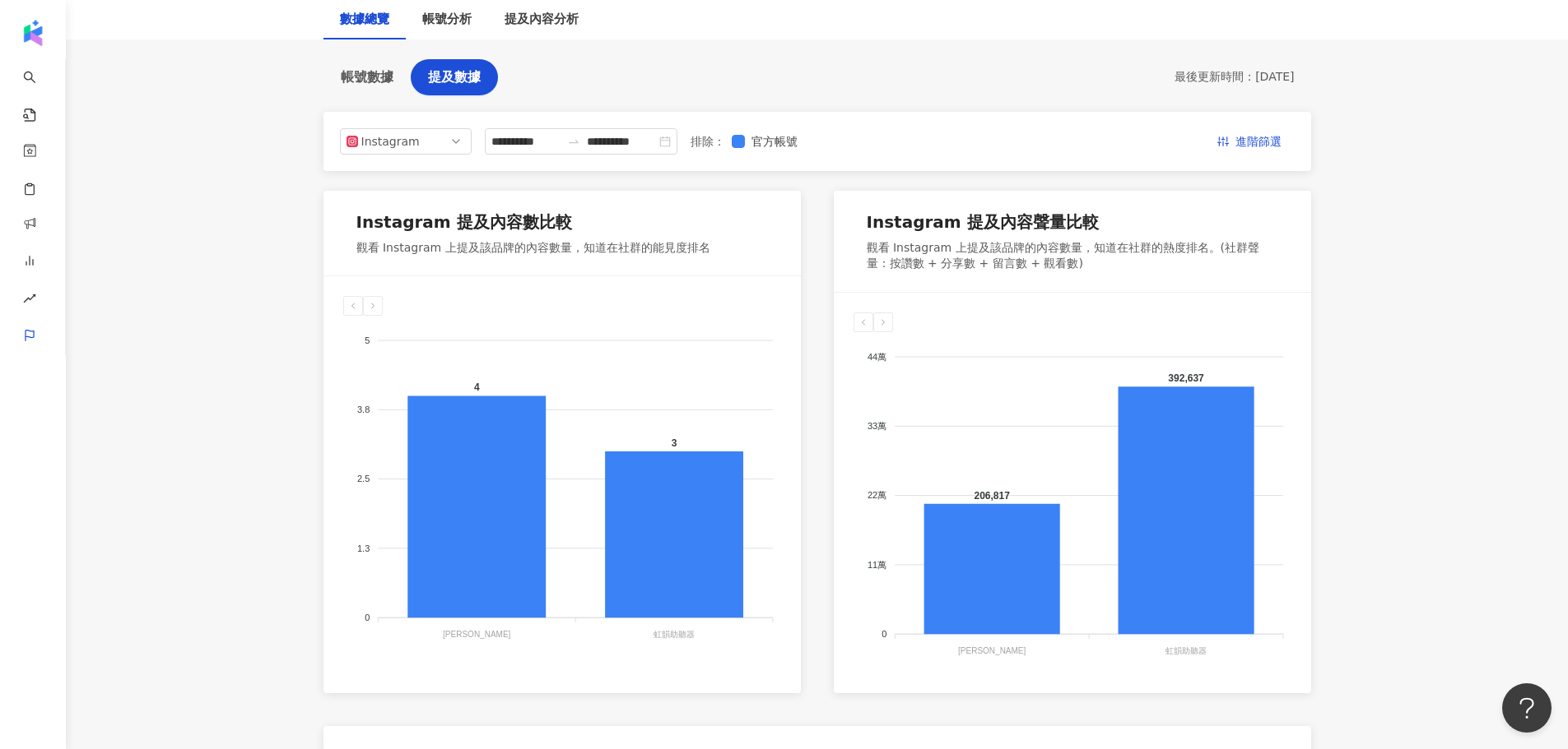
scroll to position [192, 0]
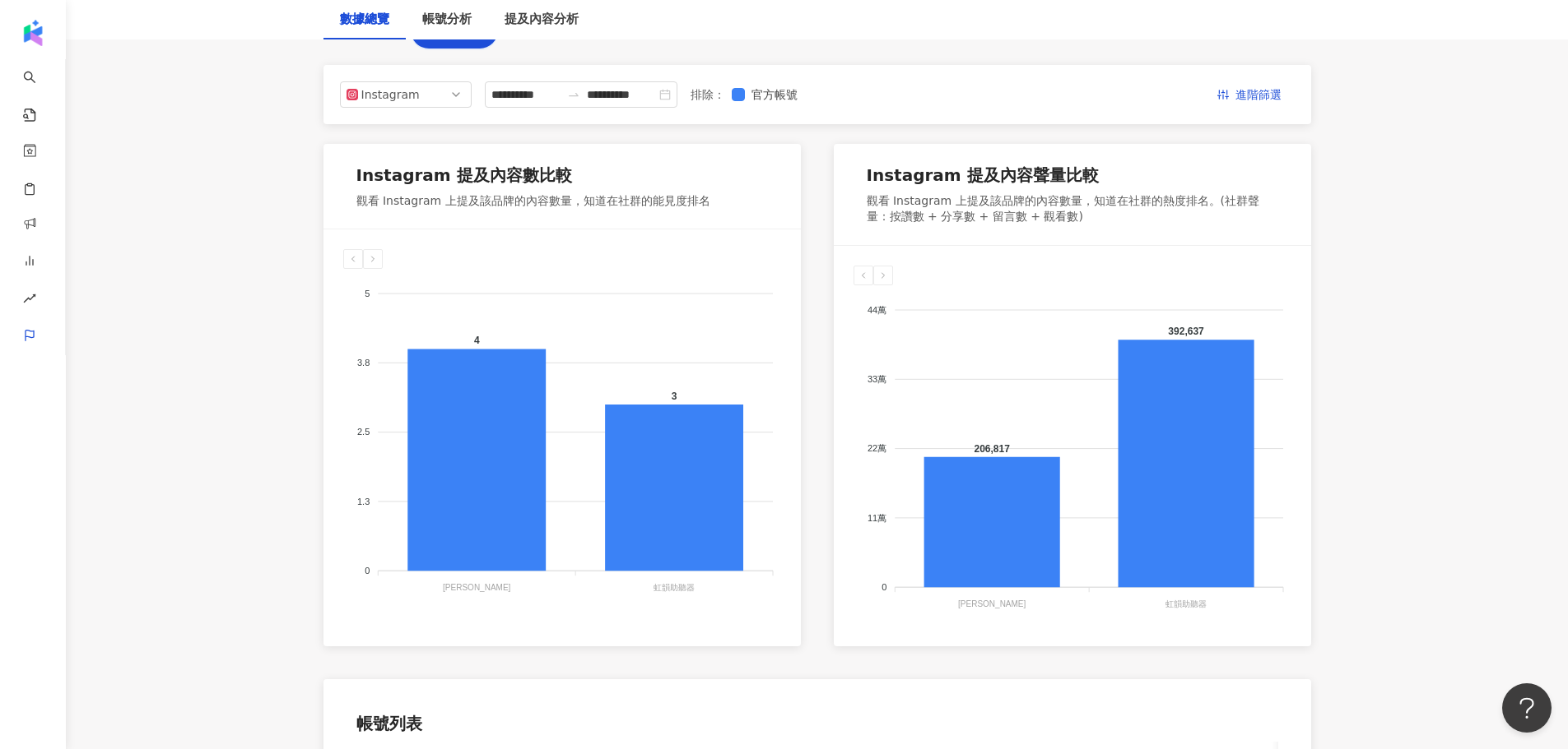
click at [1442, 483] on main "**********" at bounding box center [817, 427] width 1502 height 1132
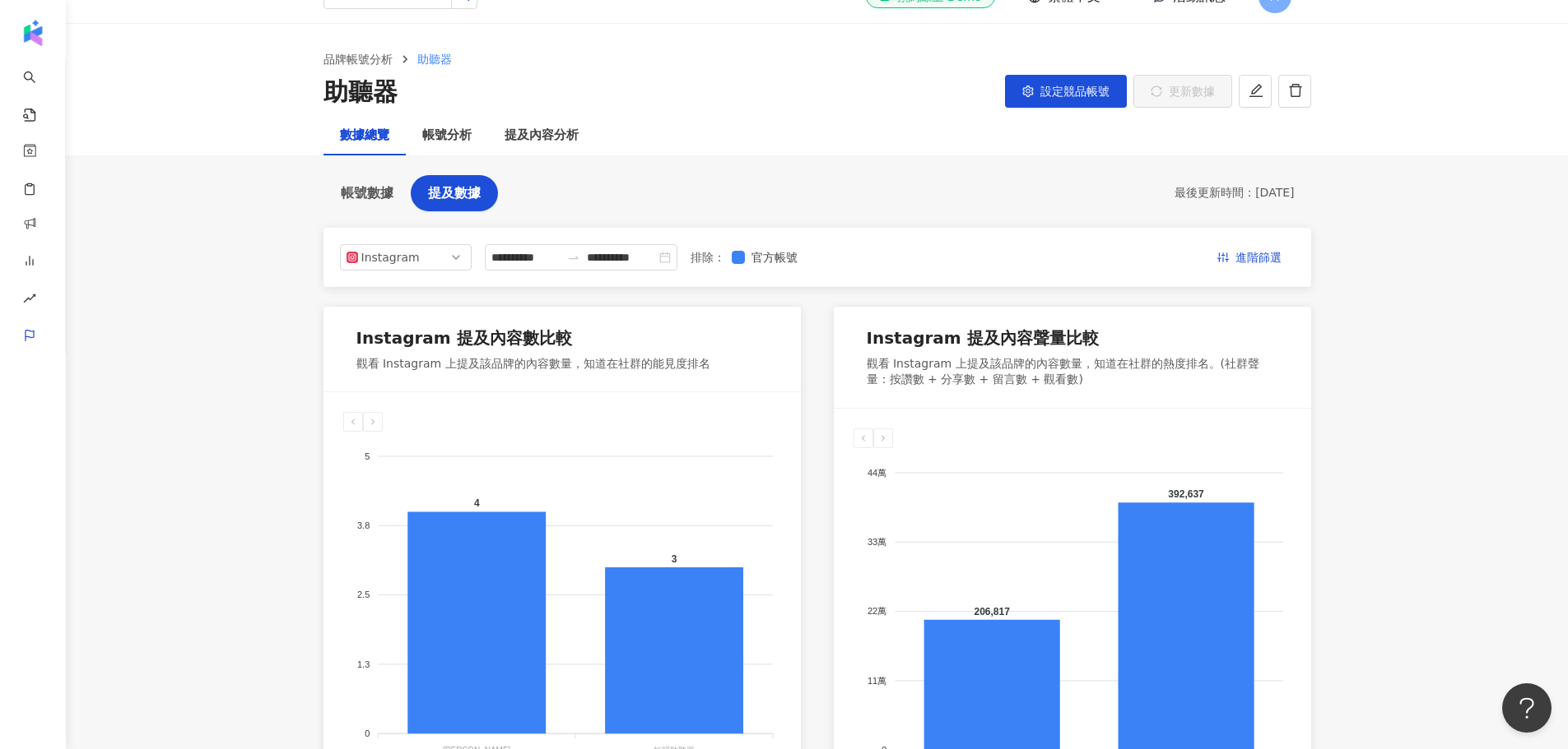
scroll to position [0, 0]
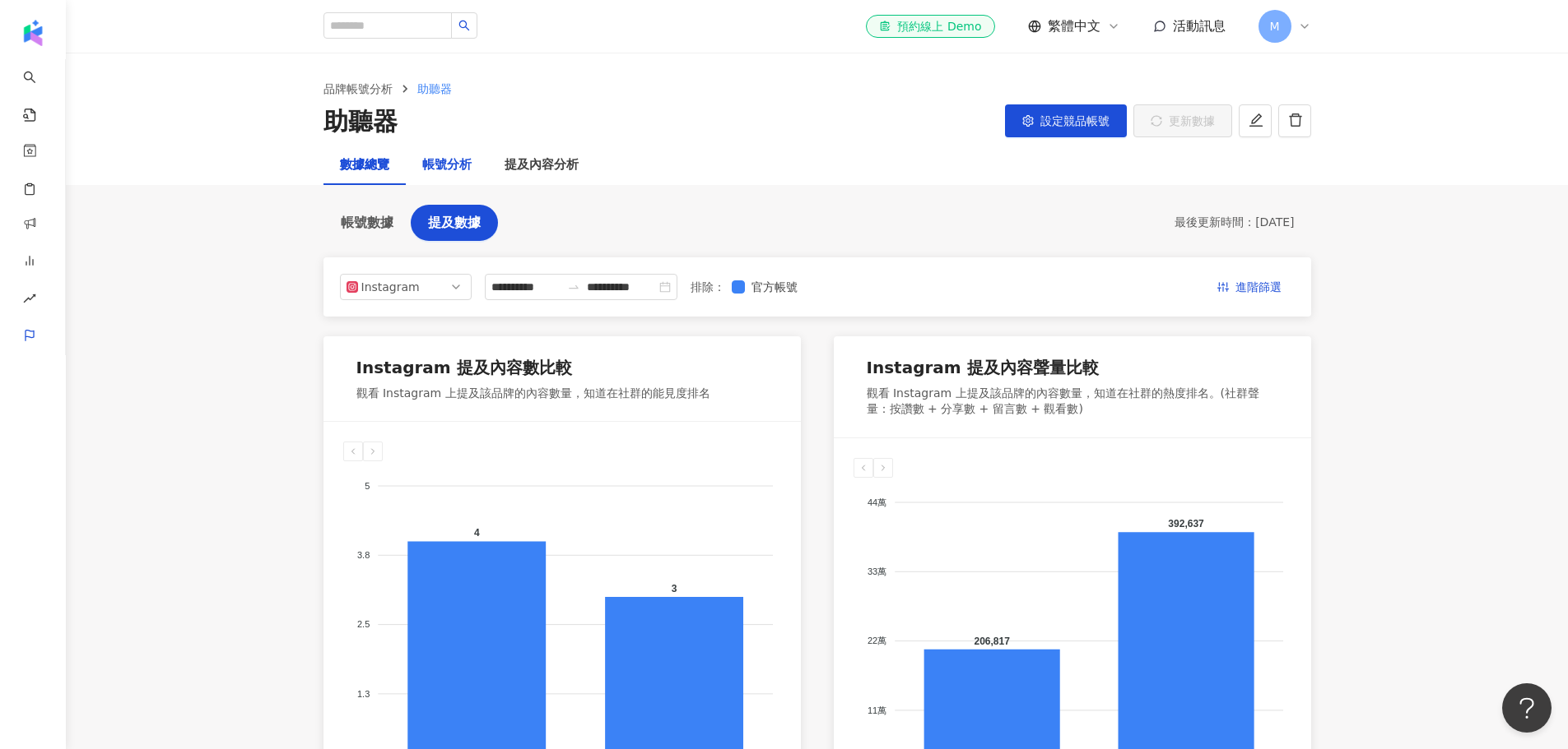
click at [443, 165] on div "帳號分析" at bounding box center [447, 166] width 49 height 20
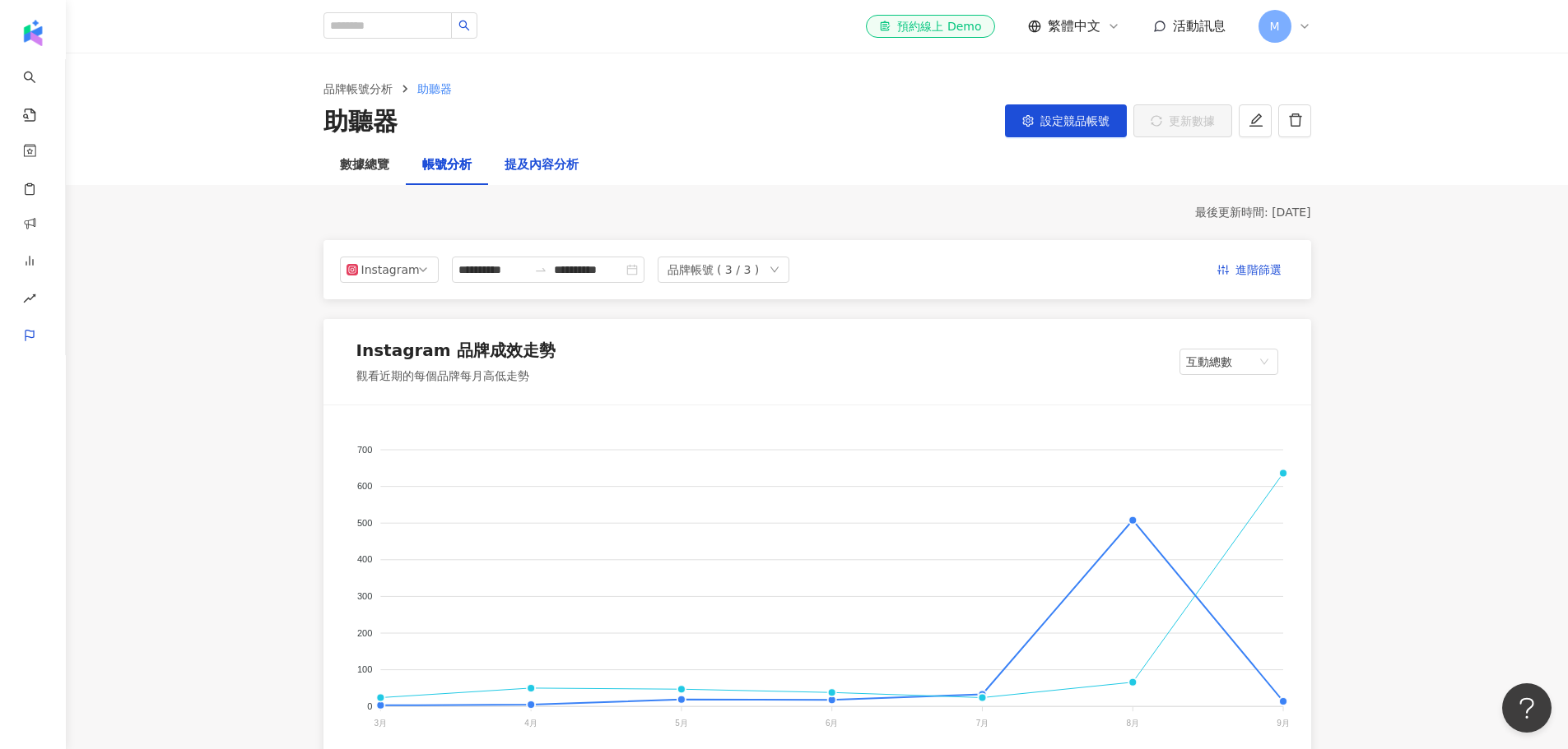
click at [552, 167] on div "提及內容分析" at bounding box center [541, 166] width 74 height 20
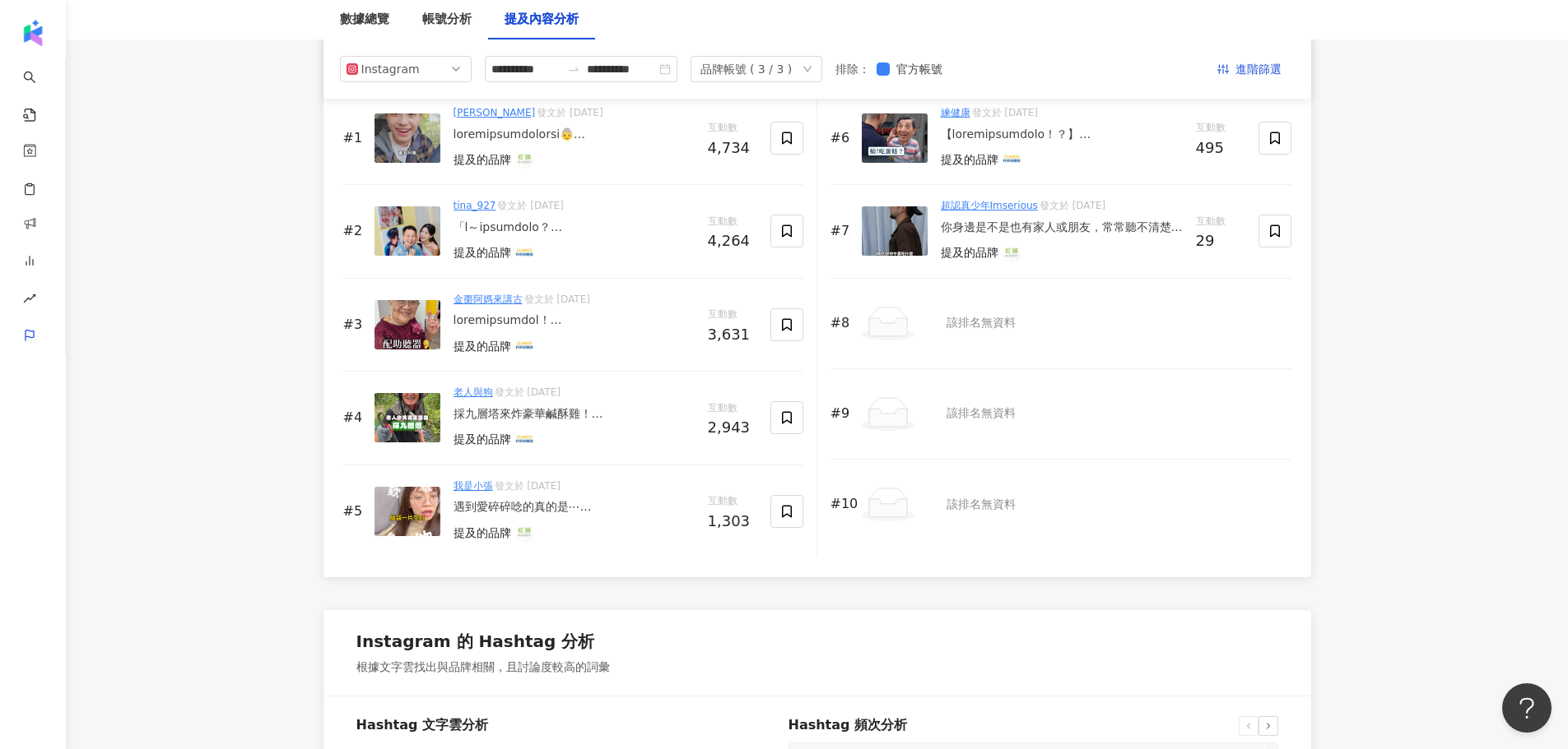
scroll to position [2413, 0]
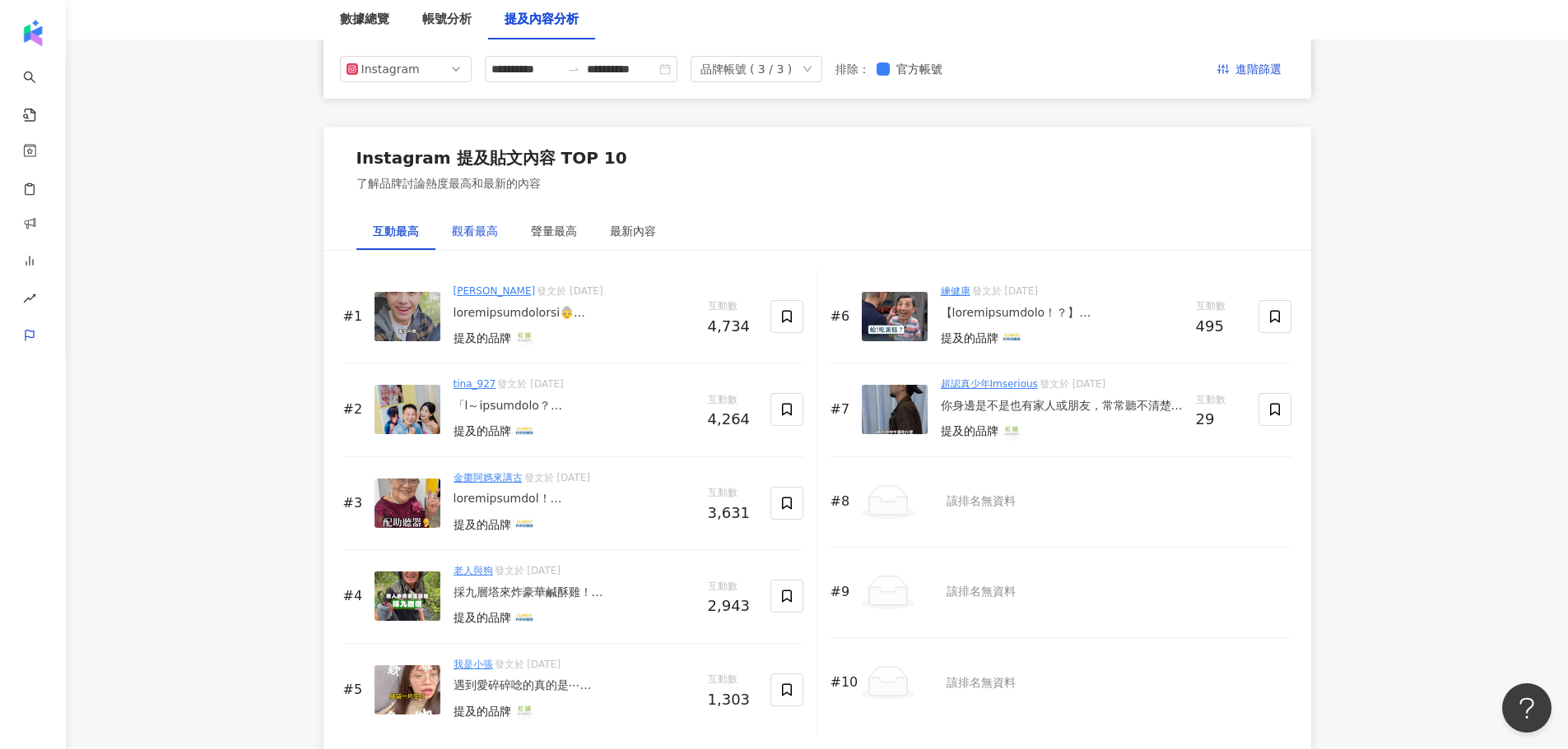
click at [473, 234] on div "觀看最高" at bounding box center [474, 232] width 46 height 18
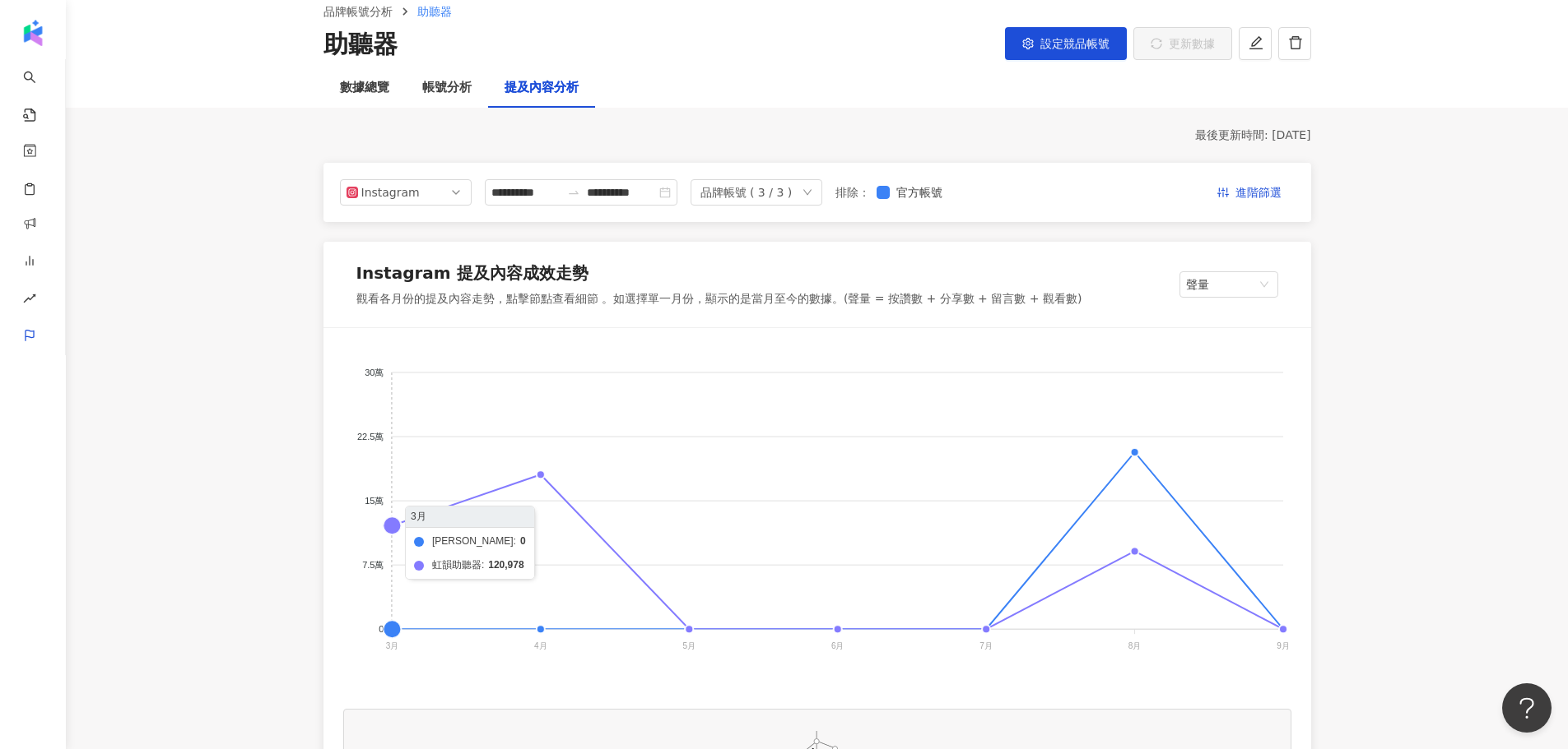
scroll to position [0, 0]
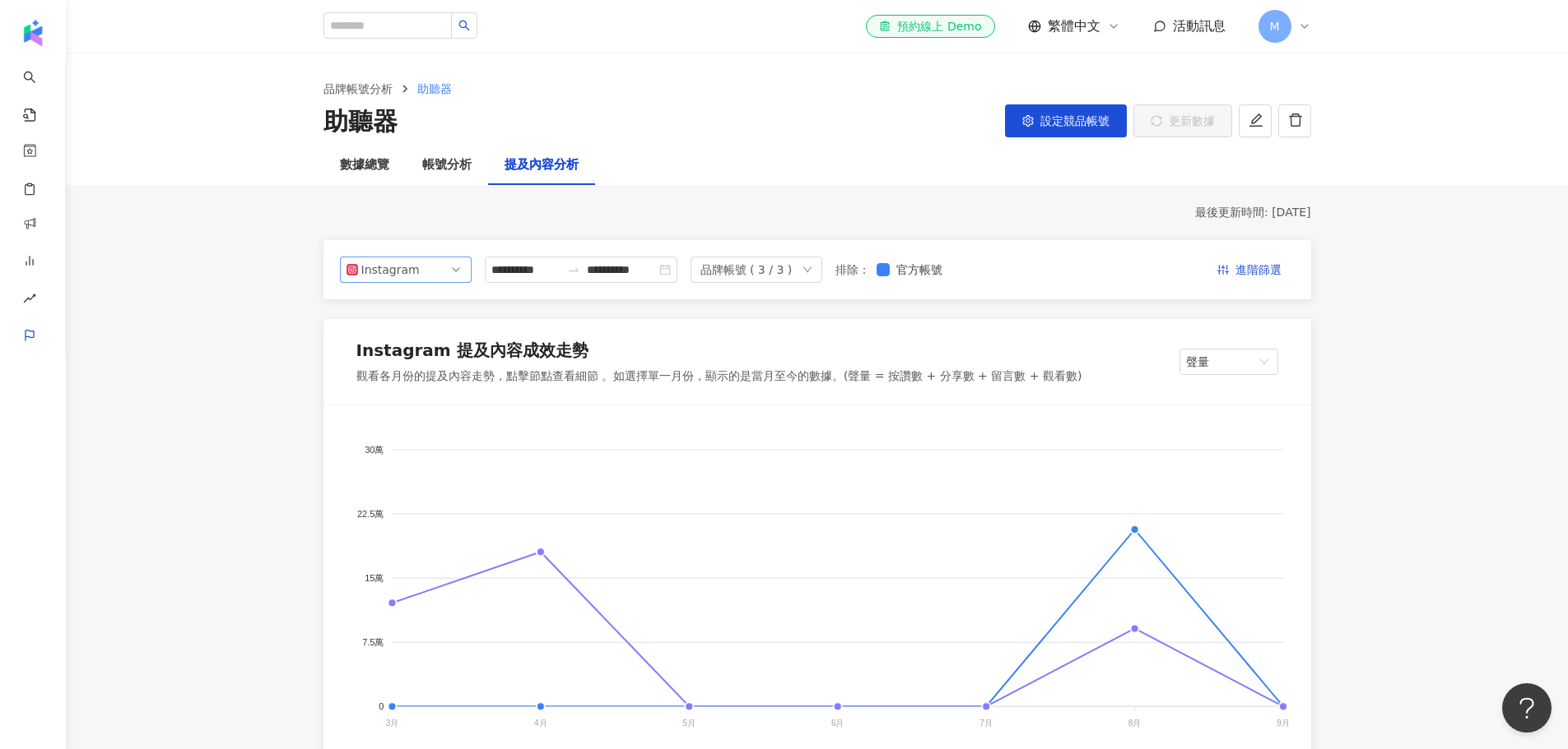
click at [404, 264] on div "Instagram" at bounding box center [388, 270] width 53 height 25
click at [419, 340] on div "Facebook" at bounding box center [394, 336] width 53 height 18
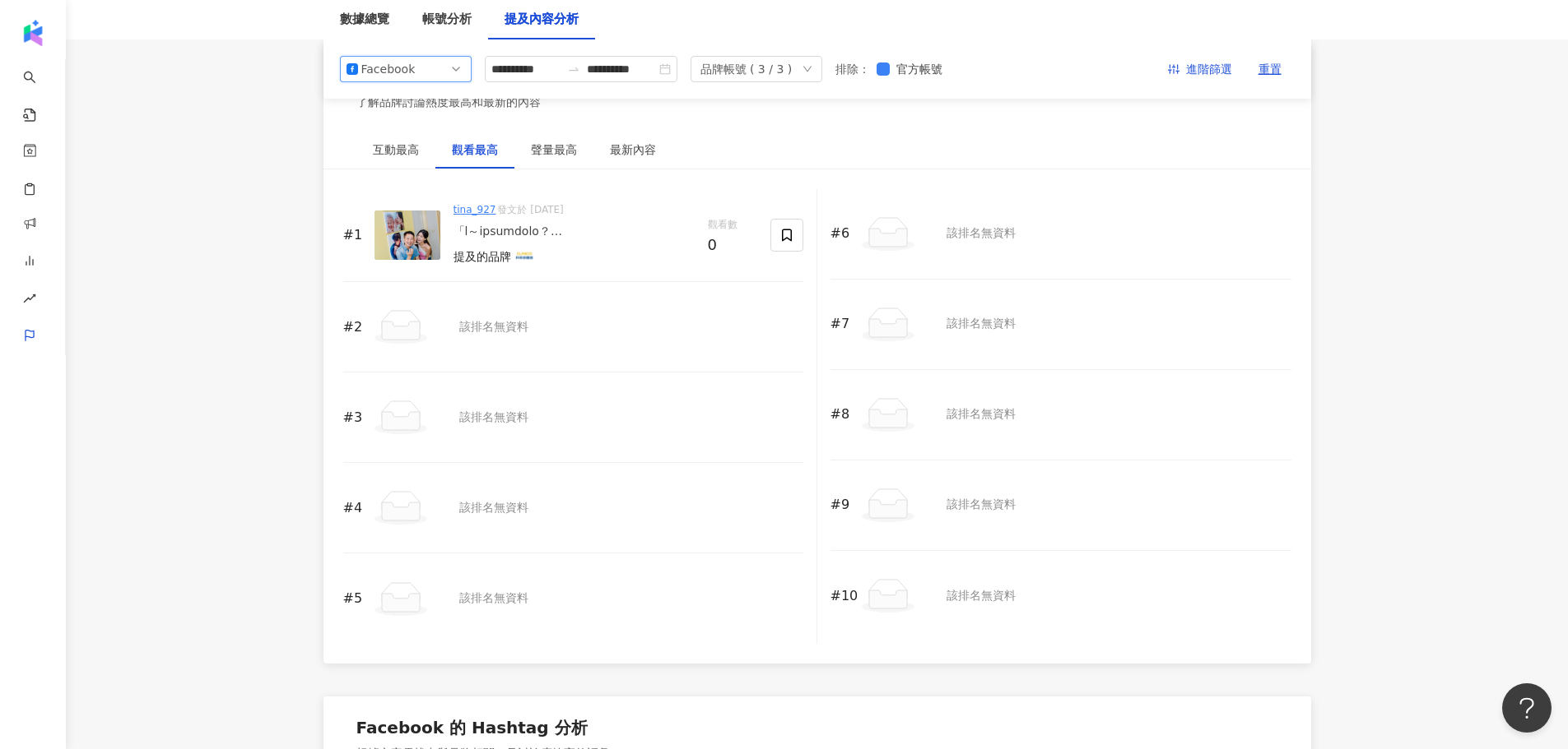
scroll to position [2304, 0]
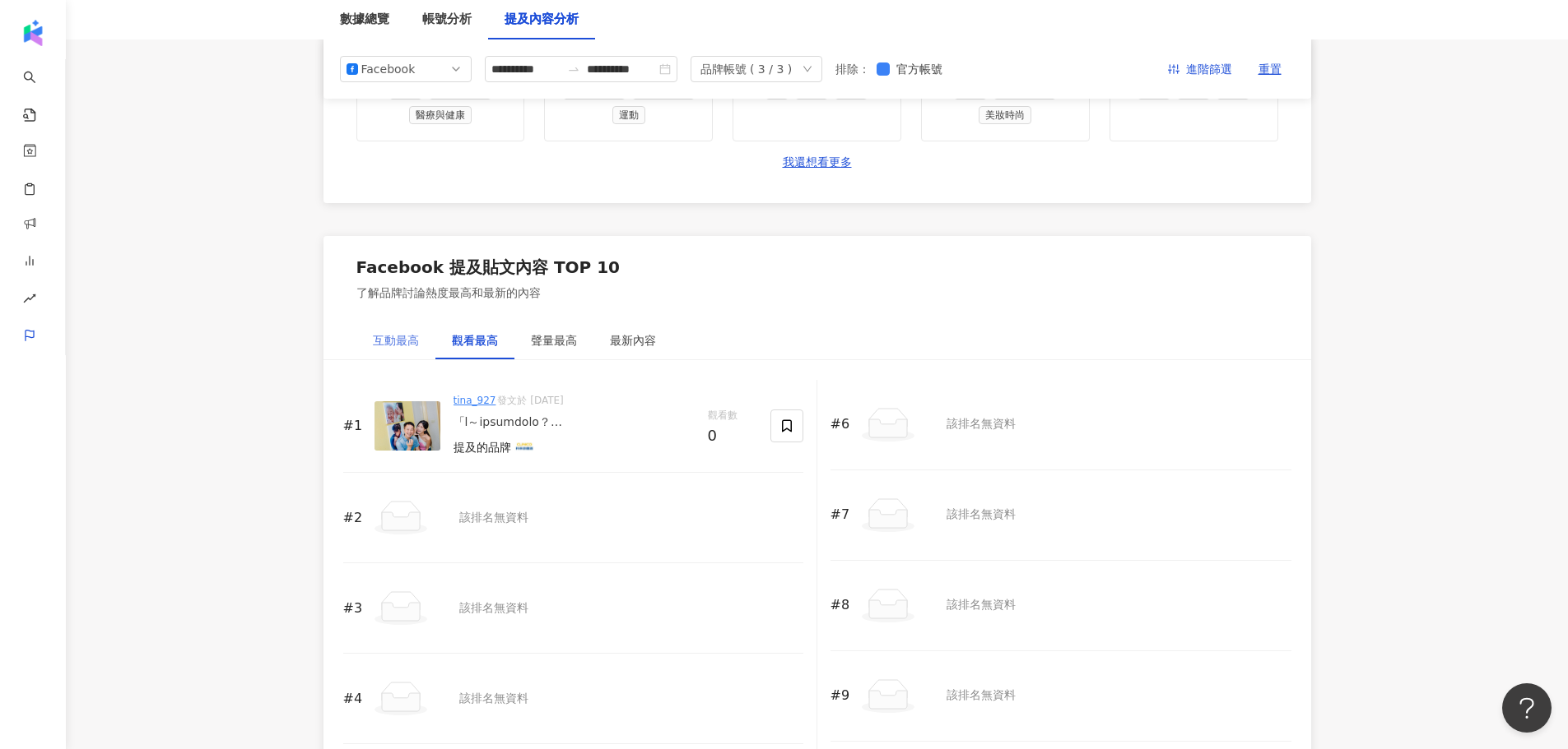
click at [396, 357] on div "互動最高" at bounding box center [396, 340] width 79 height 37
click at [568, 341] on div "聲量最高" at bounding box center [554, 341] width 46 height 18
click at [619, 346] on div "最新內容" at bounding box center [633, 341] width 46 height 18
click at [471, 354] on div "觀看最高" at bounding box center [474, 340] width 79 height 37
click at [388, 352] on div "互動最高" at bounding box center [396, 340] width 79 height 37
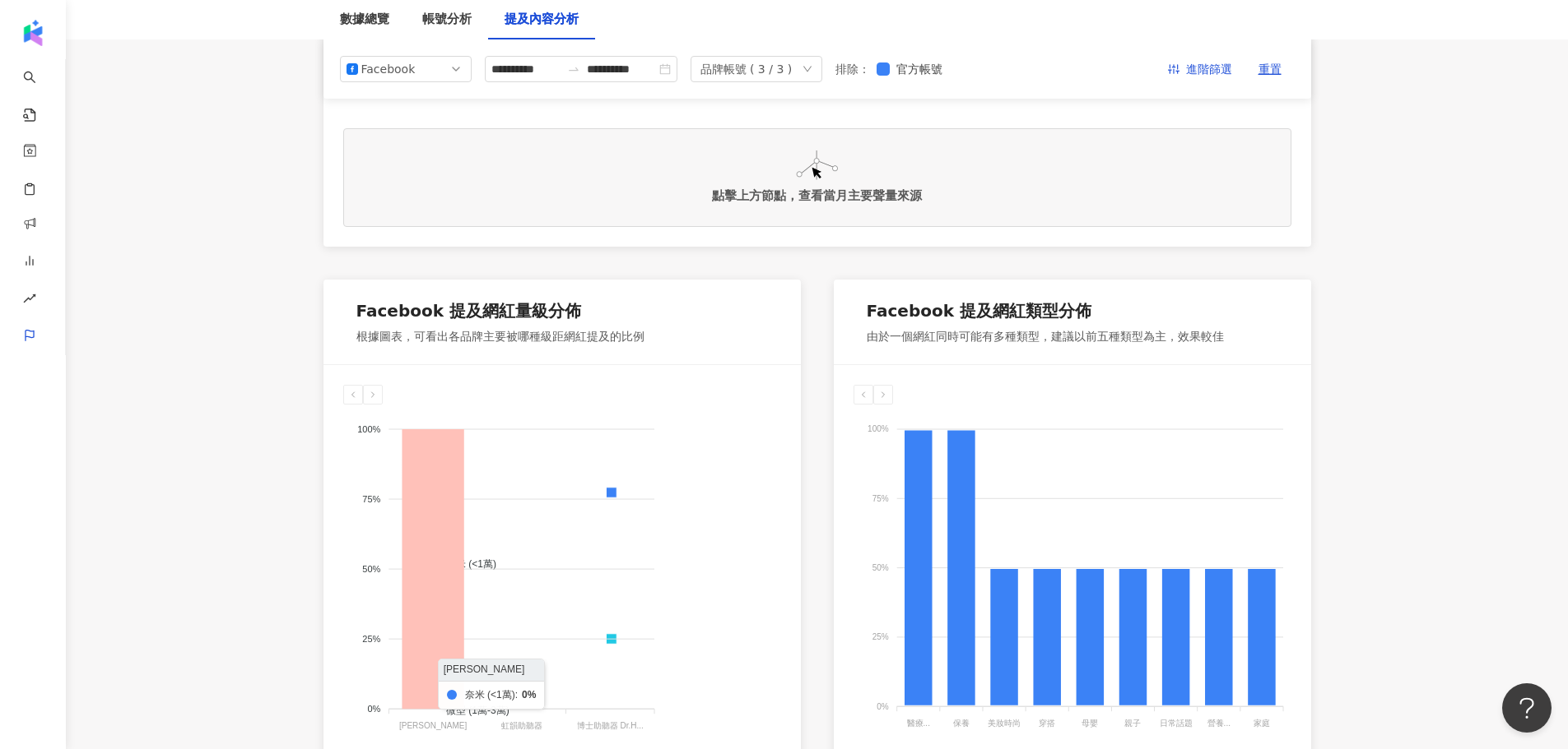
scroll to position [0, 0]
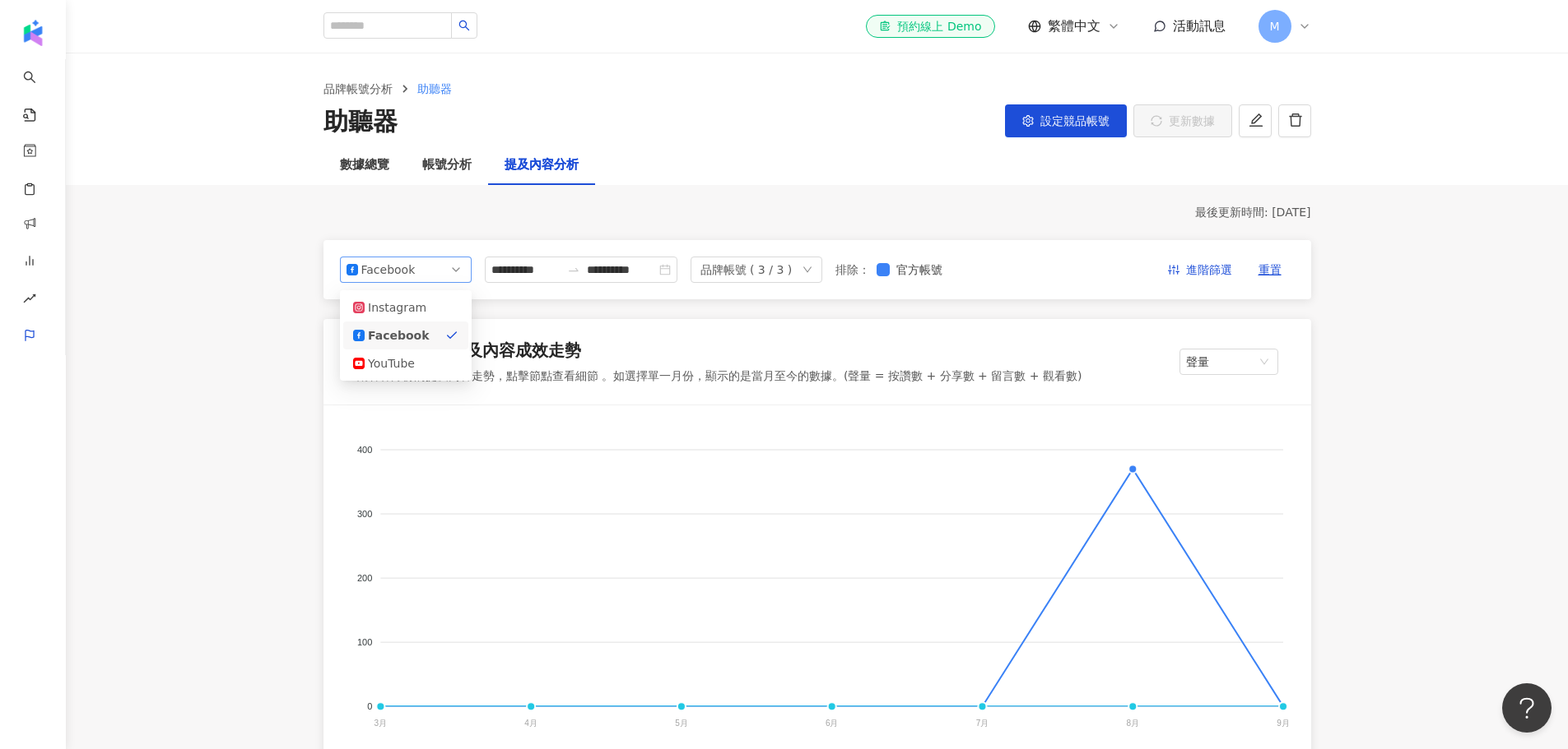
click at [445, 280] on span "Facebook" at bounding box center [406, 270] width 118 height 25
click at [416, 312] on div "Instagram" at bounding box center [394, 307] width 53 height 18
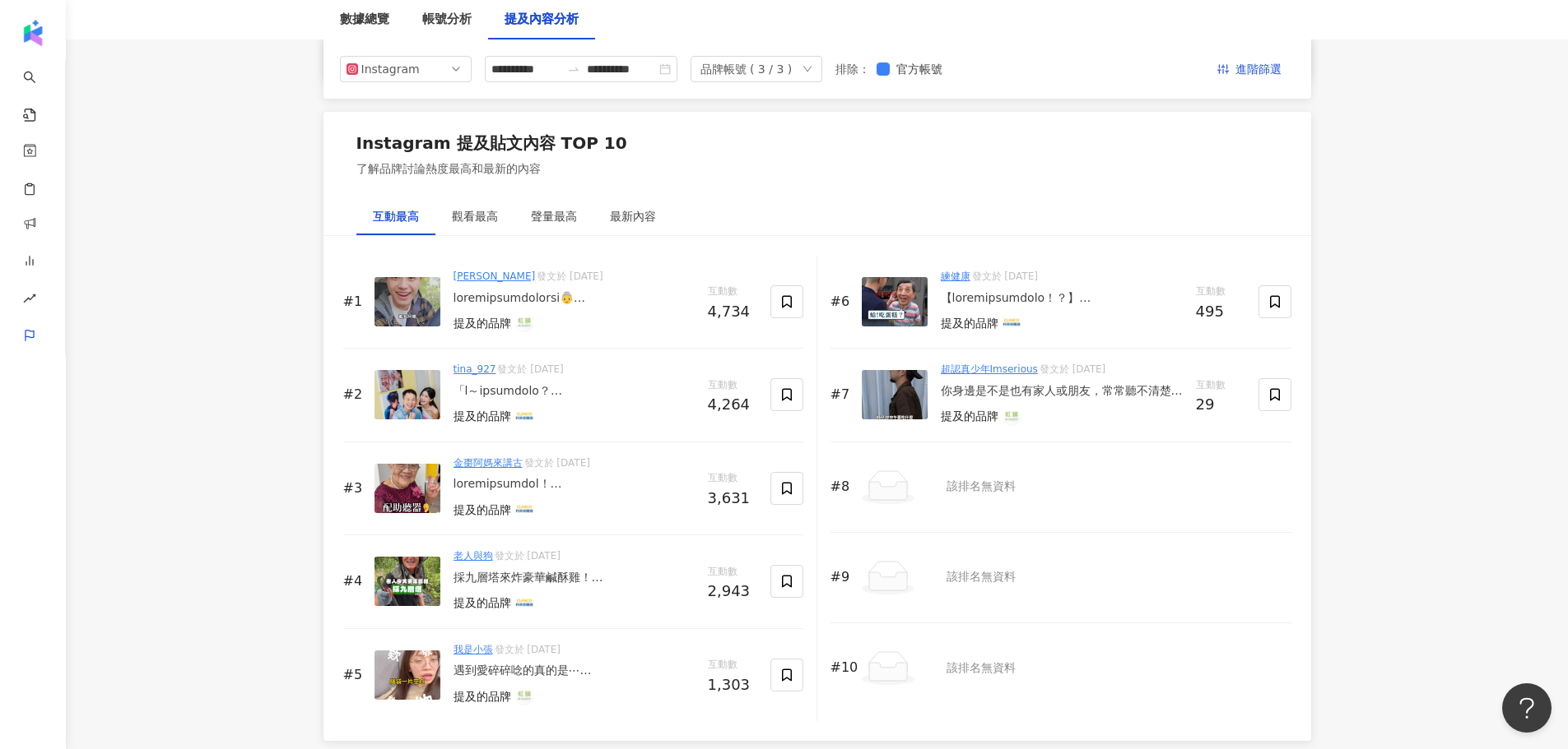
scroll to position [2304, 0]
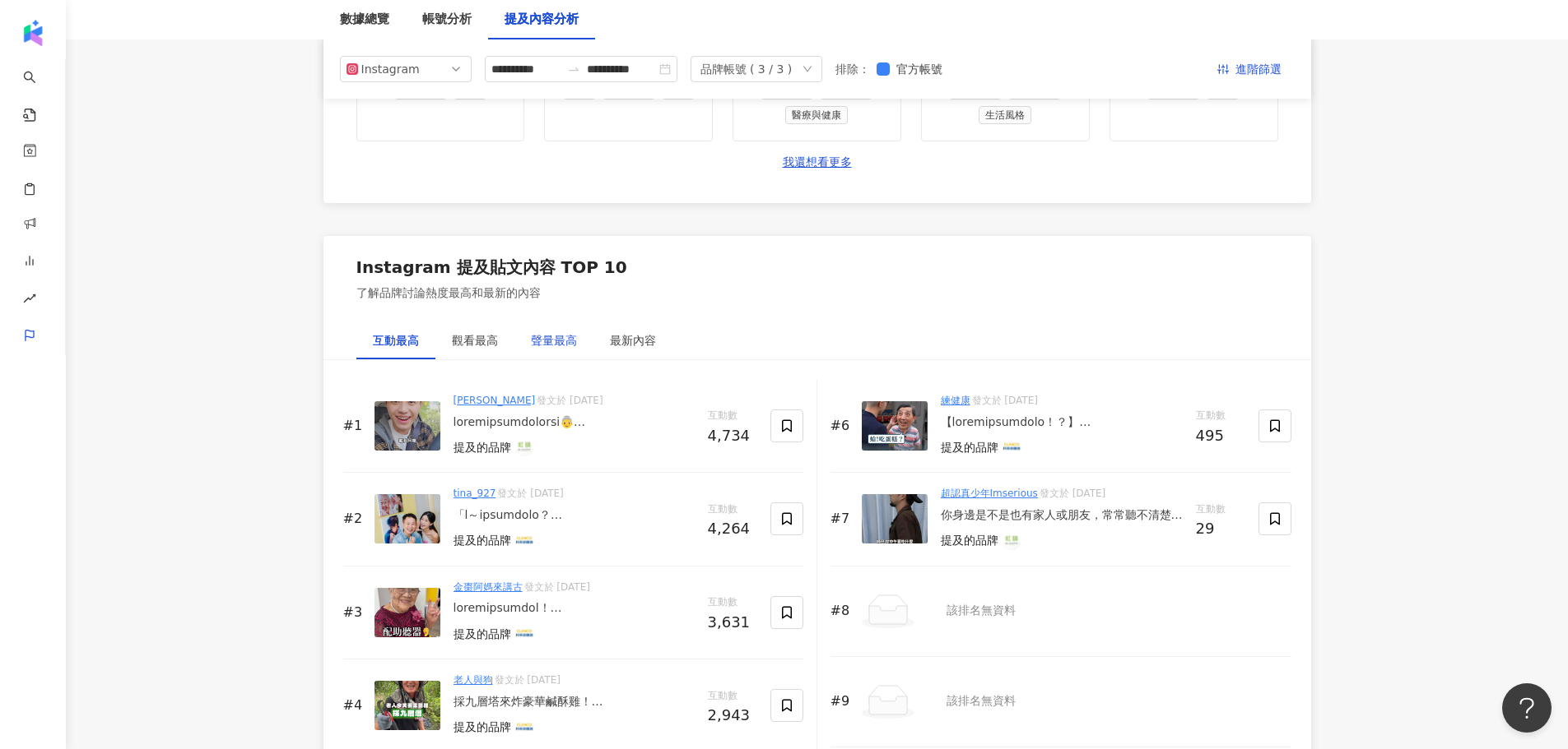
click at [554, 344] on div "聲量最高" at bounding box center [554, 341] width 46 height 18
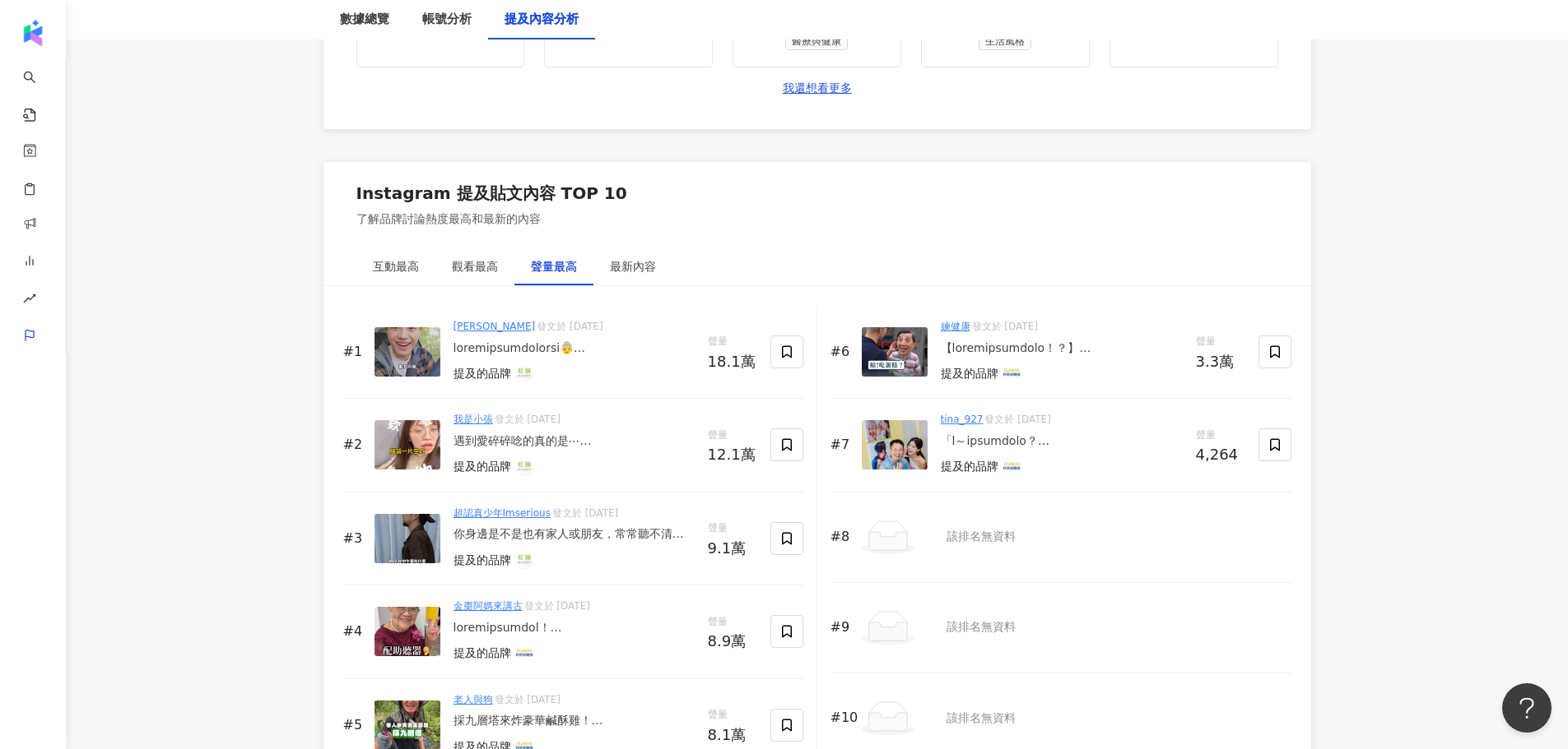
scroll to position [2413, 0]
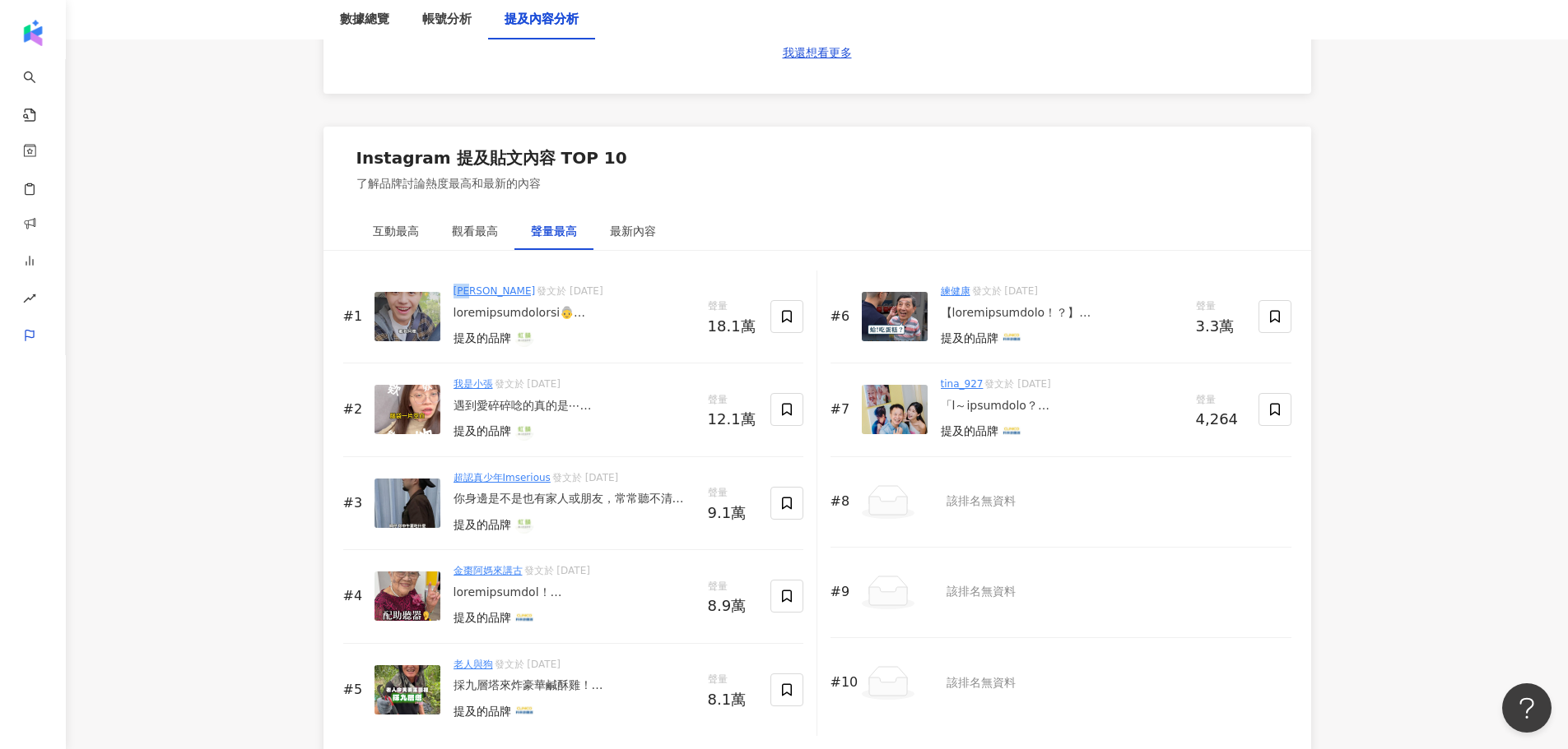
drag, startPoint x: 450, startPoint y: 293, endPoint x: 480, endPoint y: 297, distance: 30.3
click at [480, 297] on div "#1 何星冉 發文於 2025/4/17 提及的品牌 聲量 18.1萬" at bounding box center [574, 317] width 460 height 93
copy link "何星冉"
drag, startPoint x: 448, startPoint y: 380, endPoint x: 498, endPoint y: 387, distance: 50.5
click at [498, 387] on div "#2 我是小張 發文於 2025/3/27 遇到愛碎碎唸的真的是⋯ 馬上開啟自動屏蔽系統😵‍💫 除了保護心靈健康免於碎唸攻擊 大家也要好好關心自己的耳朵 母親…" at bounding box center [574, 410] width 460 height 93
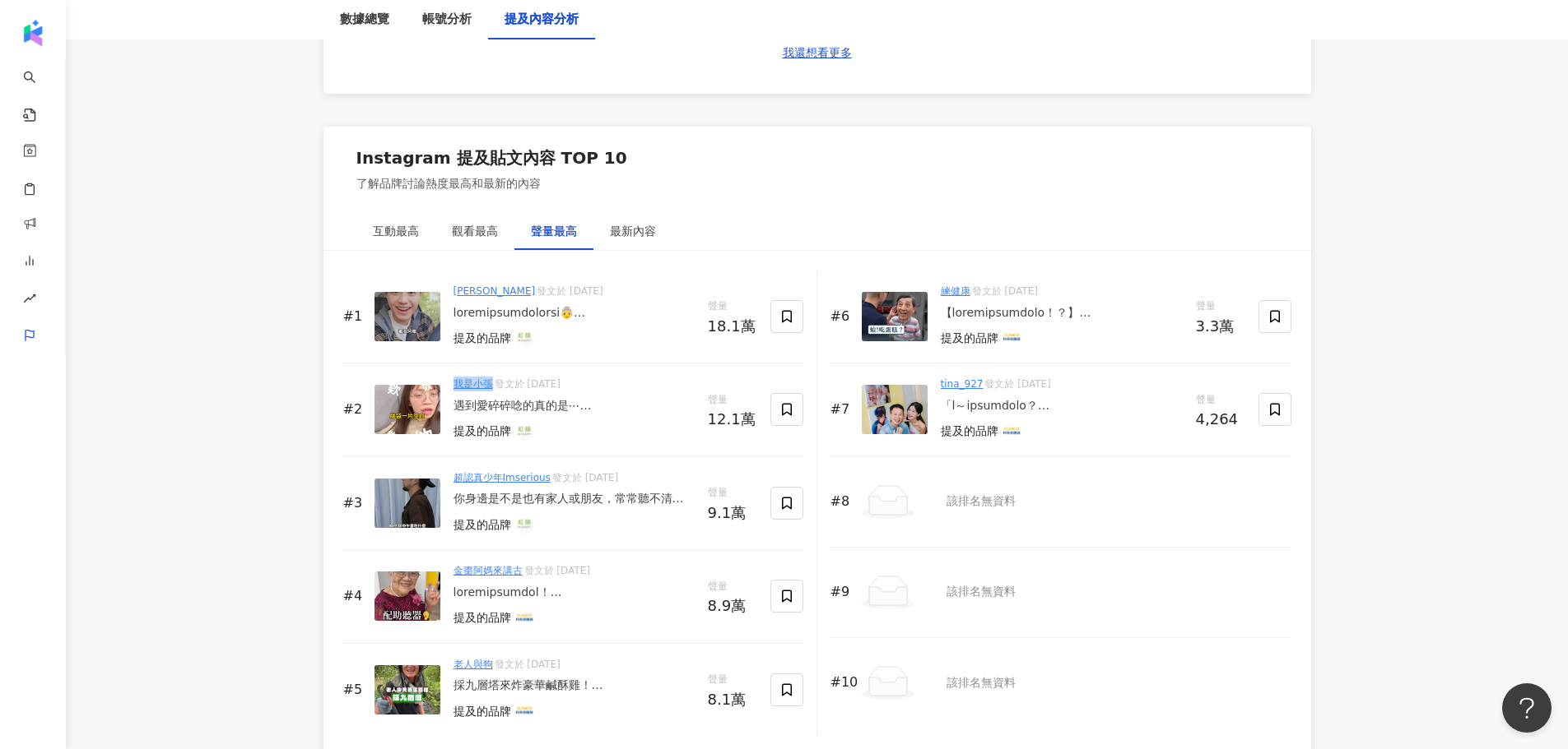
copy link "我是小張"
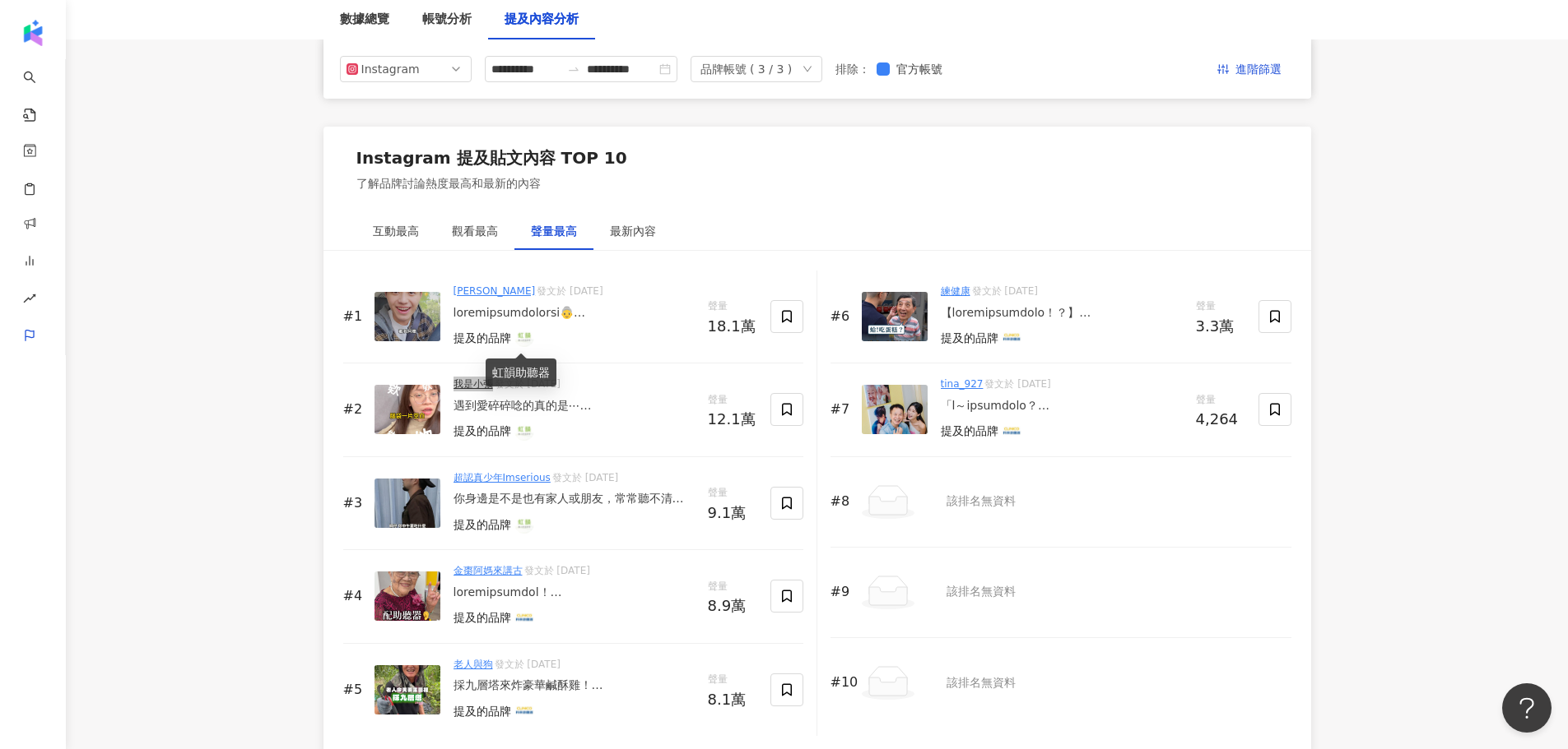
scroll to position [2194, 0]
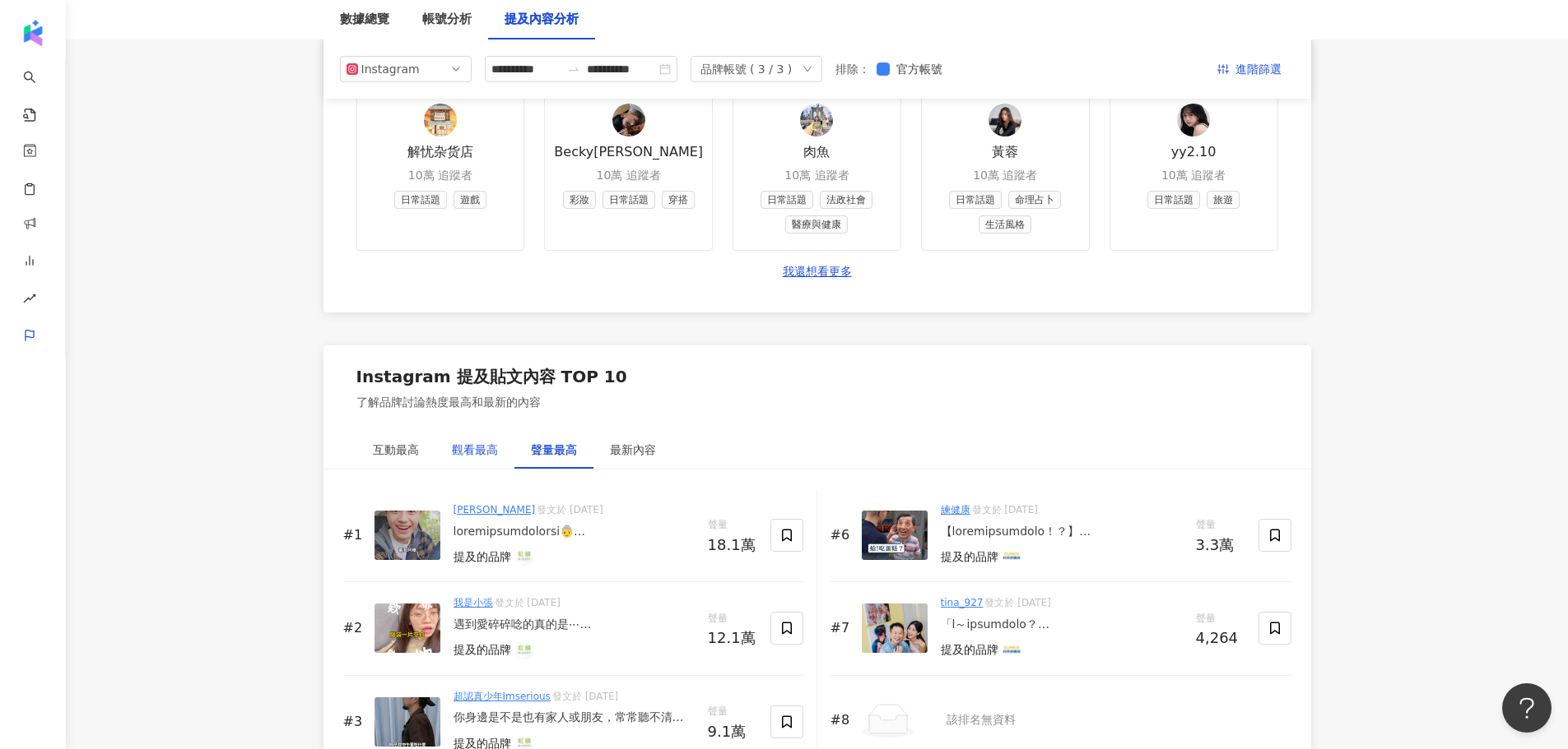
click at [479, 457] on div "觀看最高" at bounding box center [474, 450] width 46 height 18
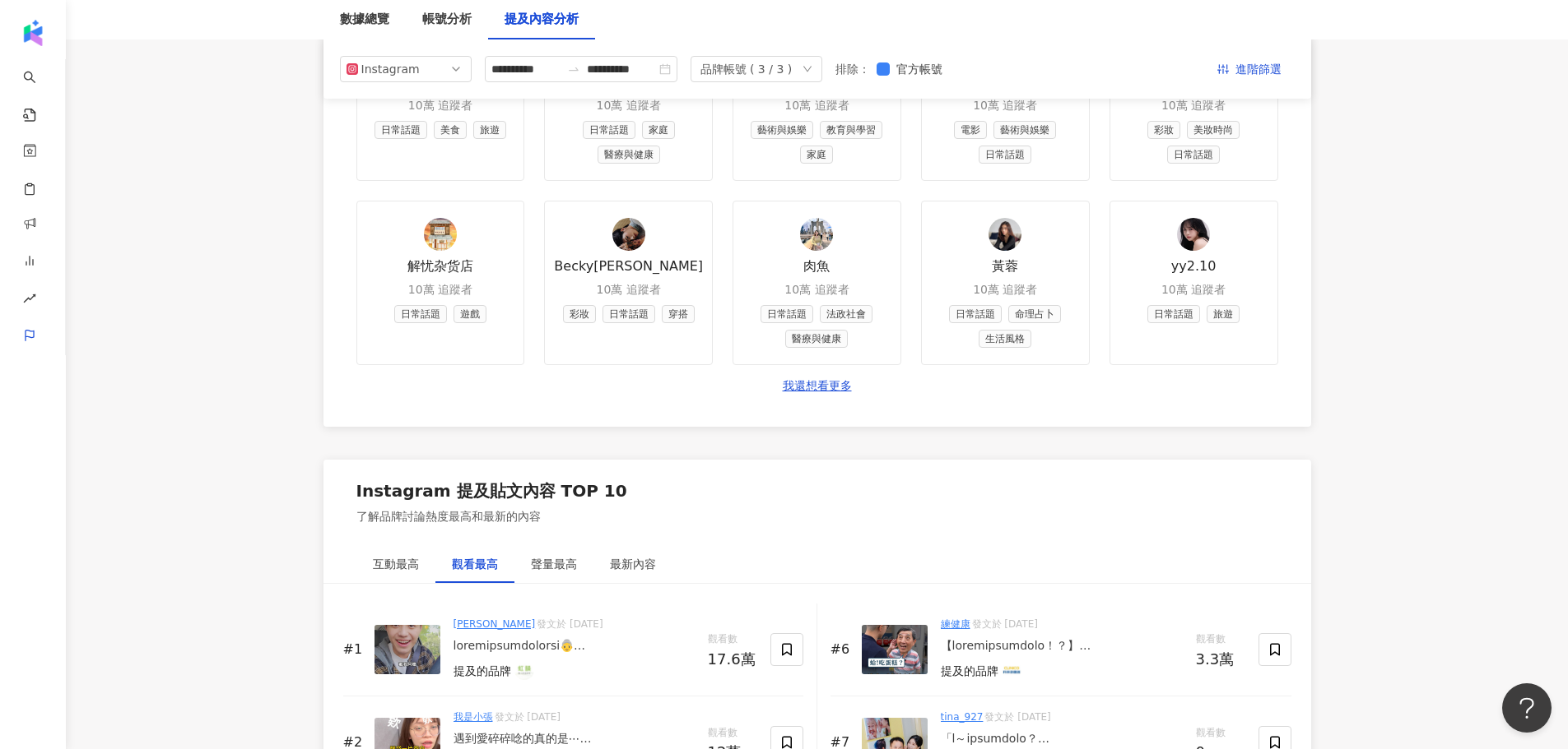
scroll to position [1975, 0]
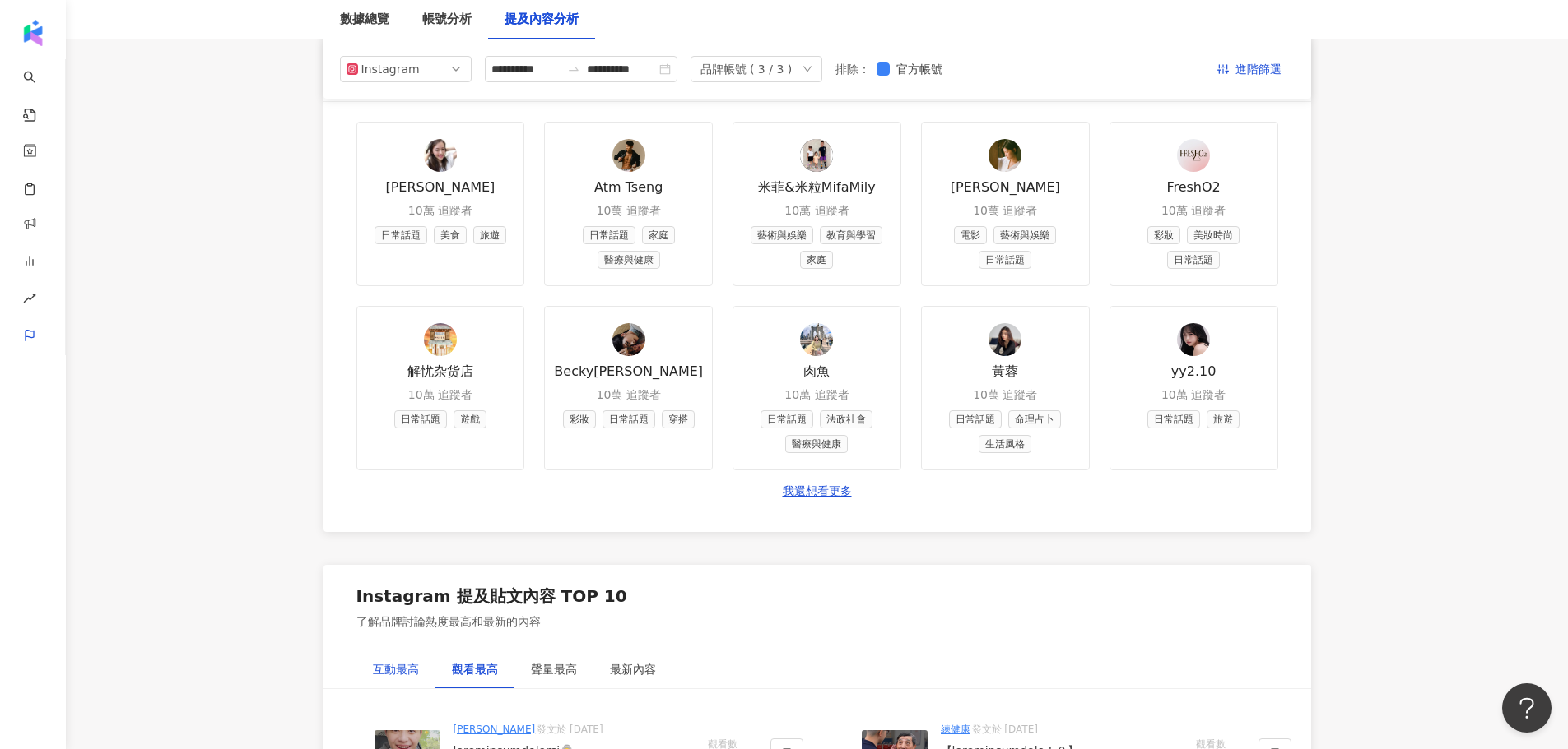
click at [398, 677] on div "互動最高" at bounding box center [395, 670] width 46 height 18
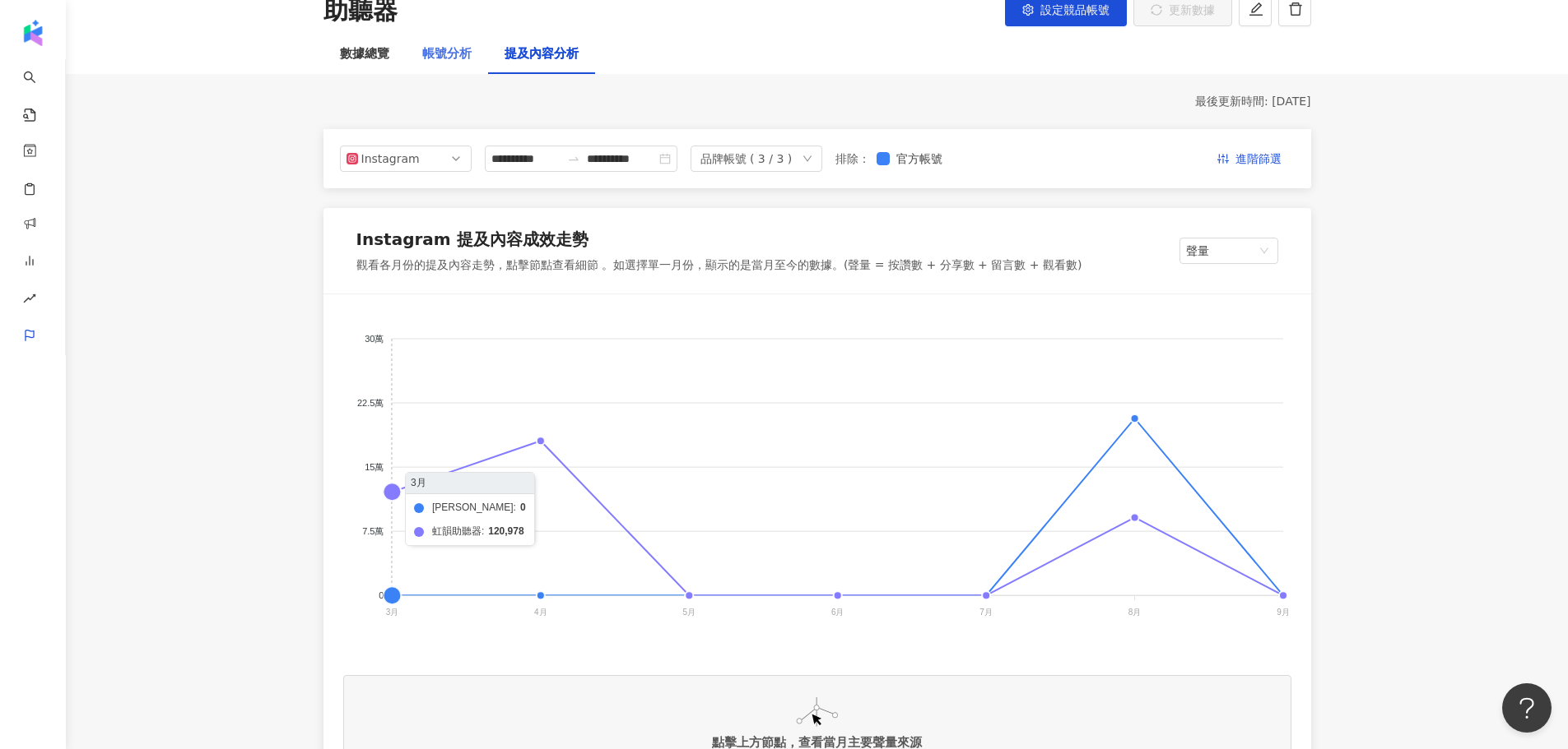
scroll to position [0, 0]
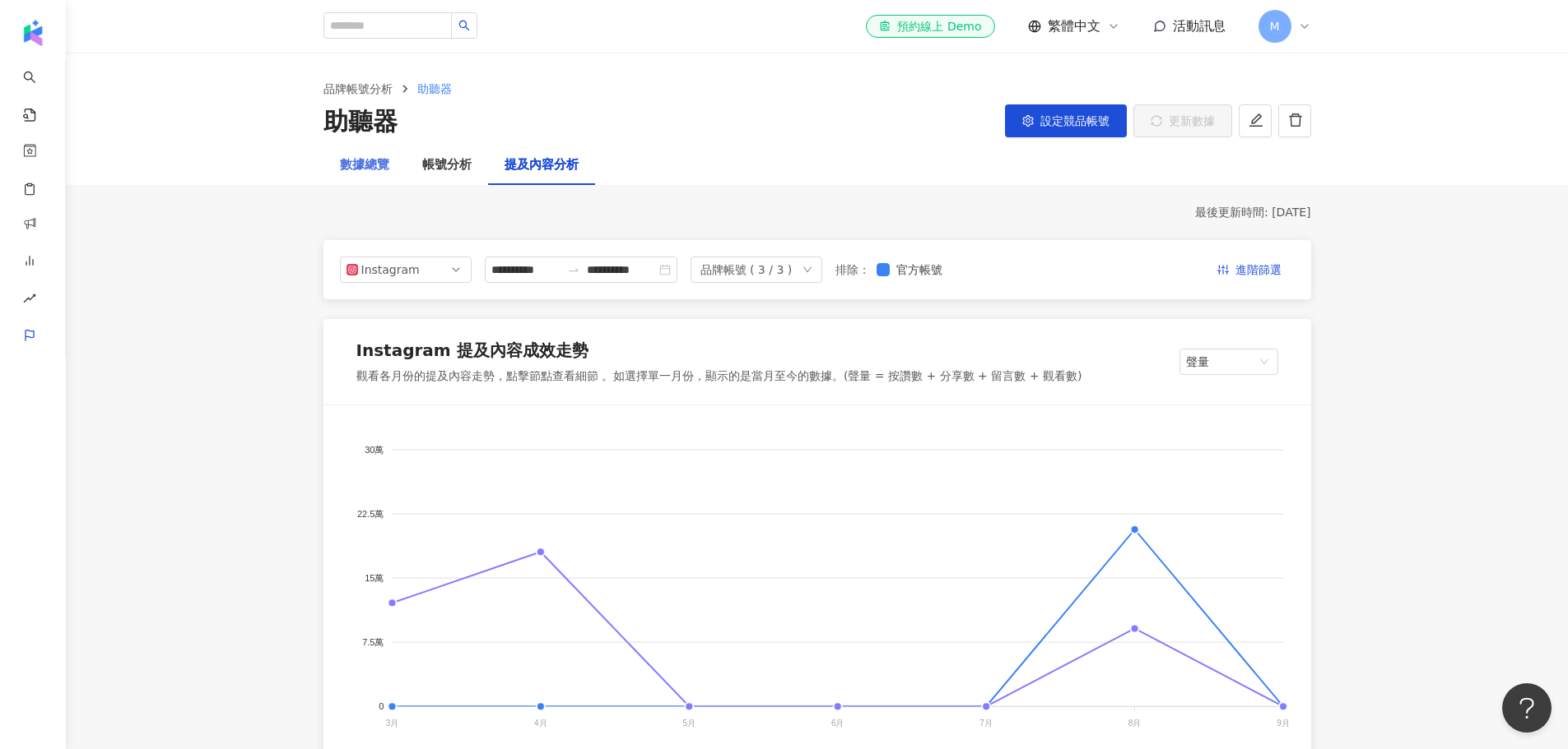
click at [368, 182] on div "數據總覽" at bounding box center [364, 165] width 83 height 39
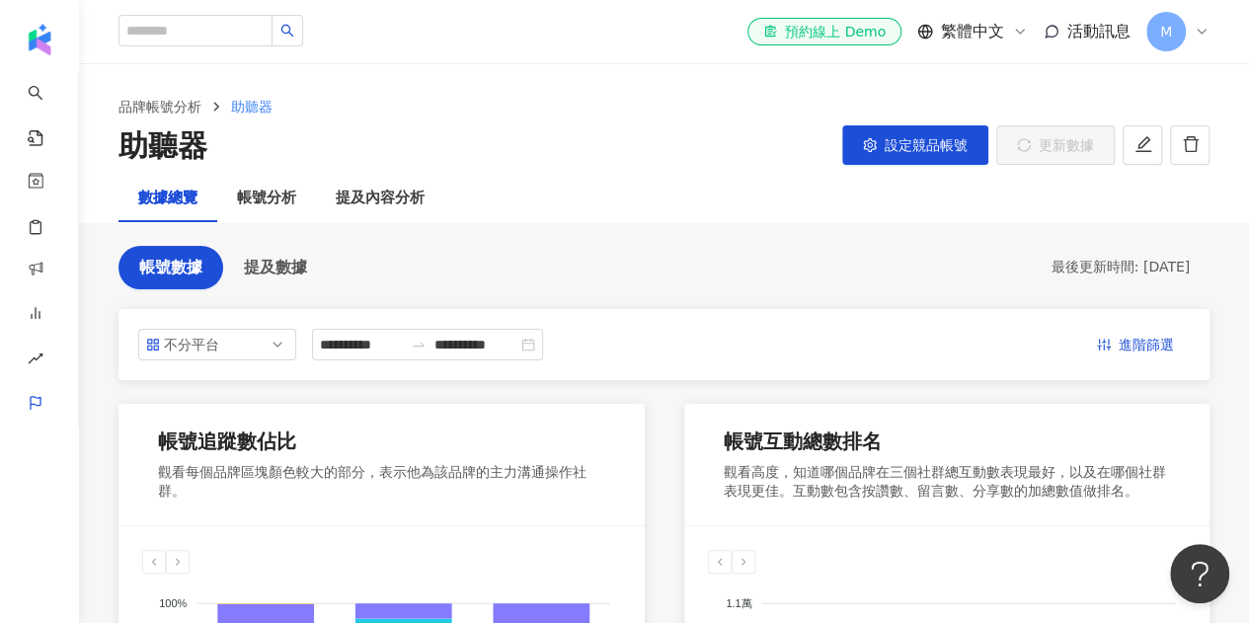
click at [1165, 35] on span "M" at bounding box center [1166, 32] width 12 height 22
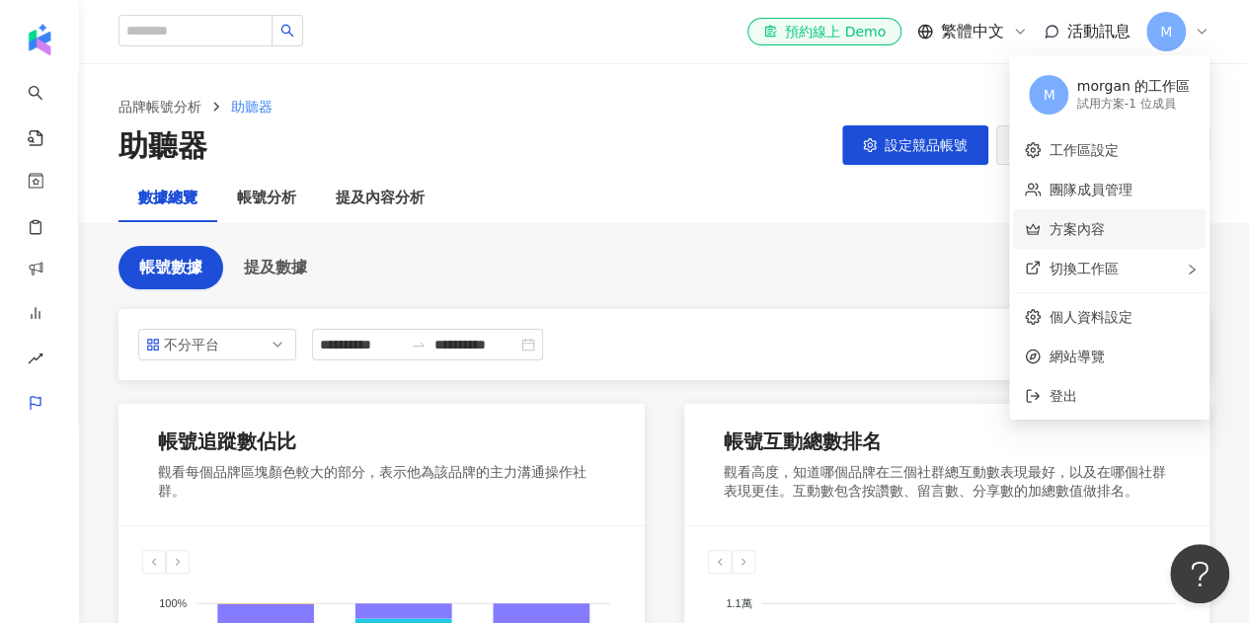
click at [1096, 235] on link "方案內容" at bounding box center [1076, 229] width 55 height 16
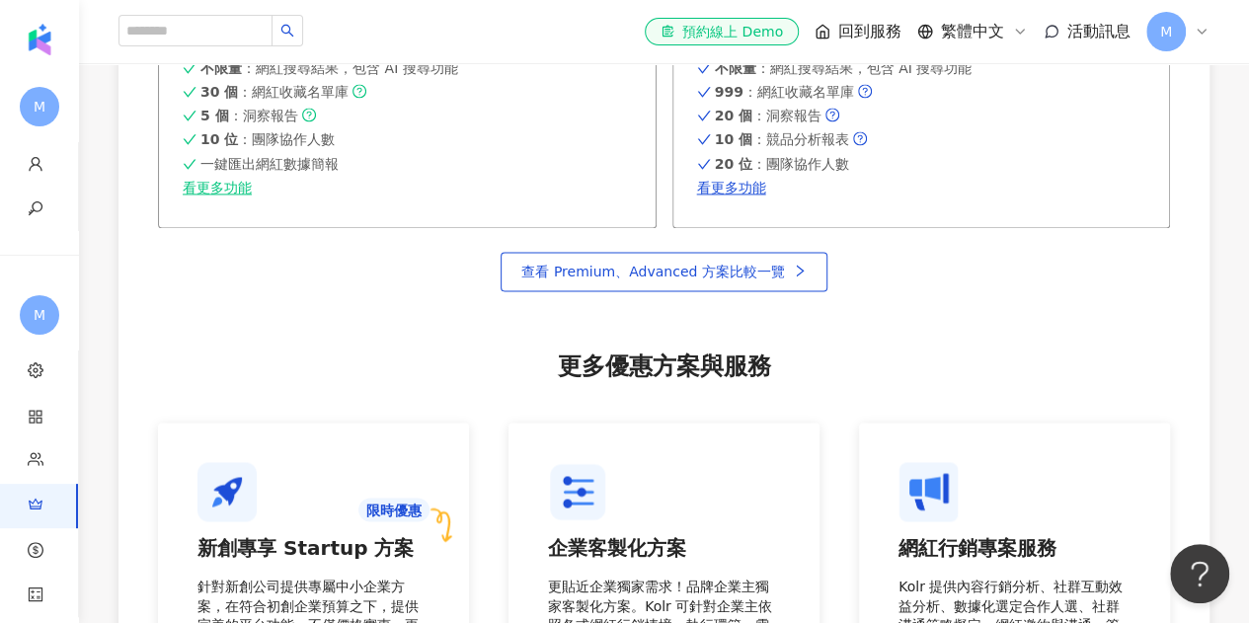
scroll to position [1316, 0]
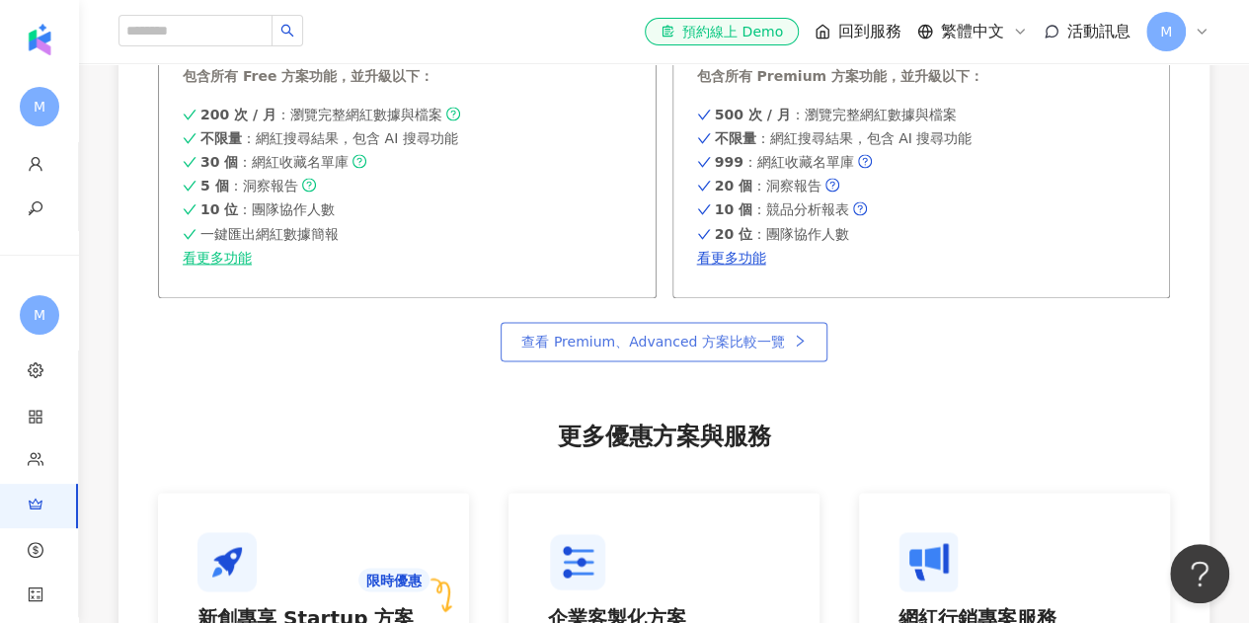
click at [657, 342] on span "查看 Premium、Advanced 方案比較一覽" at bounding box center [652, 342] width 263 height 16
